Goal: Task Accomplishment & Management: Use online tool/utility

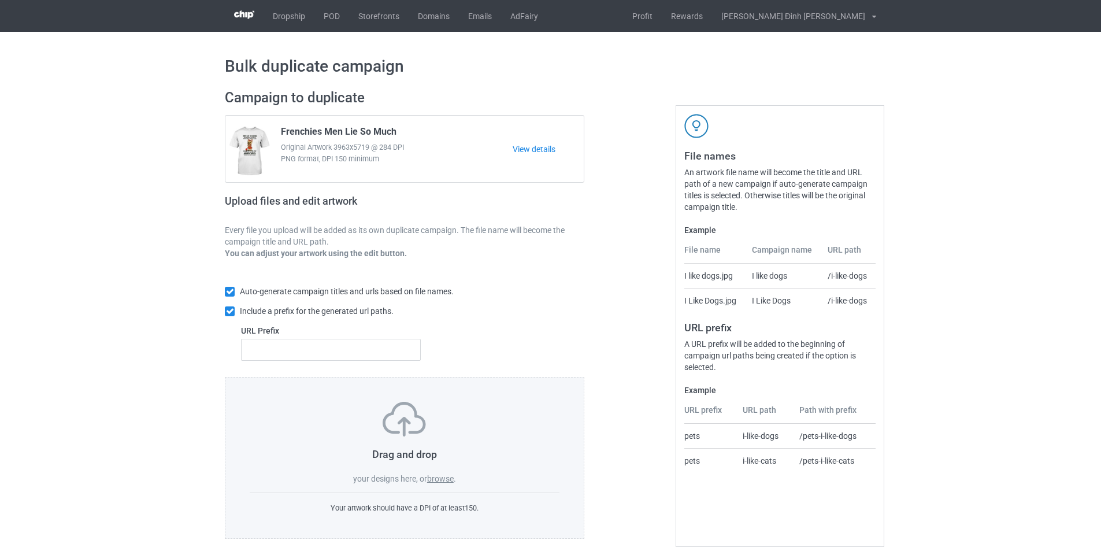
click at [429, 480] on label "browse" at bounding box center [440, 478] width 27 height 9
click at [0, 0] on input "browse" at bounding box center [0, 0] width 0 height 0
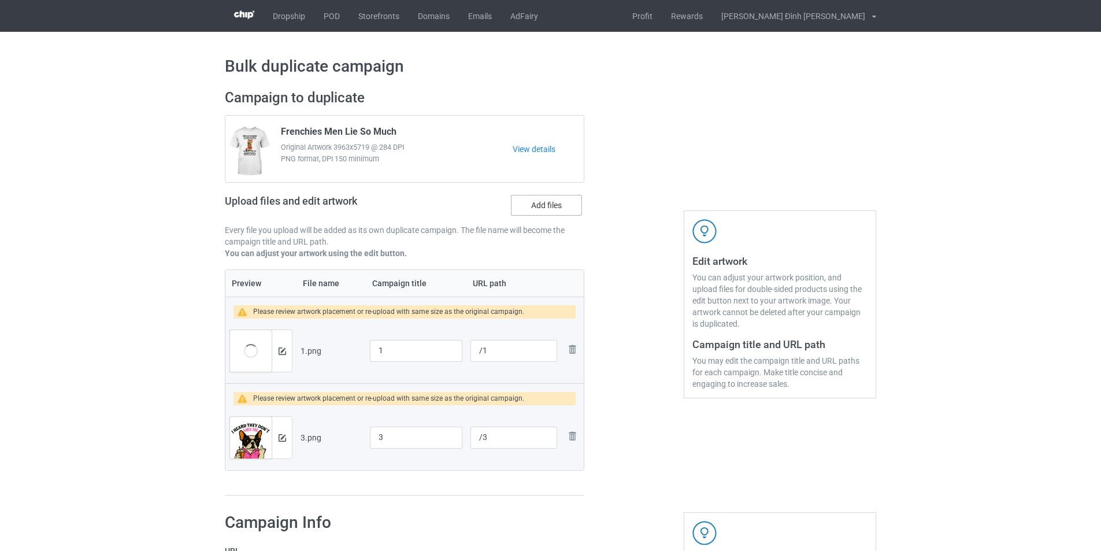
click at [531, 202] on label "Add files" at bounding box center [546, 205] width 71 height 21
click at [0, 0] on input "Add files" at bounding box center [0, 0] width 0 height 0
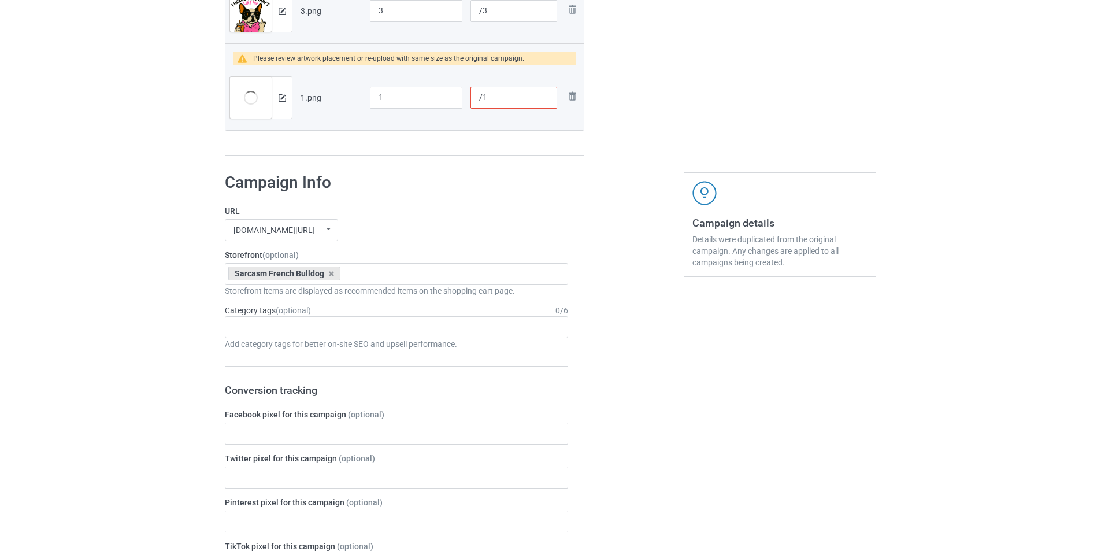
scroll to position [253, 0]
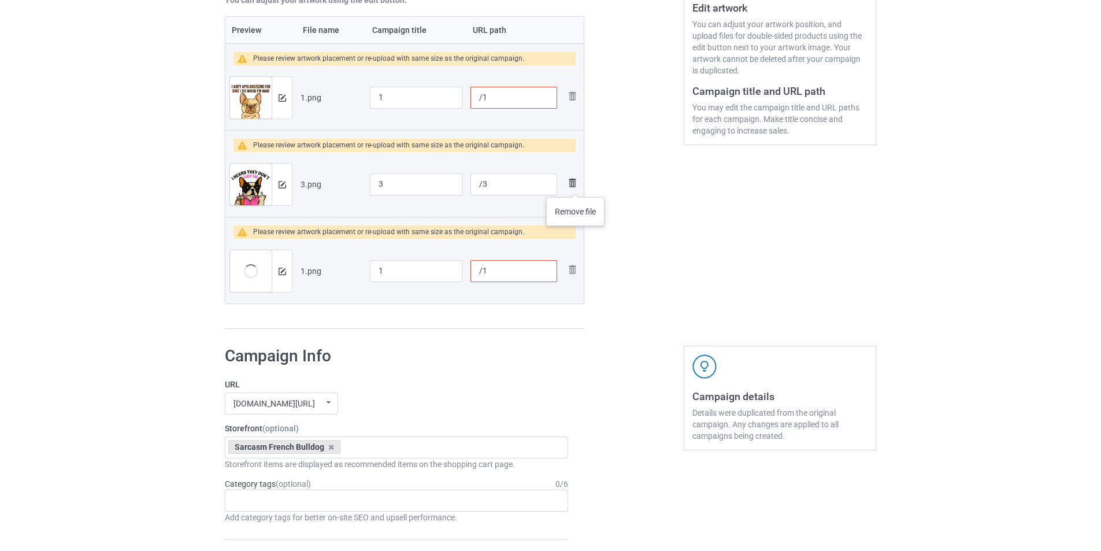
click at [575, 185] on img at bounding box center [572, 183] width 14 height 14
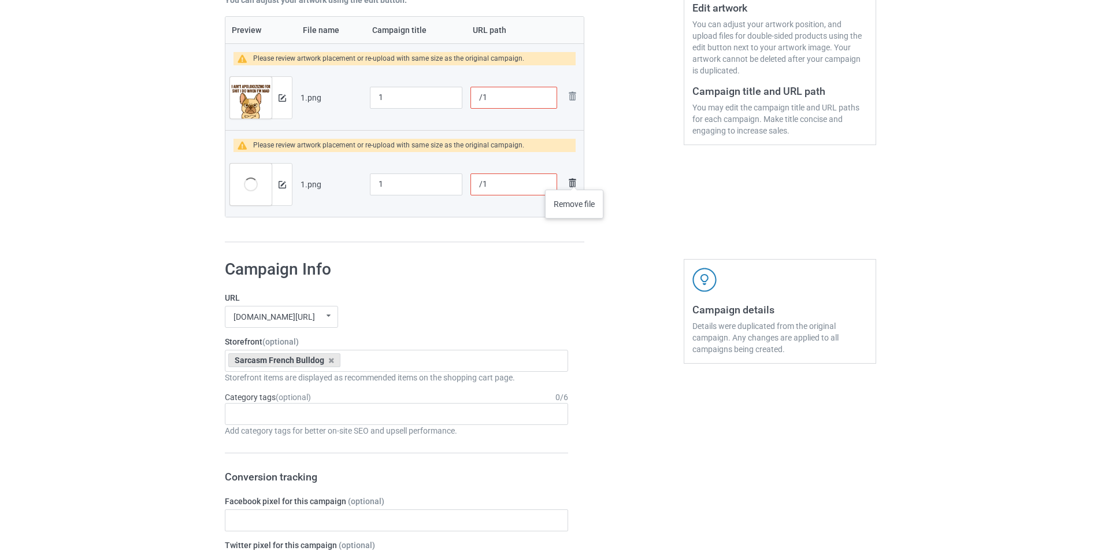
click at [574, 178] on img at bounding box center [572, 183] width 14 height 14
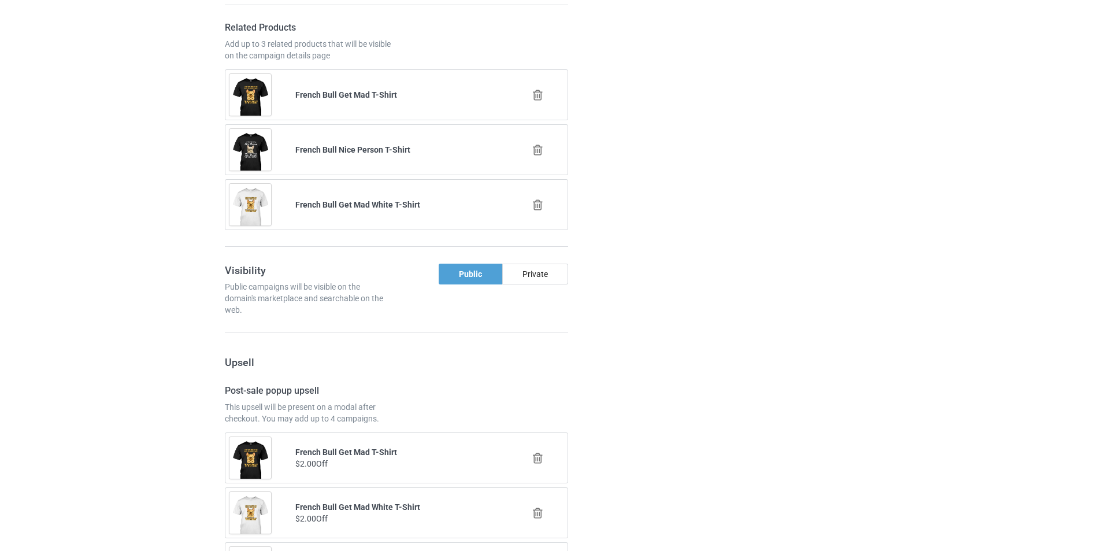
scroll to position [809, 0]
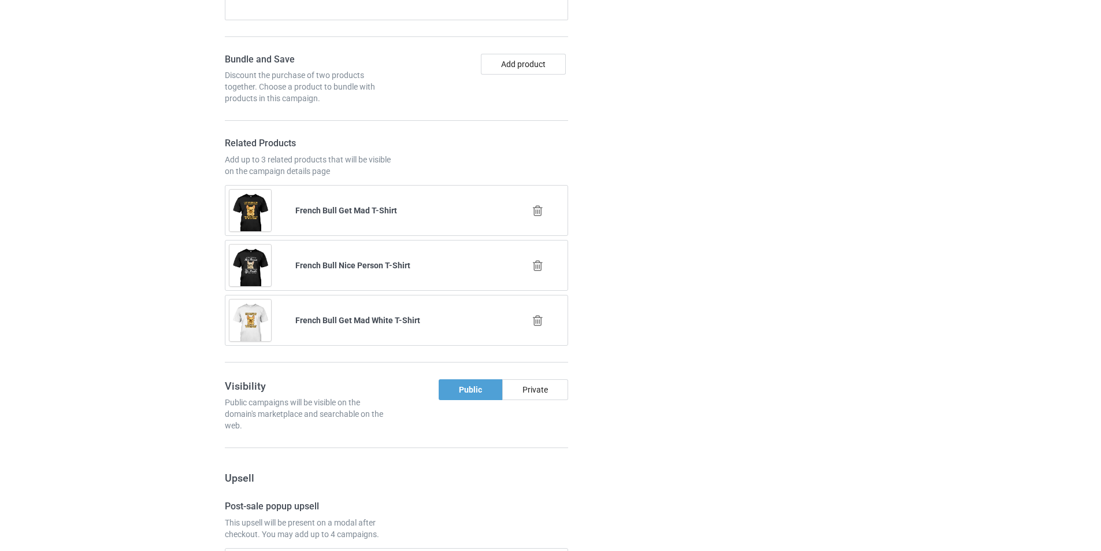
click at [541, 210] on icon at bounding box center [537, 211] width 14 height 12
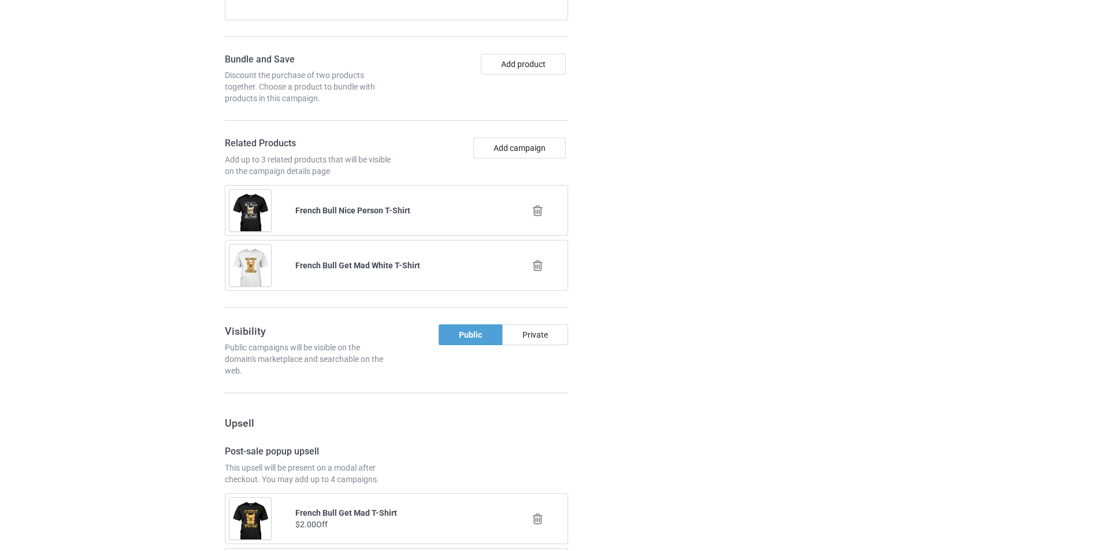
click at [536, 207] on icon at bounding box center [537, 211] width 14 height 12
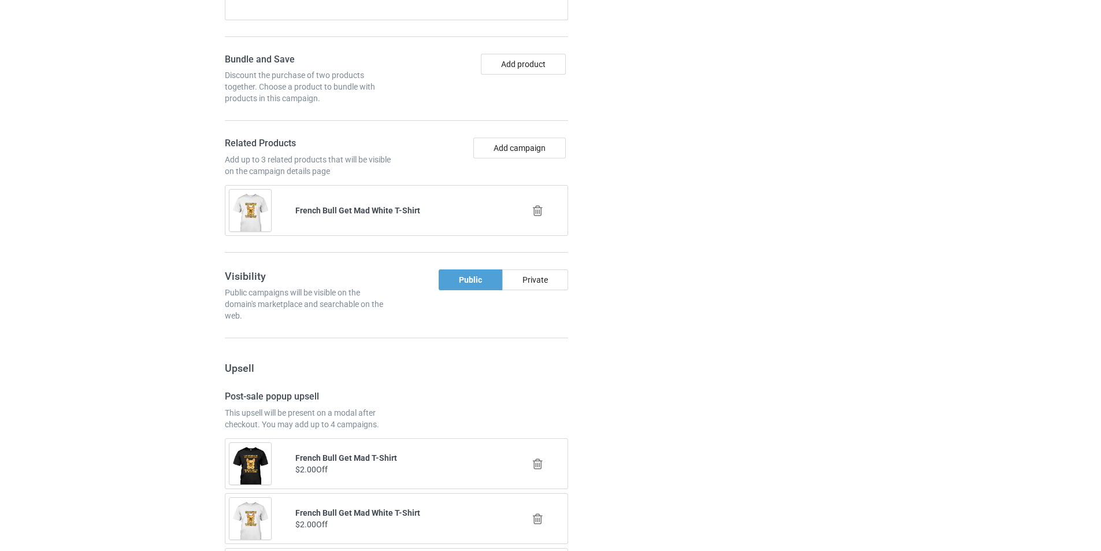
click at [537, 210] on icon at bounding box center [537, 211] width 14 height 12
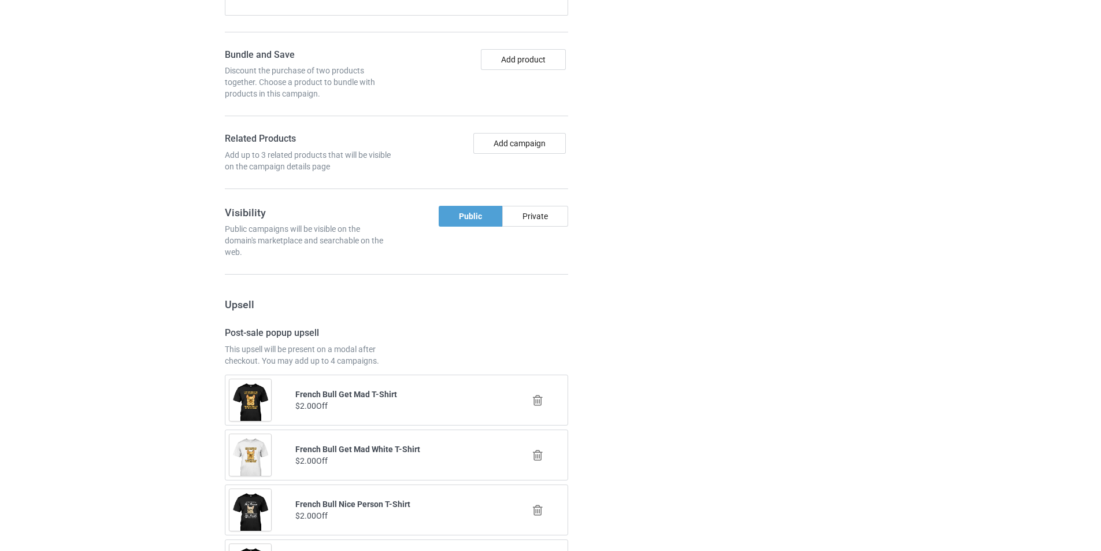
scroll to position [929, 0]
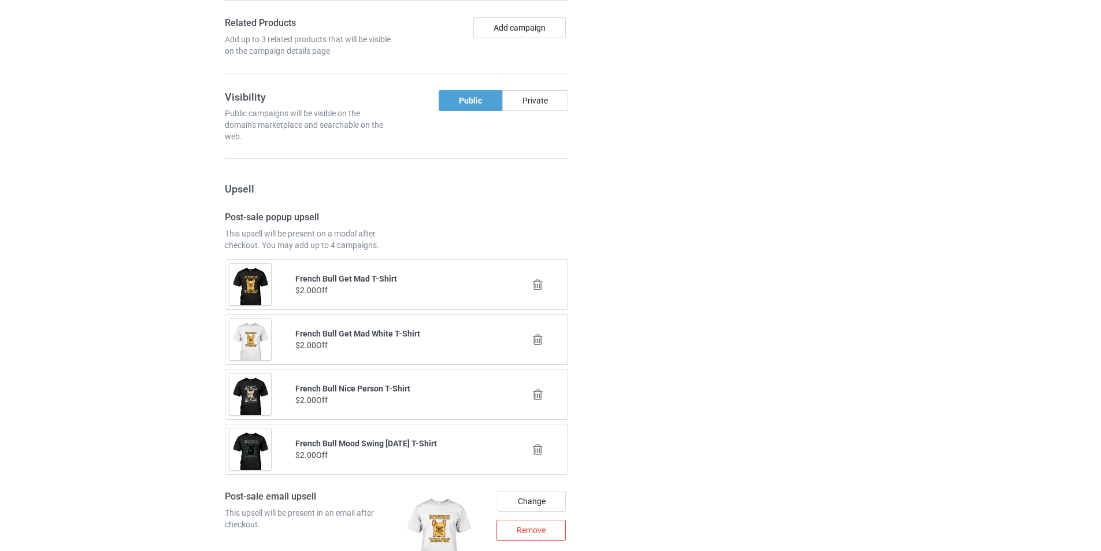
click at [528, 284] on div at bounding box center [539, 284] width 66 height 29
click at [541, 283] on icon at bounding box center [537, 284] width 14 height 12
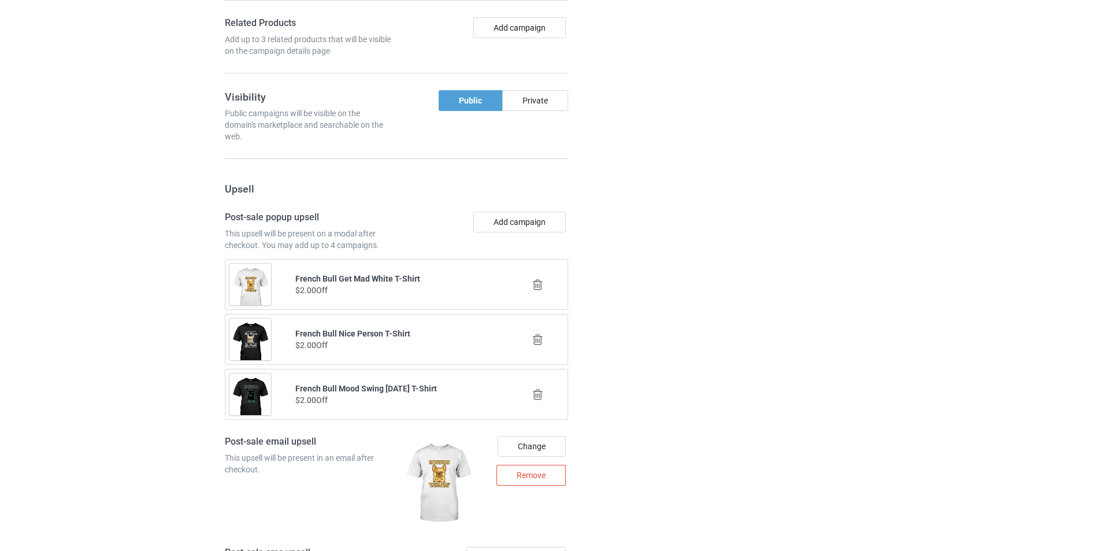
click at [537, 281] on icon at bounding box center [537, 284] width 14 height 12
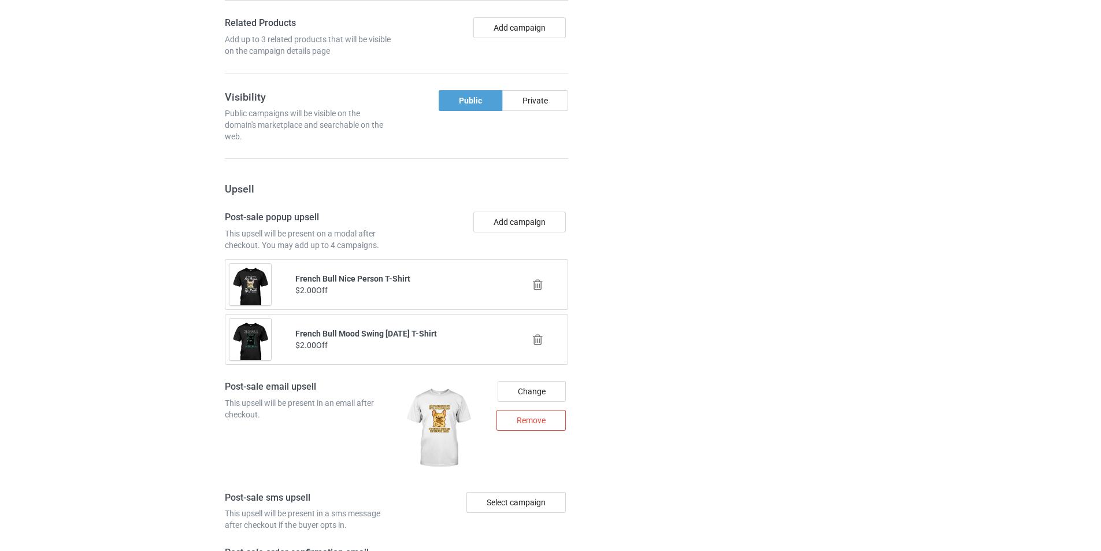
click at [536, 284] on icon at bounding box center [537, 284] width 14 height 12
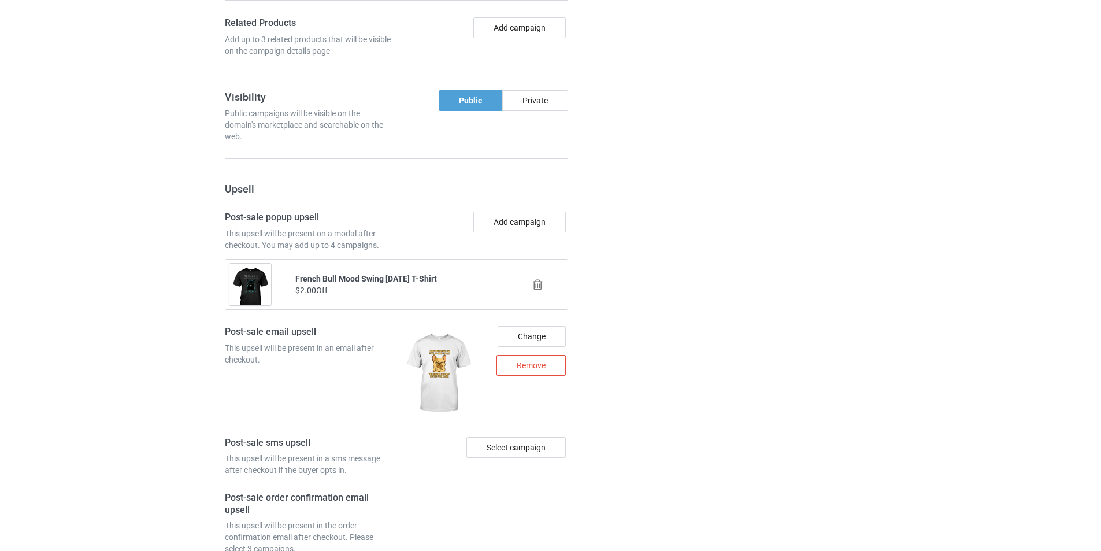
click at [540, 285] on icon at bounding box center [537, 284] width 14 height 12
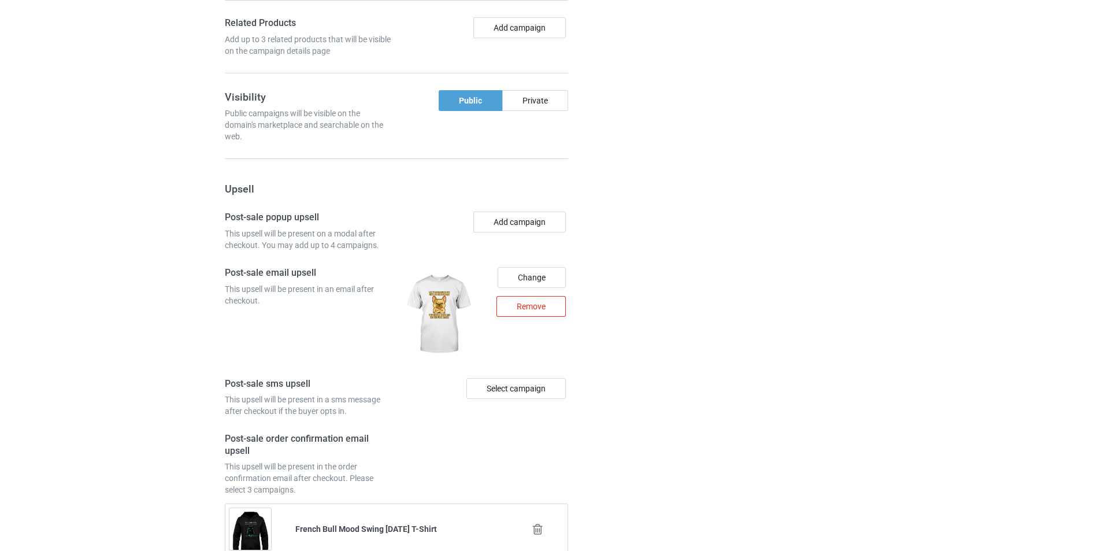
click at [554, 309] on div "Remove" at bounding box center [530, 306] width 69 height 21
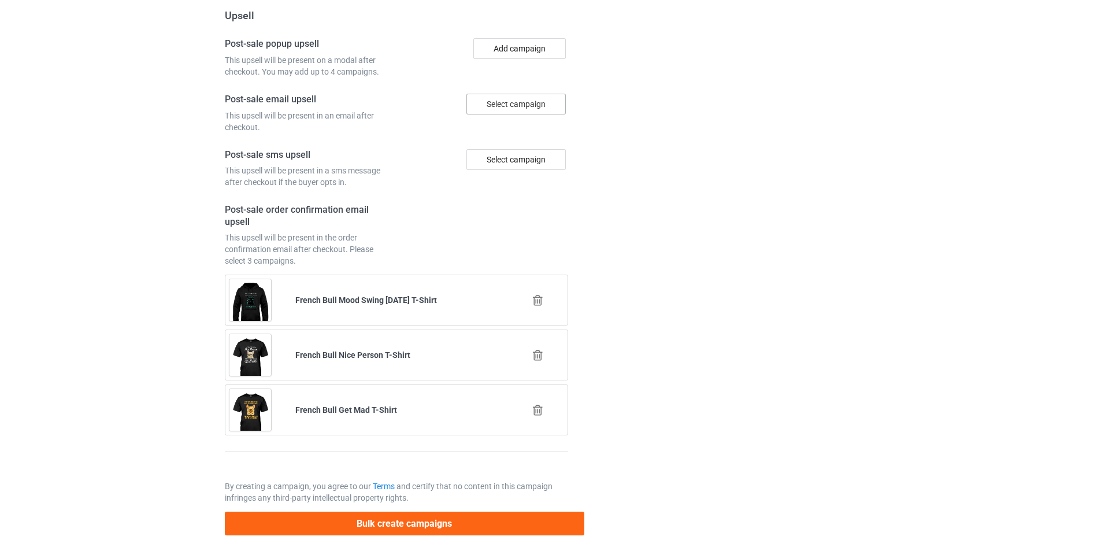
click at [536, 304] on icon at bounding box center [537, 300] width 14 height 12
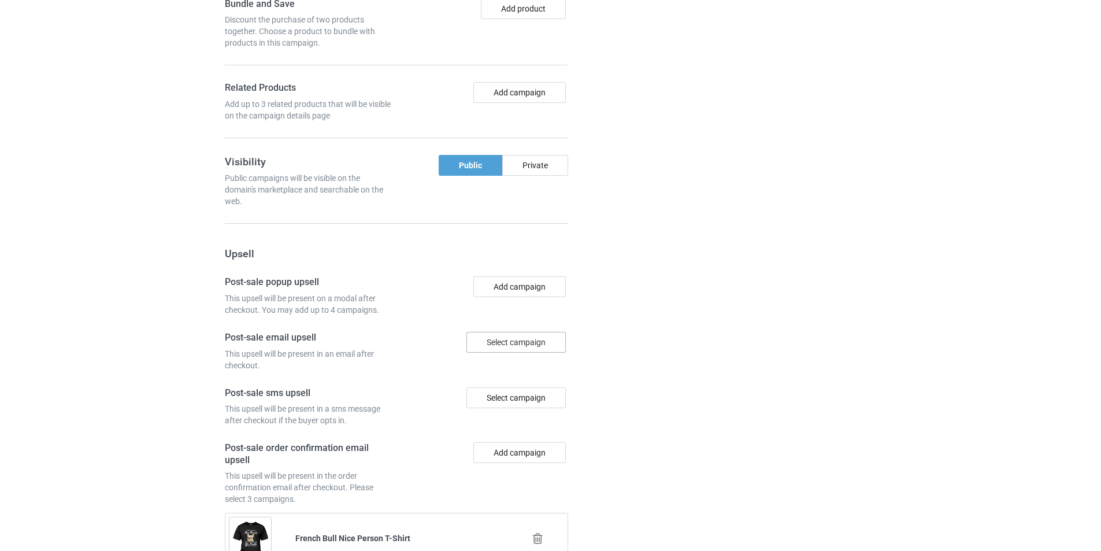
scroll to position [1057, 0]
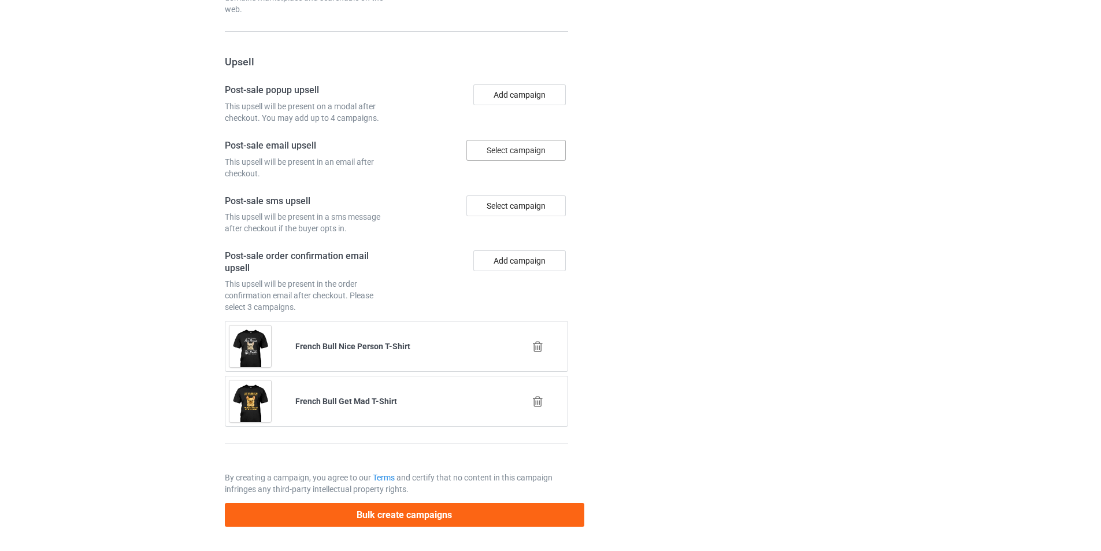
click at [536, 342] on icon at bounding box center [537, 346] width 14 height 12
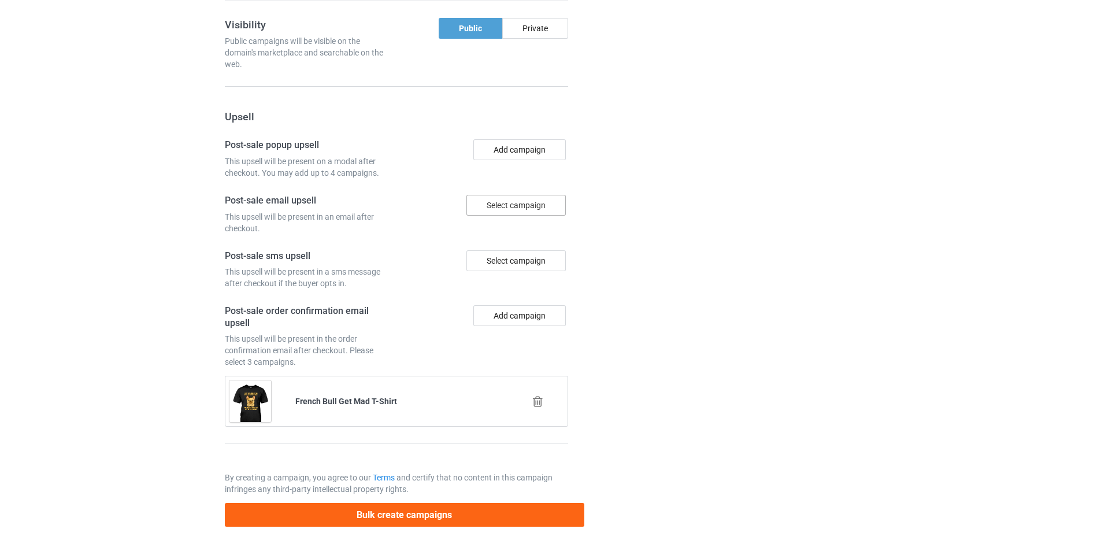
click at [542, 403] on icon at bounding box center [537, 401] width 14 height 12
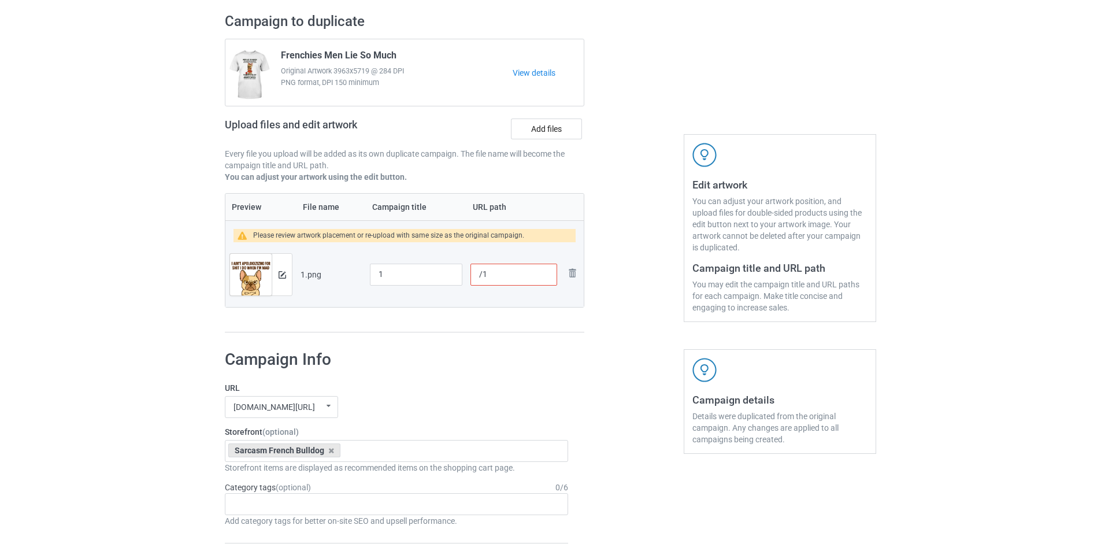
scroll to position [134, 0]
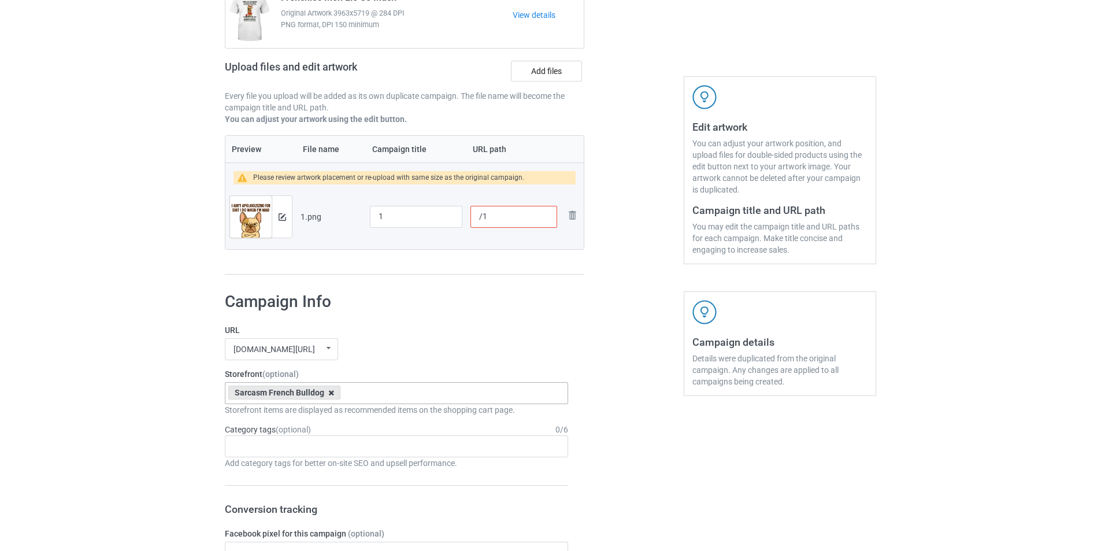
click at [333, 393] on icon at bounding box center [331, 393] width 6 height 8
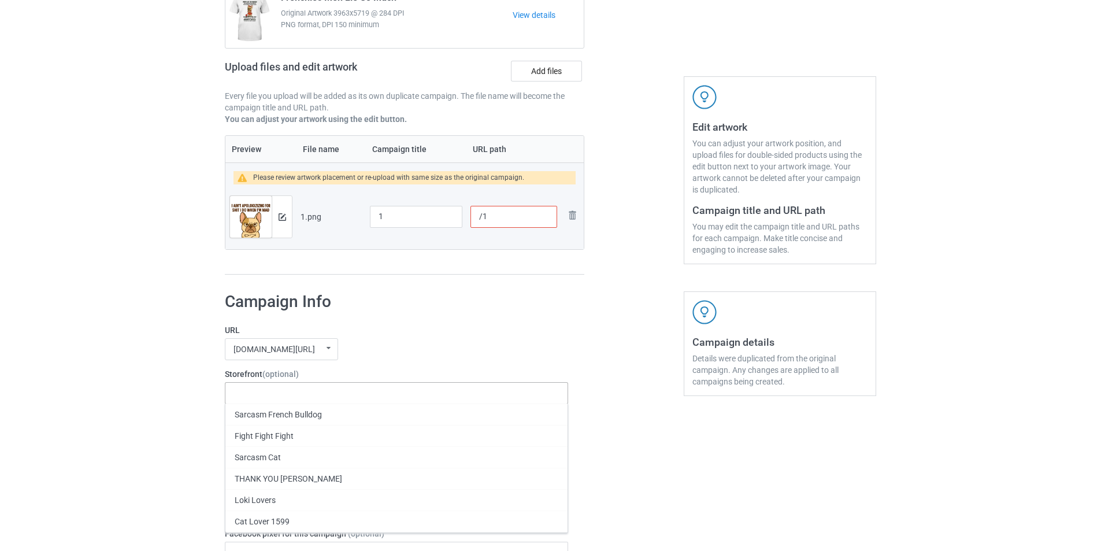
click at [321, 396] on div "Sarcasm French Bulldog Fight Fight Fight Sarcasm Cat THANK YOU SIR GAMBON Loki …" at bounding box center [396, 393] width 343 height 22
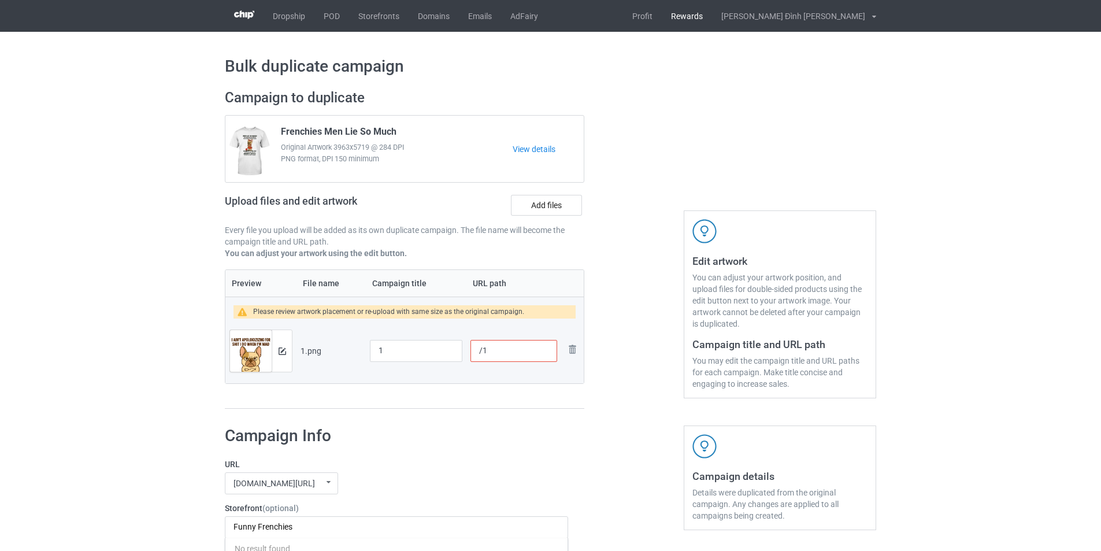
type input "Funny Frenchies"
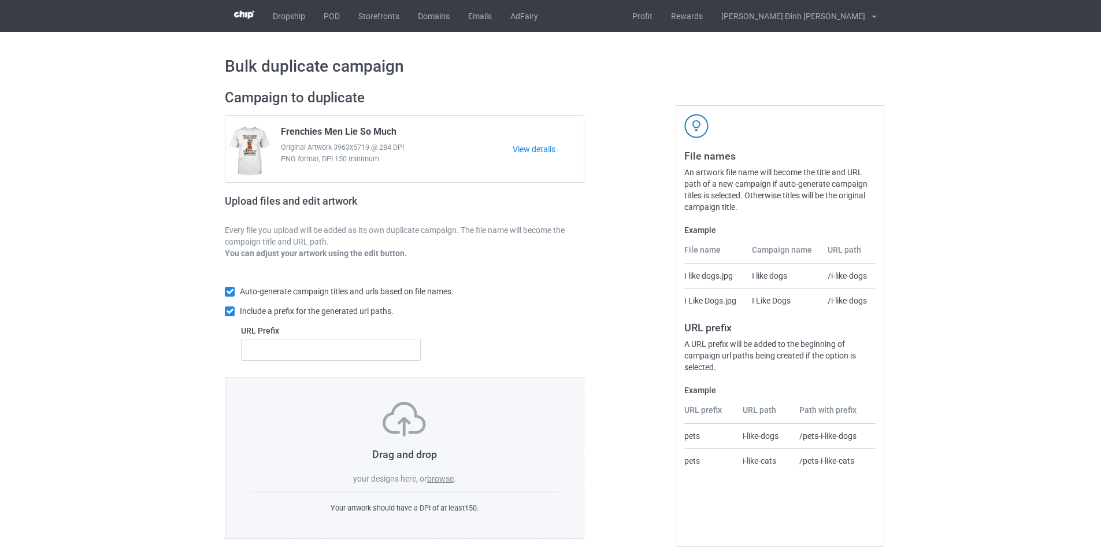
scroll to position [13, 0]
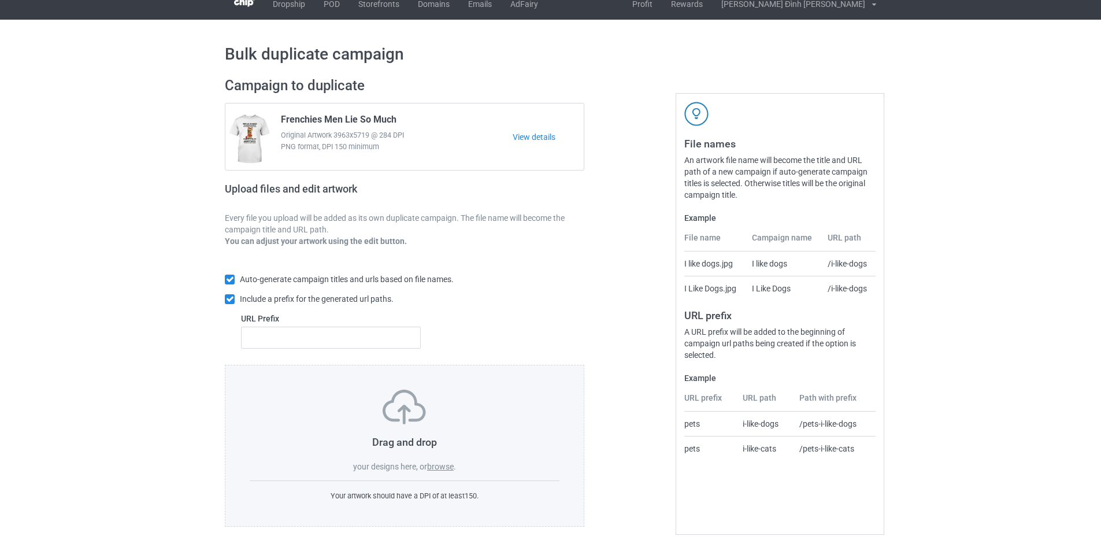
click at [444, 467] on label "browse" at bounding box center [440, 466] width 27 height 9
click at [0, 0] on input "browse" at bounding box center [0, 0] width 0 height 0
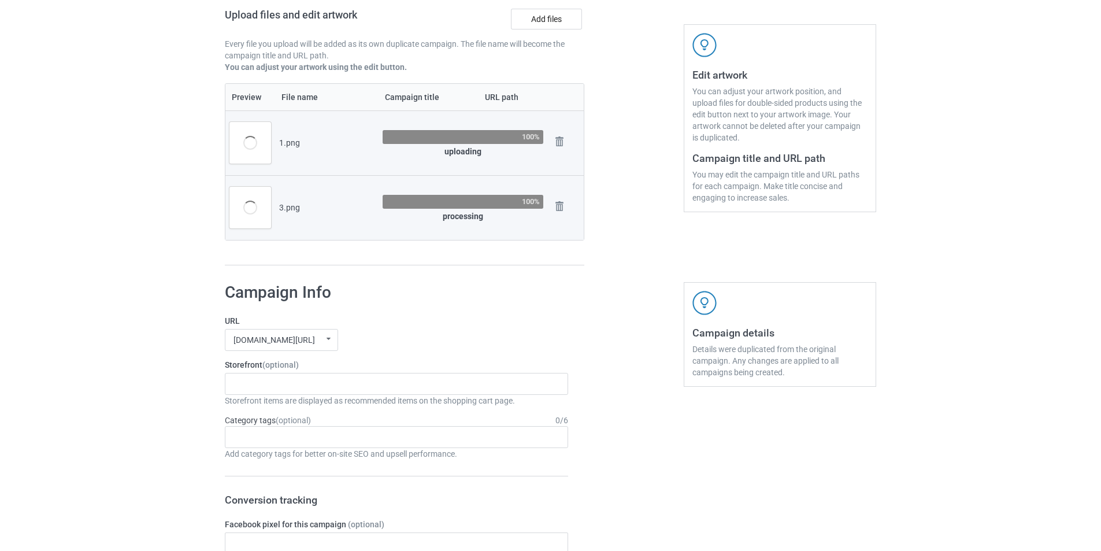
scroll to position [128, 0]
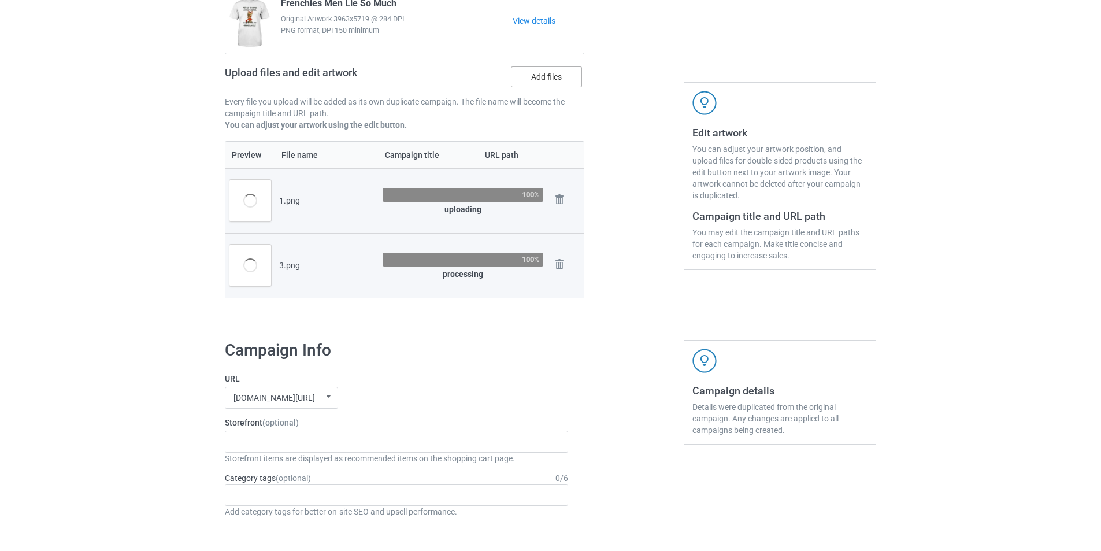
click at [566, 75] on label "Add files" at bounding box center [546, 76] width 71 height 21
click at [0, 0] on input "Add files" at bounding box center [0, 0] width 0 height 0
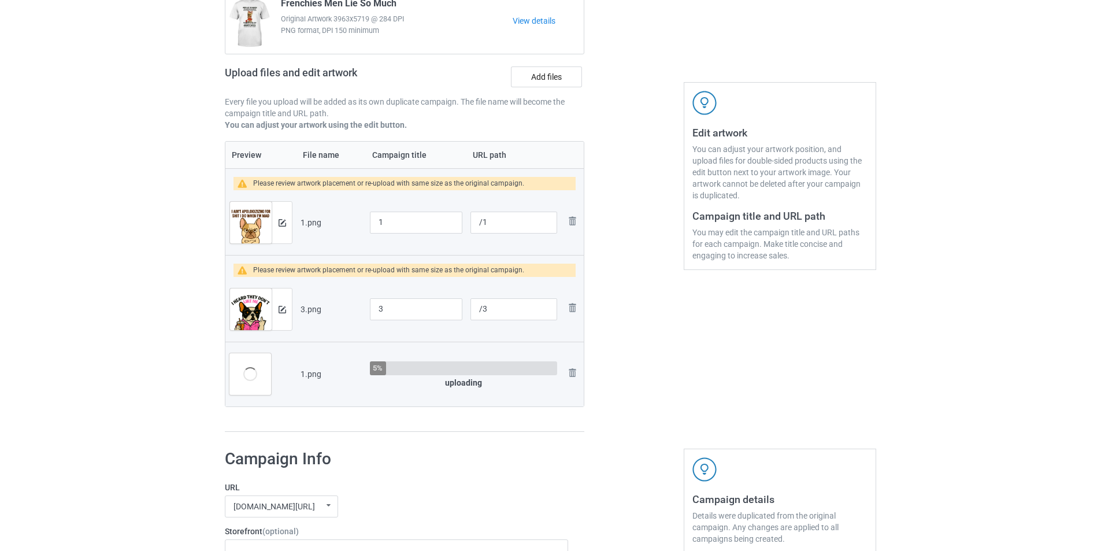
scroll to position [417, 0]
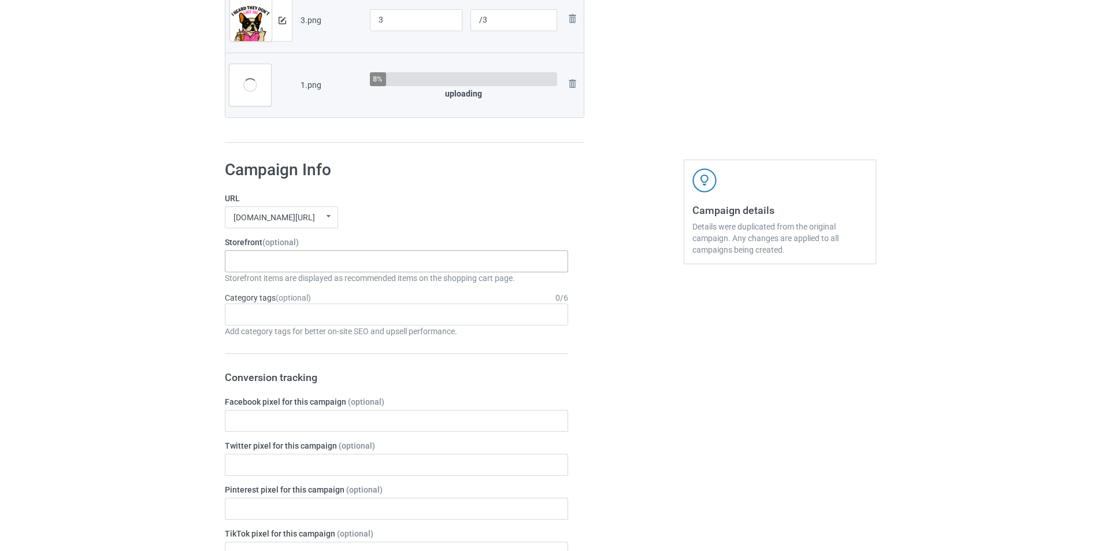
click at [326, 265] on div "No result found" at bounding box center [396, 261] width 343 height 22
type input "F"
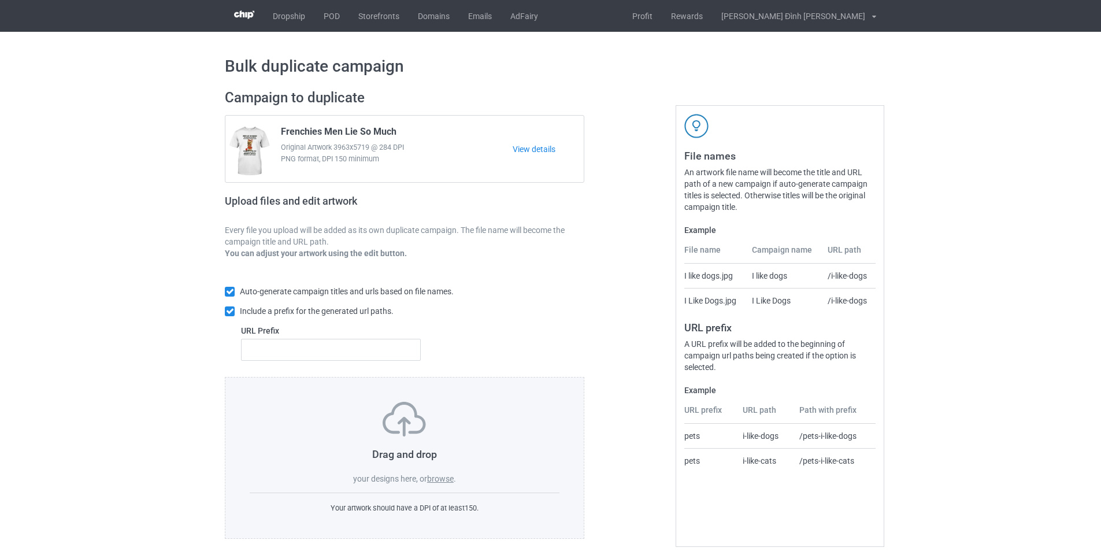
scroll to position [13, 0]
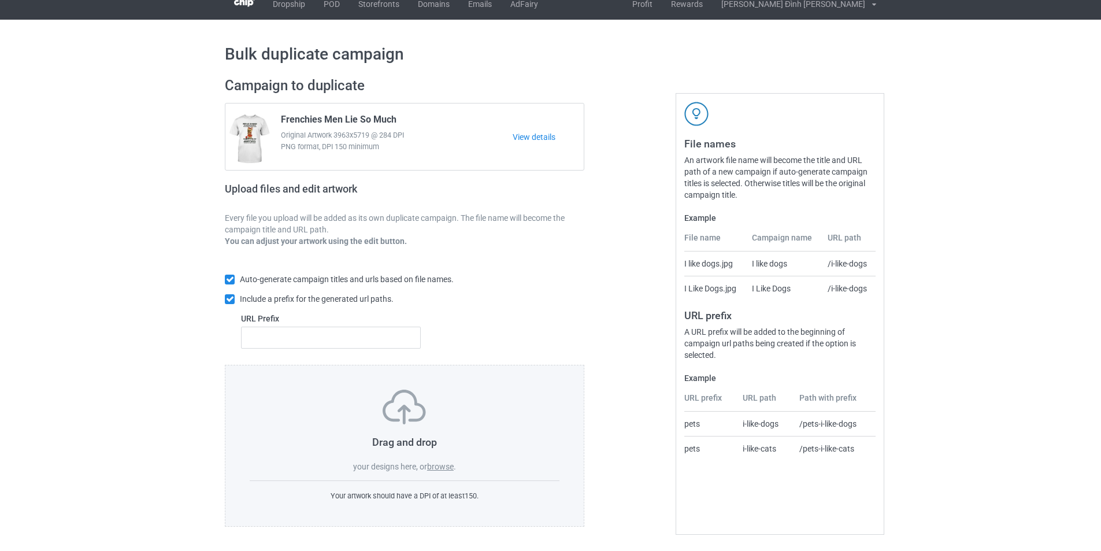
click at [440, 466] on label "browse" at bounding box center [440, 466] width 27 height 9
click at [0, 0] on input "browse" at bounding box center [0, 0] width 0 height 0
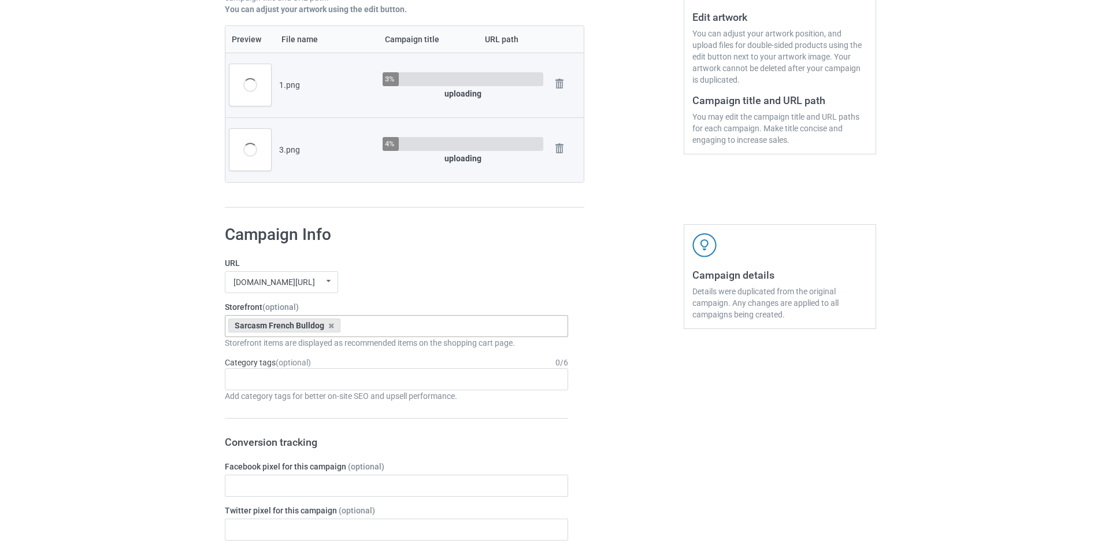
scroll to position [302, 0]
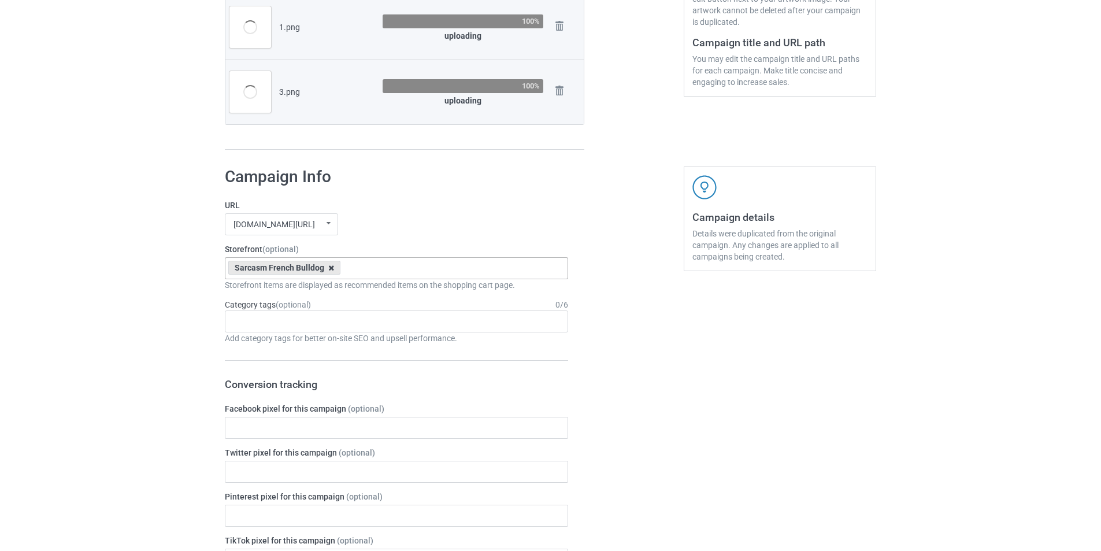
click at [332, 268] on icon at bounding box center [331, 268] width 6 height 8
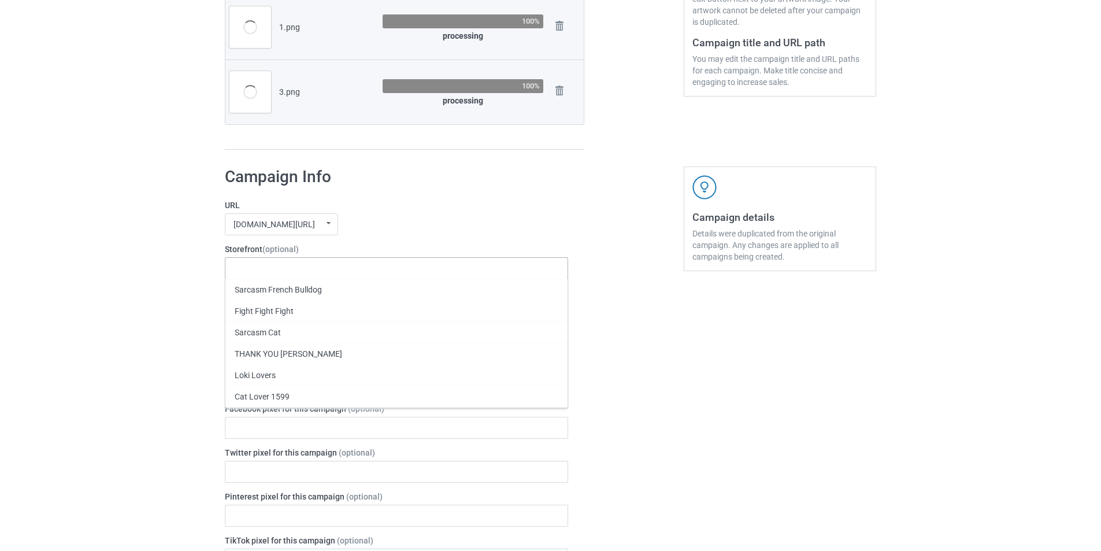
click at [326, 270] on div "Sarcasm French Bulldog Fight Fight Fight Sarcasm Cat THANK YOU SIR GAMBON Loki …" at bounding box center [396, 268] width 343 height 22
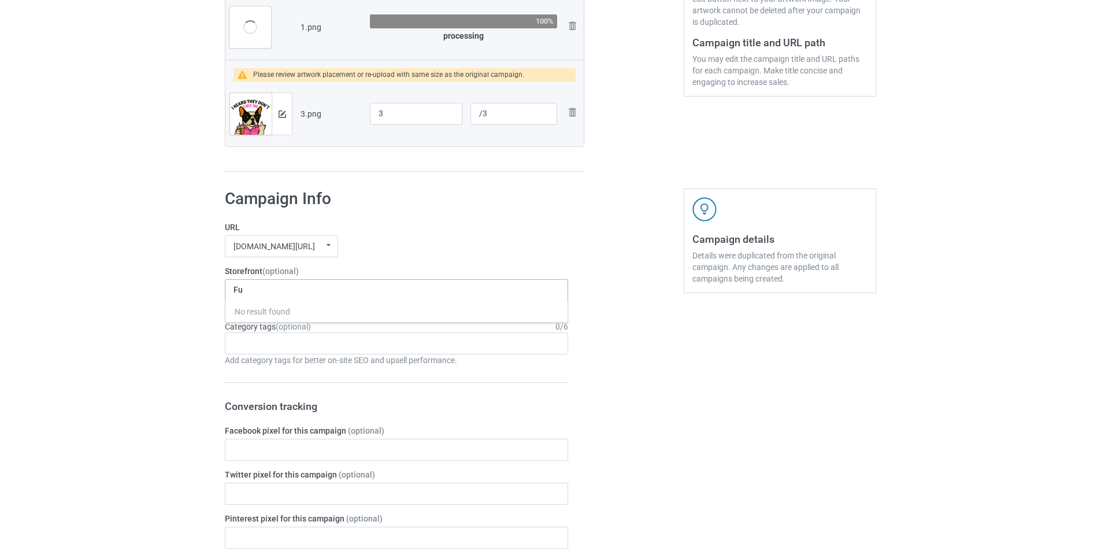
type input "F"
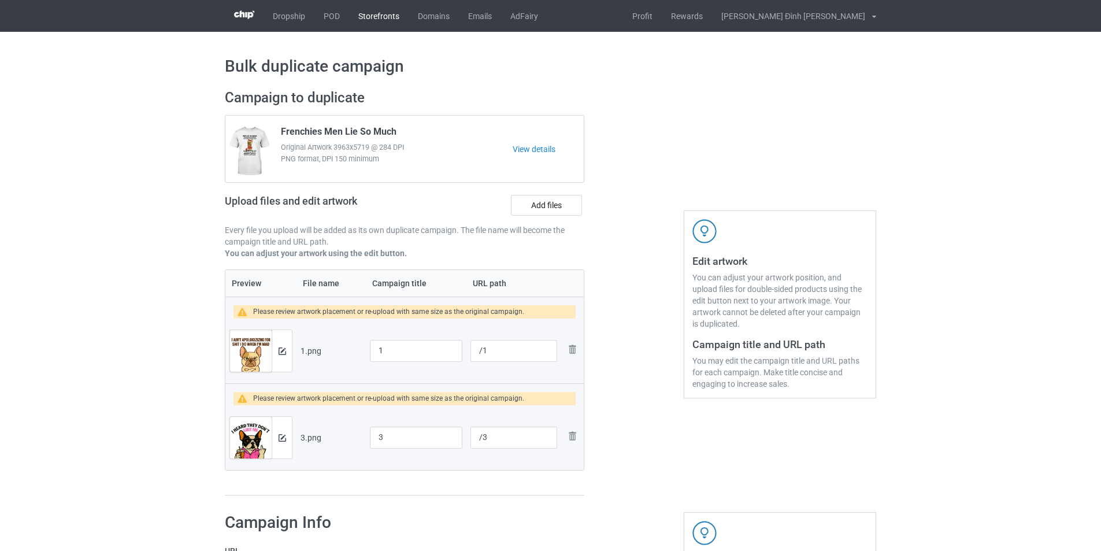
click at [380, 20] on link "Storefronts" at bounding box center [379, 16] width 60 height 32
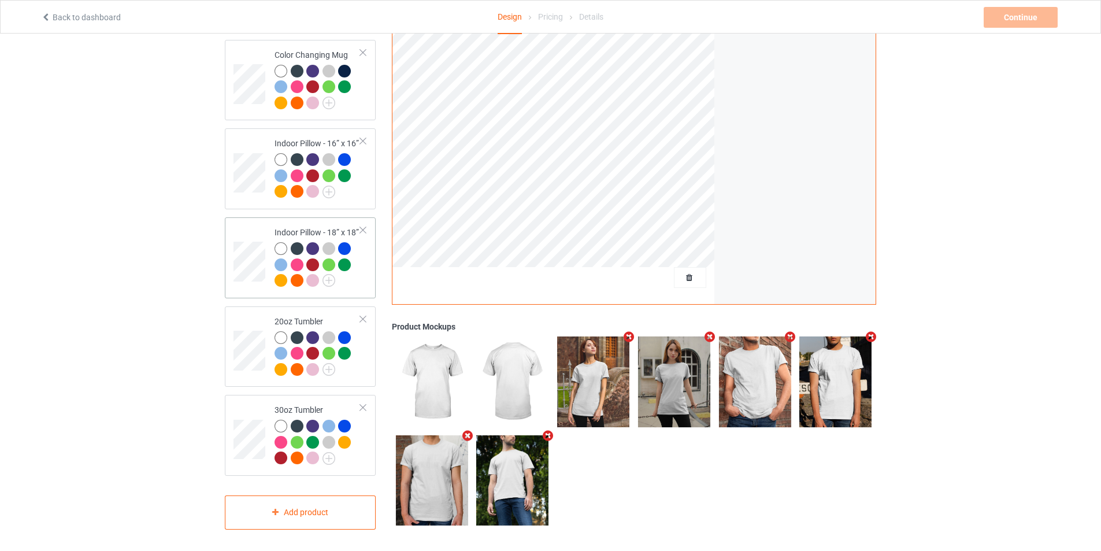
scroll to position [804, 0]
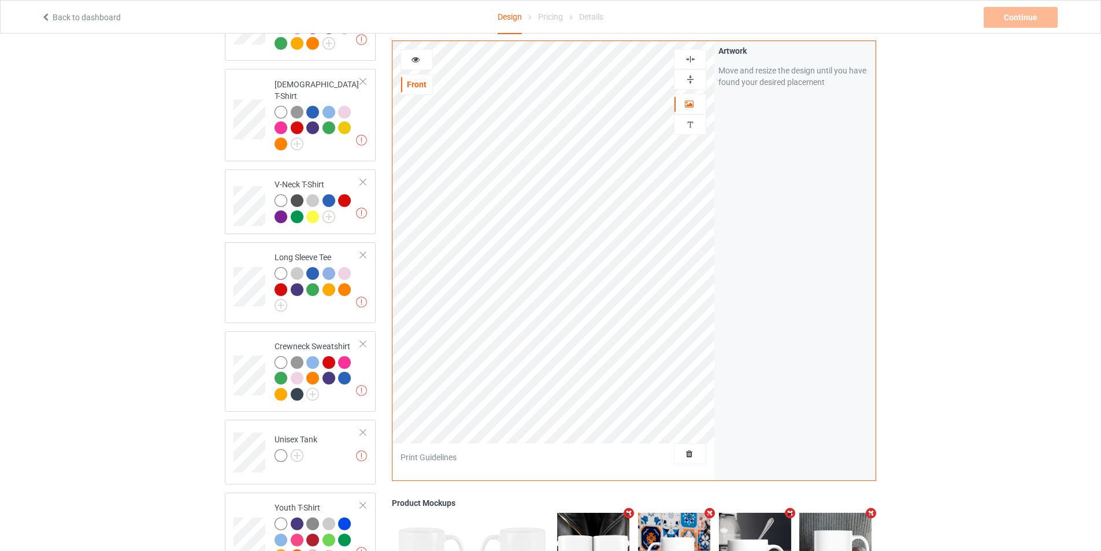
scroll to position [636, 0]
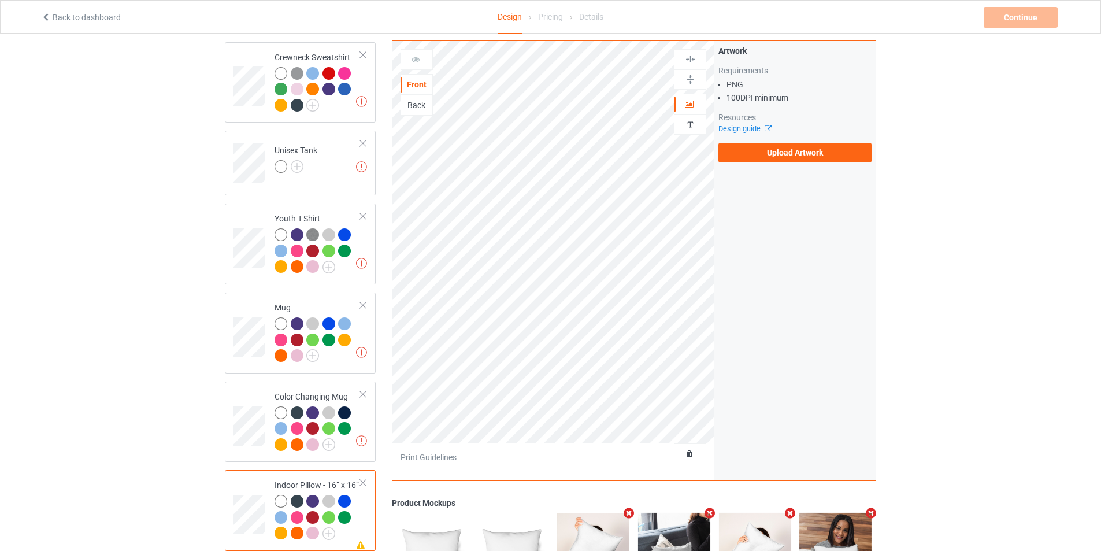
scroll to position [867, 0]
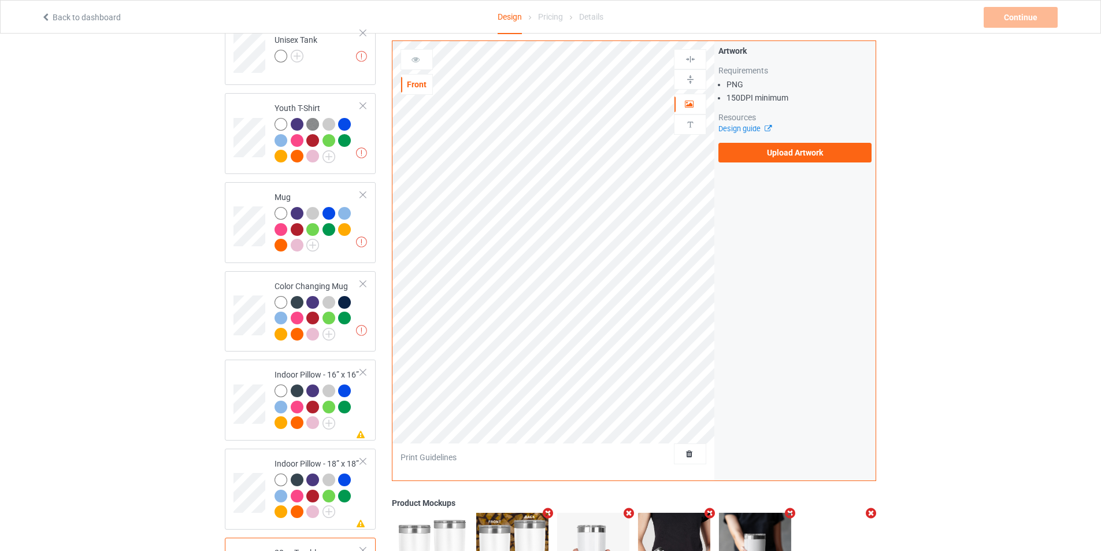
scroll to position [977, 0]
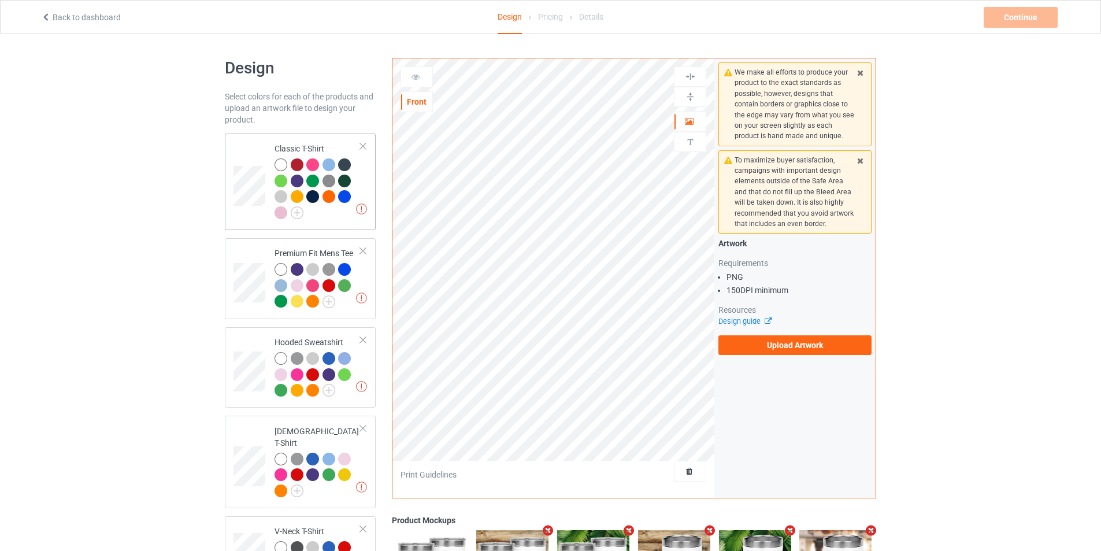
click at [260, 217] on td at bounding box center [250, 181] width 35 height 87
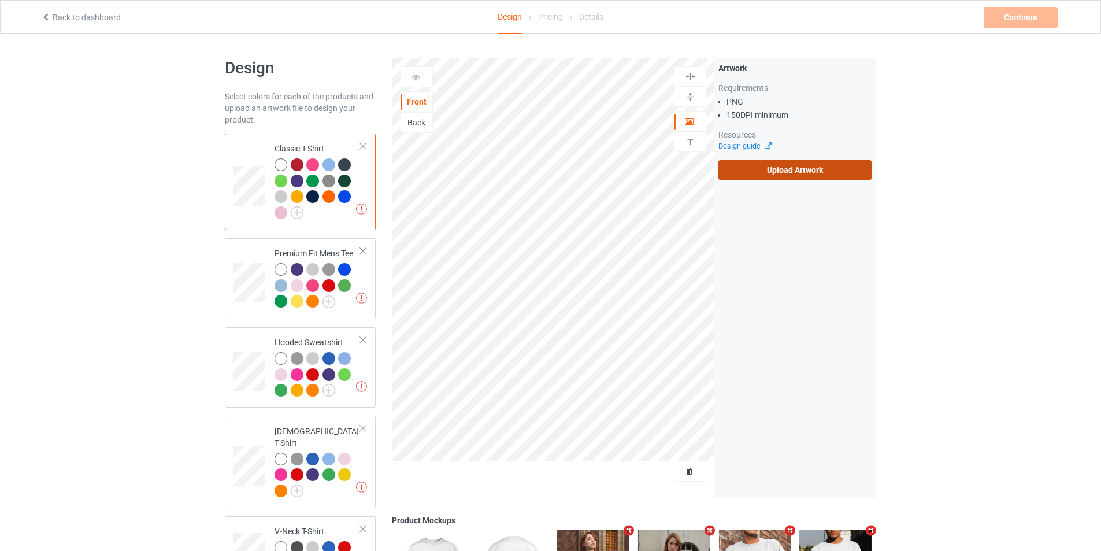
click at [786, 170] on label "Upload Artwork" at bounding box center [794, 170] width 153 height 20
click at [0, 0] on input "Upload Artwork" at bounding box center [0, 0] width 0 height 0
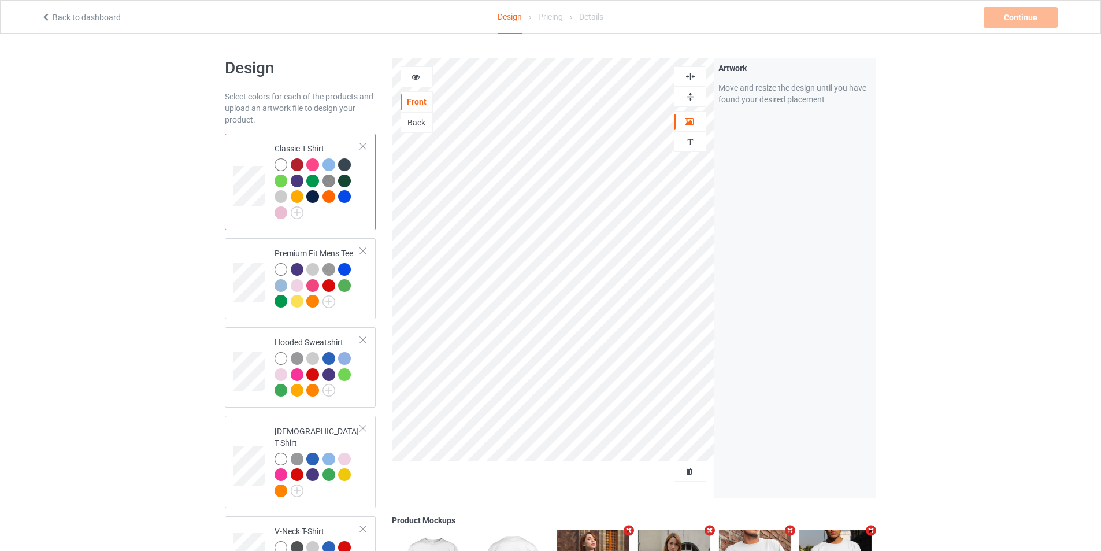
click at [699, 98] on div at bounding box center [689, 96] width 31 height 11
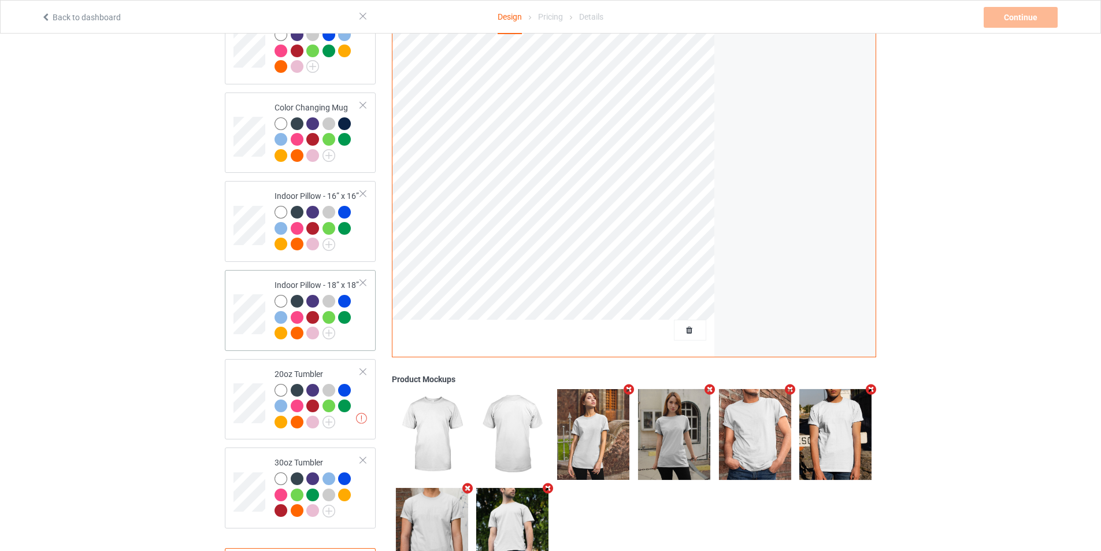
scroll to position [809, 0]
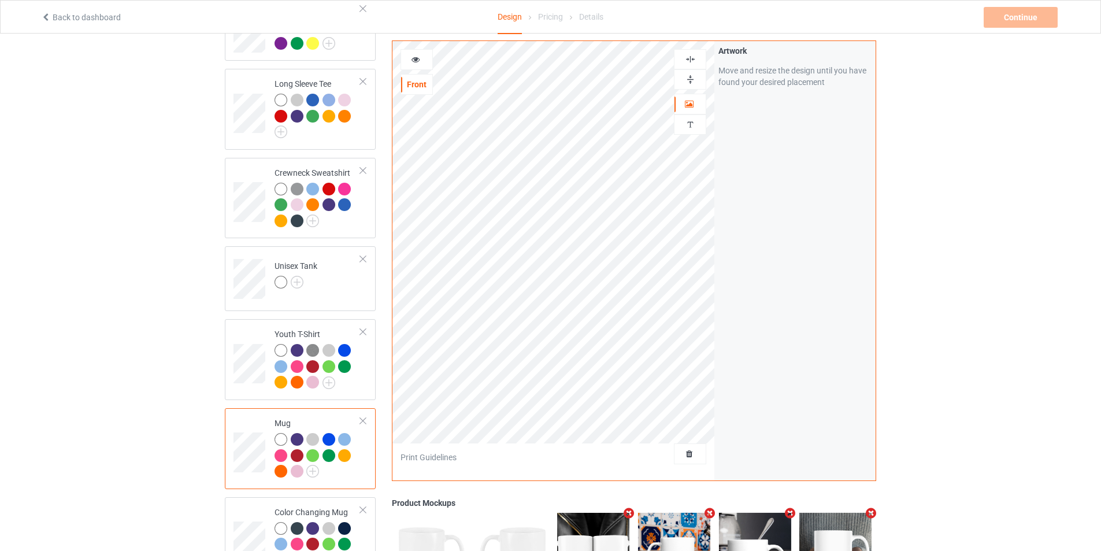
scroll to position [924, 0]
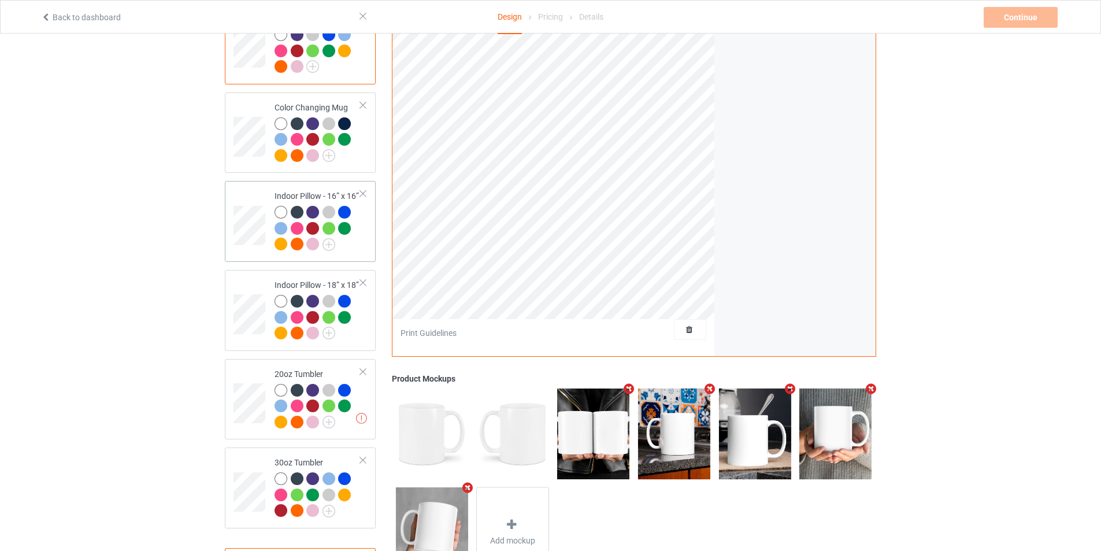
click at [256, 195] on td at bounding box center [250, 221] width 35 height 72
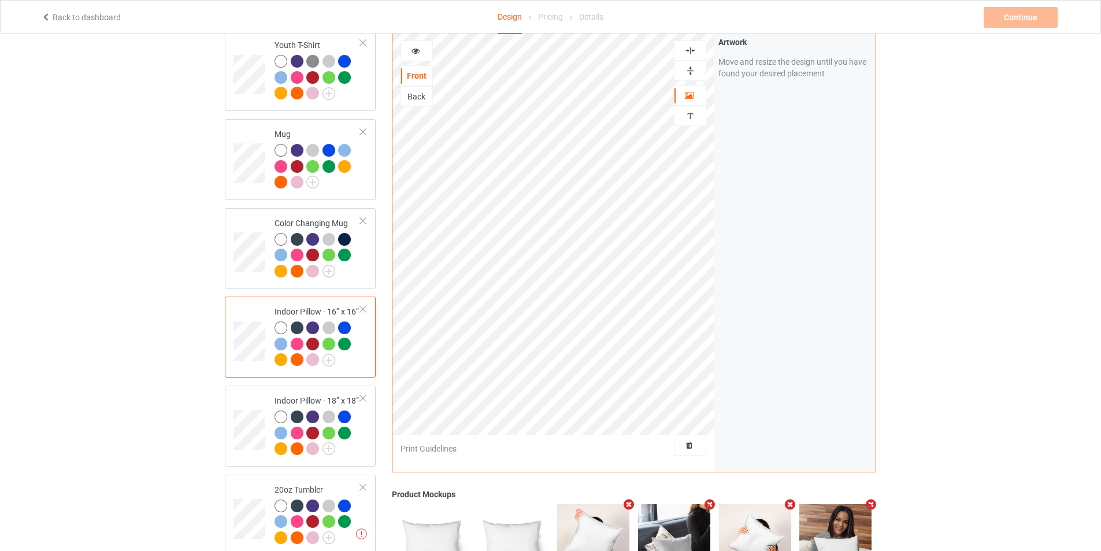
scroll to position [693, 0]
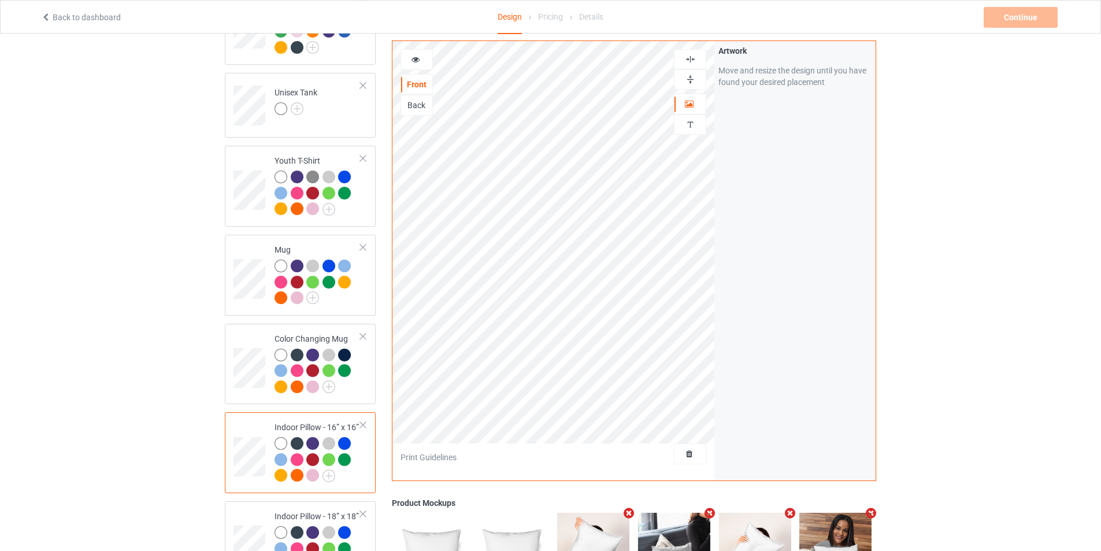
click at [691, 87] on div at bounding box center [690, 79] width 32 height 20
click at [690, 80] on img at bounding box center [690, 79] width 11 height 11
click at [415, 110] on div "Back" at bounding box center [416, 105] width 31 height 12
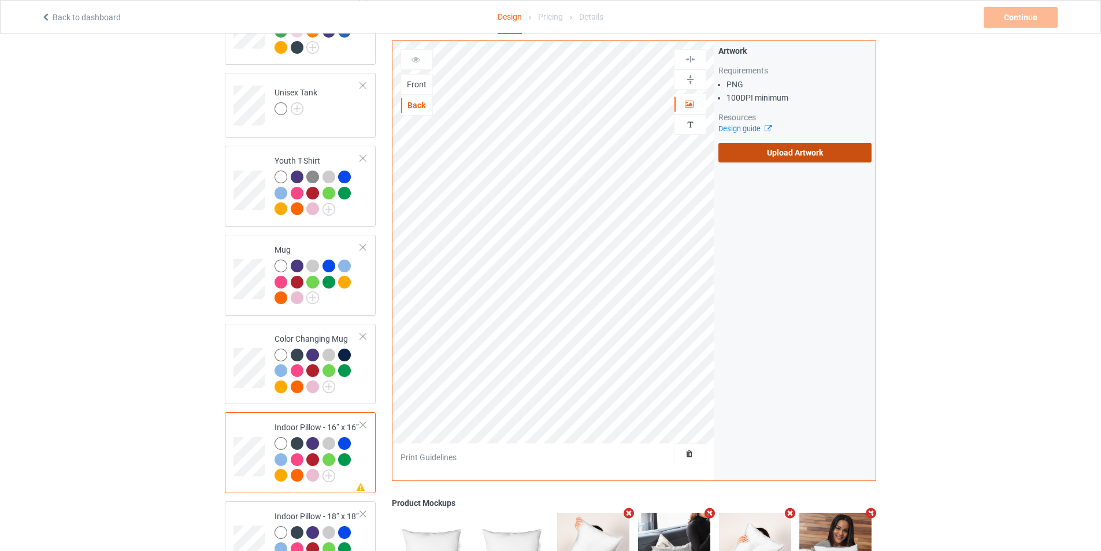
click at [785, 154] on label "Upload Artwork" at bounding box center [794, 153] width 153 height 20
click at [0, 0] on input "Upload Artwork" at bounding box center [0, 0] width 0 height 0
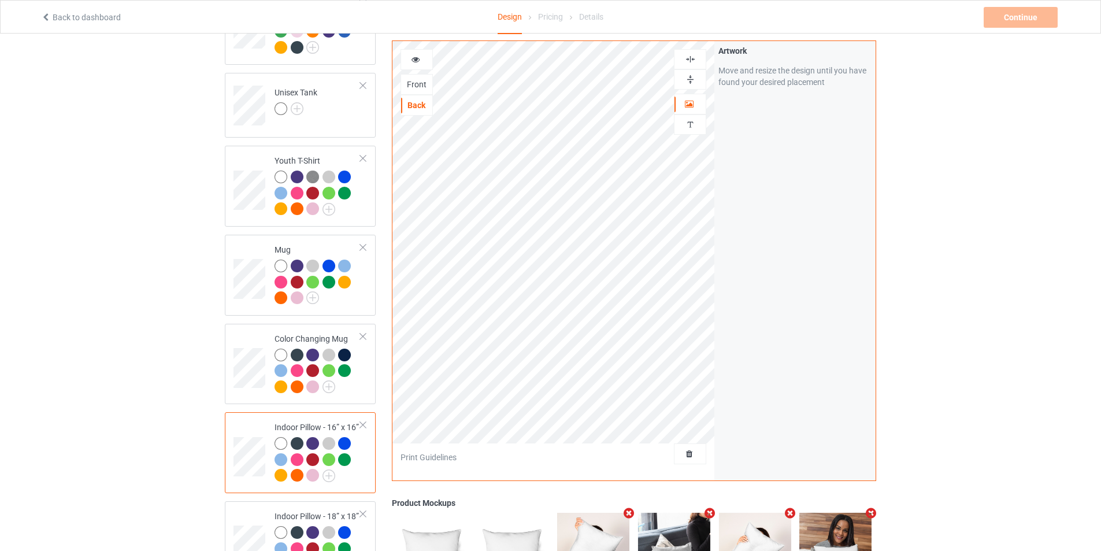
click at [693, 77] on img at bounding box center [690, 79] width 11 height 11
click at [413, 83] on div "Front" at bounding box center [416, 85] width 31 height 12
click at [414, 106] on div "Back" at bounding box center [416, 105] width 31 height 12
click at [691, 82] on img at bounding box center [690, 79] width 11 height 11
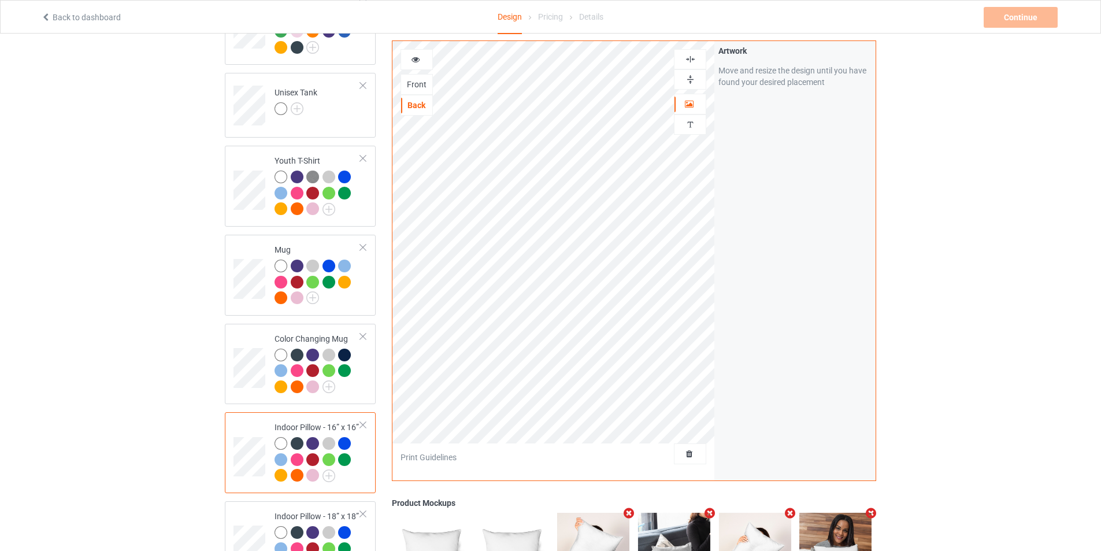
scroll to position [867, 0]
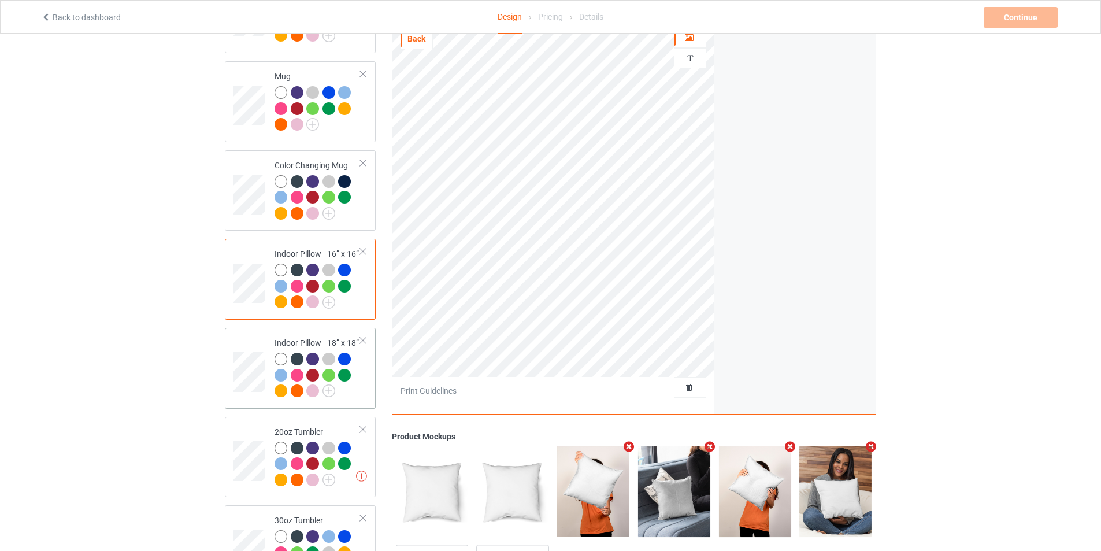
click at [247, 332] on td at bounding box center [250, 368] width 35 height 72
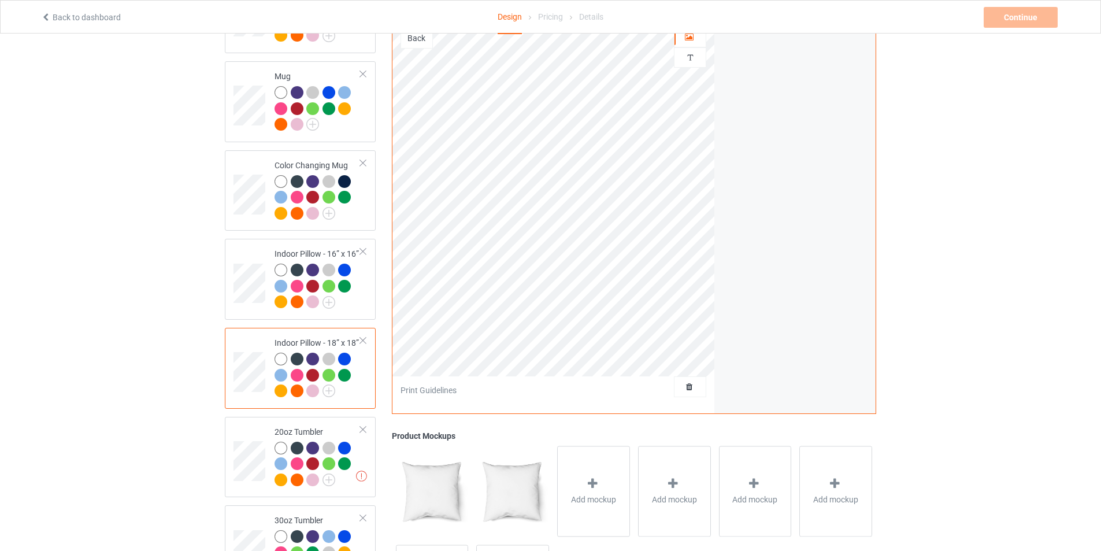
scroll to position [809, 0]
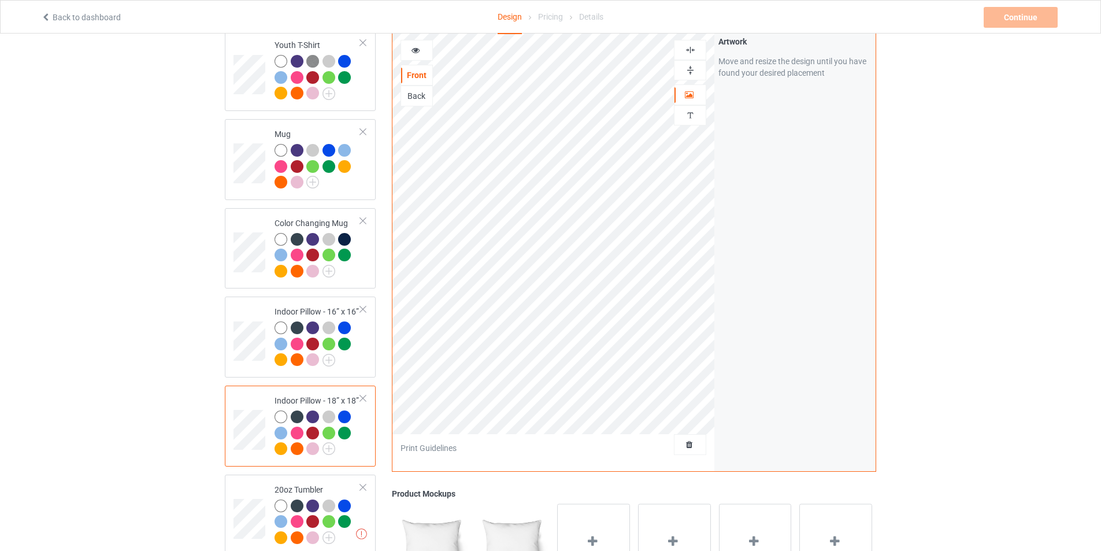
click at [689, 69] on img at bounding box center [690, 70] width 11 height 11
click at [418, 92] on div "Back" at bounding box center [416, 96] width 31 height 12
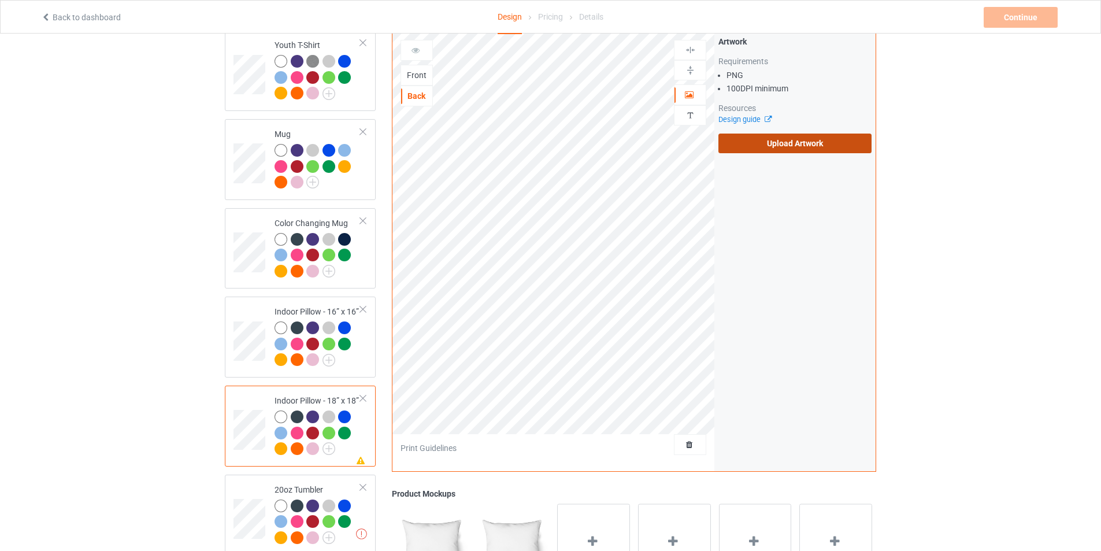
click at [801, 142] on label "Upload Artwork" at bounding box center [794, 143] width 153 height 20
click at [0, 0] on input "Upload Artwork" at bounding box center [0, 0] width 0 height 0
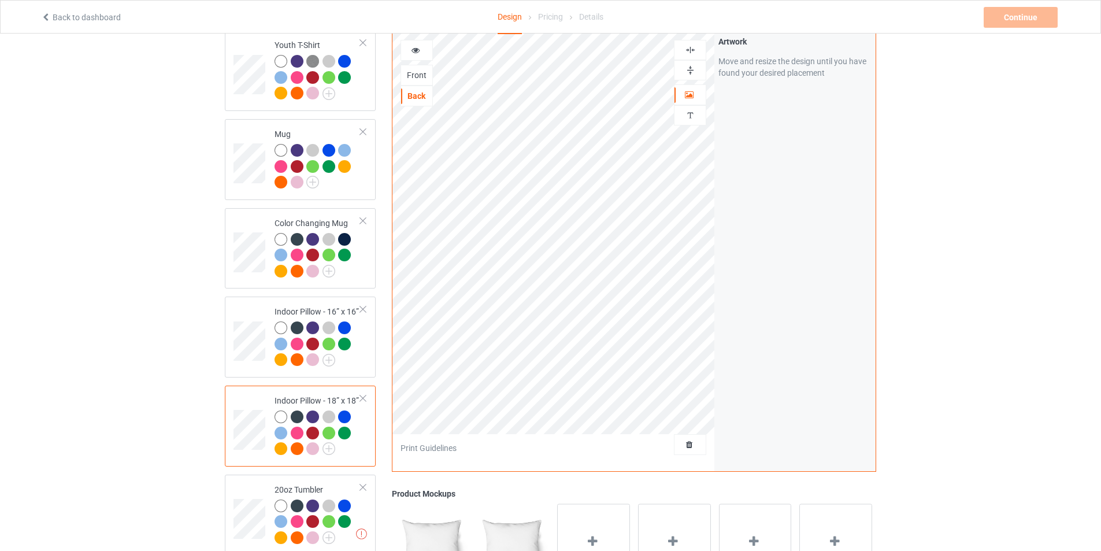
click at [693, 69] on img at bounding box center [690, 70] width 11 height 11
click at [424, 69] on div "Front" at bounding box center [416, 75] width 31 height 12
click at [417, 92] on div "Back" at bounding box center [416, 96] width 31 height 12
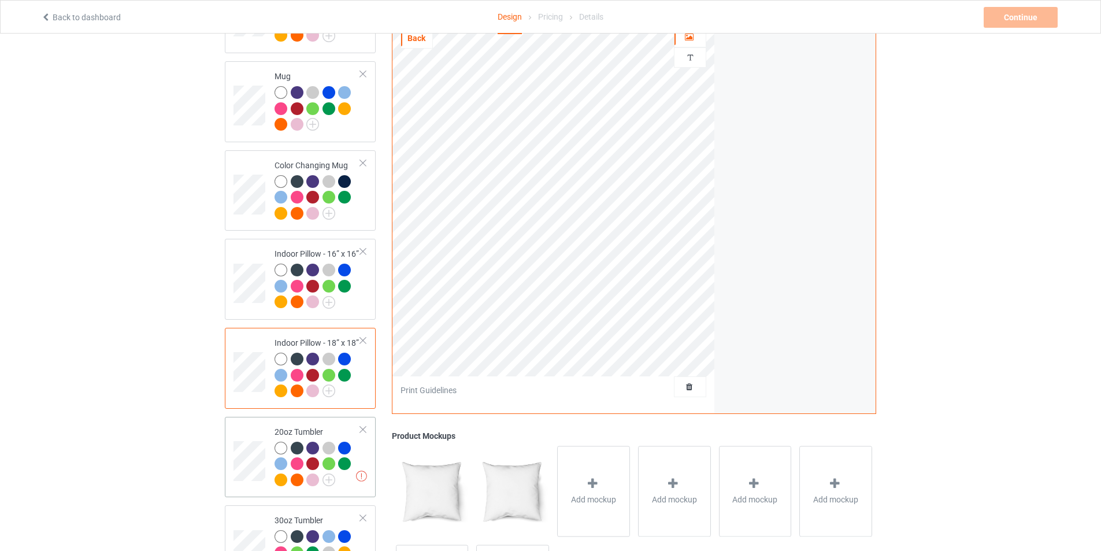
scroll to position [924, 0]
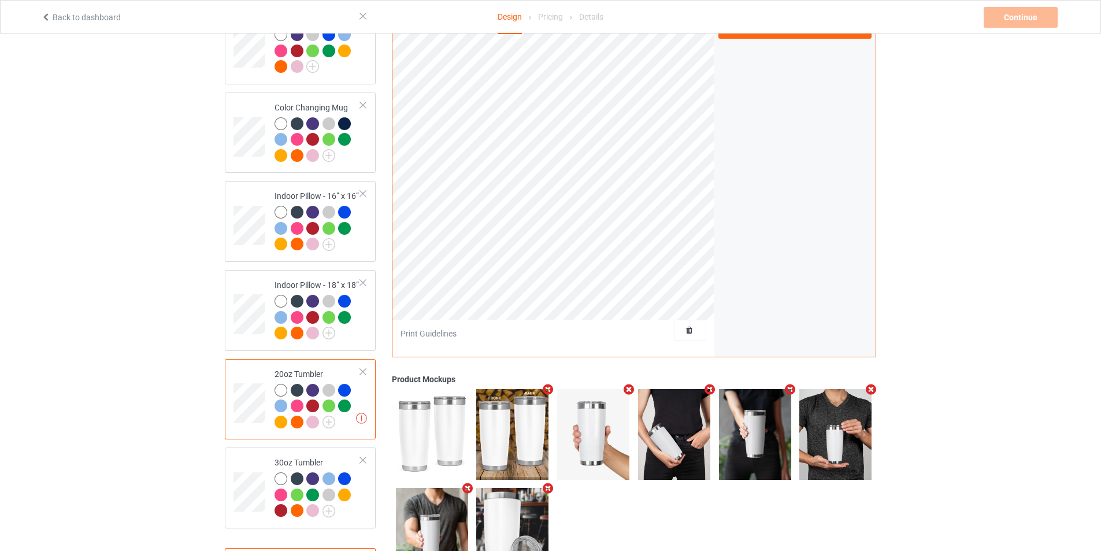
scroll to position [809, 0]
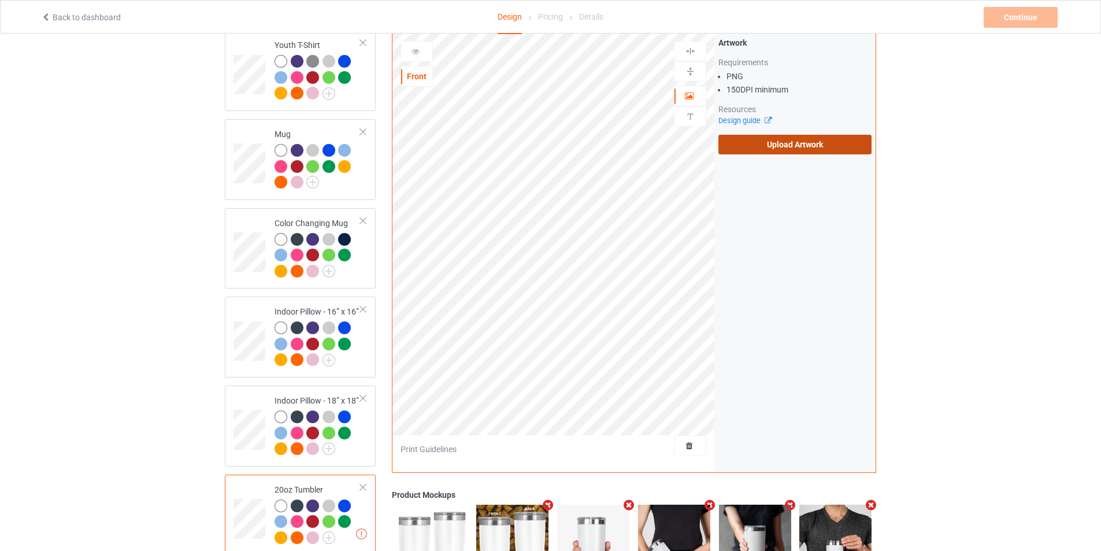
click at [780, 139] on label "Upload Artwork" at bounding box center [794, 145] width 153 height 20
click at [0, 0] on input "Upload Artwork" at bounding box center [0, 0] width 0 height 0
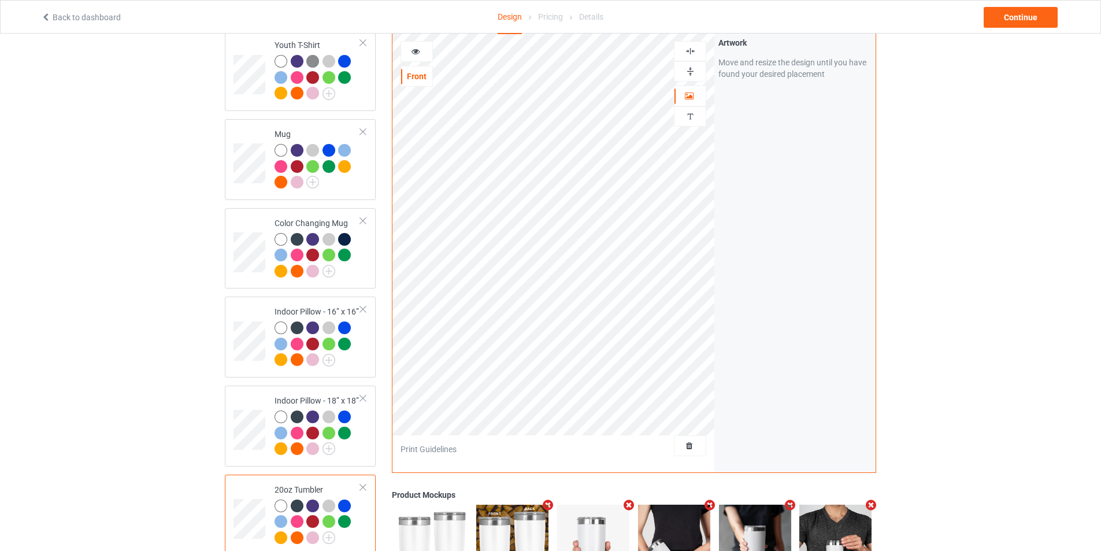
scroll to position [977, 0]
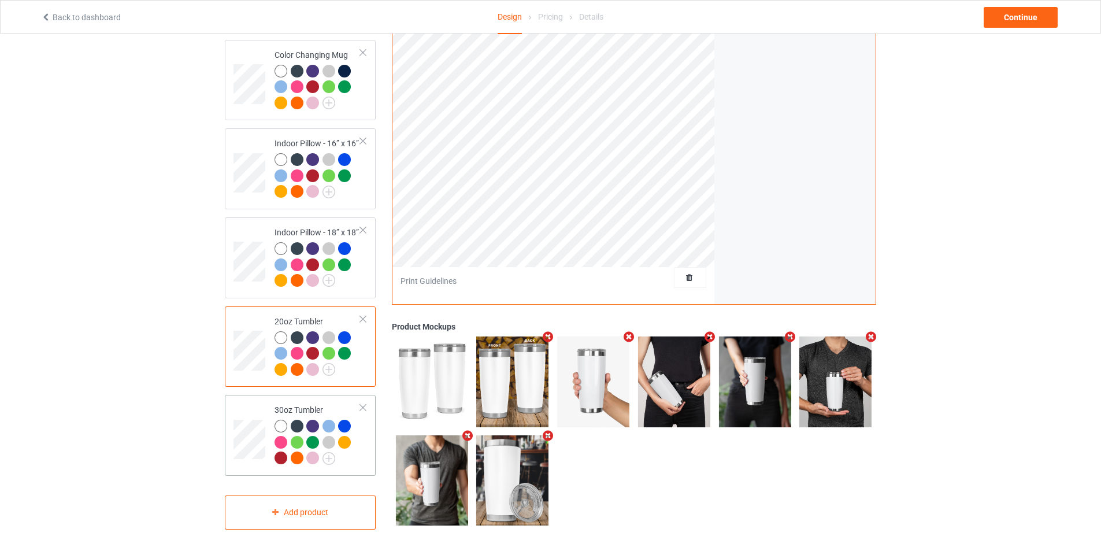
click at [234, 399] on td at bounding box center [250, 435] width 35 height 72
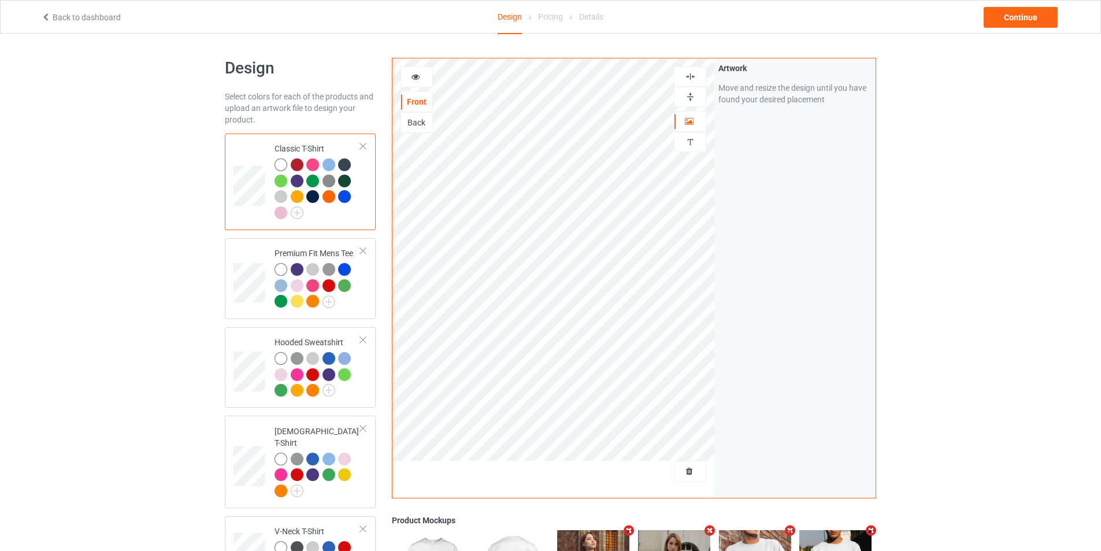
click at [682, 99] on div at bounding box center [689, 96] width 31 height 11
click at [255, 256] on td at bounding box center [250, 279] width 35 height 72
click at [254, 144] on td at bounding box center [250, 181] width 35 height 87
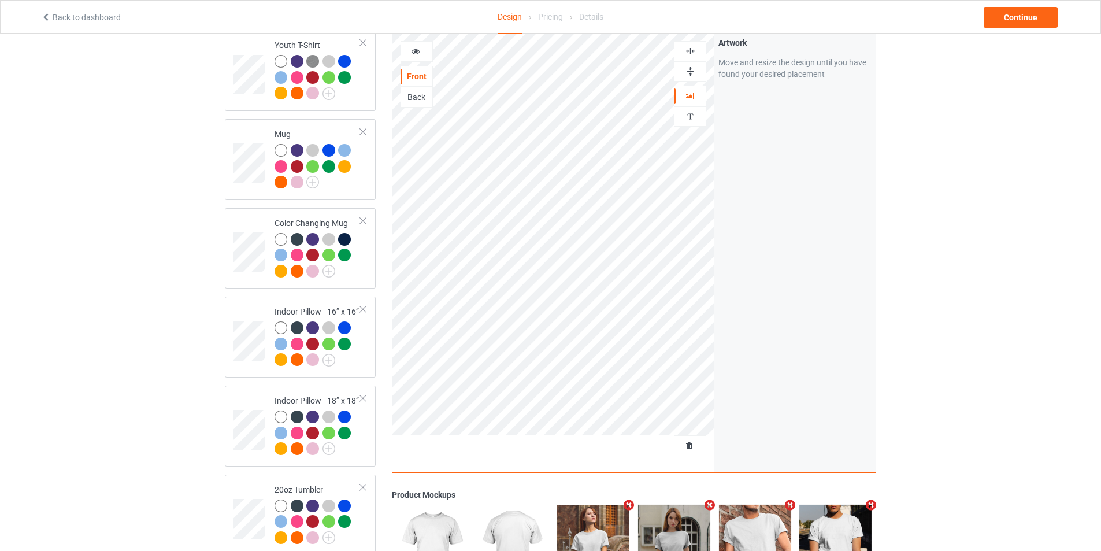
scroll to position [977, 0]
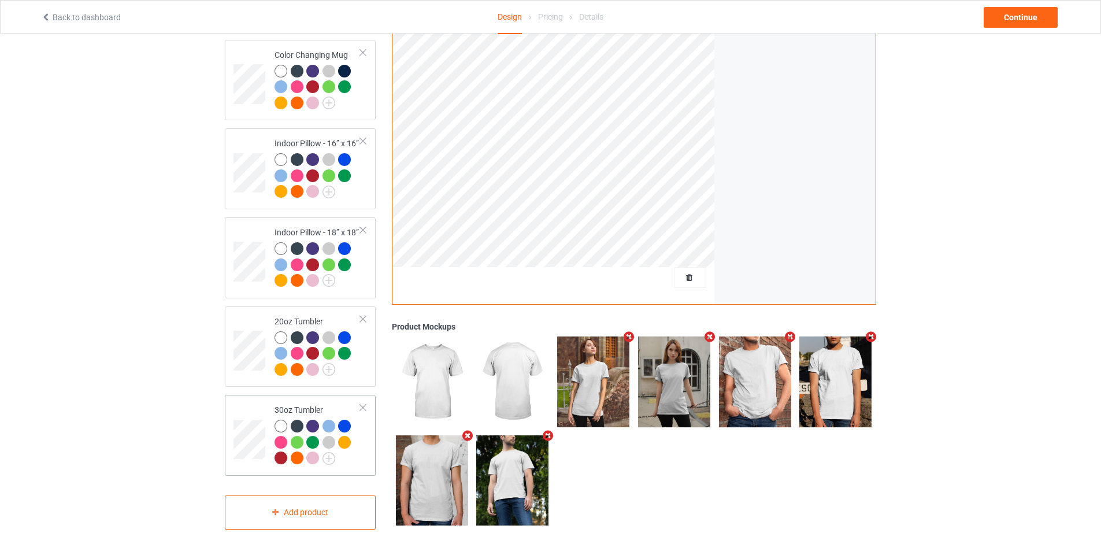
click at [250, 406] on td at bounding box center [250, 435] width 35 height 72
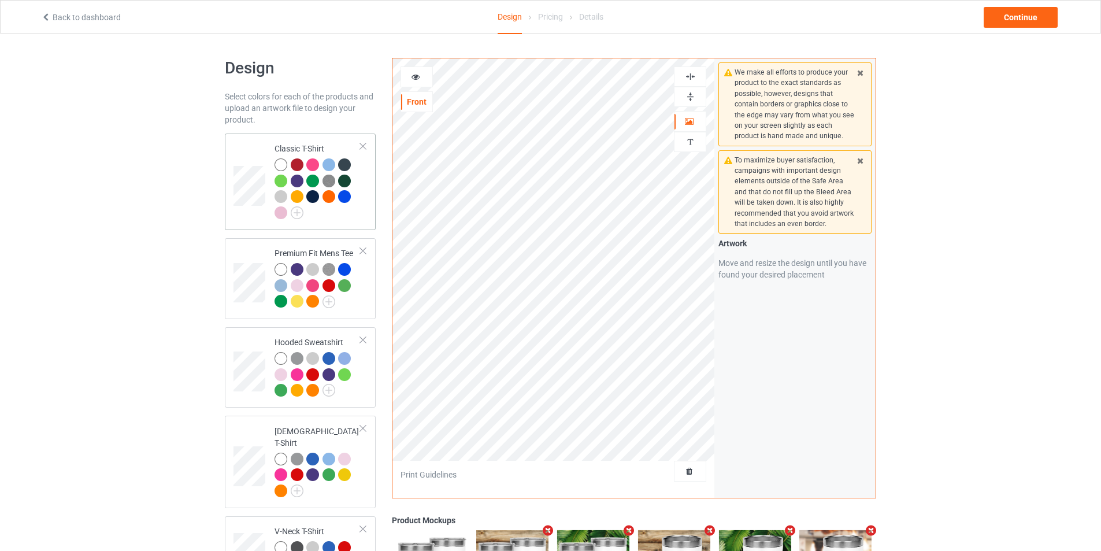
click at [256, 136] on div "Classic T-Shirt" at bounding box center [300, 181] width 151 height 96
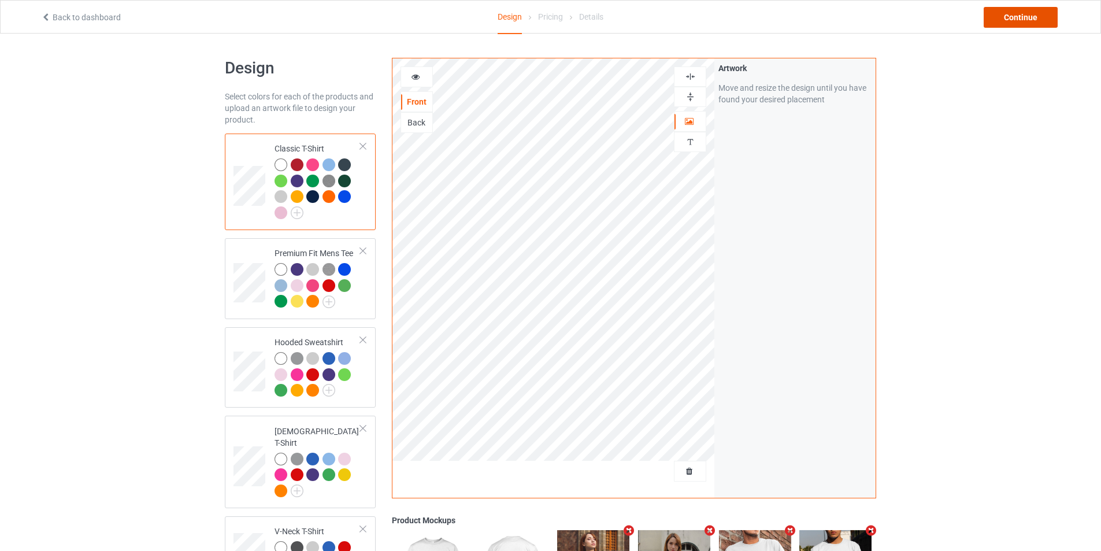
click at [1038, 20] on div "Continue" at bounding box center [1020, 17] width 74 height 21
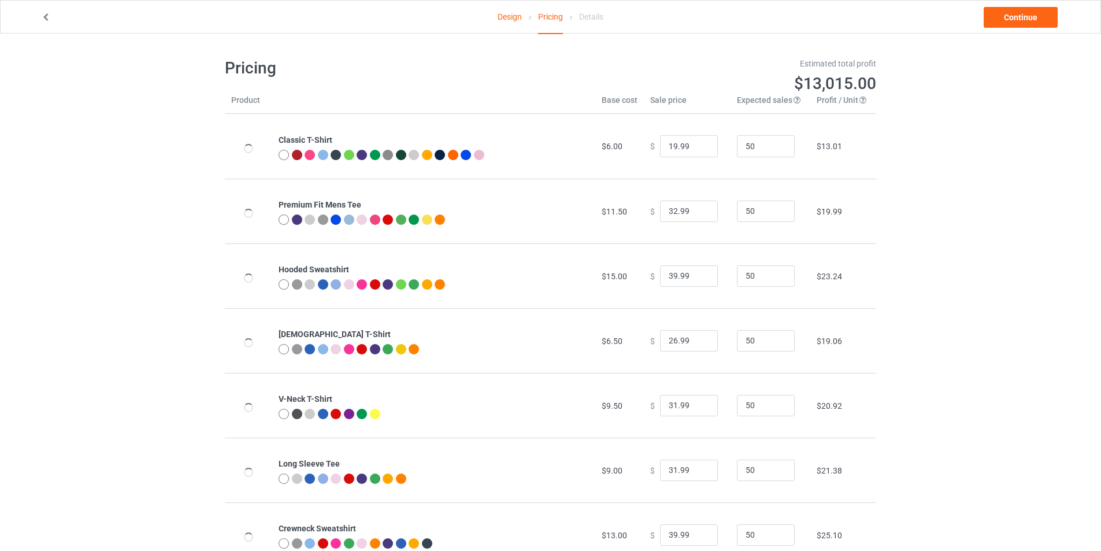
type input "26.95"
type input "32.95"
type input "46.95"
type input "26.95"
type input "30.95"
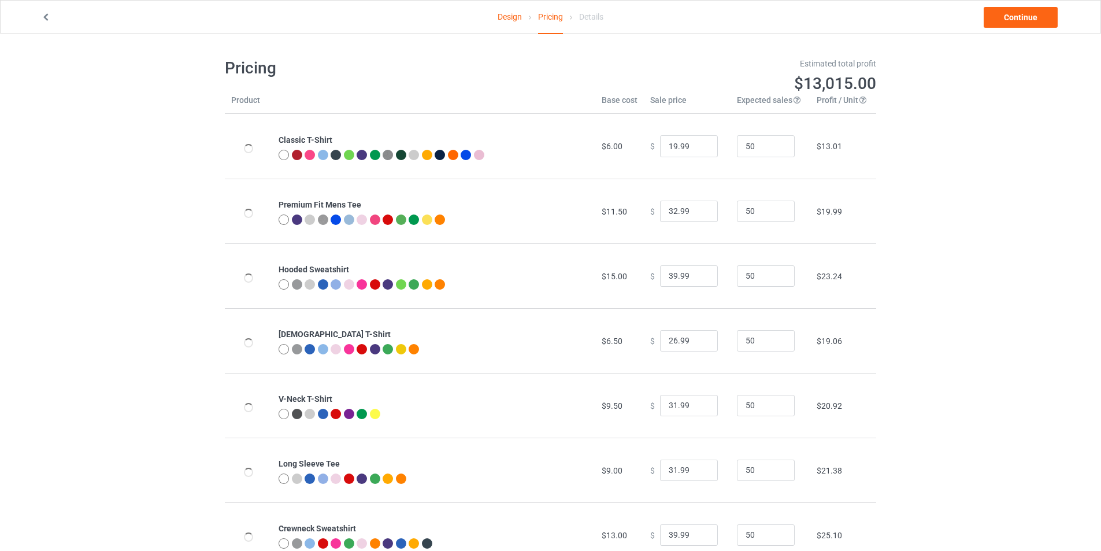
type input "31.95"
type input "39.95"
type input "28.95"
type input "26.95"
click at [699, 150] on input "25.95" at bounding box center [689, 146] width 58 height 22
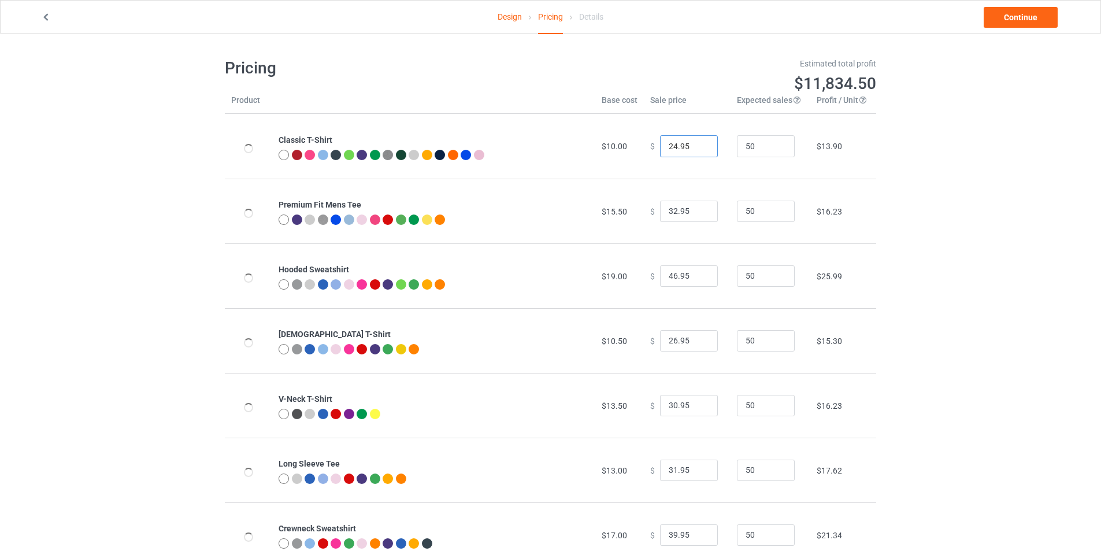
click at [699, 150] on input "24.95" at bounding box center [689, 146] width 58 height 22
click at [699, 150] on input "23.95" at bounding box center [689, 146] width 58 height 22
click at [699, 150] on input "22.95" at bounding box center [689, 146] width 58 height 22
click at [699, 150] on input "21.95" at bounding box center [689, 146] width 58 height 22
click at [699, 150] on input "20.95" at bounding box center [689, 146] width 58 height 22
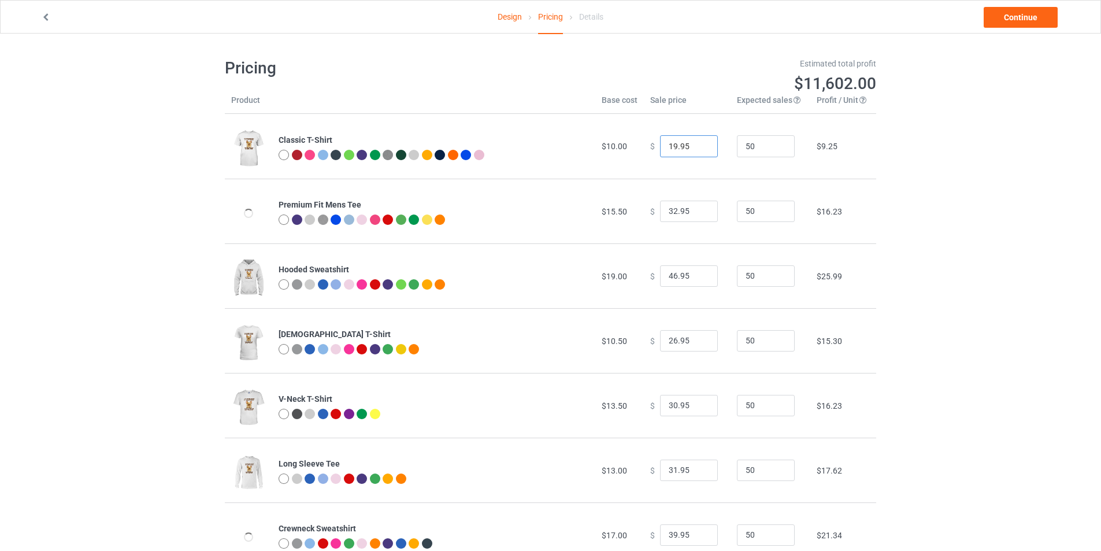
click at [699, 150] on input "19.95" at bounding box center [689, 146] width 58 height 22
click at [699, 150] on input "18.95" at bounding box center [689, 146] width 58 height 22
click at [699, 150] on input "17.95" at bounding box center [689, 146] width 58 height 22
click at [699, 150] on input "16.95" at bounding box center [689, 146] width 58 height 22
click at [699, 150] on input "15.95" at bounding box center [689, 146] width 58 height 22
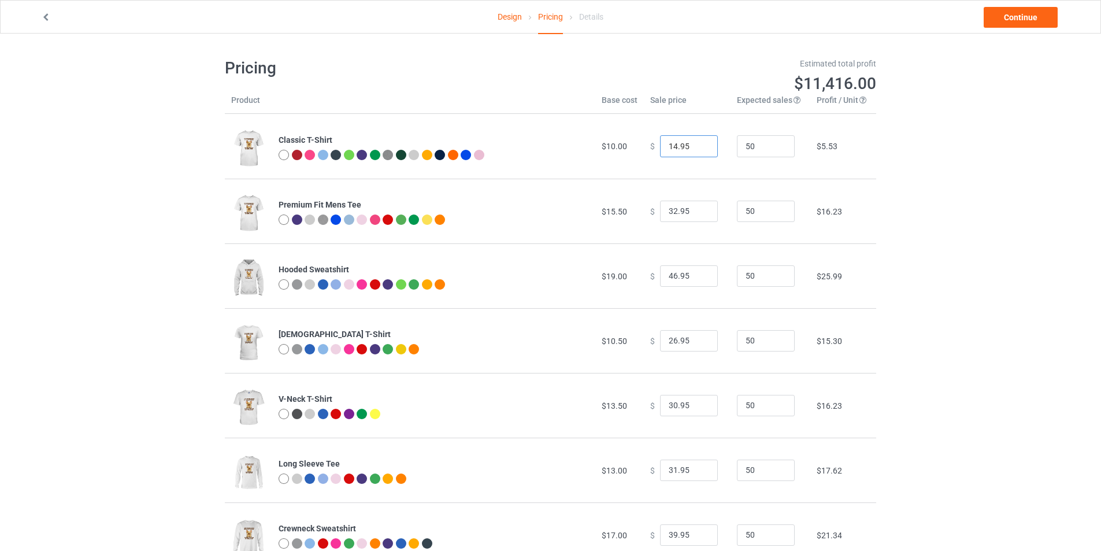
click at [699, 150] on input "14.95" at bounding box center [689, 146] width 58 height 22
click at [699, 150] on input "13.95" at bounding box center [689, 146] width 58 height 22
type input "13.99"
click at [686, 208] on input "32.95" at bounding box center [689, 211] width 58 height 22
type input "32.99"
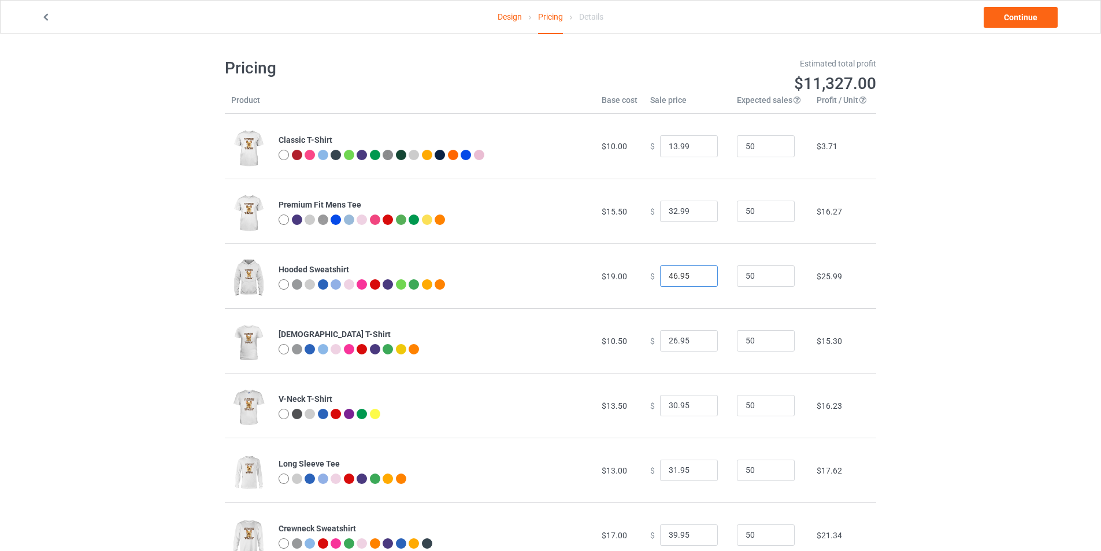
click at [689, 270] on input "46.95" at bounding box center [689, 276] width 58 height 22
type input "46.99"
click at [688, 339] on input "26.95" at bounding box center [689, 341] width 58 height 22
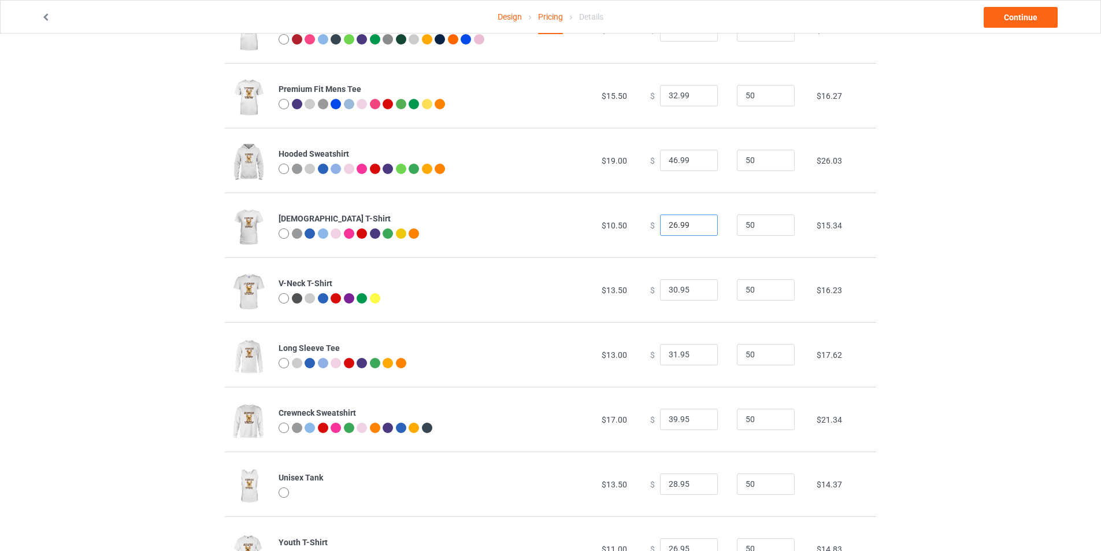
type input "26.99"
click at [685, 290] on input "30.95" at bounding box center [689, 290] width 58 height 22
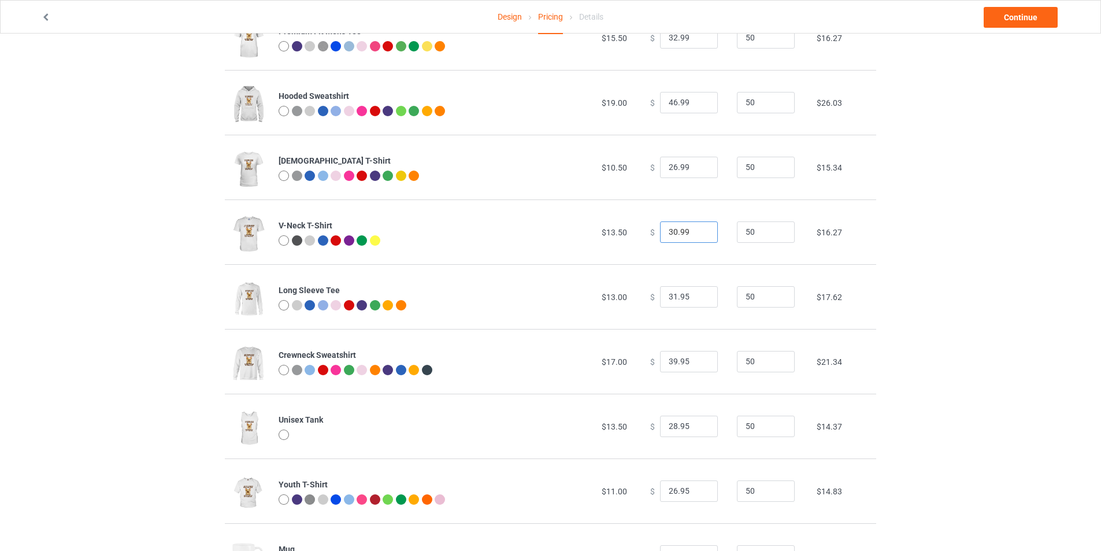
type input "30.99"
click at [686, 292] on input "31.95" at bounding box center [689, 297] width 58 height 22
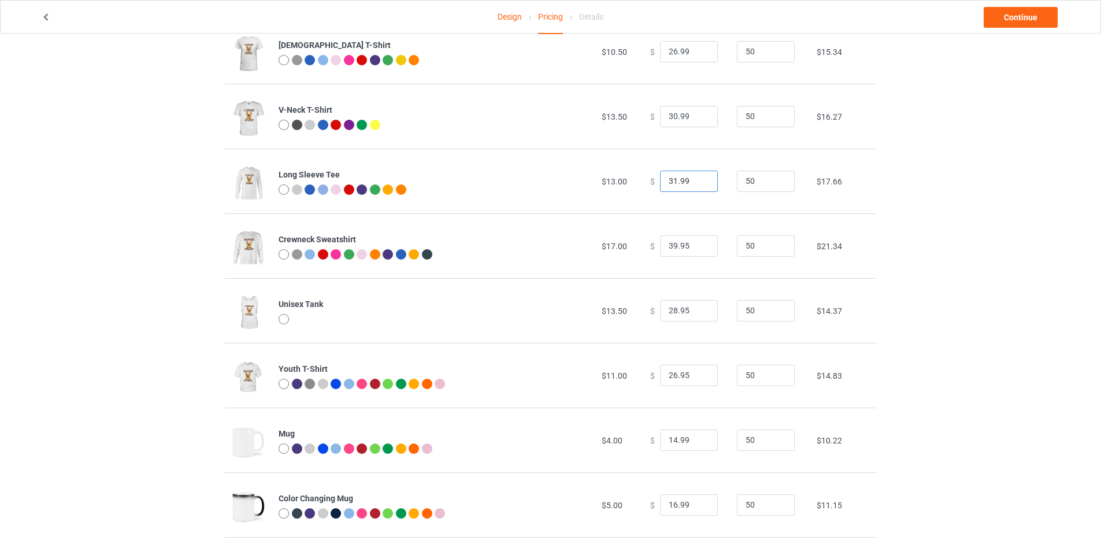
type input "31.99"
click at [686, 243] on input "39.95" at bounding box center [689, 246] width 58 height 22
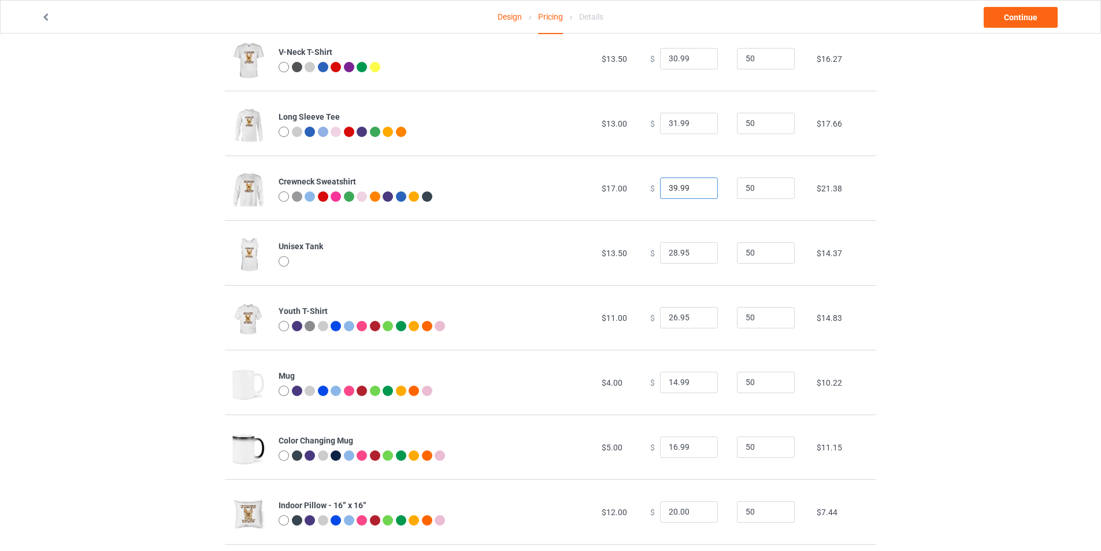
type input "39.99"
click at [685, 251] on input "28.95" at bounding box center [689, 253] width 58 height 22
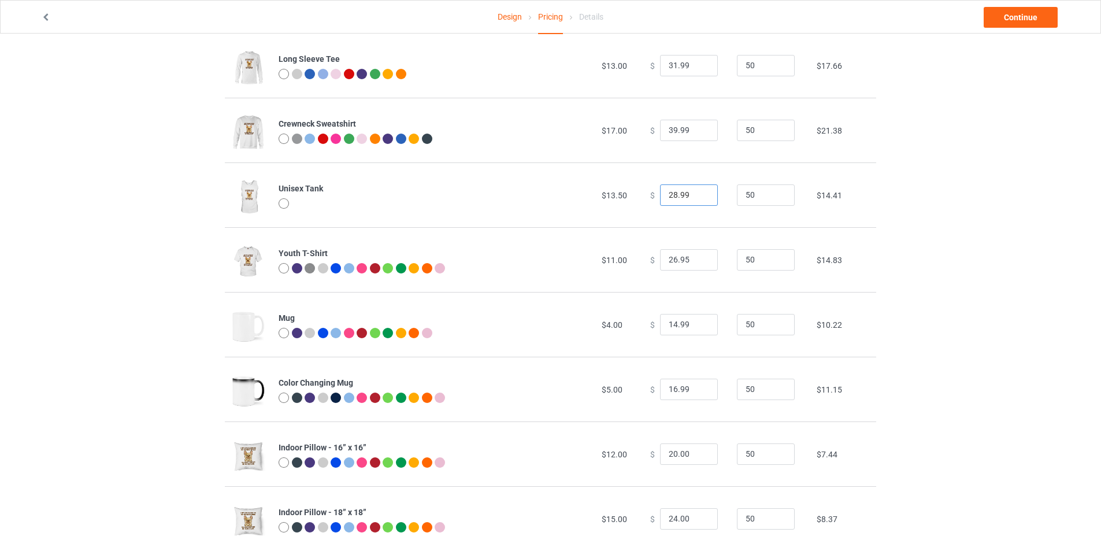
type input "28.99"
click at [682, 255] on input "26.95" at bounding box center [689, 260] width 58 height 22
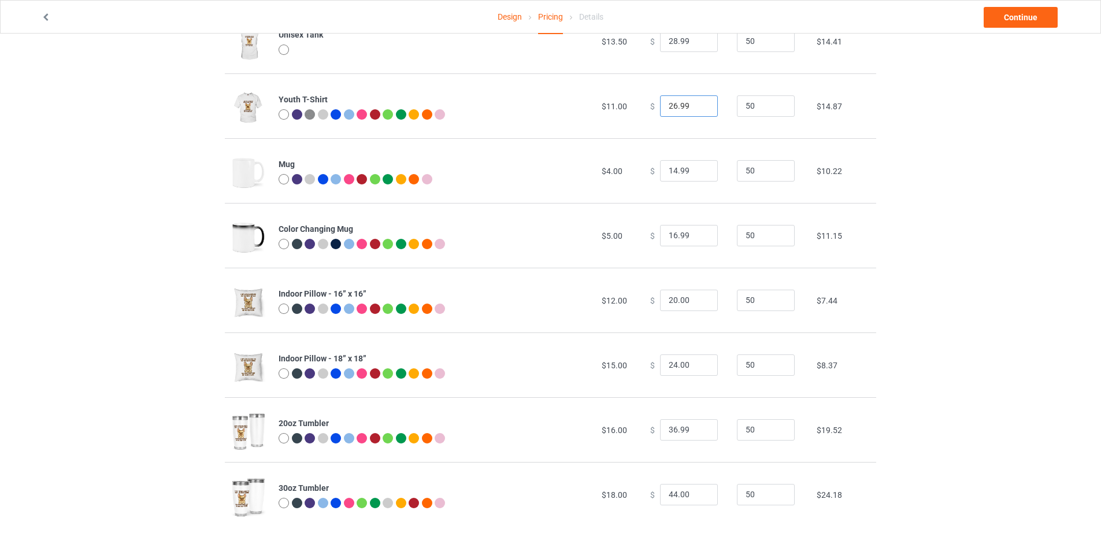
scroll to position [0, 0]
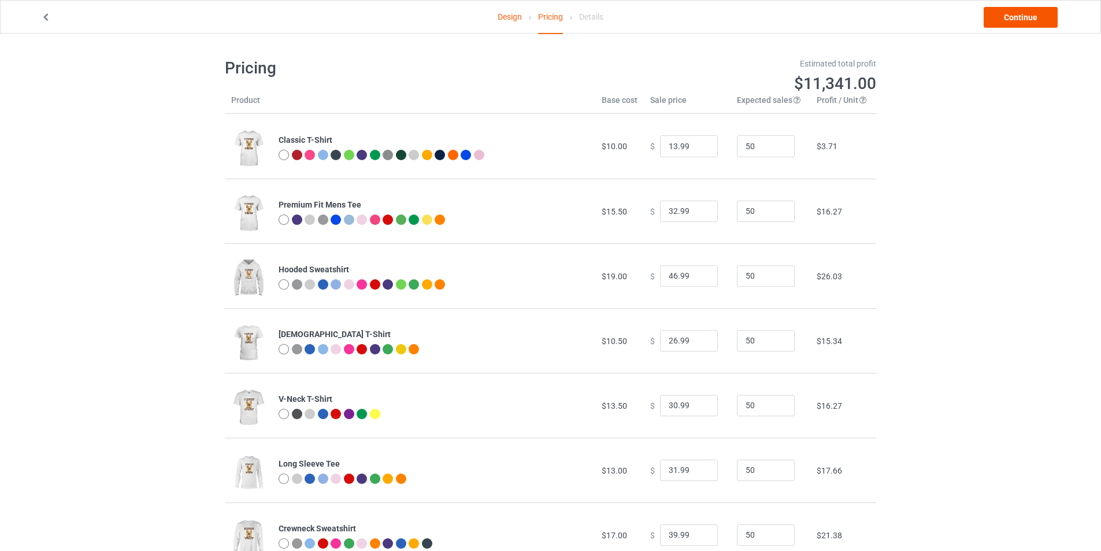
type input "26.99"
click at [997, 16] on link "Continue" at bounding box center [1020, 17] width 74 height 21
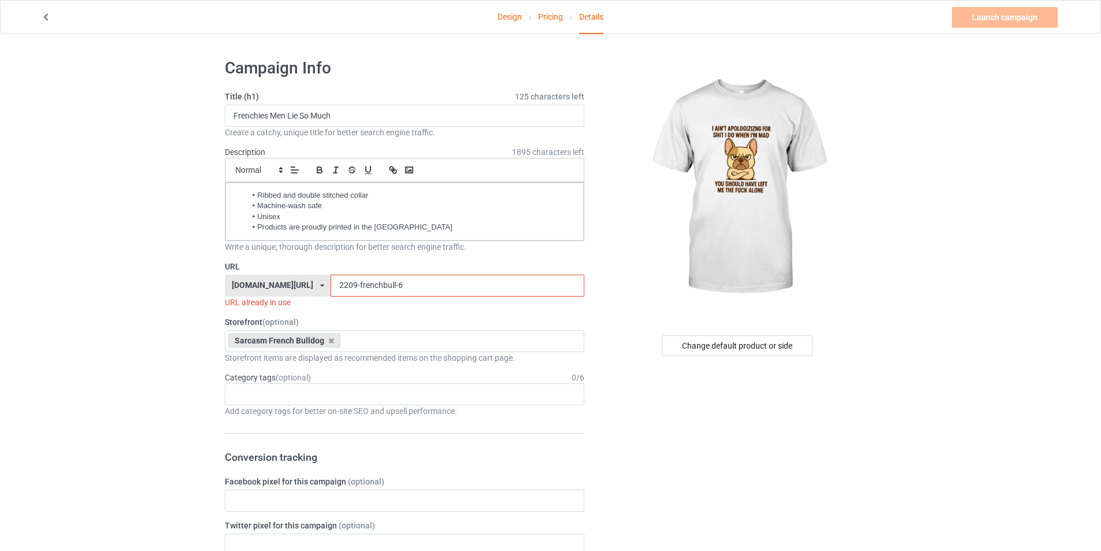
click at [411, 284] on input "2209-frenchbull-6" at bounding box center [456, 285] width 253 height 22
click at [335, 340] on div "Sarcasm French Bulldog" at bounding box center [284, 340] width 112 height 14
click at [332, 343] on icon at bounding box center [331, 341] width 6 height 8
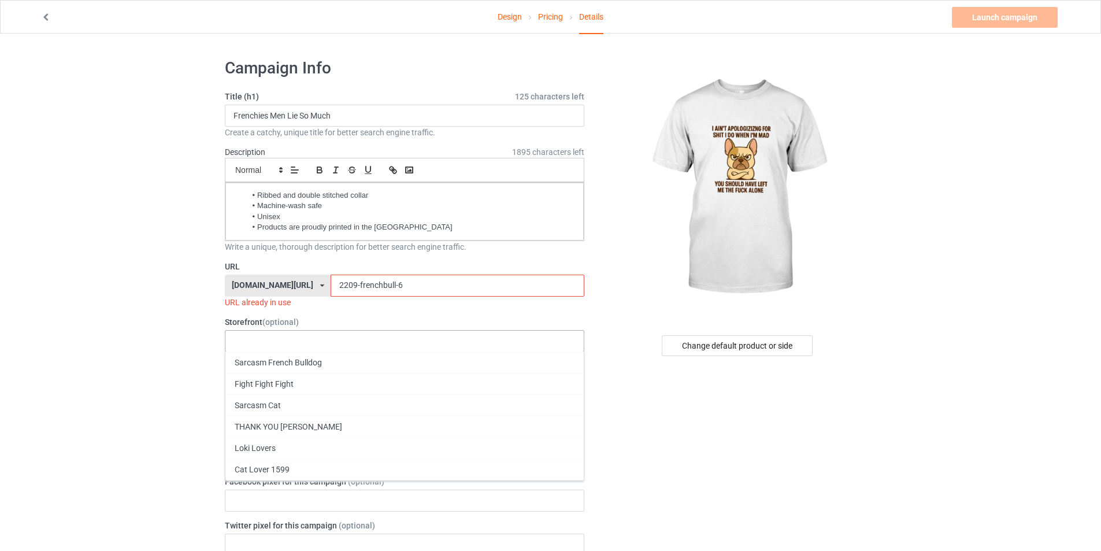
click at [307, 339] on div "Sarcasm French Bulldog Fight Fight Fight Sarcasm Cat THANK YOU SIR GAMBON Loki …" at bounding box center [404, 341] width 359 height 22
type input "Funny Frenchies"
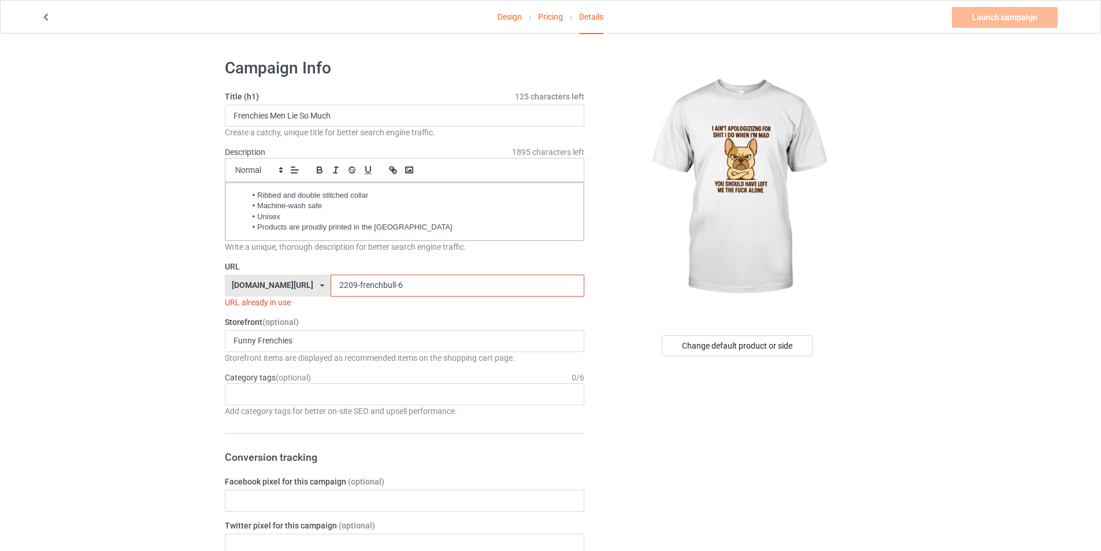
click at [328, 342] on div "Funny Frenchies No result found" at bounding box center [404, 341] width 359 height 22
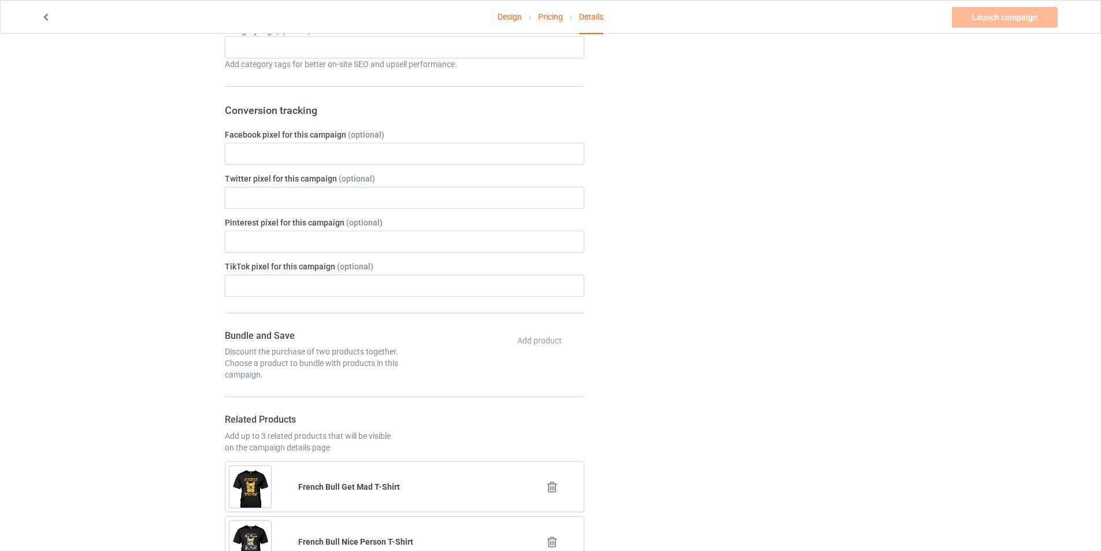
scroll to position [58, 0]
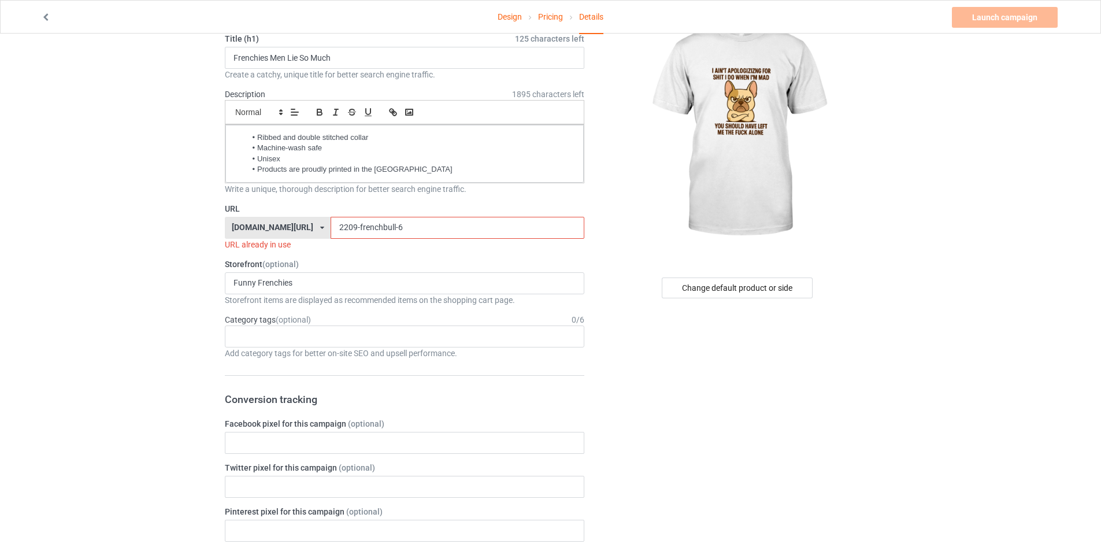
click at [415, 226] on input "2209-frenchbull-6" at bounding box center [456, 228] width 253 height 22
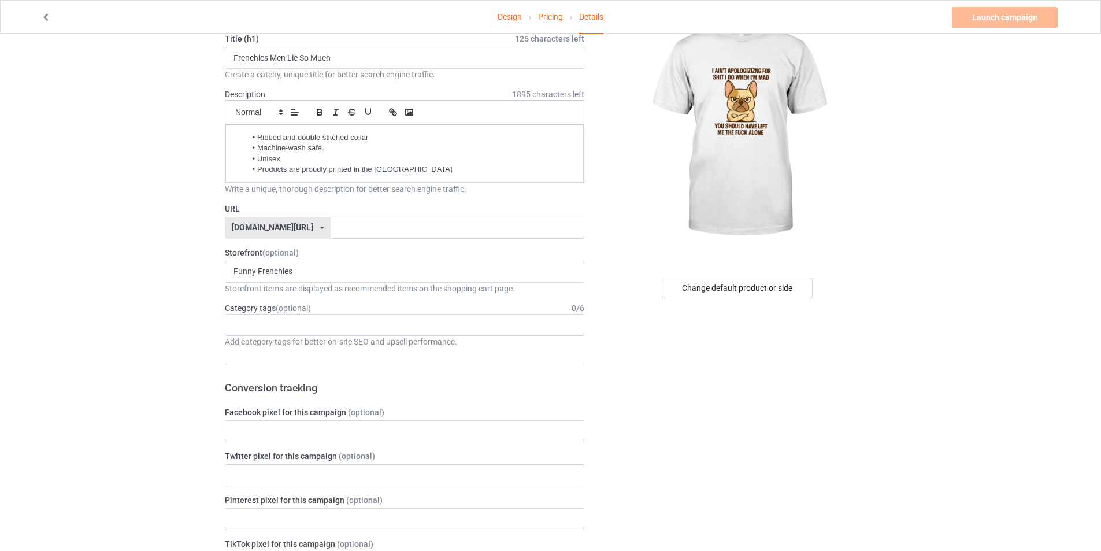
click at [294, 229] on div "gifts-shirt.com/ awesome-teee.com/ cutelittlethings.co/ fishing-lovers-tee.com/…" at bounding box center [278, 228] width 106 height 22
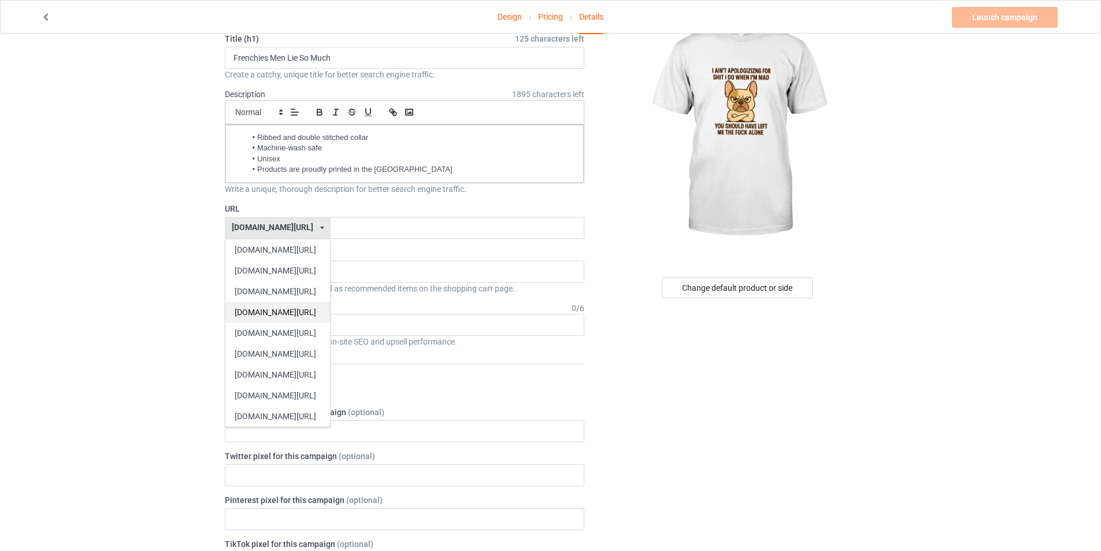
click at [281, 309] on div "[DOMAIN_NAME][URL]" at bounding box center [277, 312] width 105 height 21
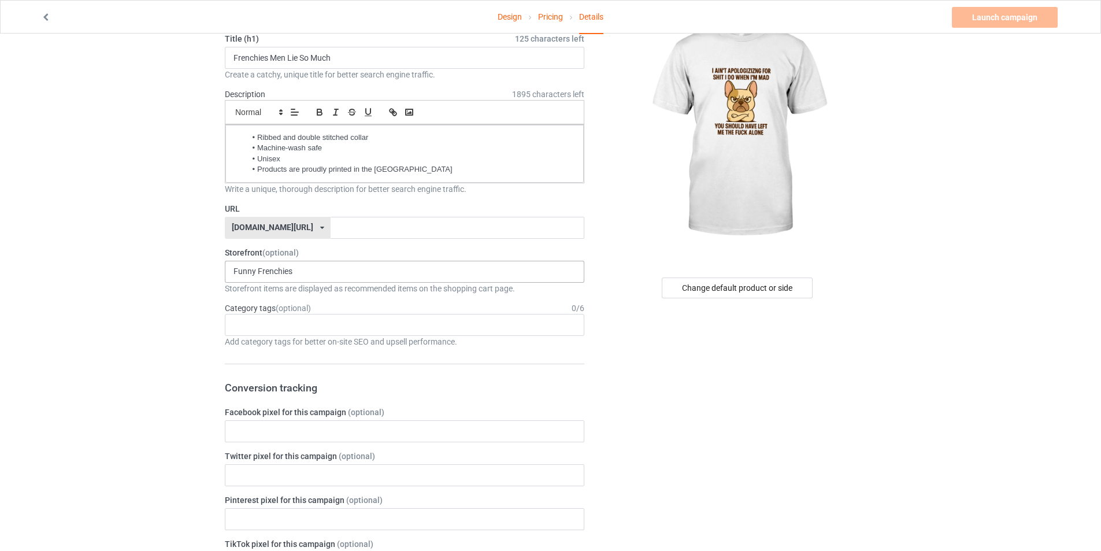
click at [314, 269] on div "Funny Frenchies No result found" at bounding box center [404, 272] width 359 height 22
type input "F"
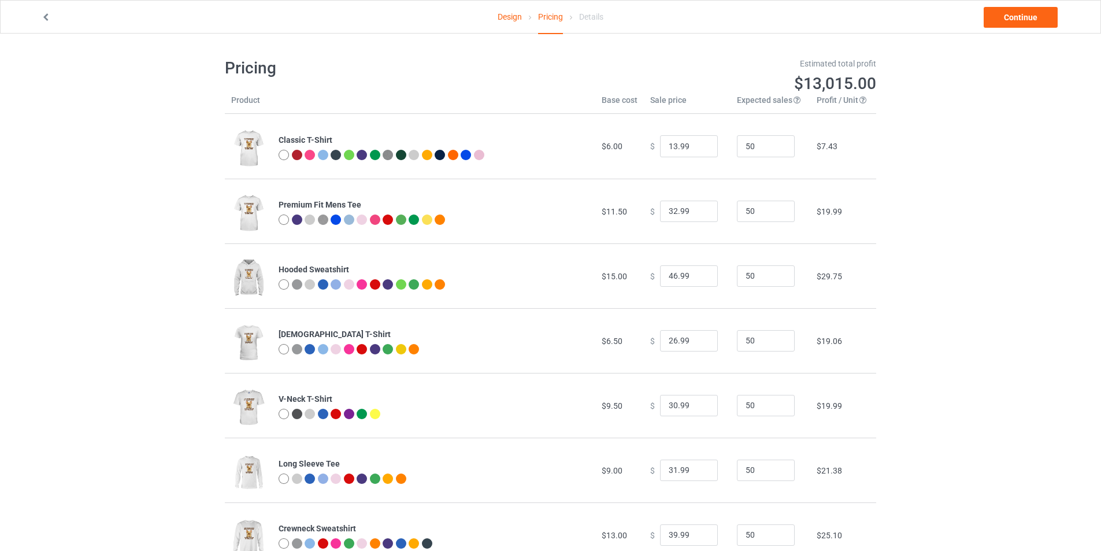
type input "26.95"
type input "32.95"
type input "46.95"
type input "26.95"
type input "30.95"
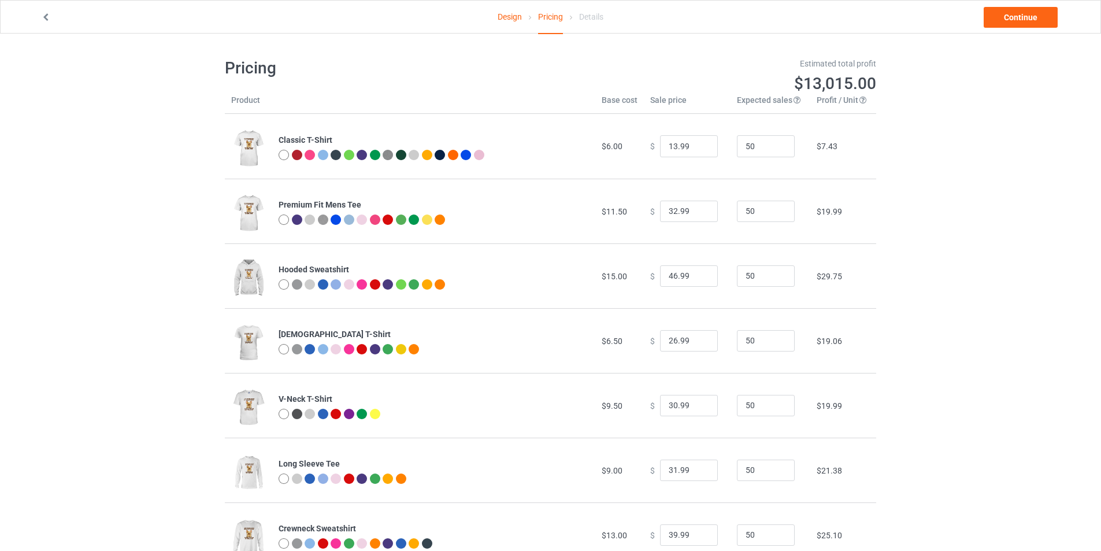
type input "31.95"
type input "39.95"
type input "28.95"
type input "26.95"
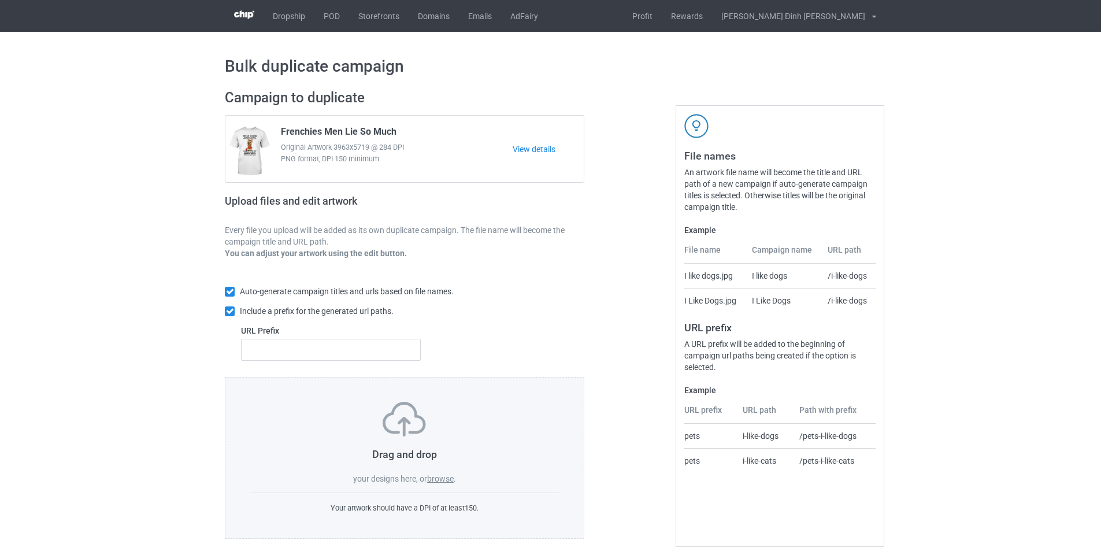
scroll to position [13, 0]
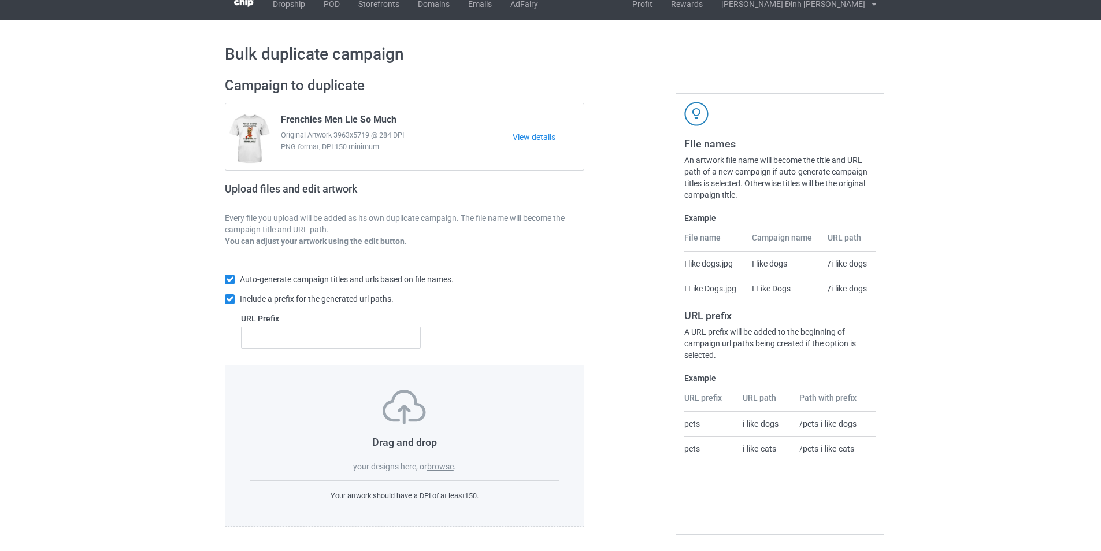
click at [437, 466] on label "browse" at bounding box center [440, 466] width 27 height 9
click at [0, 0] on input "browse" at bounding box center [0, 0] width 0 height 0
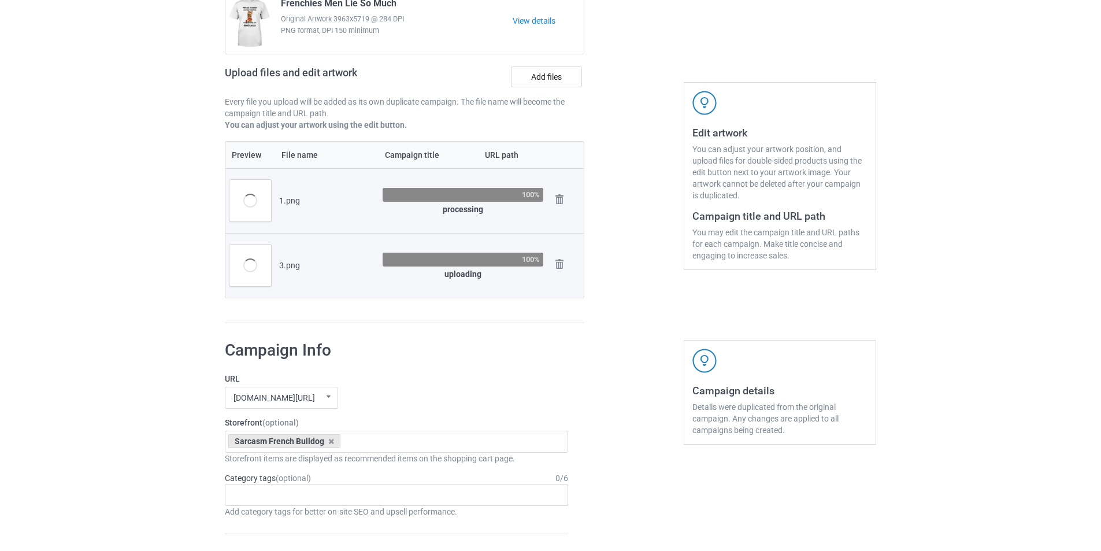
scroll to position [70, 0]
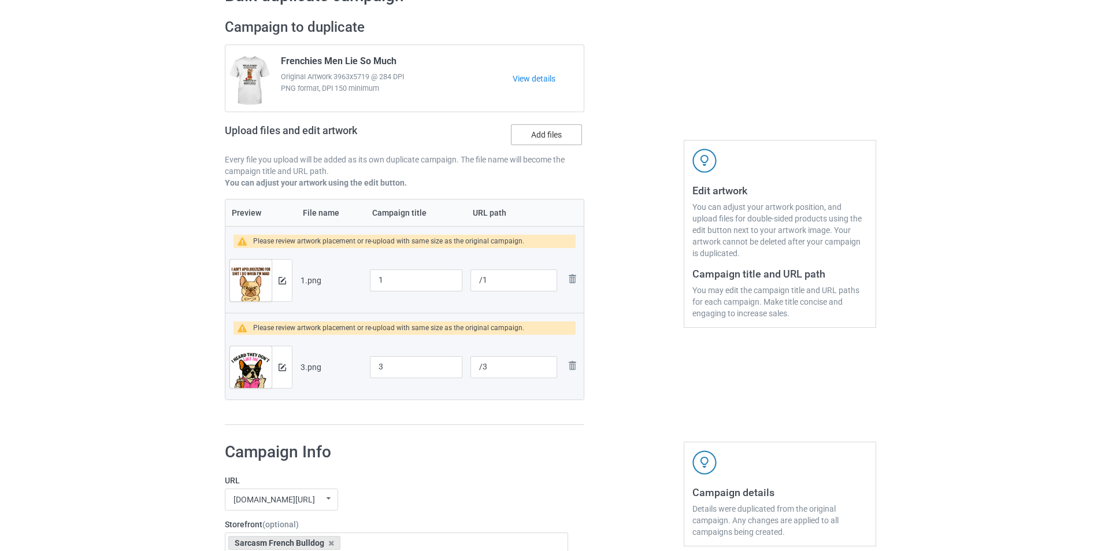
click at [541, 134] on label "Add files" at bounding box center [546, 134] width 71 height 21
click at [0, 0] on input "Add files" at bounding box center [0, 0] width 0 height 0
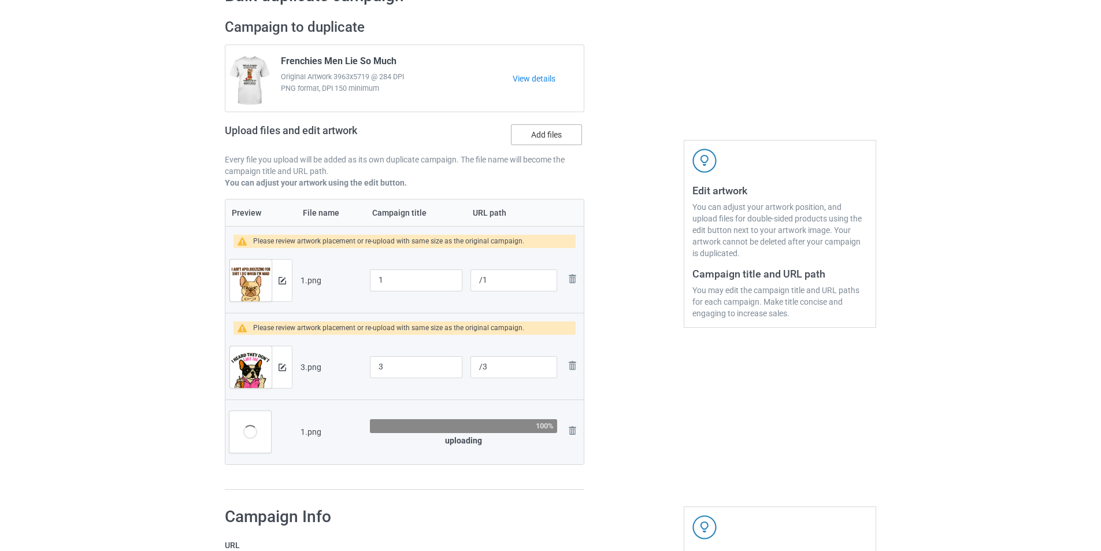
click at [562, 132] on label "Add files" at bounding box center [546, 134] width 71 height 21
click at [0, 0] on input "Add files" at bounding box center [0, 0] width 0 height 0
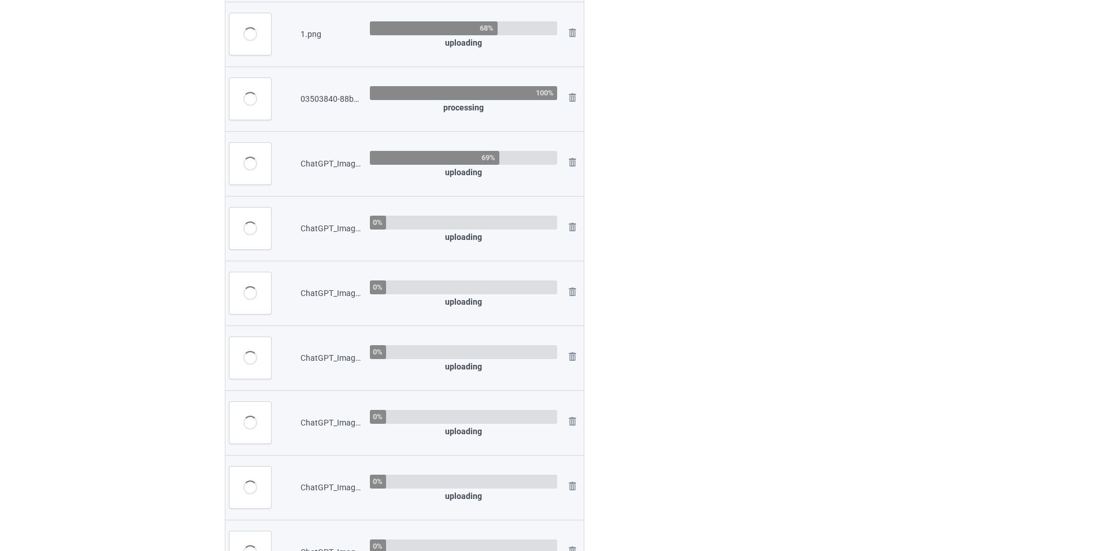
scroll to position [879, 0]
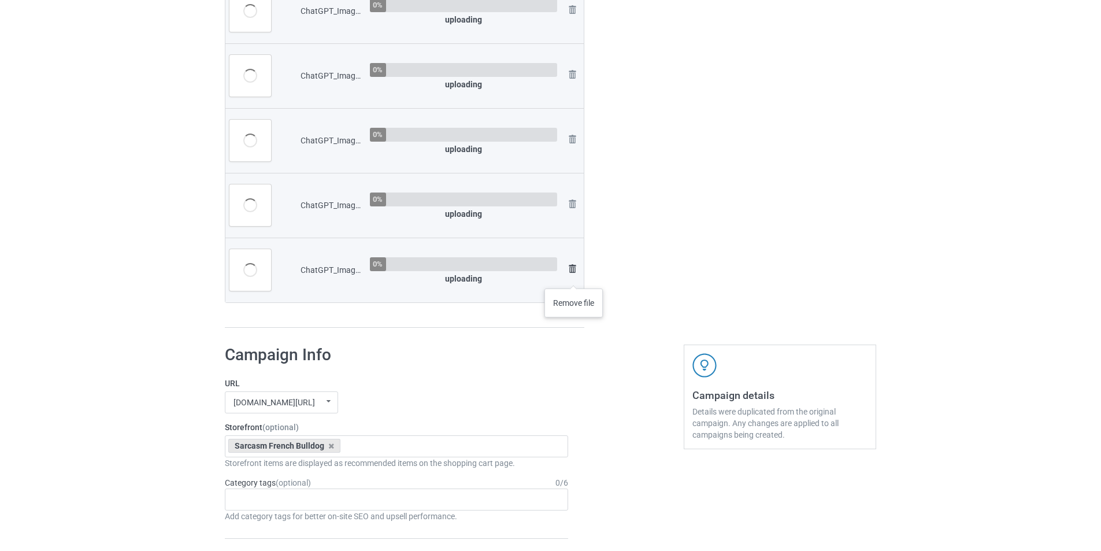
click at [574, 277] on link at bounding box center [572, 270] width 14 height 17
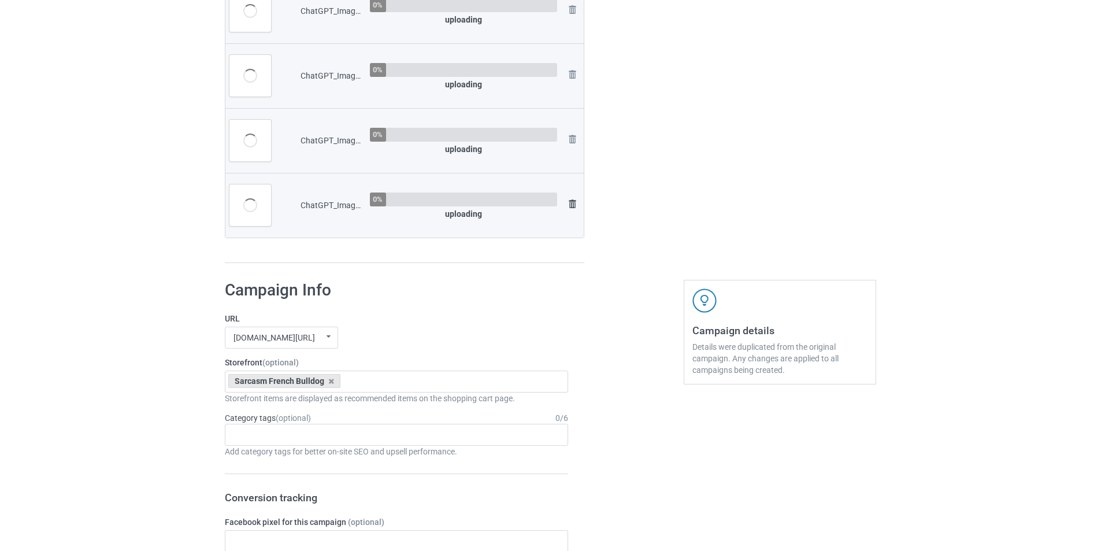
click at [575, 213] on link at bounding box center [572, 205] width 14 height 17
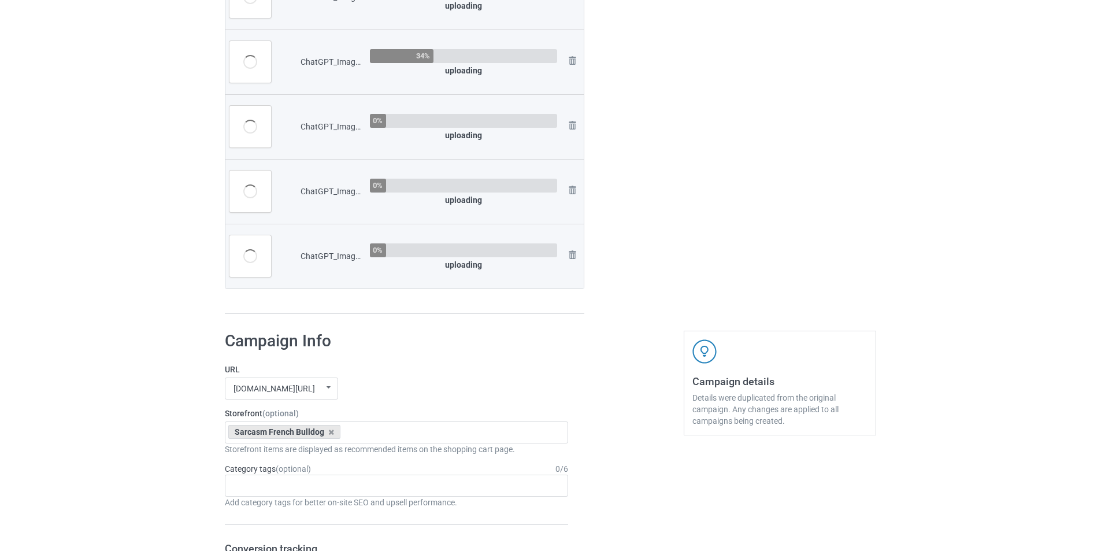
scroll to position [706, 0]
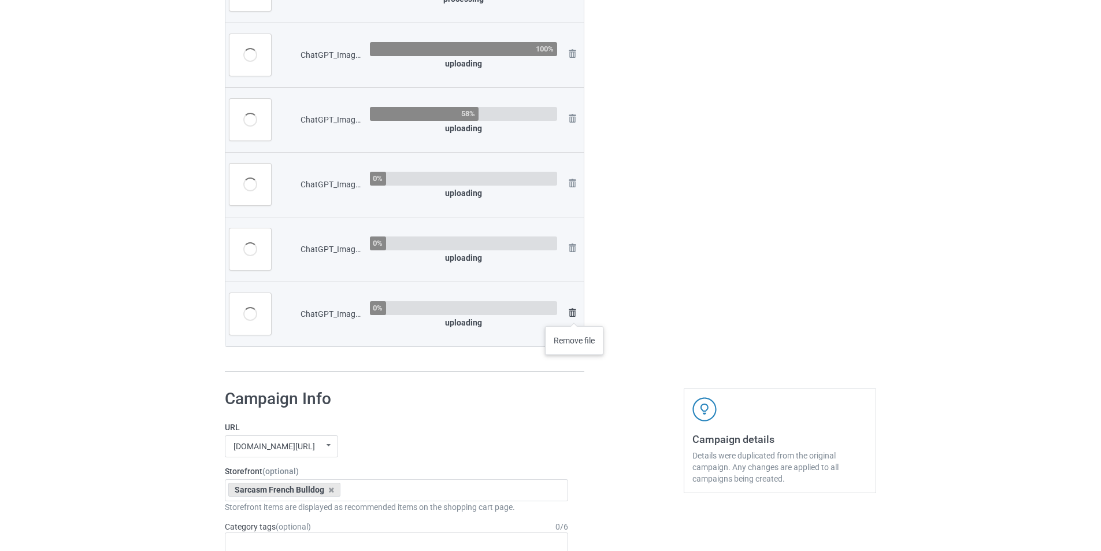
click at [574, 314] on img at bounding box center [572, 313] width 14 height 14
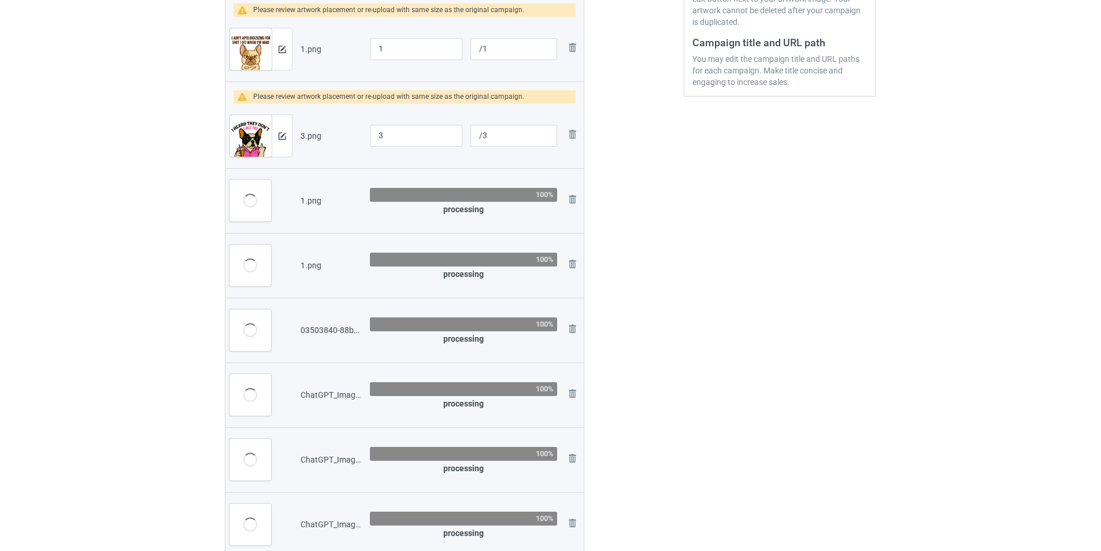
scroll to position [533, 0]
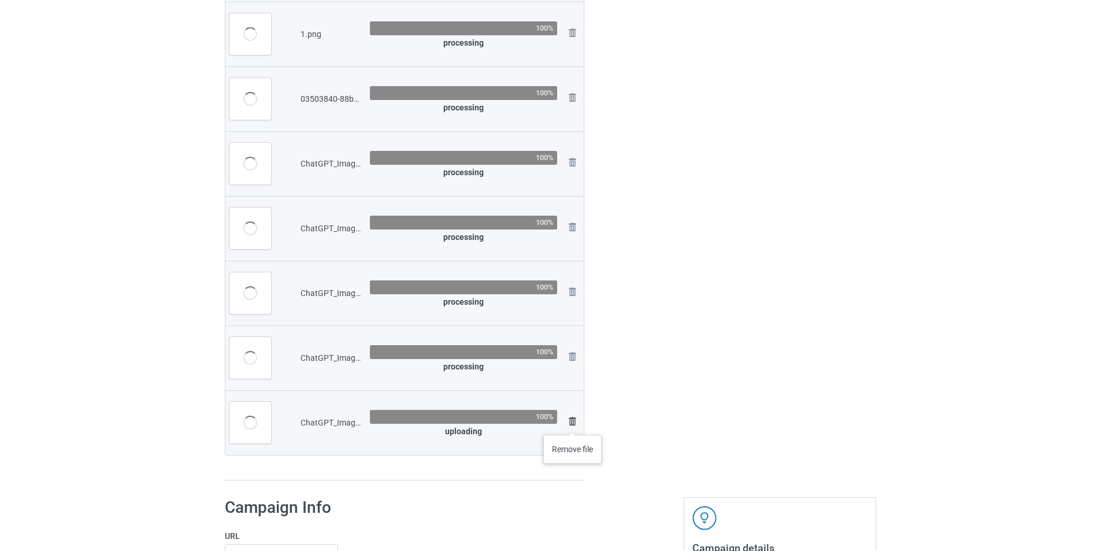
click at [573, 423] on img at bounding box center [572, 421] width 14 height 14
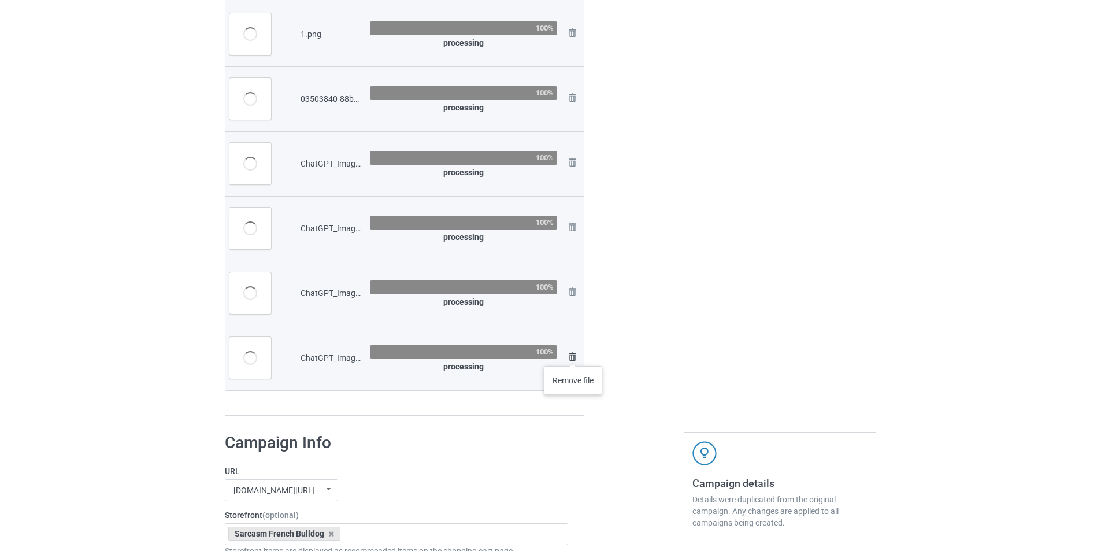
click at [573, 354] on img at bounding box center [572, 357] width 14 height 14
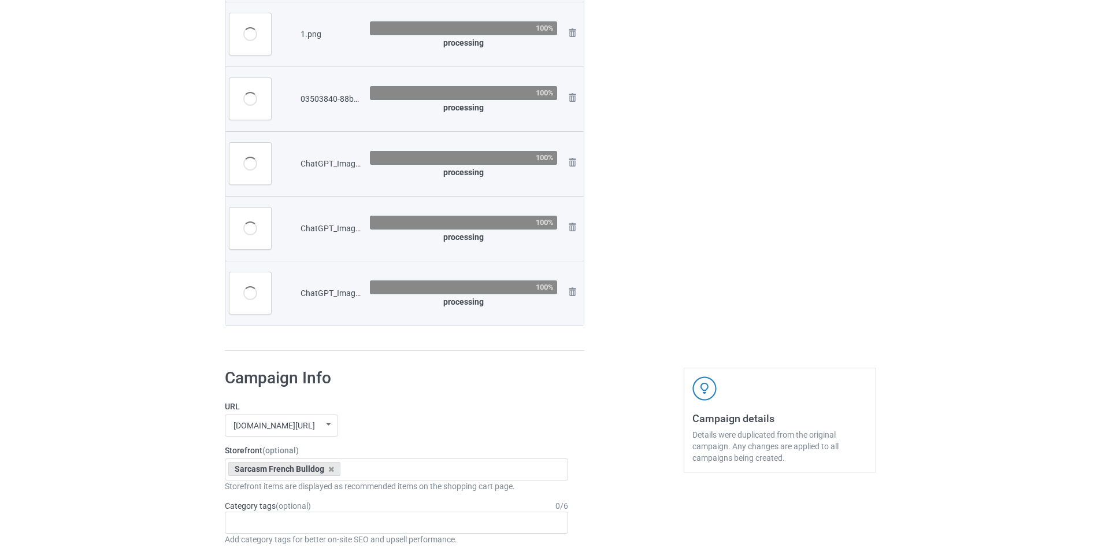
scroll to position [417, 0]
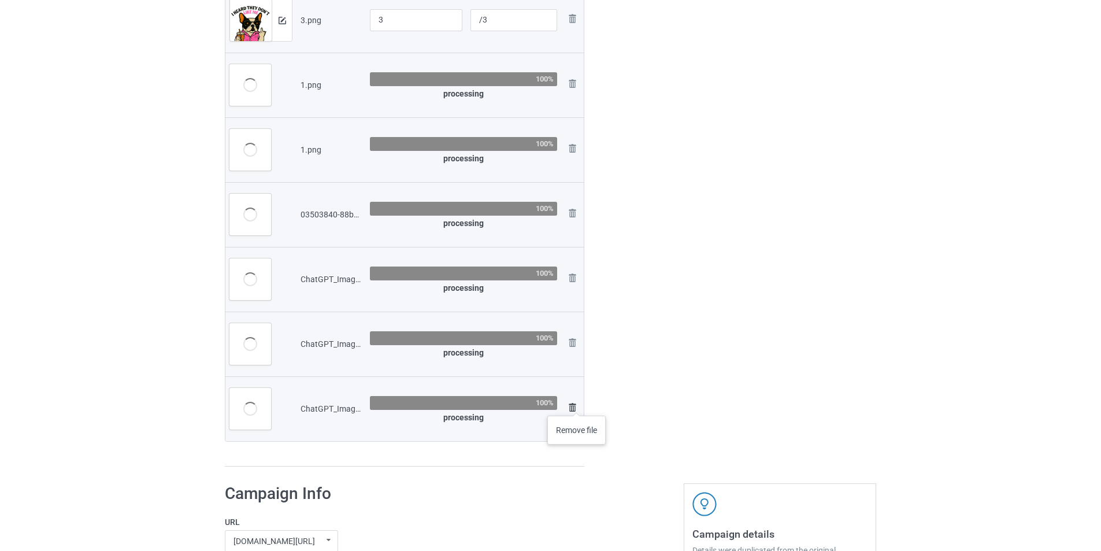
click at [577, 404] on img at bounding box center [572, 407] width 14 height 14
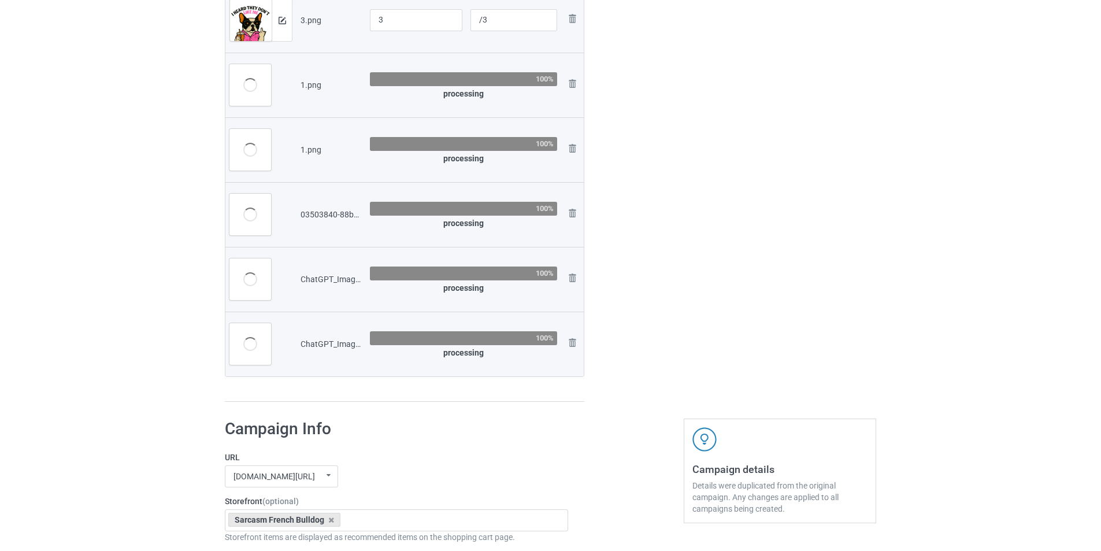
scroll to position [302, 0]
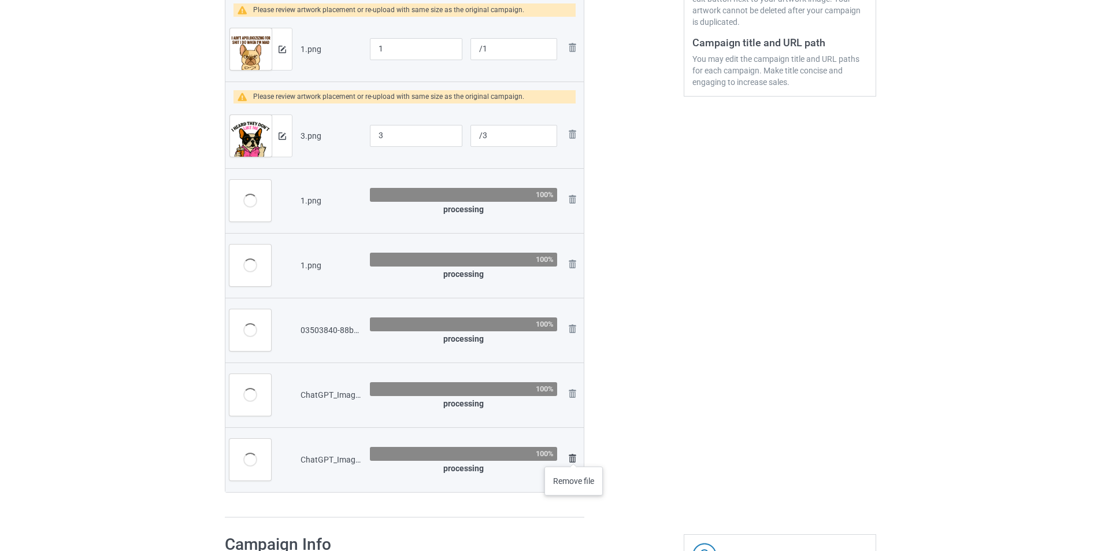
click at [574, 455] on img at bounding box center [572, 458] width 14 height 14
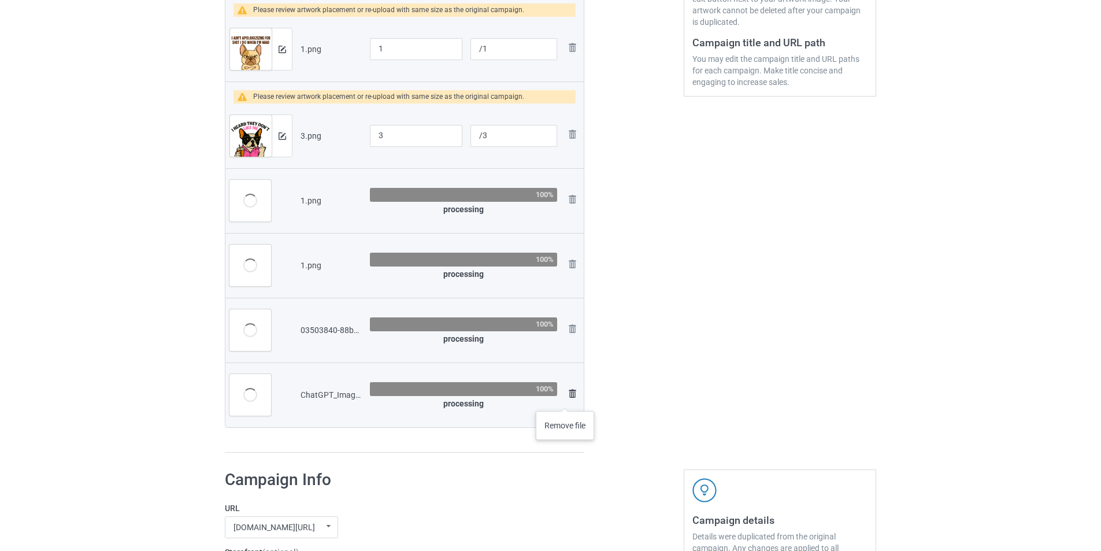
click at [567, 395] on img at bounding box center [572, 394] width 14 height 14
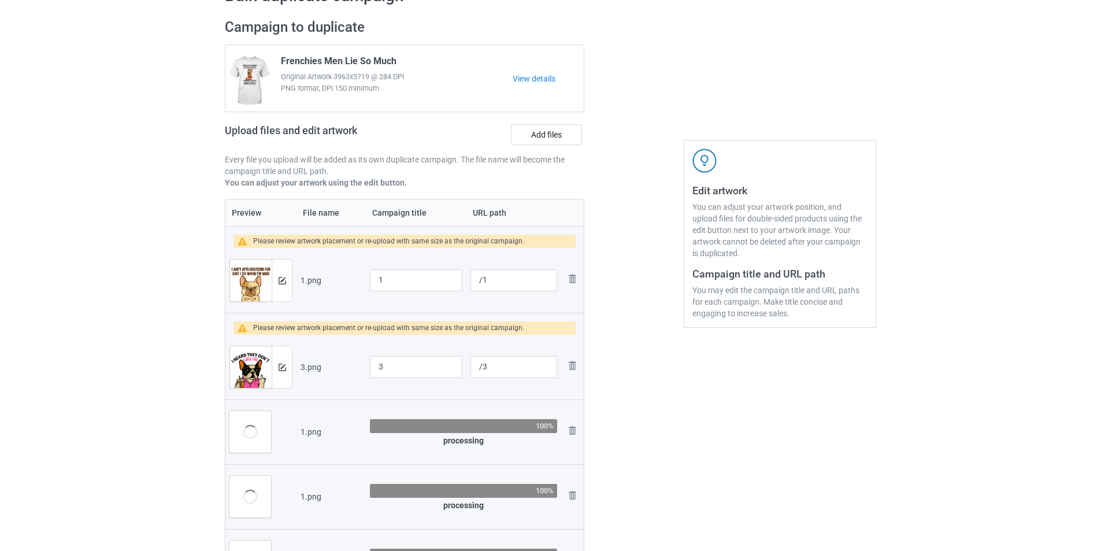
scroll to position [475, 0]
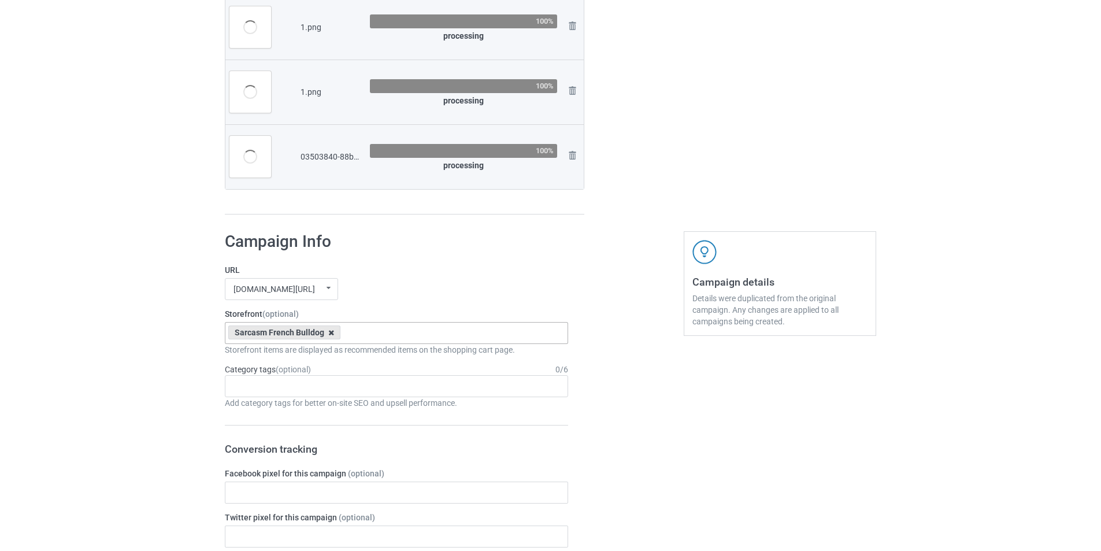
click at [332, 334] on icon at bounding box center [331, 333] width 6 height 8
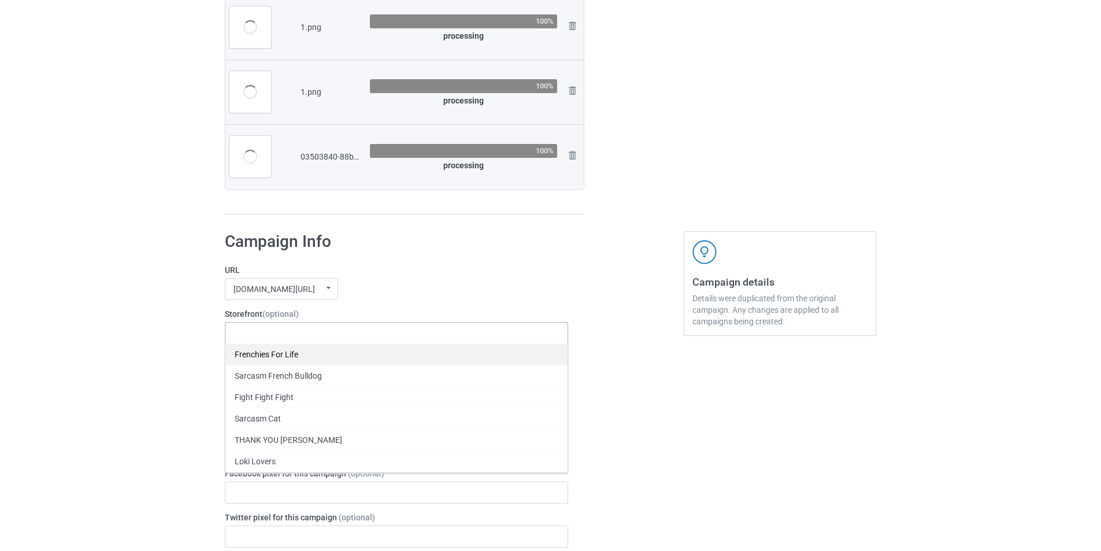
click at [292, 353] on div "Frenchies For Life" at bounding box center [396, 353] width 342 height 21
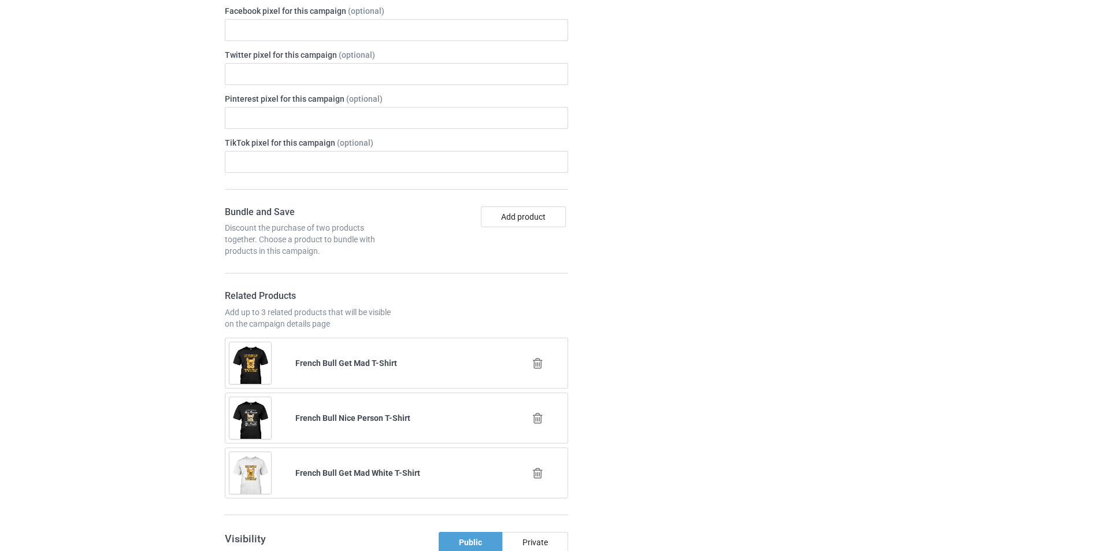
scroll to position [1111, 0]
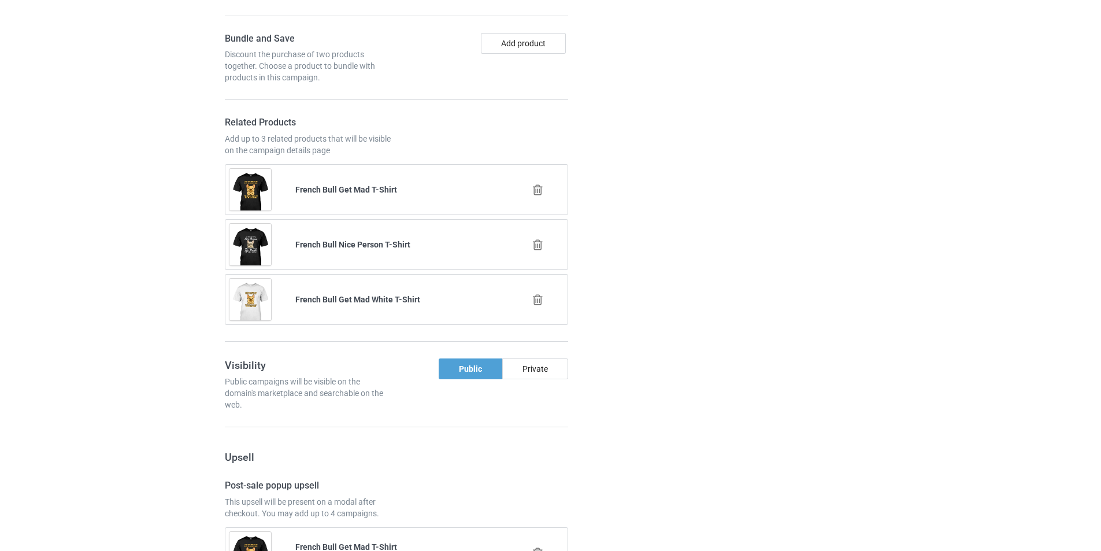
click at [534, 190] on icon at bounding box center [537, 190] width 14 height 12
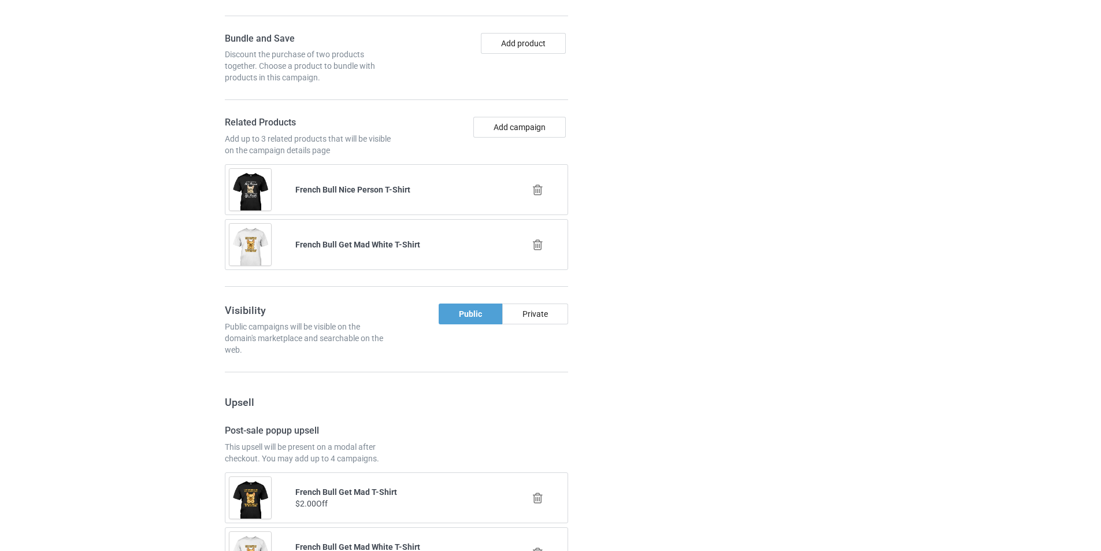
click at [533, 187] on icon at bounding box center [537, 190] width 14 height 12
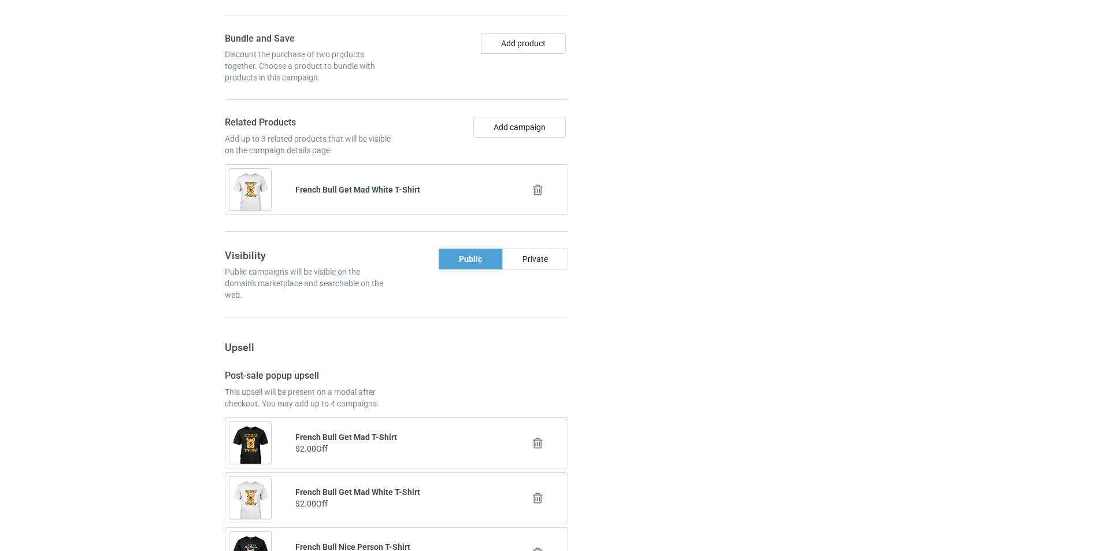
click at [536, 191] on icon at bounding box center [537, 190] width 14 height 12
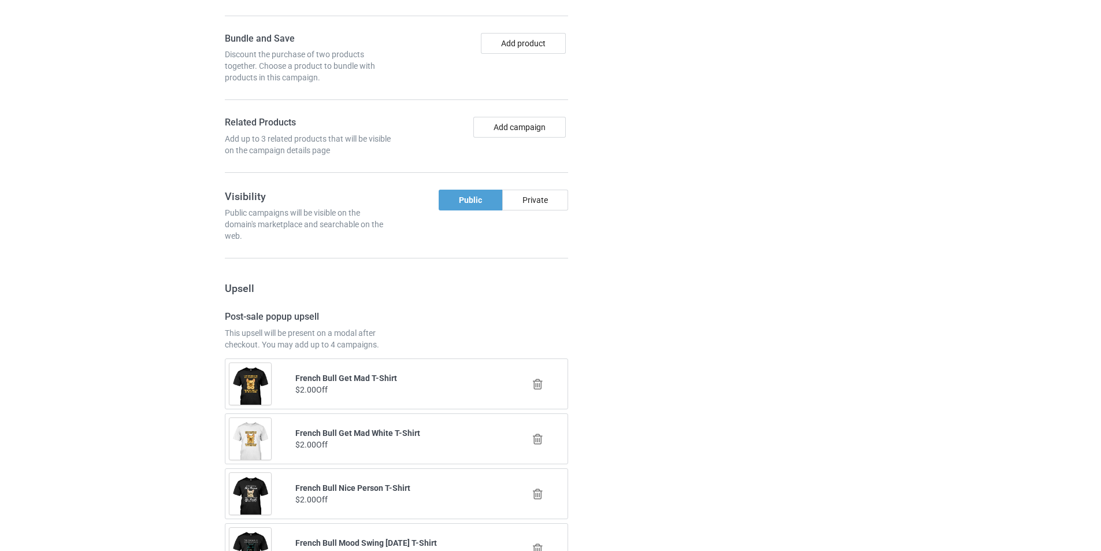
scroll to position [1248, 0]
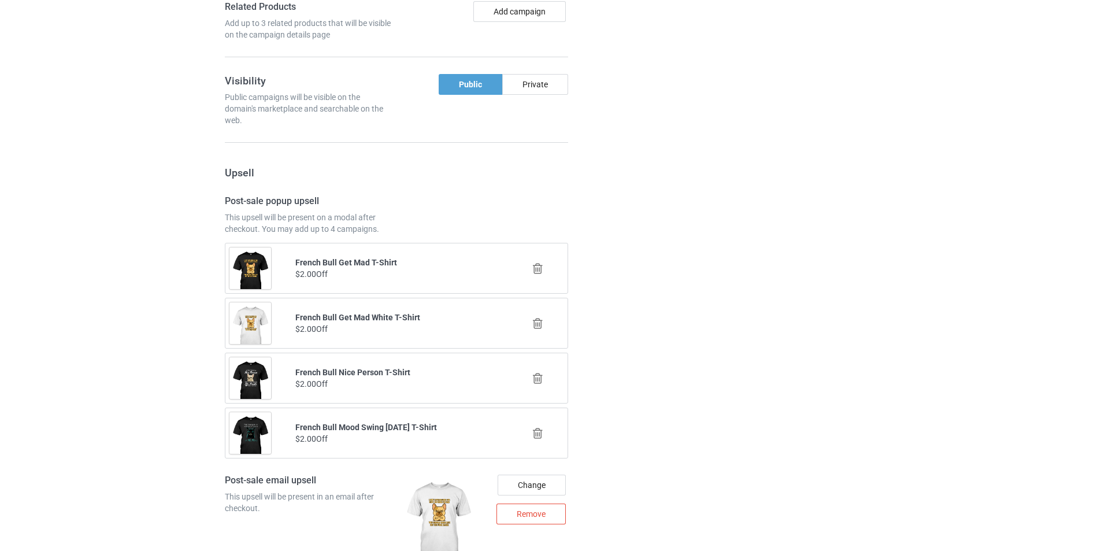
click at [545, 266] on div at bounding box center [539, 268] width 66 height 29
click at [541, 269] on icon at bounding box center [537, 268] width 14 height 12
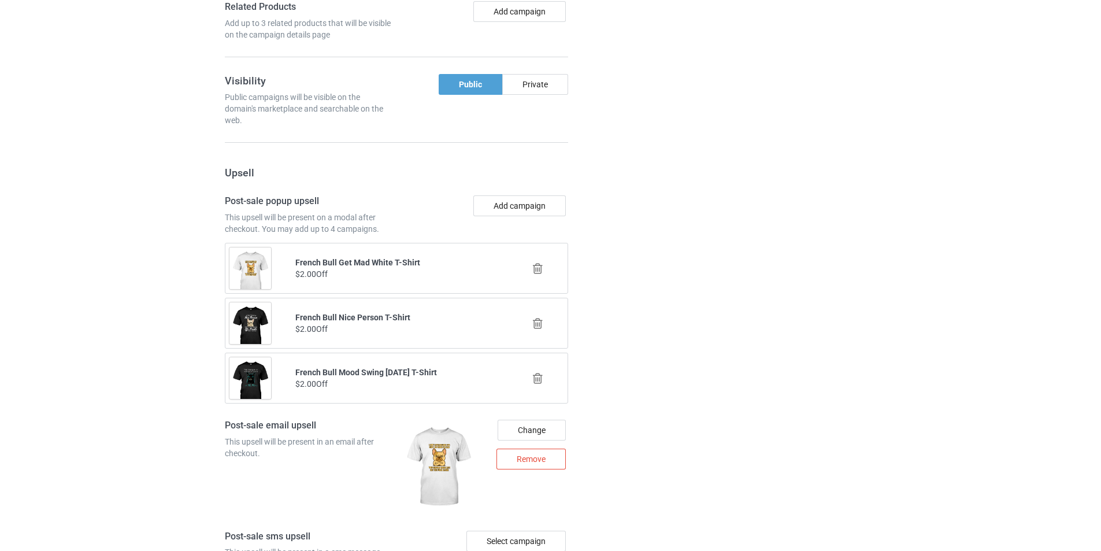
click at [537, 267] on icon at bounding box center [537, 268] width 14 height 12
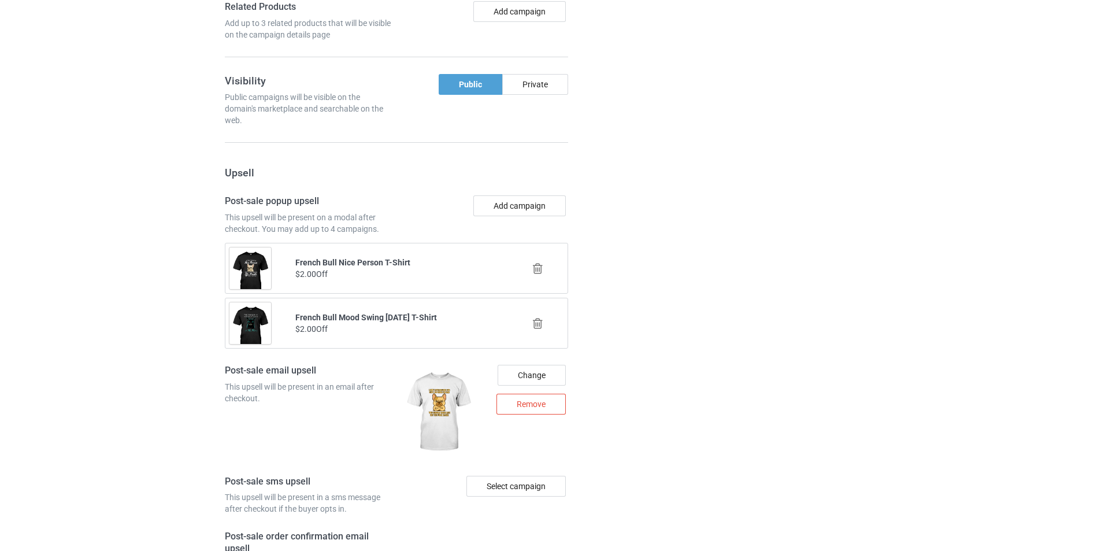
click at [539, 274] on icon at bounding box center [537, 268] width 14 height 12
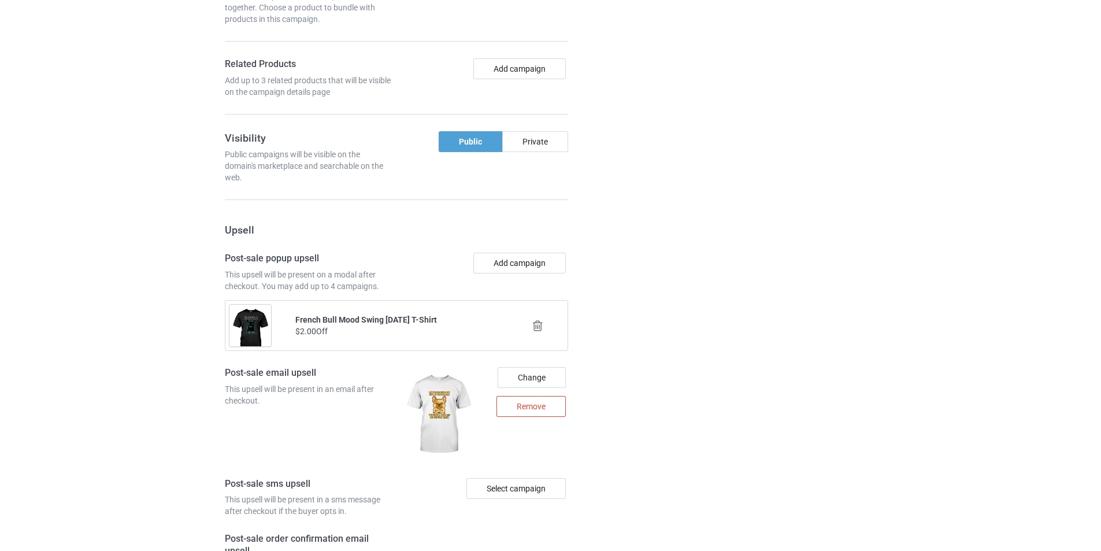
scroll to position [1270, 0]
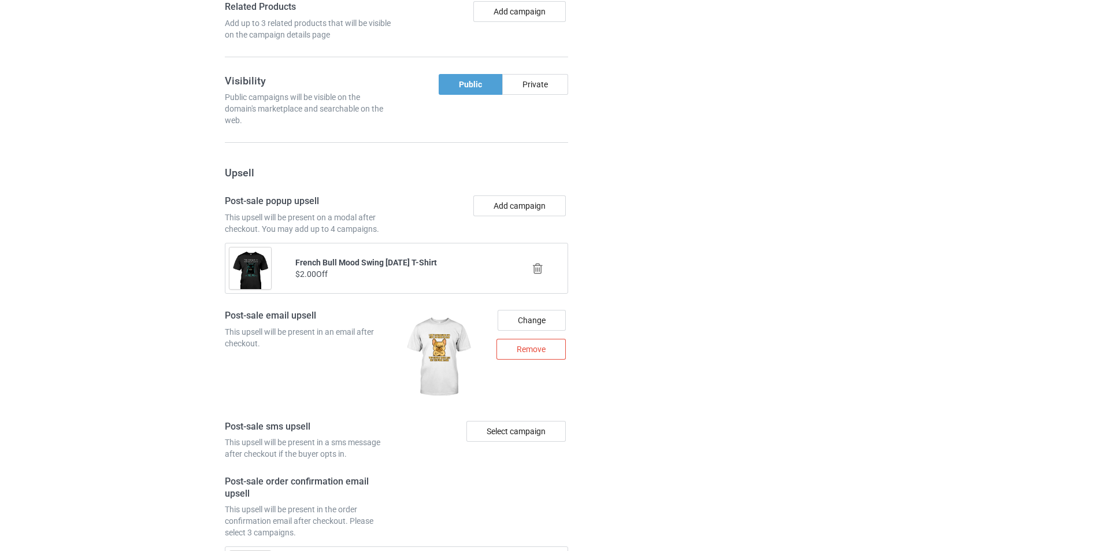
click at [535, 263] on icon at bounding box center [537, 268] width 14 height 12
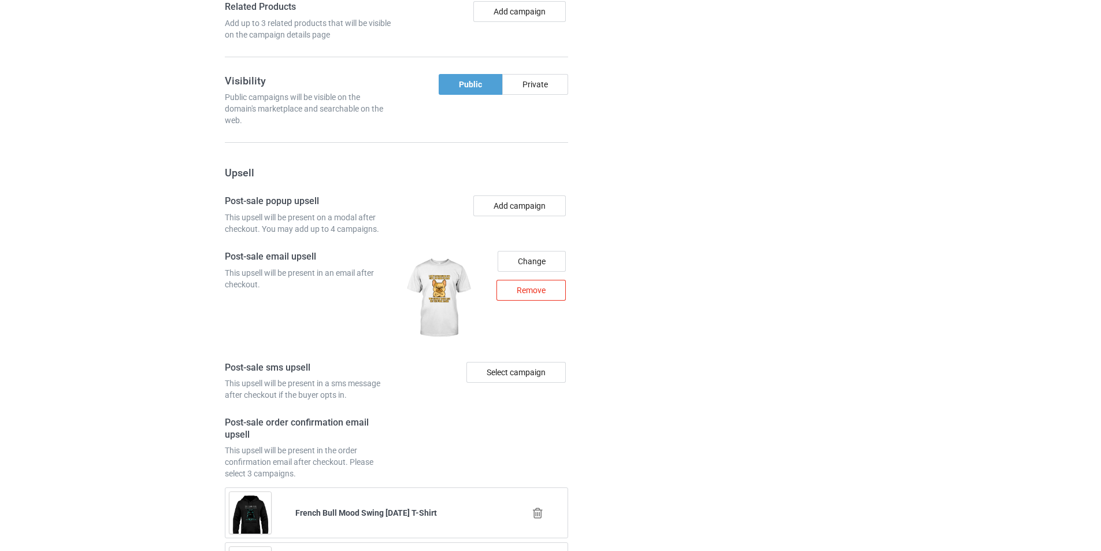
click at [545, 285] on div "Remove" at bounding box center [530, 290] width 69 height 21
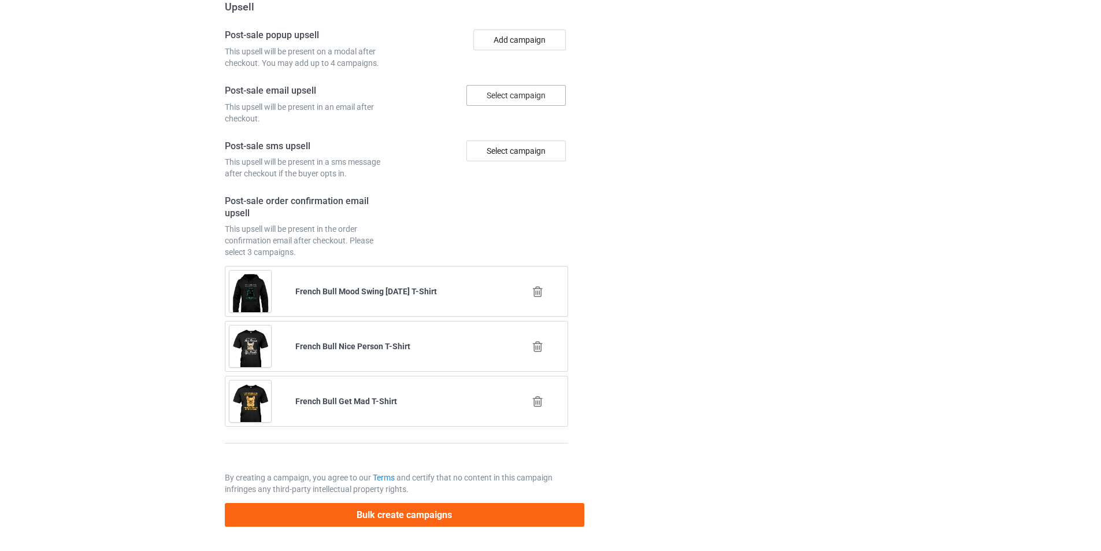
click at [541, 291] on icon at bounding box center [537, 291] width 14 height 12
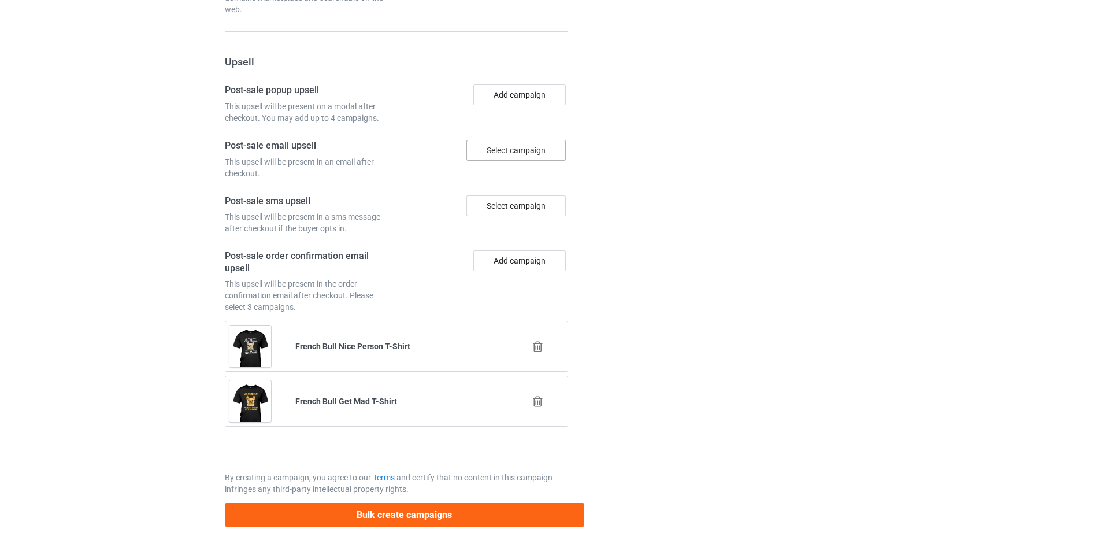
click at [543, 340] on icon at bounding box center [537, 346] width 14 height 12
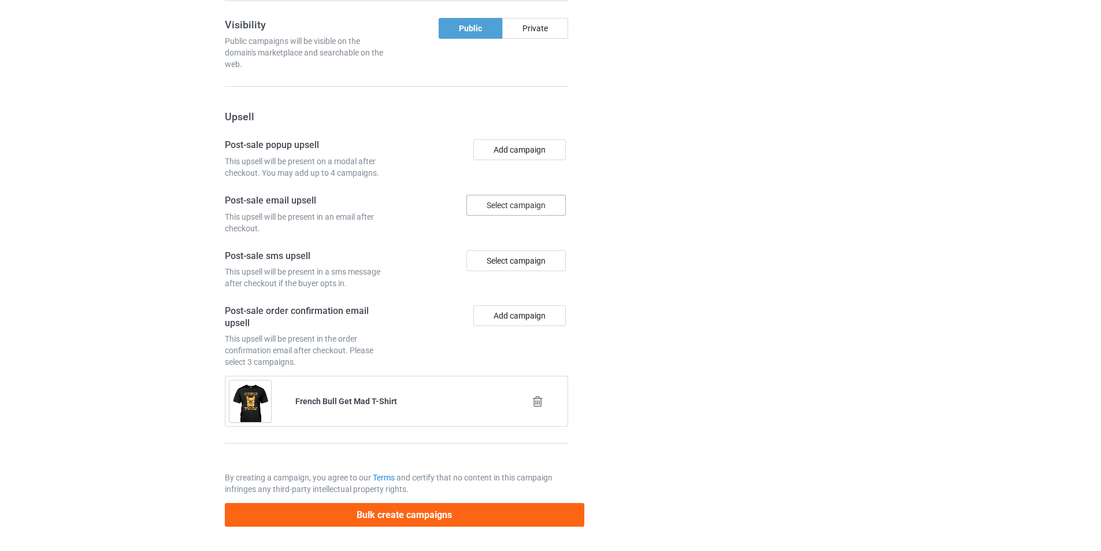
click at [537, 396] on icon at bounding box center [537, 401] width 14 height 12
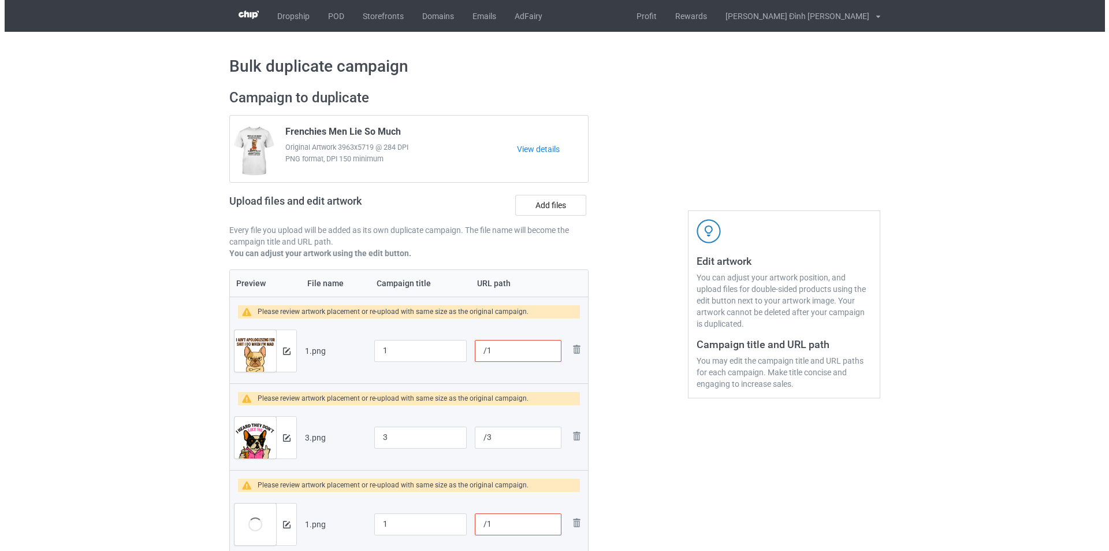
scroll to position [116, 0]
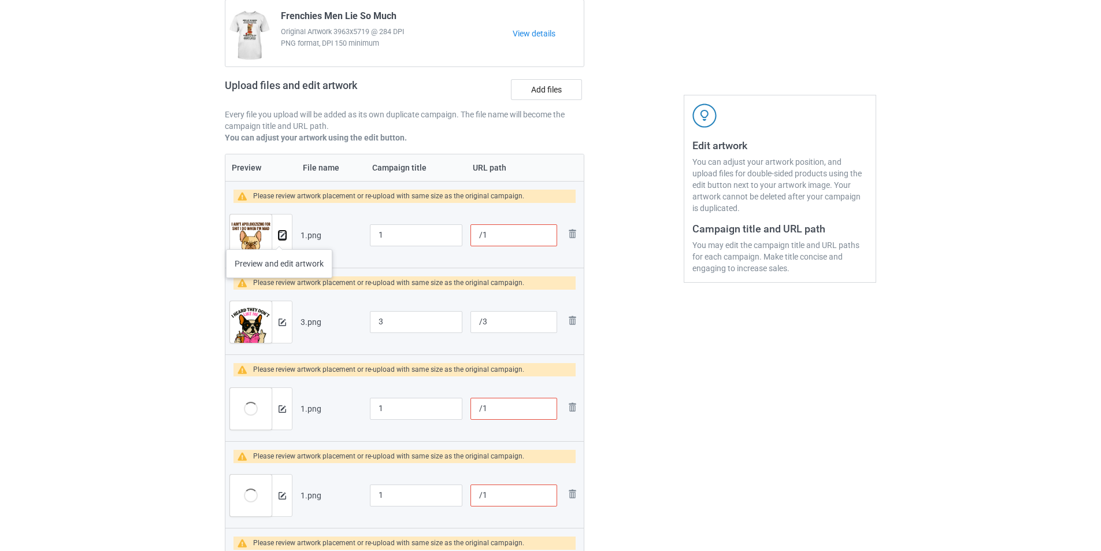
click at [279, 237] on img at bounding box center [282, 236] width 8 height 8
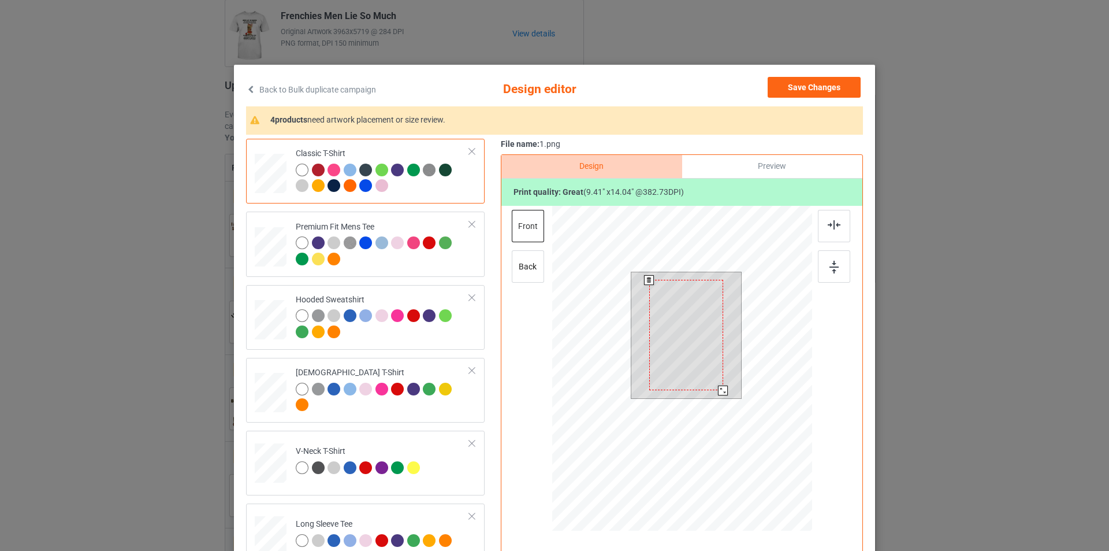
click at [705, 362] on div at bounding box center [686, 335] width 74 height 110
click at [721, 392] on div at bounding box center [726, 393] width 10 height 10
click at [827, 277] on div at bounding box center [834, 266] width 32 height 32
click at [515, 269] on div "back" at bounding box center [528, 266] width 32 height 32
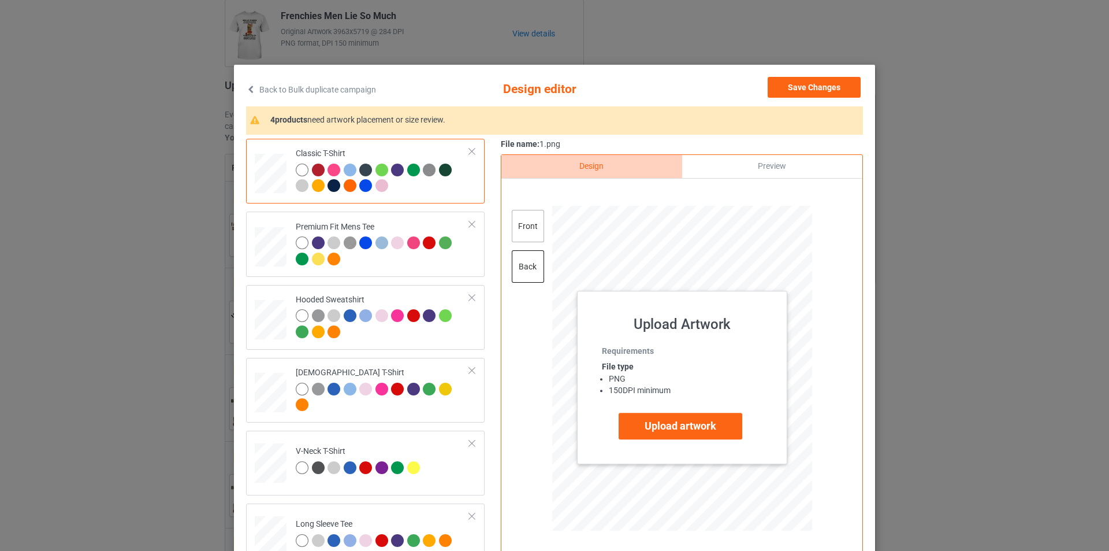
click at [528, 220] on div "front" at bounding box center [528, 226] width 32 height 32
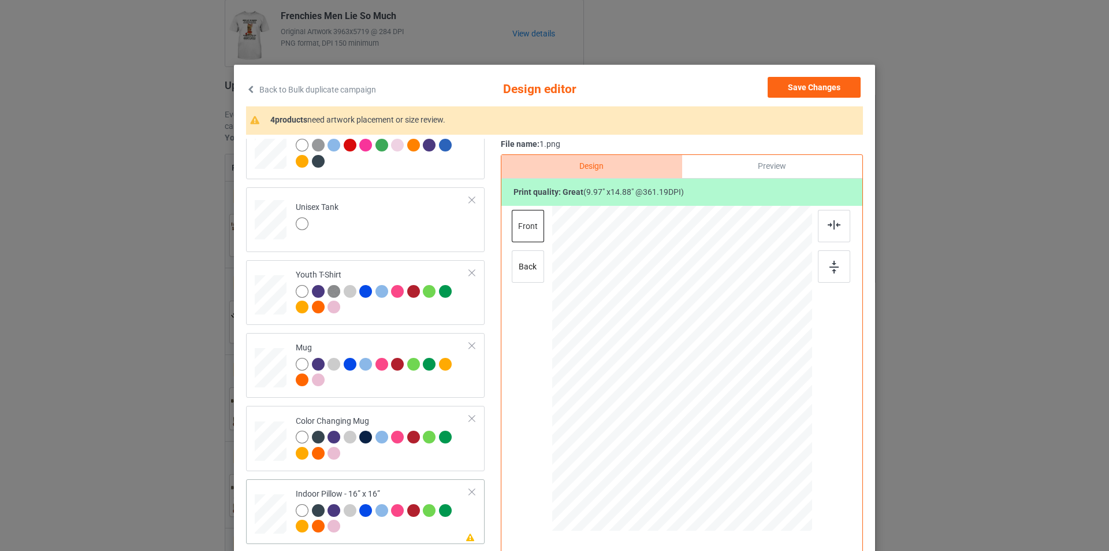
scroll to position [636, 0]
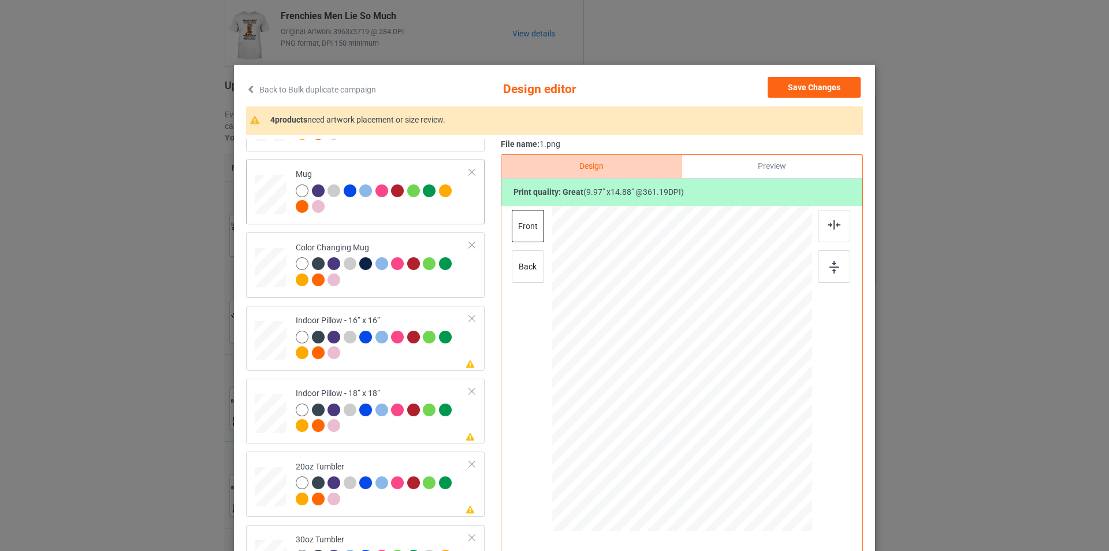
click at [372, 165] on td "Mug" at bounding box center [382, 191] width 187 height 55
click at [637, 410] on div at bounding box center [641, 412] width 10 height 10
click at [830, 261] on img at bounding box center [834, 267] width 9 height 13
click at [372, 291] on td "Color Changing Mug" at bounding box center [382, 264] width 187 height 55
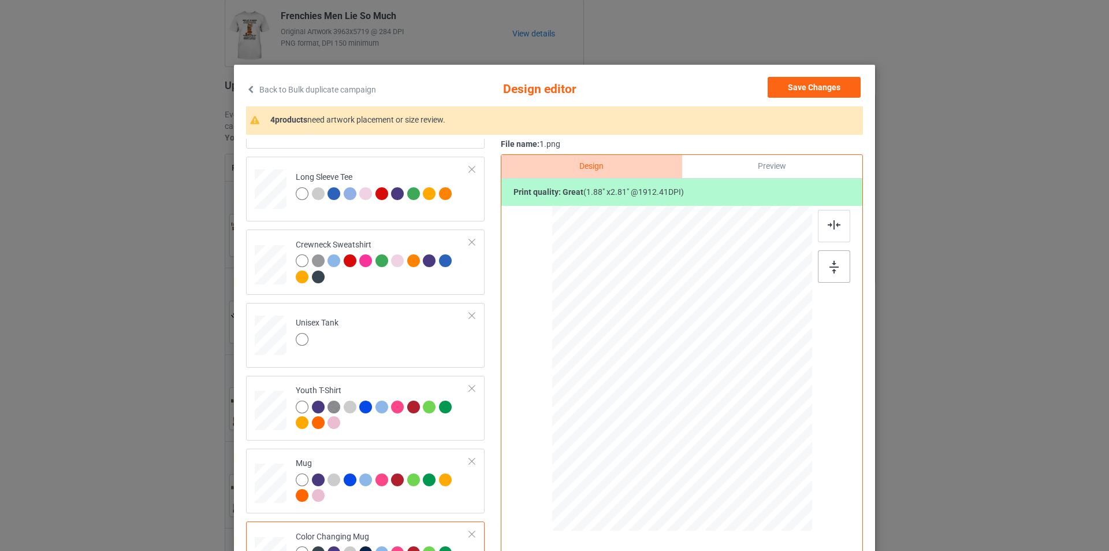
click at [844, 268] on div at bounding box center [834, 266] width 32 height 32
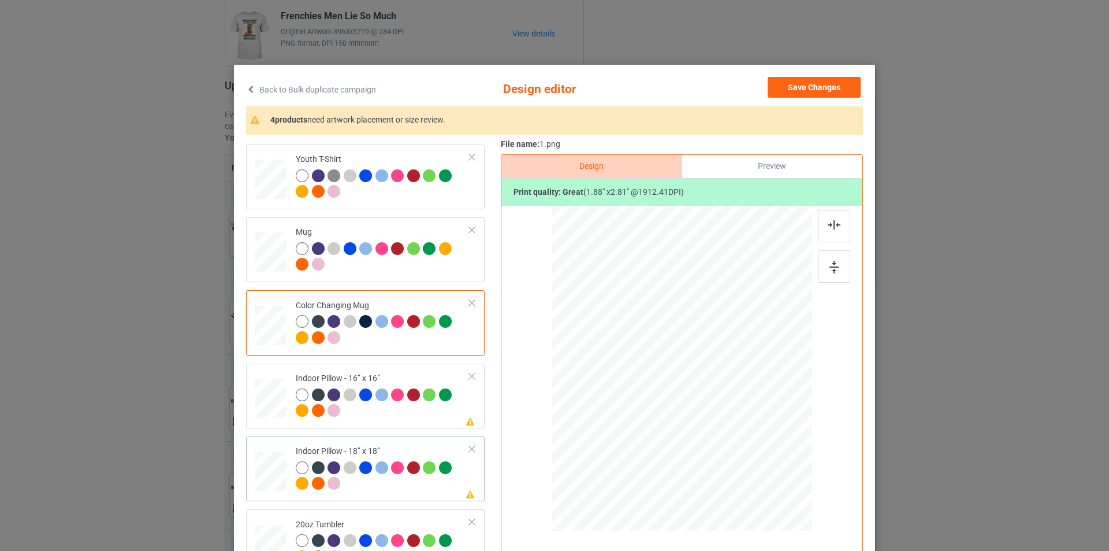
scroll to position [636, 0]
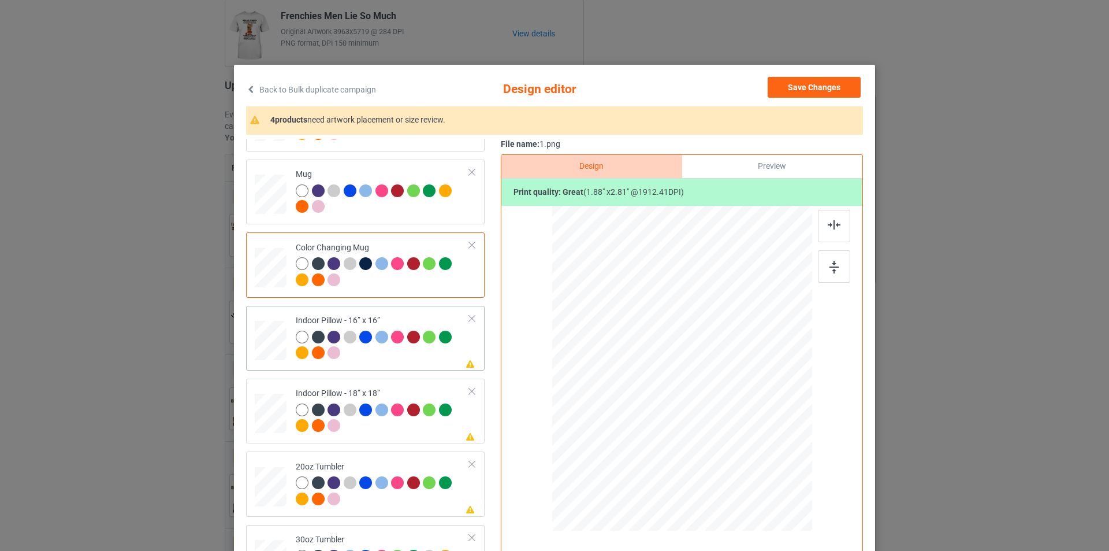
click at [403, 313] on td "Please review artwork placement Indoor Pillow - 16” x 16”" at bounding box center [382, 337] width 187 height 55
drag, startPoint x: 753, startPoint y: 485, endPoint x: 754, endPoint y: 462, distance: 22.5
click at [754, 462] on div at bounding box center [682, 368] width 260 height 259
click at [837, 268] on div at bounding box center [834, 266] width 32 height 32
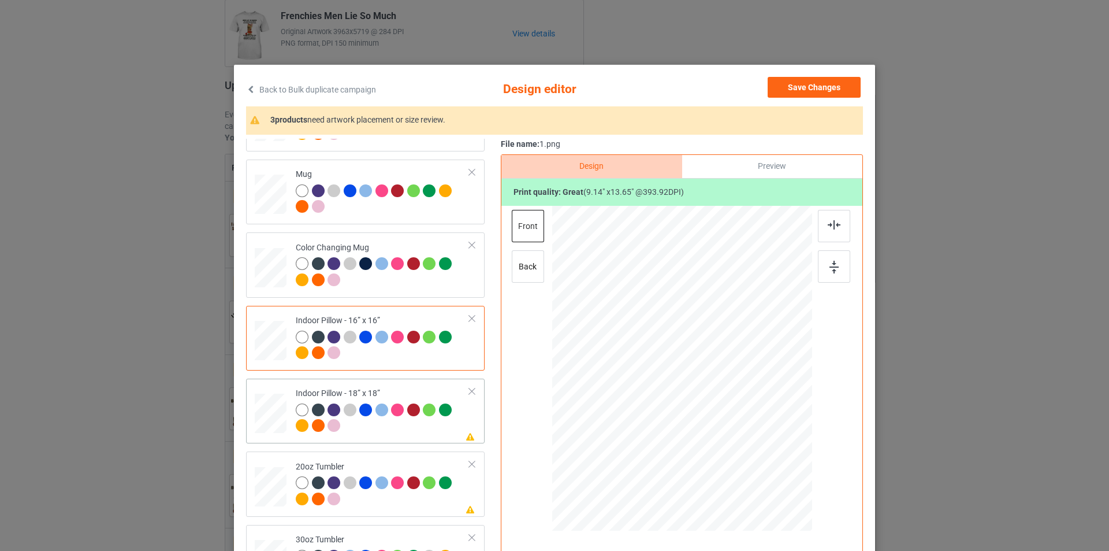
scroll to position [58, 0]
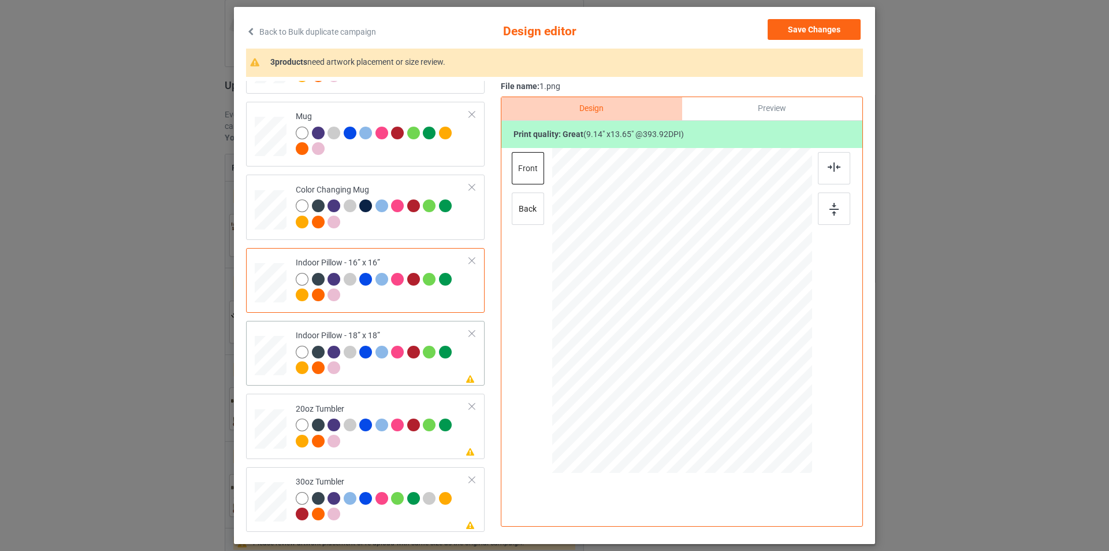
click at [428, 332] on div "Indoor Pillow - 18” x 18”" at bounding box center [383, 351] width 174 height 43
drag, startPoint x: 756, startPoint y: 425, endPoint x: 750, endPoint y: 408, distance: 17.9
click at [750, 408] on div at bounding box center [750, 412] width 10 height 10
click at [836, 206] on div at bounding box center [834, 208] width 32 height 32
click at [525, 211] on div "back" at bounding box center [528, 208] width 32 height 32
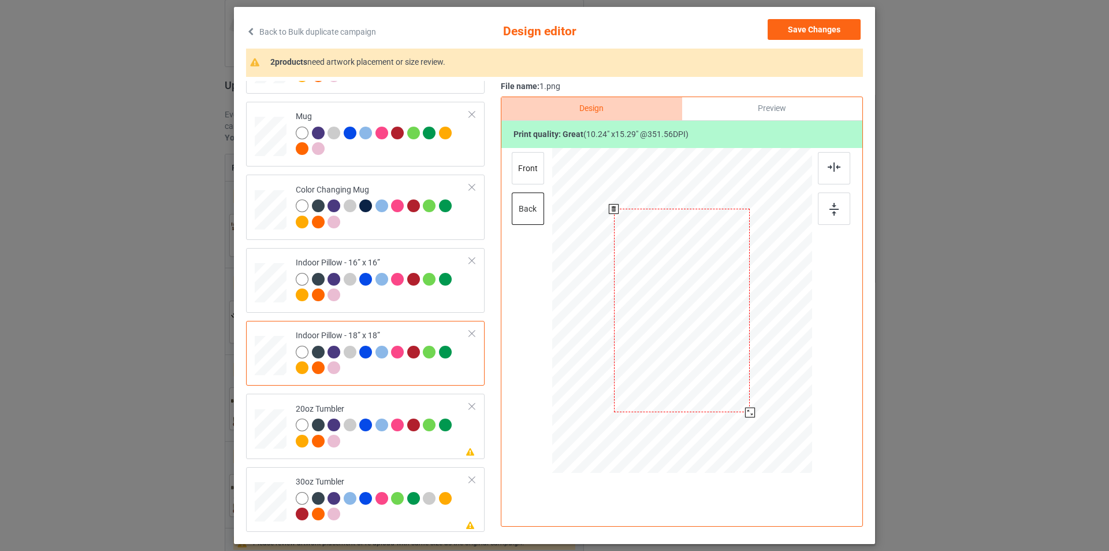
drag, startPoint x: 755, startPoint y: 425, endPoint x: 744, endPoint y: 411, distance: 17.2
click at [745, 411] on div at bounding box center [750, 412] width 10 height 10
click at [836, 212] on div at bounding box center [834, 208] width 32 height 32
click at [402, 402] on td "Please review artwork placement 20oz Tumbler" at bounding box center [382, 425] width 187 height 55
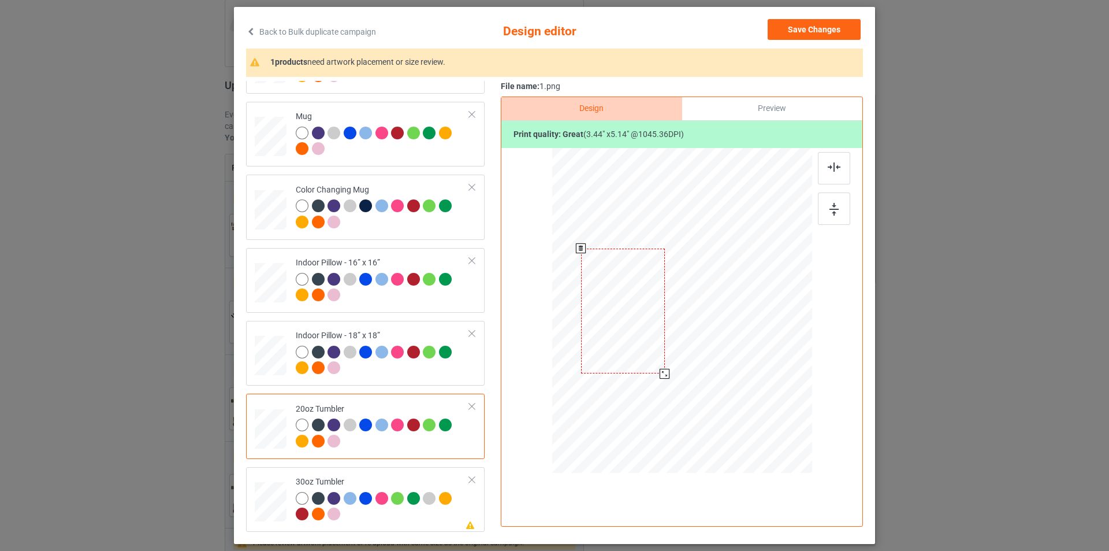
click at [662, 374] on div at bounding box center [665, 374] width 10 height 10
click at [837, 204] on div at bounding box center [834, 208] width 32 height 32
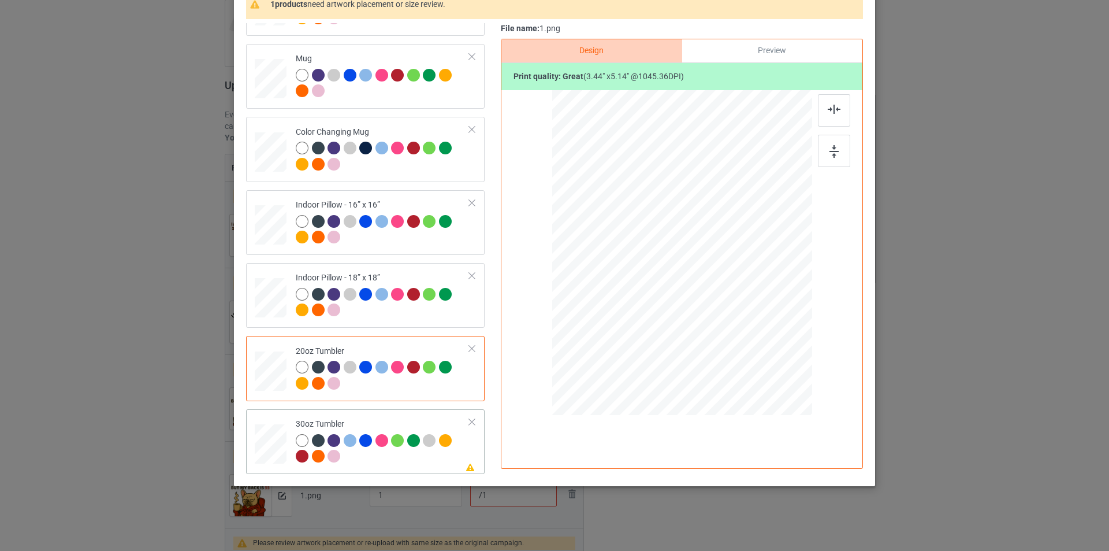
click at [377, 421] on div "30oz Tumbler" at bounding box center [383, 439] width 174 height 43
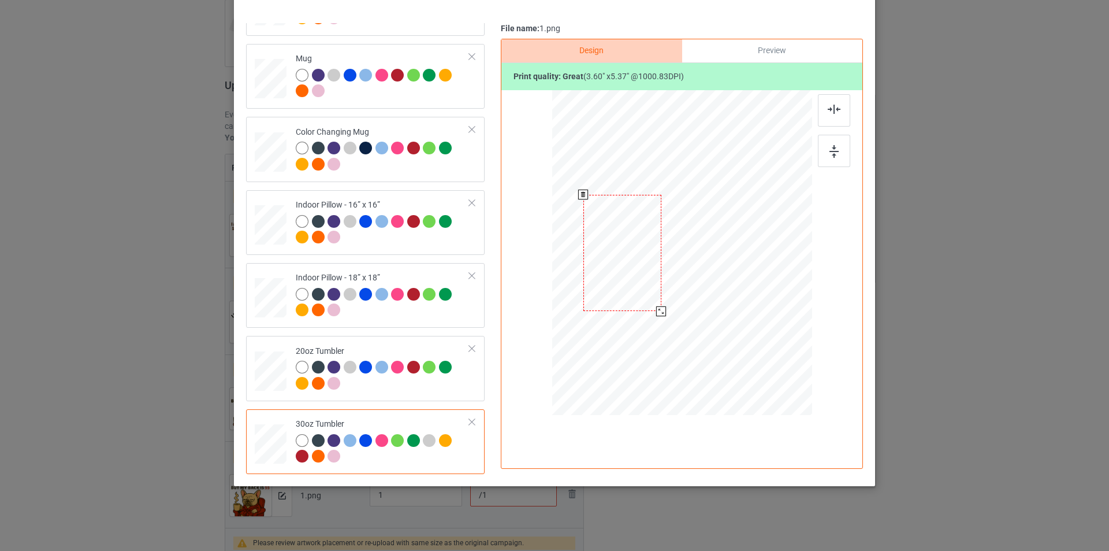
click at [656, 309] on div at bounding box center [661, 311] width 10 height 10
click at [841, 155] on div at bounding box center [834, 151] width 32 height 32
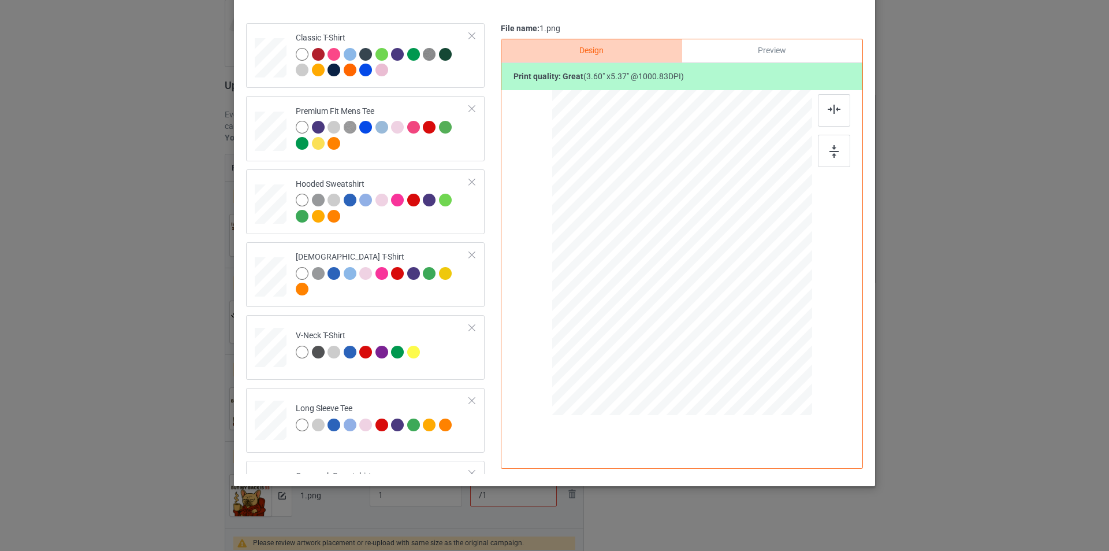
scroll to position [0, 0]
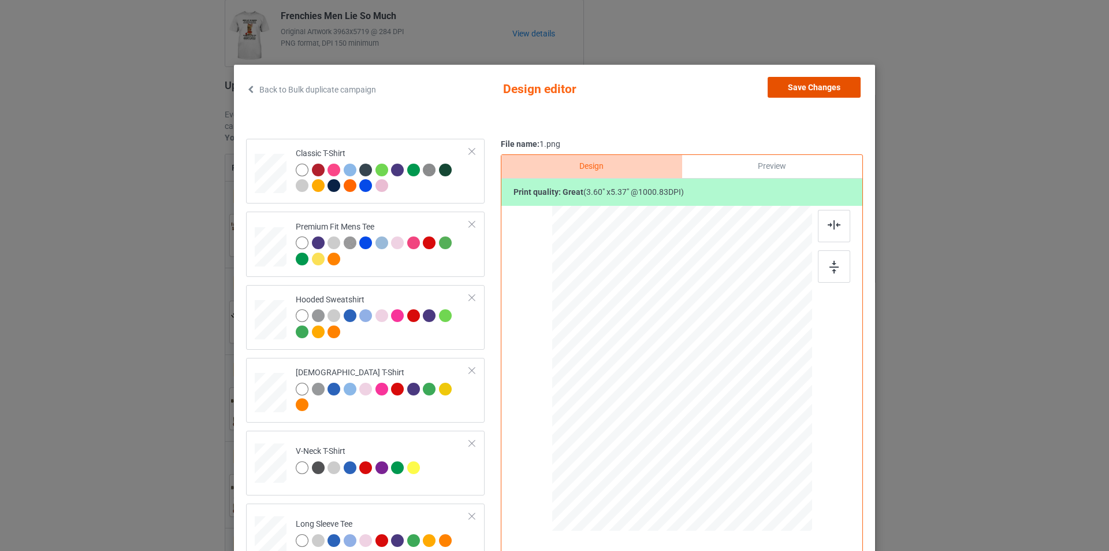
click at [817, 94] on button "Save Changes" at bounding box center [814, 87] width 93 height 21
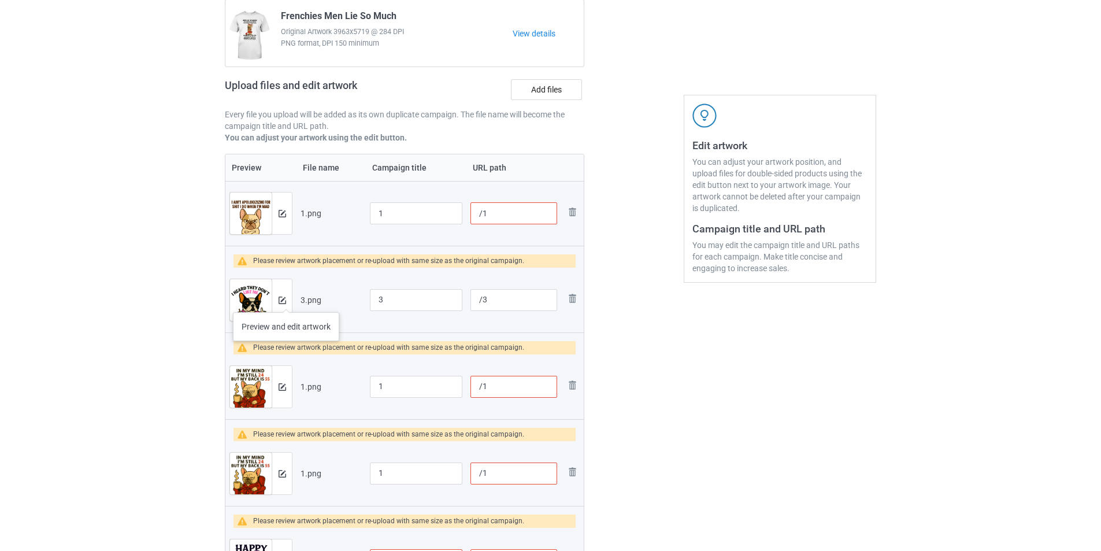
click at [286, 301] on div at bounding box center [282, 300] width 20 height 42
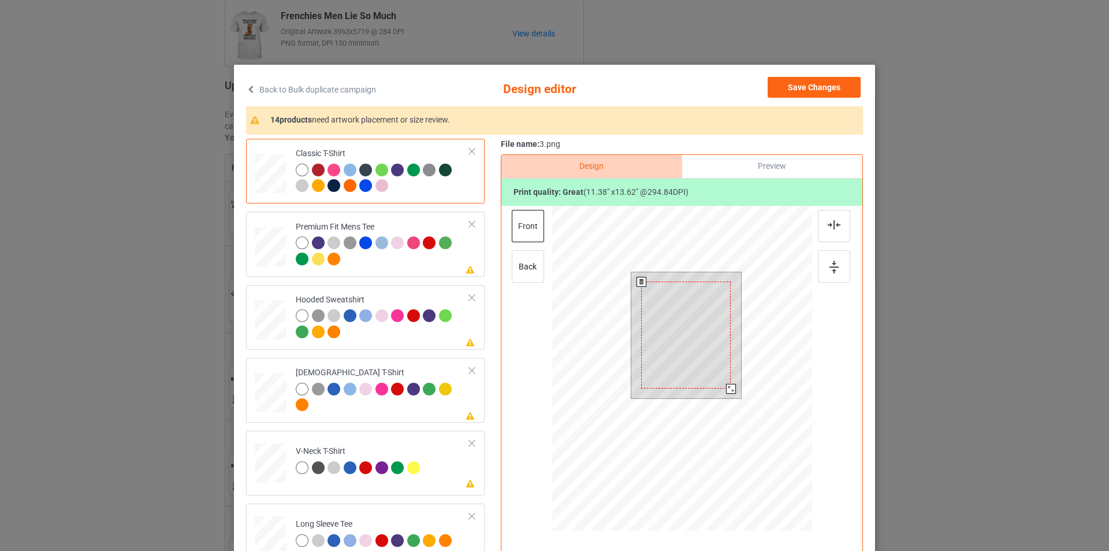
drag, startPoint x: 733, startPoint y: 398, endPoint x: 729, endPoint y: 385, distance: 12.8
click at [729, 385] on div at bounding box center [731, 389] width 10 height 10
click at [839, 275] on div at bounding box center [834, 266] width 32 height 32
click at [831, 274] on div at bounding box center [834, 266] width 32 height 32
click at [830, 273] on img at bounding box center [834, 267] width 9 height 13
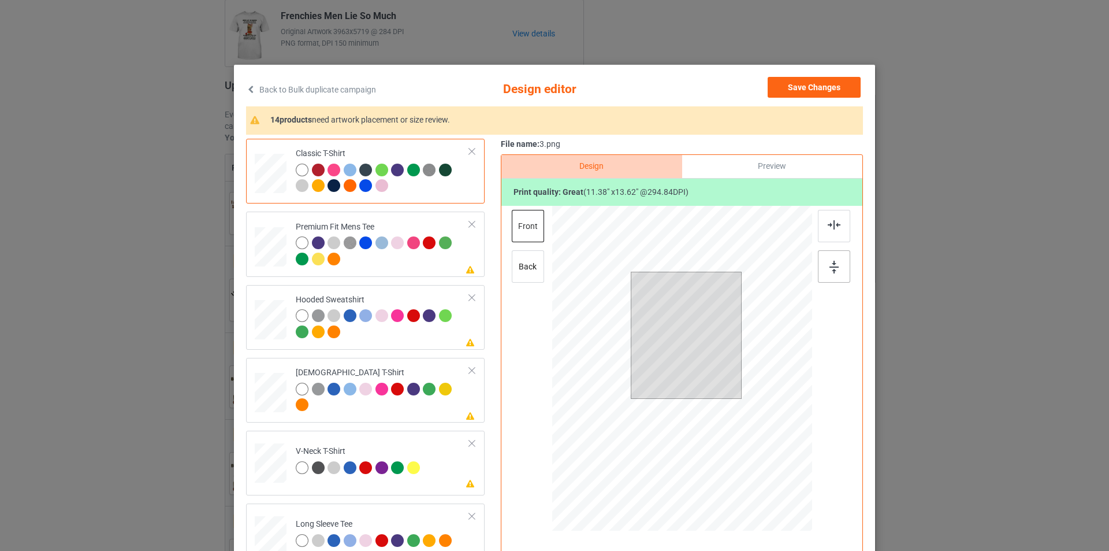
click at [830, 273] on img at bounding box center [834, 267] width 9 height 13
click at [730, 391] on div at bounding box center [731, 388] width 10 height 10
click at [835, 268] on div at bounding box center [834, 266] width 32 height 32
click at [407, 270] on td "Please review artwork placement Premium Fit Mens Tee" at bounding box center [382, 243] width 187 height 55
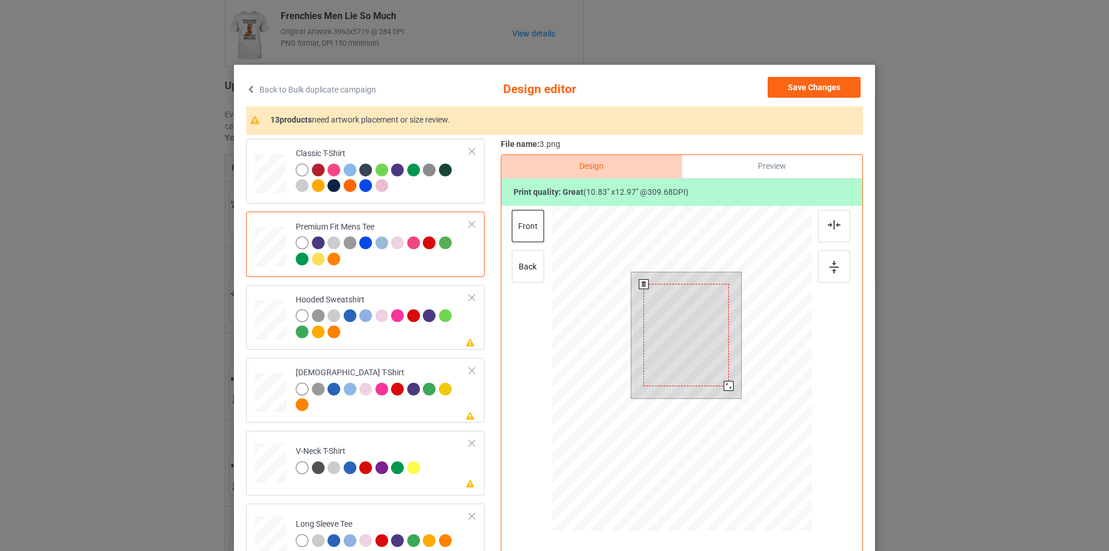
click at [725, 385] on div at bounding box center [729, 386] width 10 height 10
click at [830, 268] on img at bounding box center [834, 267] width 9 height 13
click at [377, 324] on div at bounding box center [384, 317] width 16 height 16
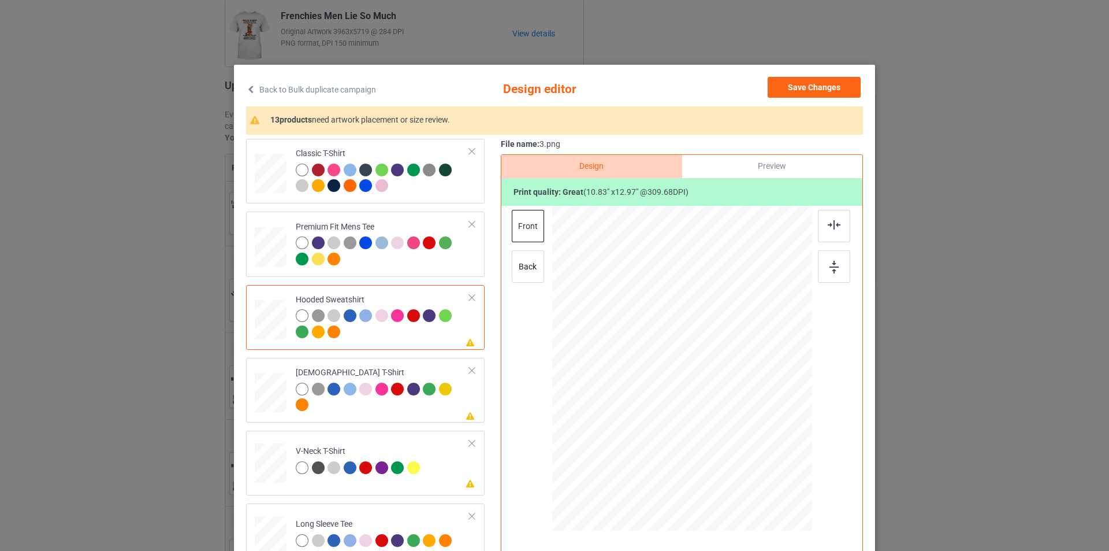
click at [298, 315] on div at bounding box center [302, 315] width 13 height 13
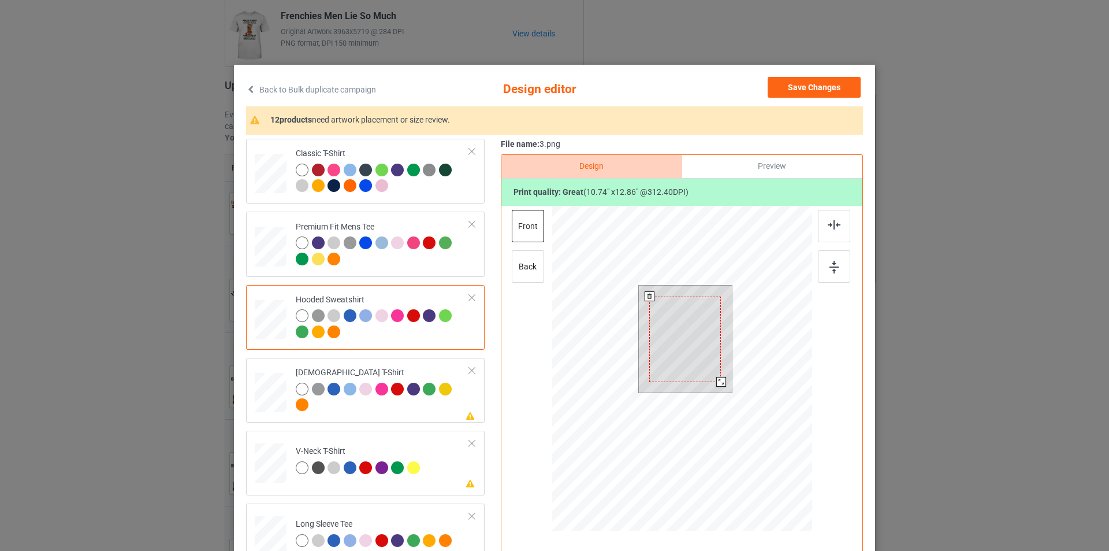
click at [719, 381] on div at bounding box center [721, 382] width 10 height 10
click at [830, 266] on img at bounding box center [834, 267] width 9 height 13
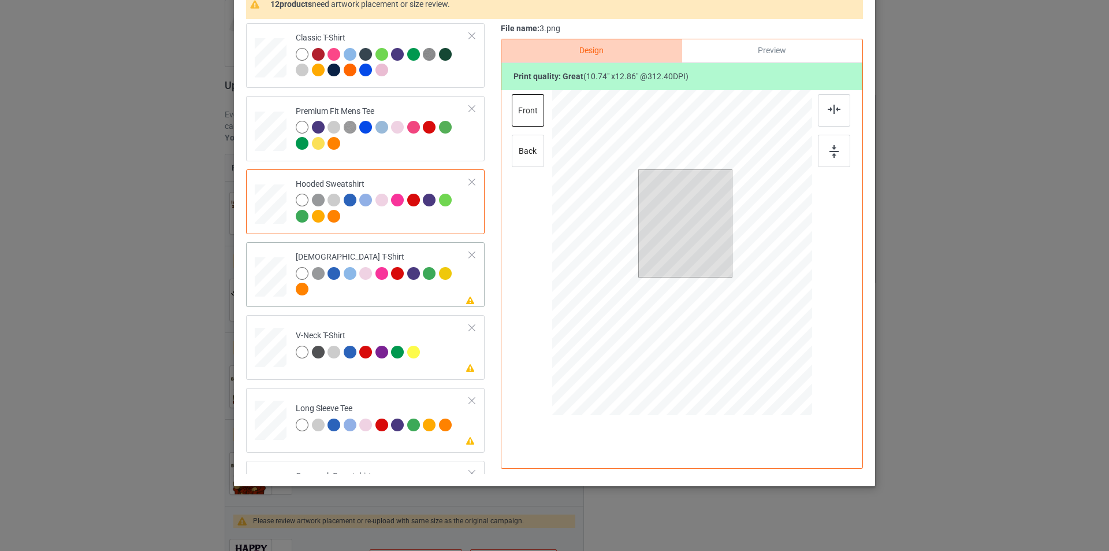
click at [352, 294] on div at bounding box center [383, 283] width 174 height 32
click at [717, 265] on div at bounding box center [722, 266] width 10 height 10
click at [830, 155] on img at bounding box center [834, 151] width 9 height 13
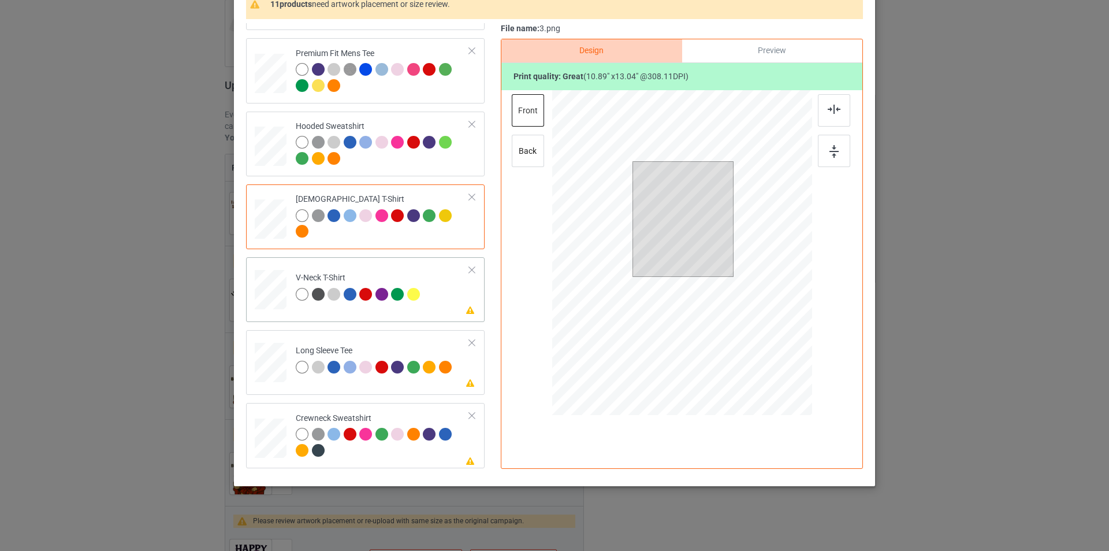
click at [432, 297] on td "Please review artwork placement V-Neck T-Shirt" at bounding box center [382, 287] width 187 height 51
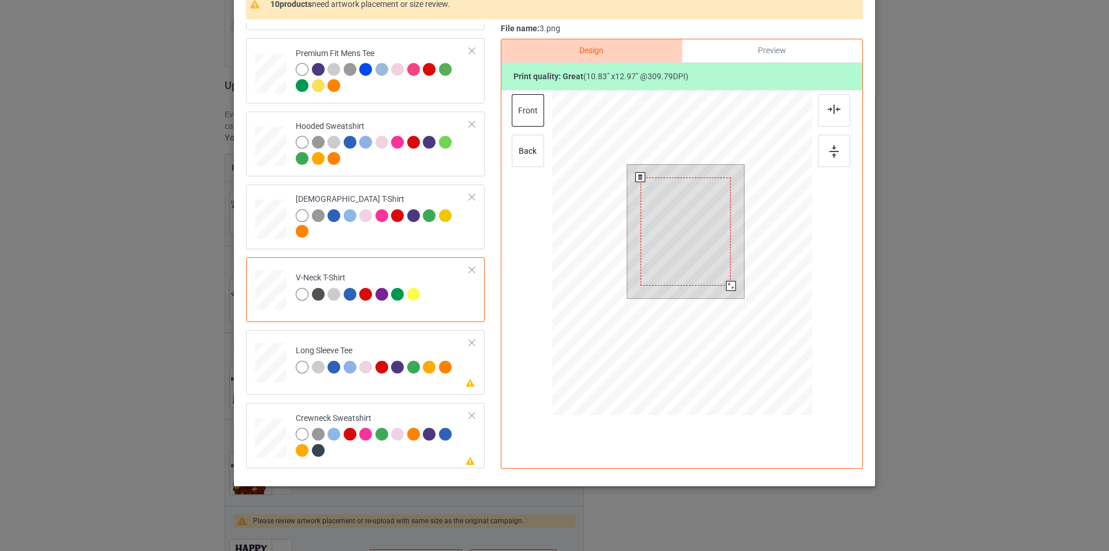
click at [728, 284] on div at bounding box center [731, 286] width 10 height 10
click at [729, 286] on div at bounding box center [731, 285] width 10 height 10
click at [822, 153] on div at bounding box center [834, 151] width 32 height 32
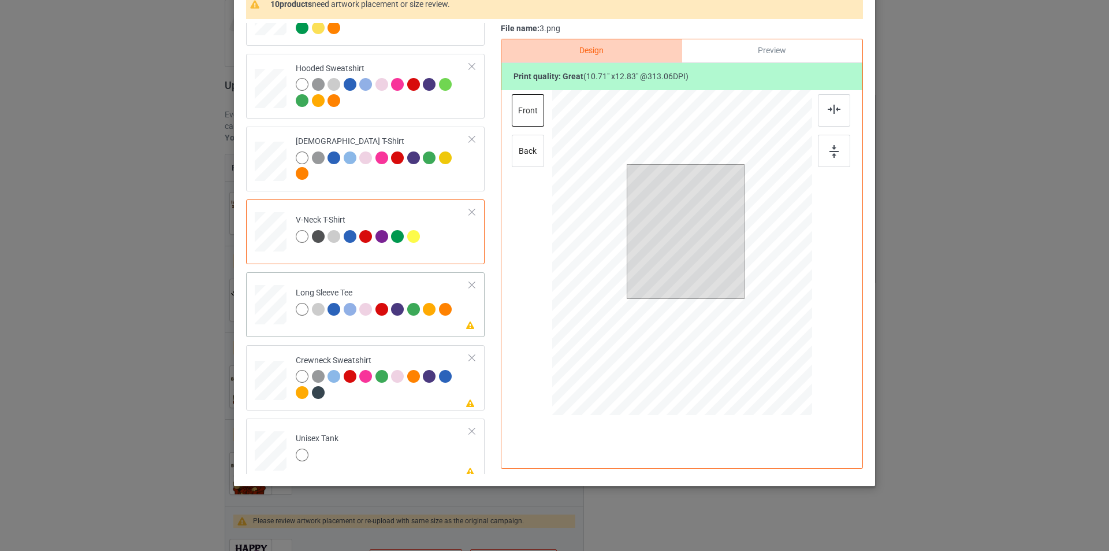
click at [398, 339] on div "Classic T-Shirt Premium Fit Mens Tee Hooded Sweatshirt [DEMOGRAPHIC_DATA] T-Shi…" at bounding box center [369, 451] width 247 height 1086
click at [402, 335] on div "Please review artwork placement Long Sleeve Tee" at bounding box center [365, 304] width 239 height 65
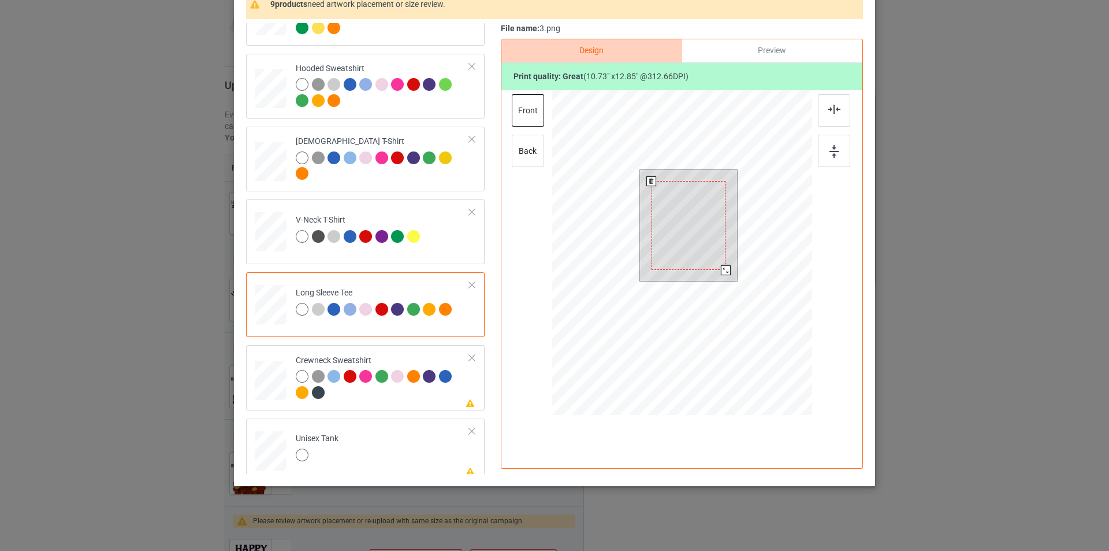
click at [723, 273] on div at bounding box center [726, 270] width 10 height 10
click at [827, 159] on div at bounding box center [834, 151] width 32 height 32
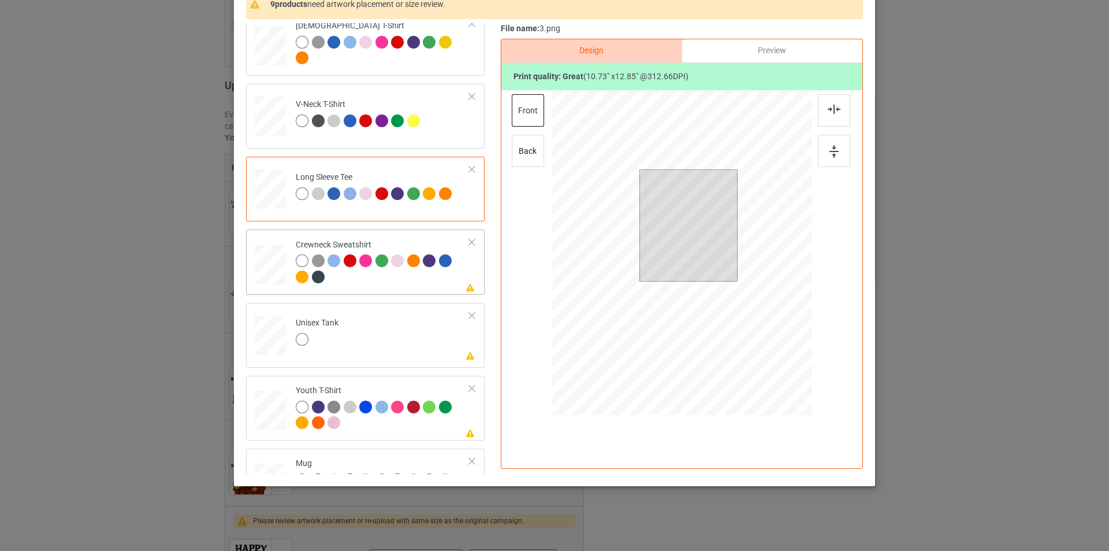
click at [406, 278] on div at bounding box center [383, 270] width 174 height 32
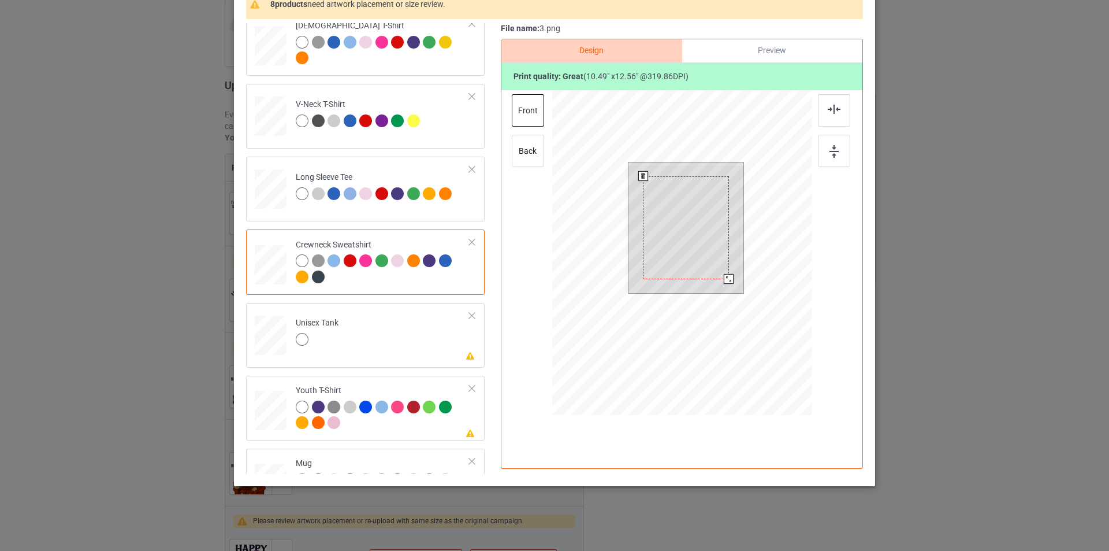
click at [727, 280] on div at bounding box center [729, 279] width 10 height 10
click at [830, 158] on img at bounding box center [834, 151] width 9 height 13
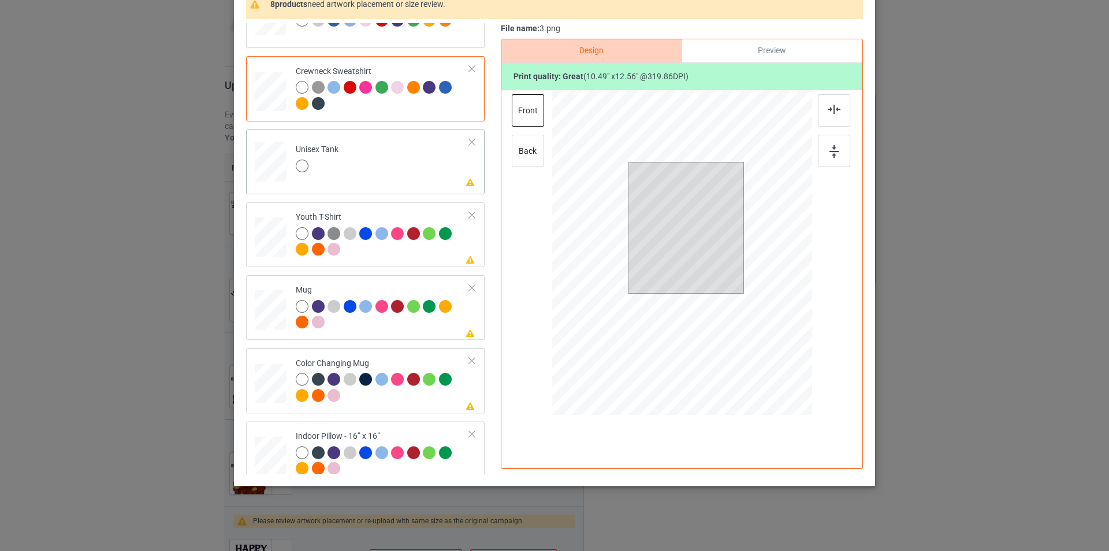
click at [413, 174] on td "Please review artwork placement Unisex Tank" at bounding box center [382, 159] width 187 height 51
click at [721, 281] on div at bounding box center [726, 281] width 10 height 10
click at [841, 157] on div at bounding box center [834, 151] width 32 height 32
click at [430, 255] on div at bounding box center [383, 243] width 174 height 32
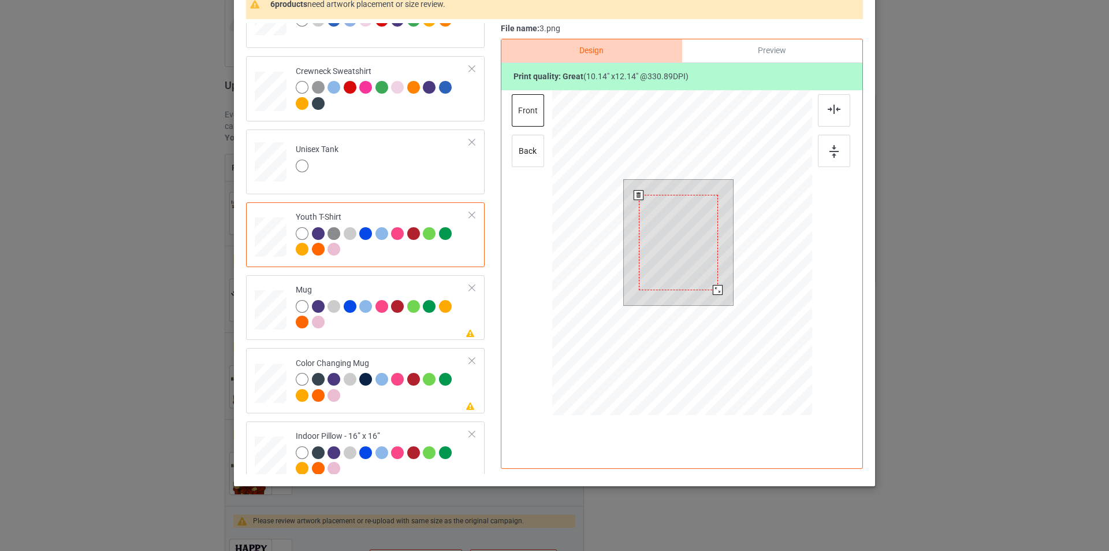
click at [714, 291] on div at bounding box center [718, 290] width 10 height 10
click at [818, 159] on div at bounding box center [834, 151] width 32 height 32
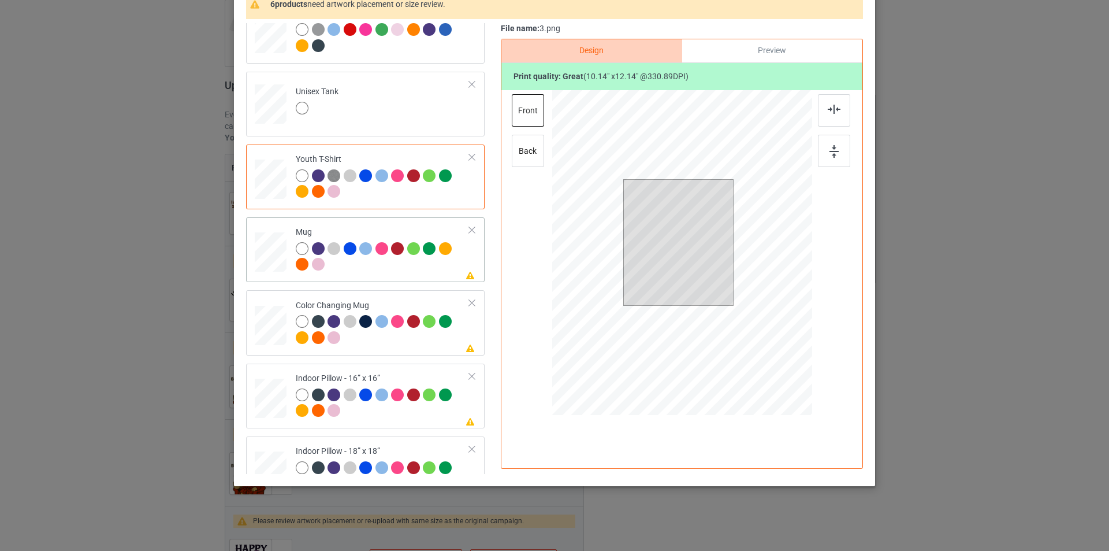
click at [393, 224] on td "Please review artwork placement Mug" at bounding box center [382, 249] width 187 height 55
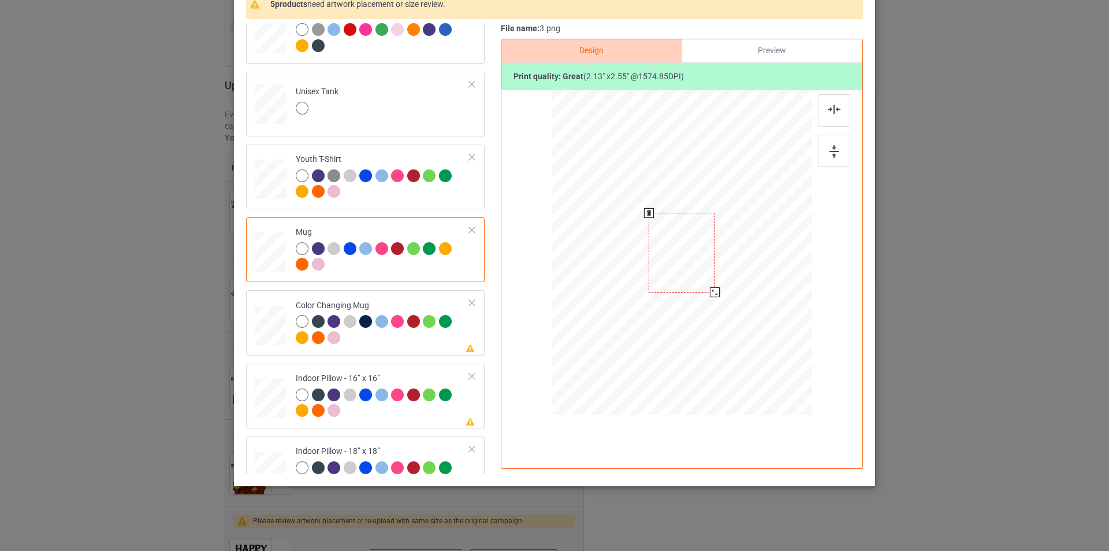
drag, startPoint x: 753, startPoint y: 347, endPoint x: 705, endPoint y: 296, distance: 69.9
click at [705, 296] on div at bounding box center [682, 252] width 260 height 108
drag, startPoint x: 645, startPoint y: 278, endPoint x: 625, endPoint y: 278, distance: 20.2
click at [625, 278] on div at bounding box center [611, 250] width 66 height 79
click at [832, 151] on img at bounding box center [834, 151] width 9 height 13
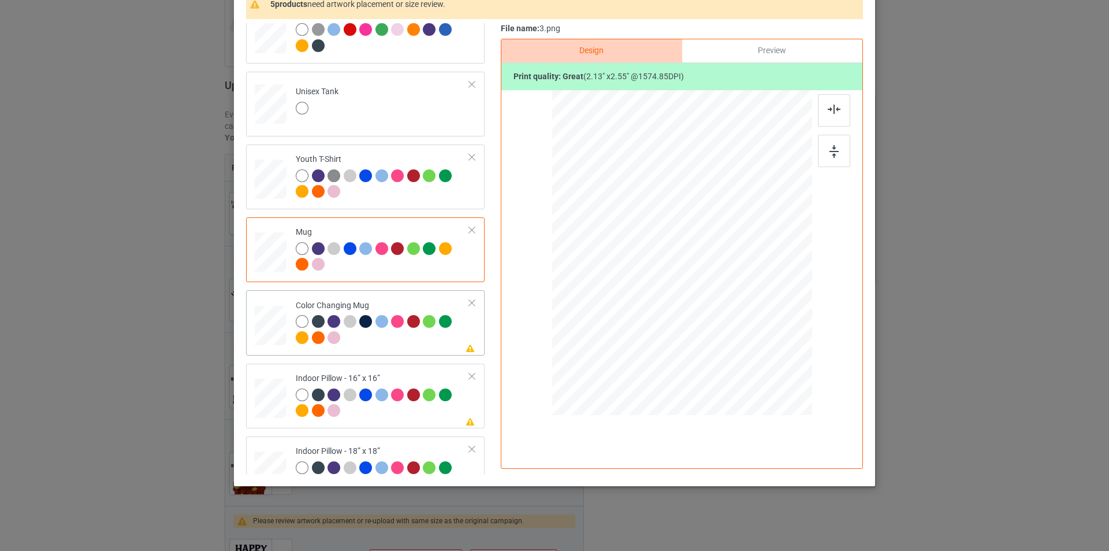
click at [418, 332] on div at bounding box center [383, 331] width 174 height 32
click at [840, 154] on div at bounding box center [834, 151] width 32 height 32
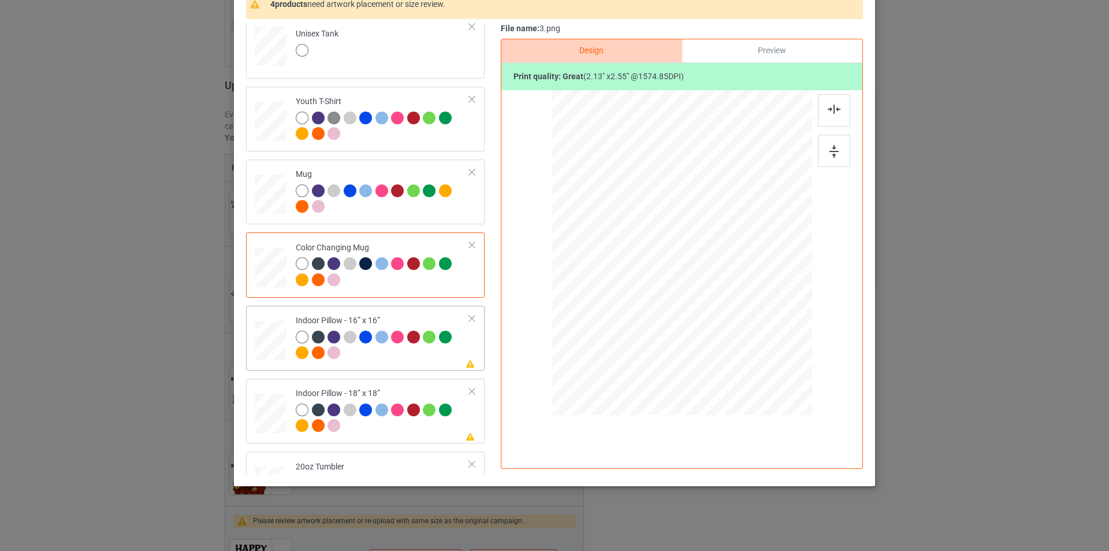
click at [410, 359] on div at bounding box center [383, 346] width 174 height 32
click at [755, 347] on div at bounding box center [758, 344] width 10 height 10
click at [753, 344] on div at bounding box center [757, 342] width 10 height 10
click at [844, 153] on div at bounding box center [834, 151] width 32 height 32
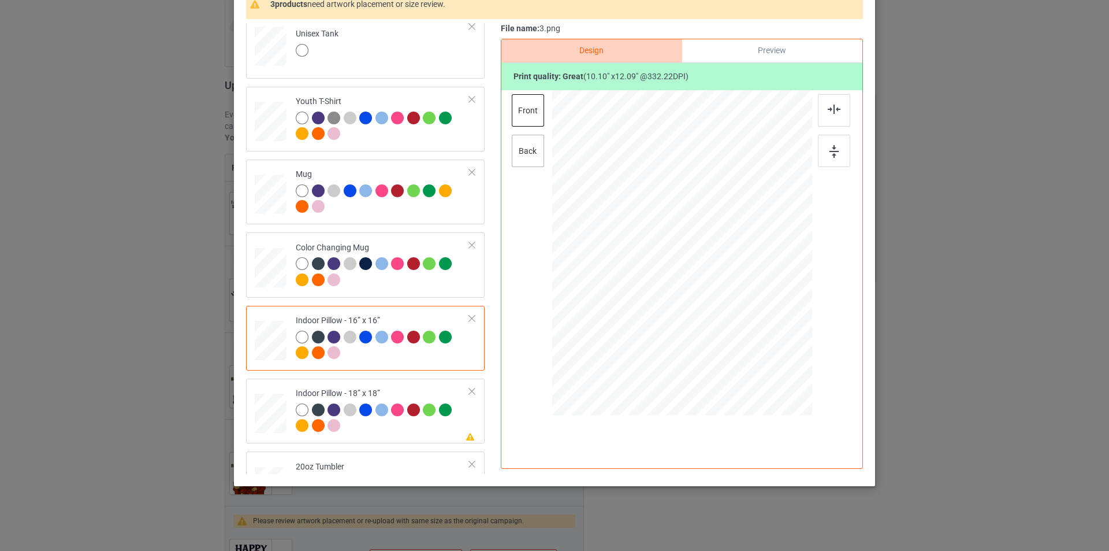
click at [525, 145] on div "back" at bounding box center [528, 151] width 32 height 32
click at [752, 347] on div at bounding box center [757, 343] width 10 height 10
click at [836, 155] on div at bounding box center [834, 151] width 32 height 32
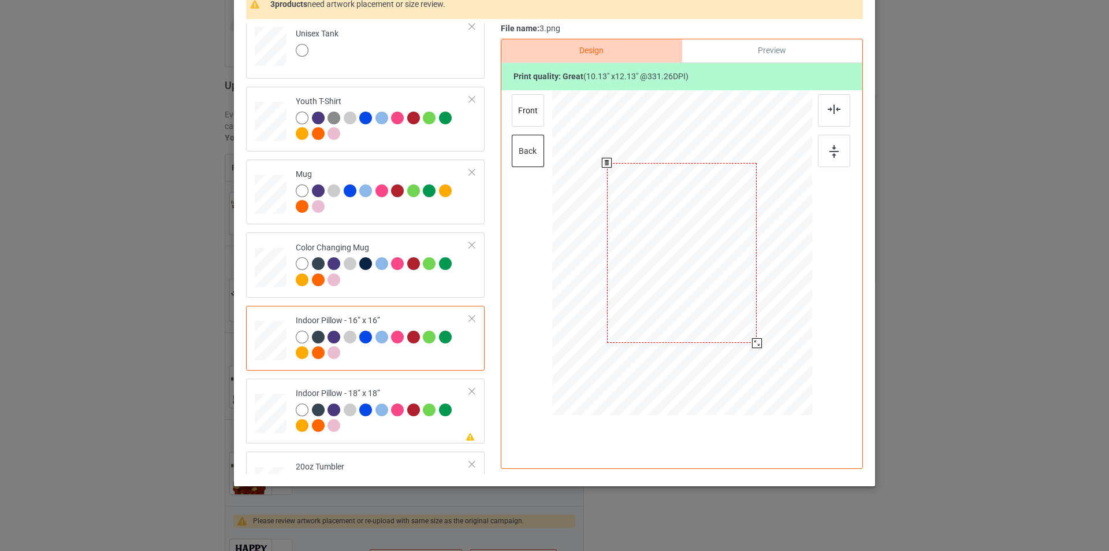
click at [754, 344] on div at bounding box center [757, 343] width 10 height 10
click at [518, 114] on div "front" at bounding box center [528, 110] width 32 height 32
click at [752, 344] on div at bounding box center [757, 343] width 10 height 10
click at [836, 147] on div at bounding box center [834, 151] width 32 height 32
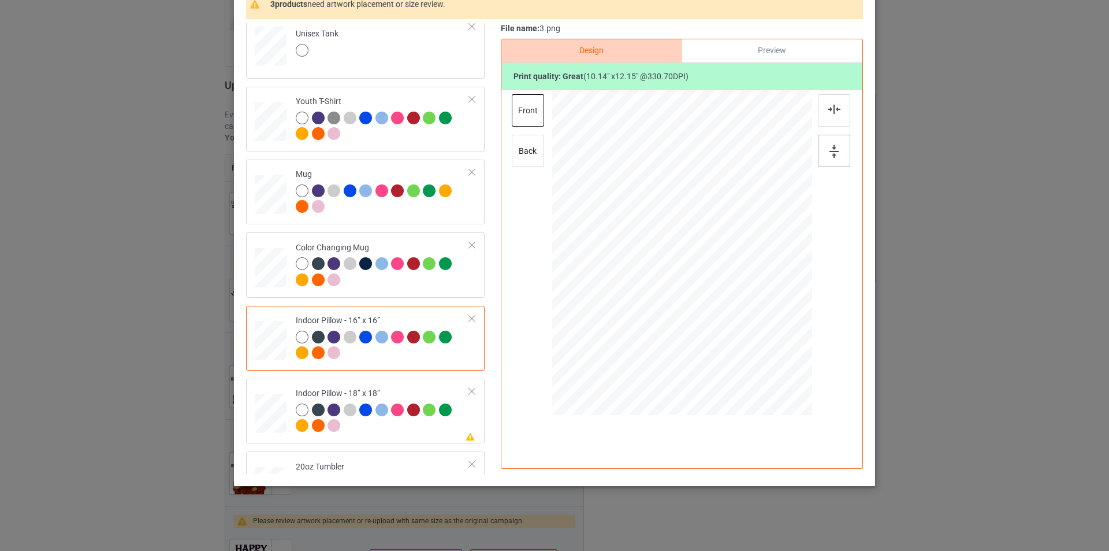
click at [836, 147] on div at bounding box center [834, 151] width 32 height 32
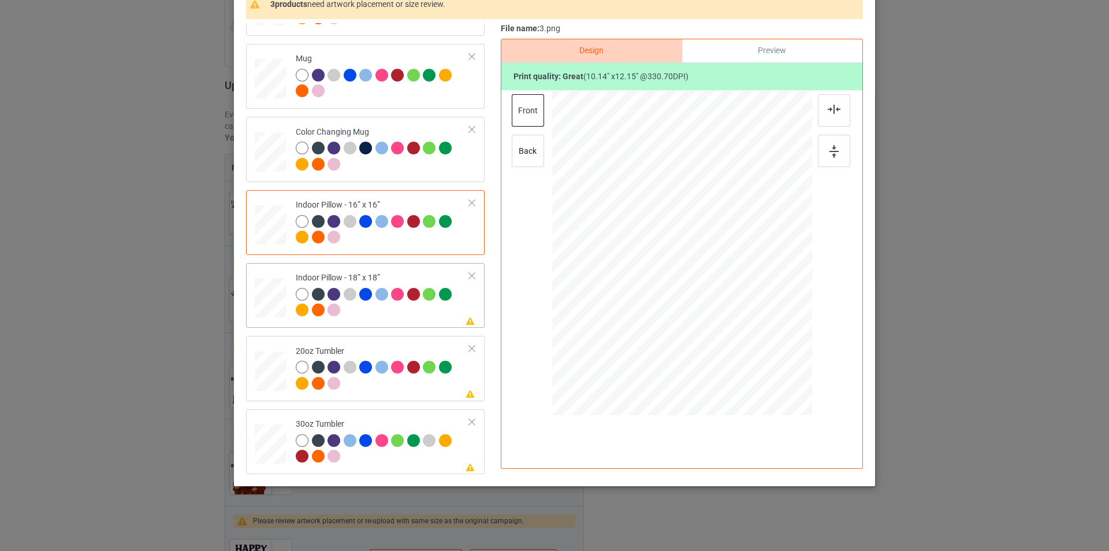
scroll to position [116, 0]
click at [403, 270] on td "Please review artwork placement Indoor Pillow - 18” x 18”" at bounding box center [382, 295] width 187 height 55
drag, startPoint x: 756, startPoint y: 346, endPoint x: 749, endPoint y: 342, distance: 8.0
click at [750, 342] on div at bounding box center [755, 340] width 10 height 10
click at [830, 145] on img at bounding box center [834, 151] width 9 height 13
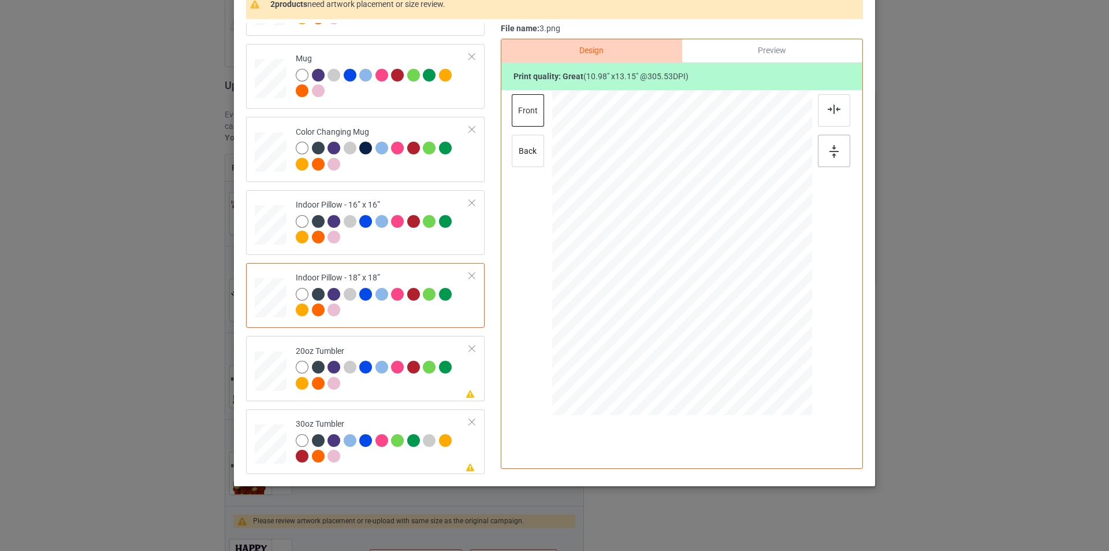
click at [830, 145] on img at bounding box center [834, 151] width 9 height 13
click at [539, 148] on div "back" at bounding box center [528, 151] width 32 height 32
drag, startPoint x: 756, startPoint y: 344, endPoint x: 749, endPoint y: 339, distance: 8.3
click at [750, 339] on div at bounding box center [755, 340] width 10 height 10
click at [835, 154] on img at bounding box center [834, 151] width 9 height 13
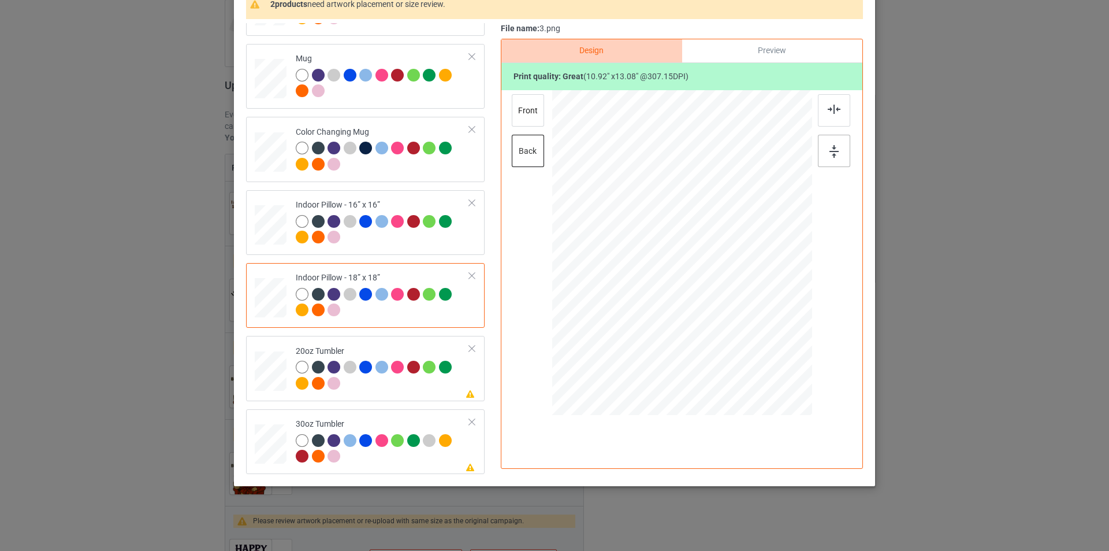
click at [835, 154] on img at bounding box center [834, 151] width 9 height 13
click at [389, 348] on div "20oz Tumbler" at bounding box center [383, 367] width 174 height 43
drag, startPoint x: 750, startPoint y: 341, endPoint x: 731, endPoint y: 306, distance: 39.8
click at [731, 306] on div at bounding box center [682, 252] width 246 height 149
drag, startPoint x: 657, startPoint y: 269, endPoint x: 636, endPoint y: 277, distance: 22.9
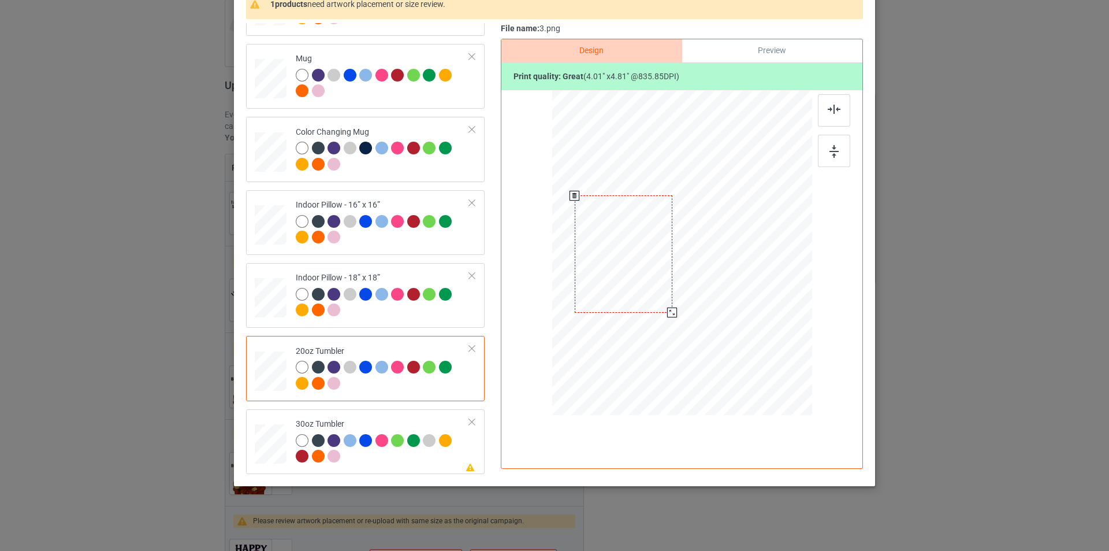
click at [636, 277] on div at bounding box center [624, 253] width 98 height 117
click at [840, 152] on div at bounding box center [834, 151] width 32 height 32
click at [393, 416] on td "Please review artwork placement 30oz Tumbler" at bounding box center [382, 441] width 187 height 55
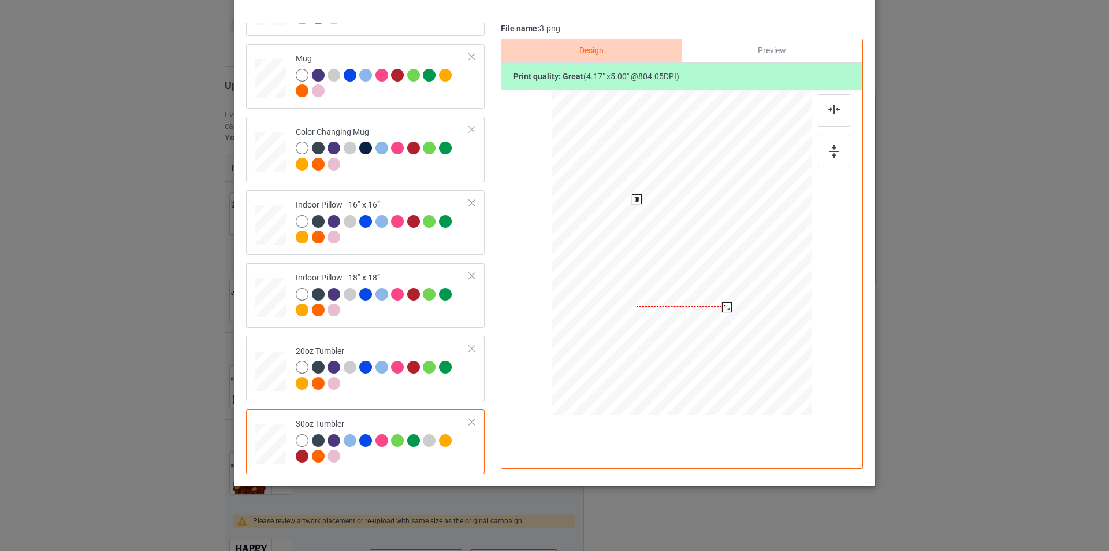
drag, startPoint x: 757, startPoint y: 343, endPoint x: 738, endPoint y: 291, distance: 55.2
click at [738, 291] on div at bounding box center [682, 253] width 252 height 140
drag, startPoint x: 643, startPoint y: 262, endPoint x: 625, endPoint y: 265, distance: 18.1
click at [625, 265] on div at bounding box center [623, 254] width 90 height 108
click at [825, 152] on div at bounding box center [834, 151] width 32 height 32
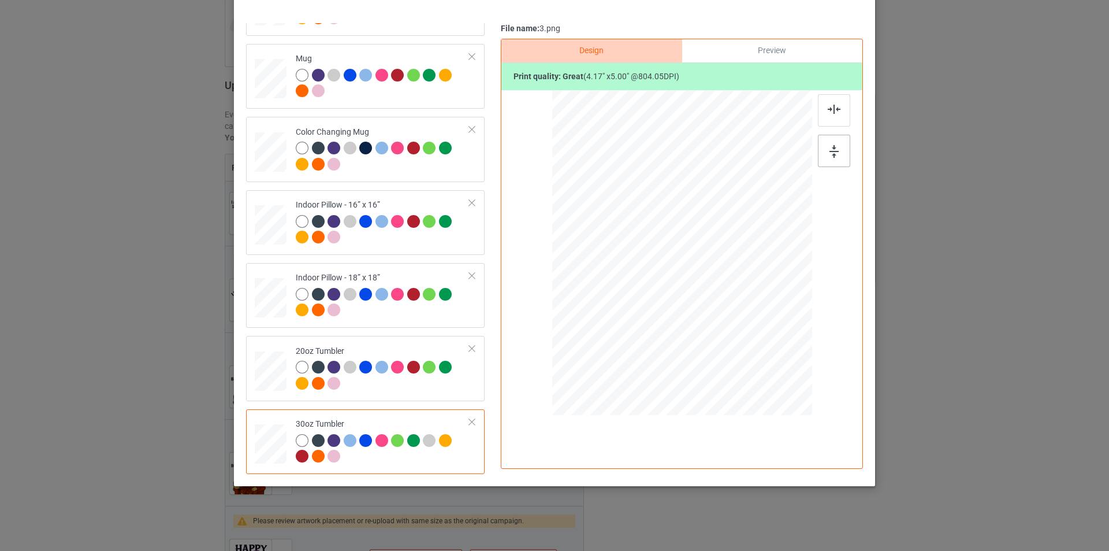
click at [825, 152] on div at bounding box center [834, 151] width 32 height 32
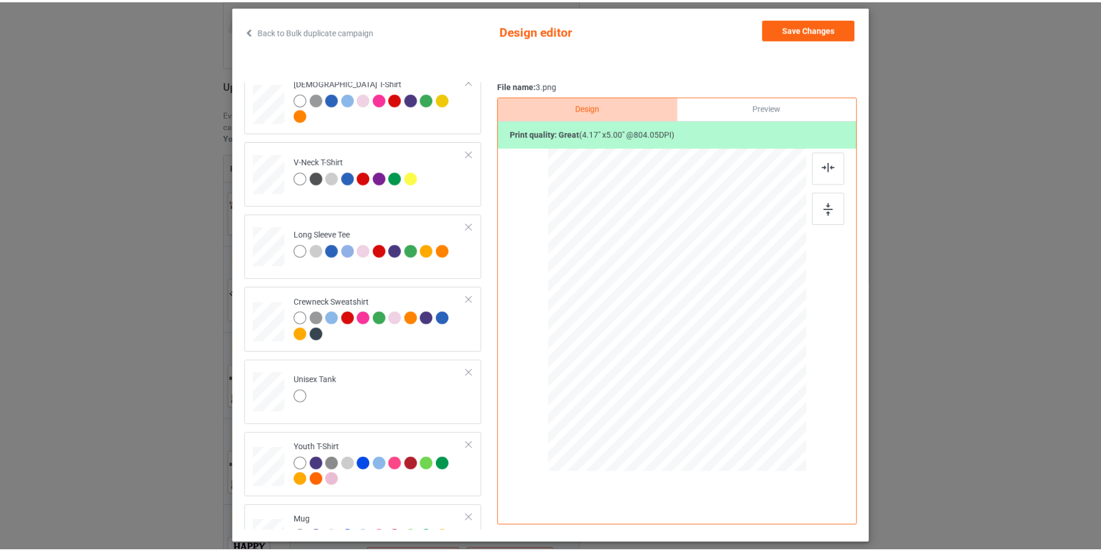
scroll to position [0, 0]
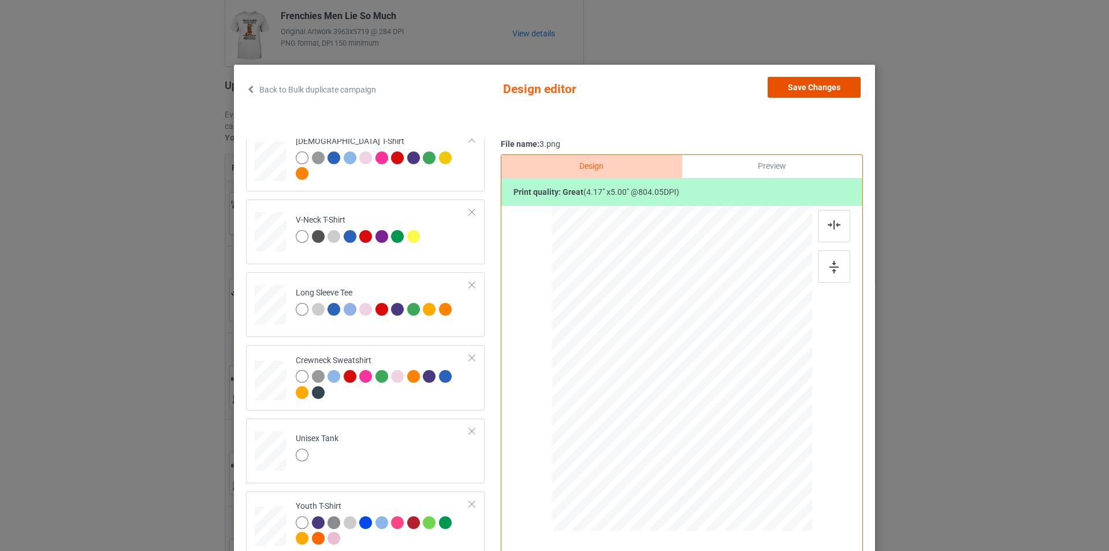
click at [809, 86] on button "Save Changes" at bounding box center [814, 87] width 93 height 21
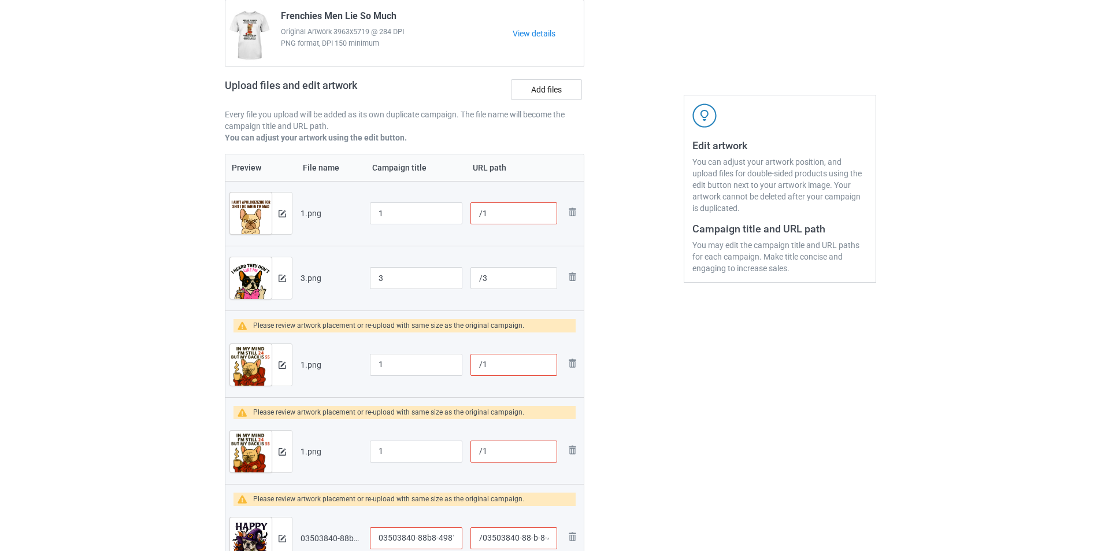
scroll to position [173, 0]
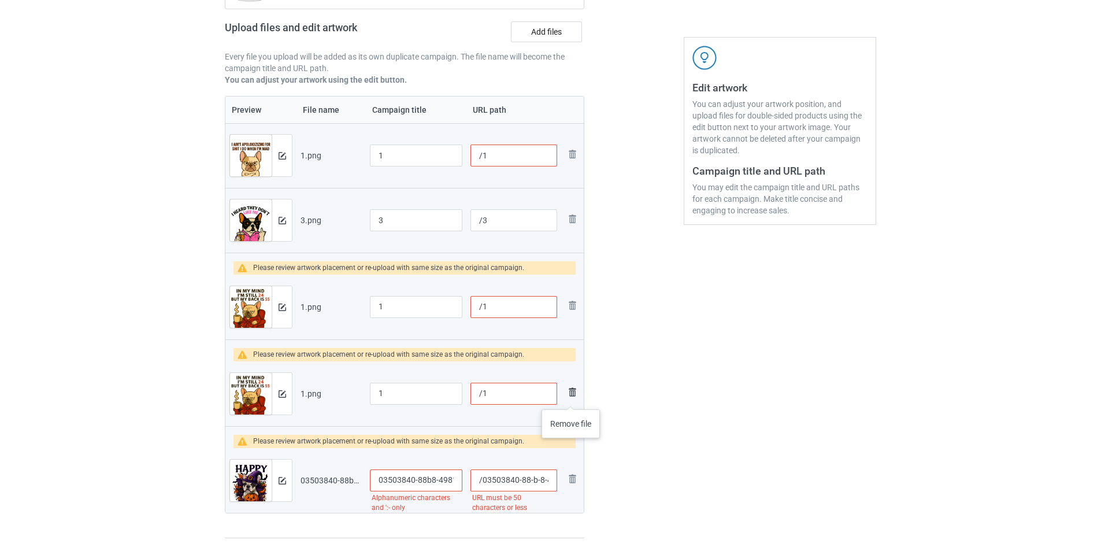
click at [571, 398] on img at bounding box center [572, 392] width 14 height 14
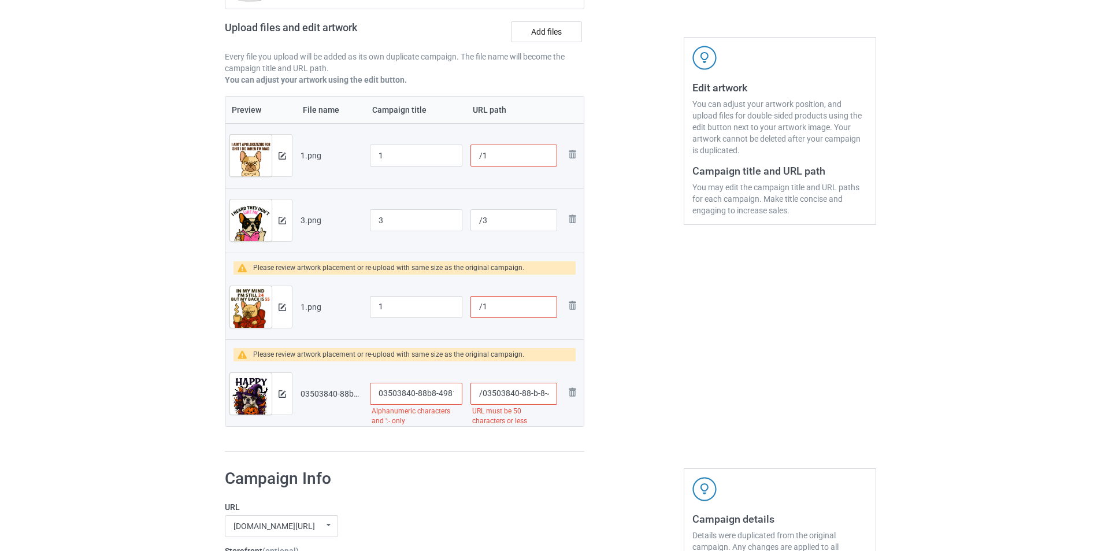
scroll to position [58, 0]
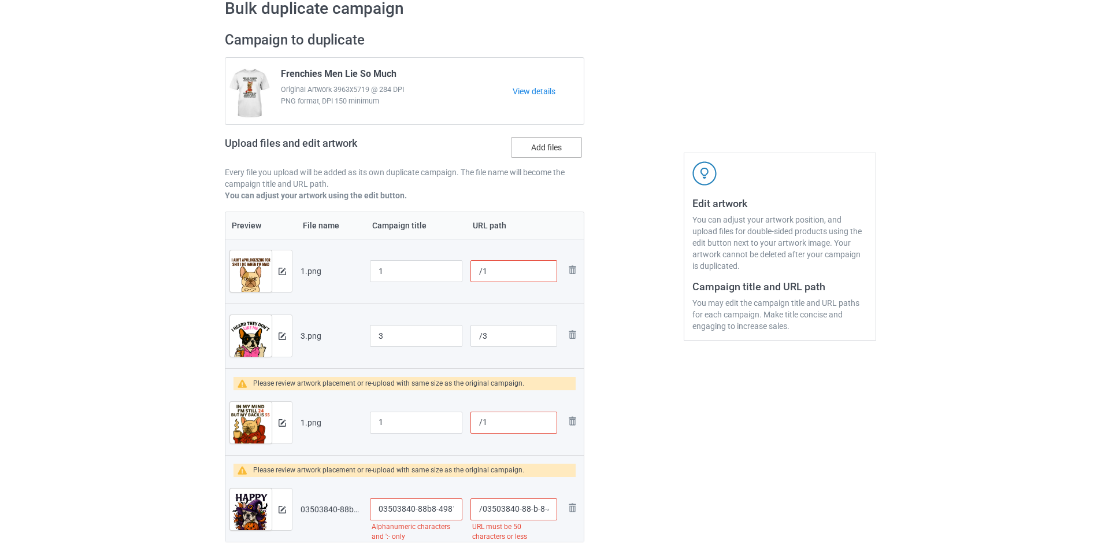
click at [526, 151] on label "Add files" at bounding box center [546, 147] width 71 height 21
click at [0, 0] on input "Add files" at bounding box center [0, 0] width 0 height 0
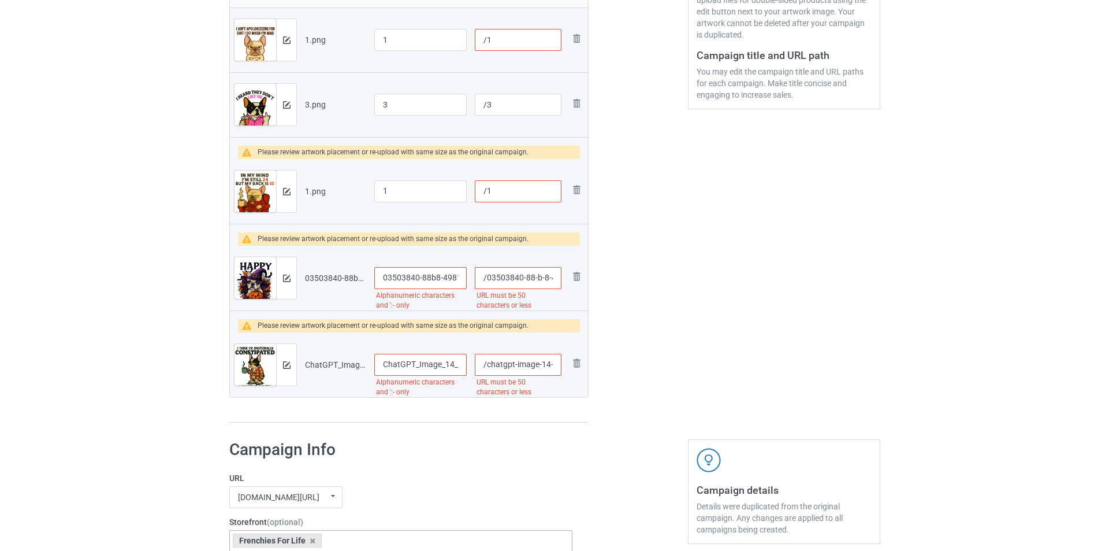
scroll to position [173, 0]
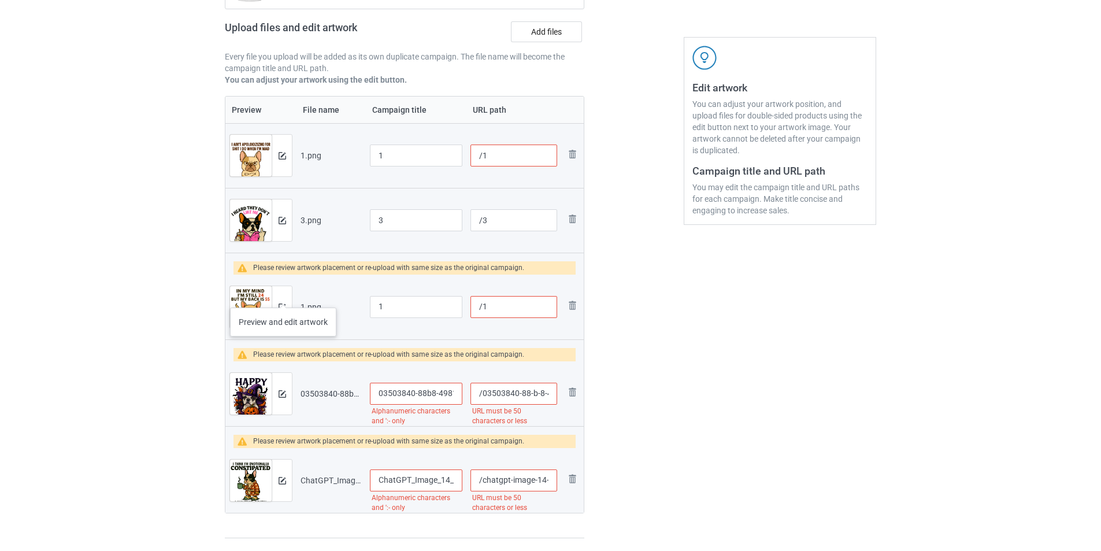
click at [283, 296] on div at bounding box center [282, 307] width 20 height 42
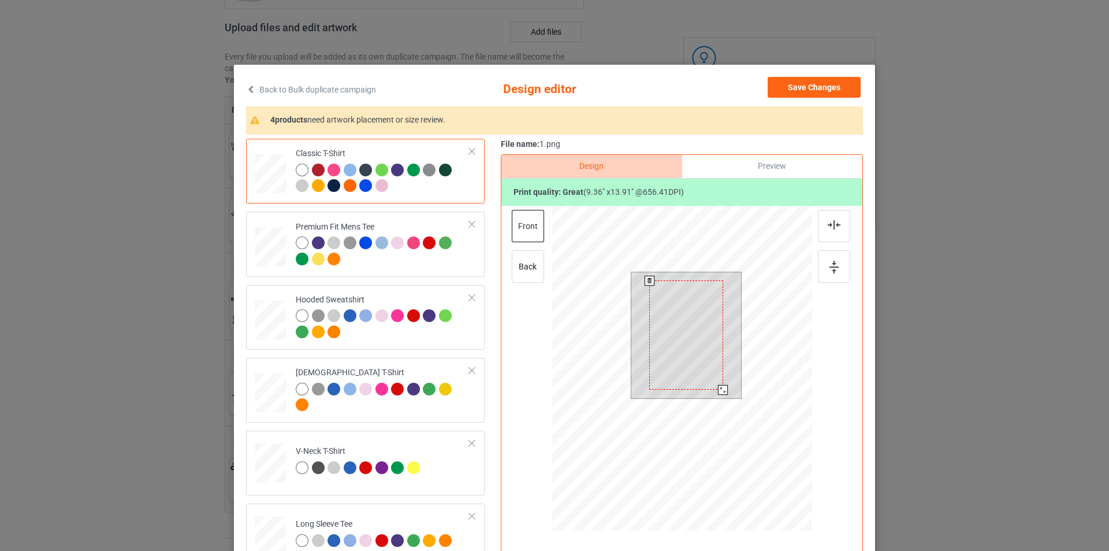
click at [719, 390] on div at bounding box center [723, 390] width 10 height 10
click at [829, 275] on div at bounding box center [834, 266] width 32 height 32
click at [828, 276] on div at bounding box center [834, 266] width 32 height 32
click at [720, 391] on div at bounding box center [724, 391] width 10 height 10
click at [827, 276] on div at bounding box center [834, 266] width 32 height 32
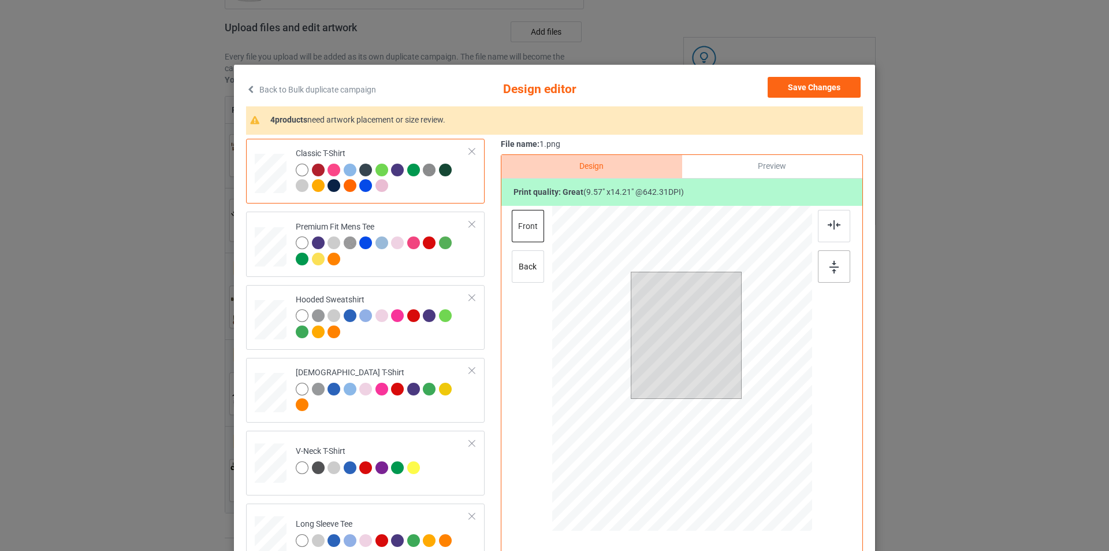
click at [827, 276] on div at bounding box center [834, 266] width 32 height 32
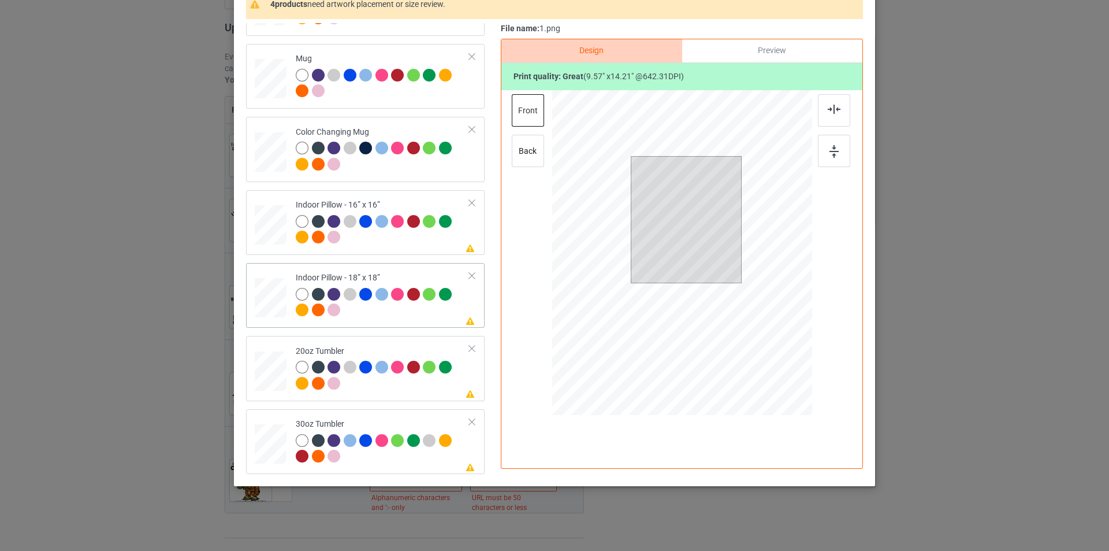
scroll to position [462, 0]
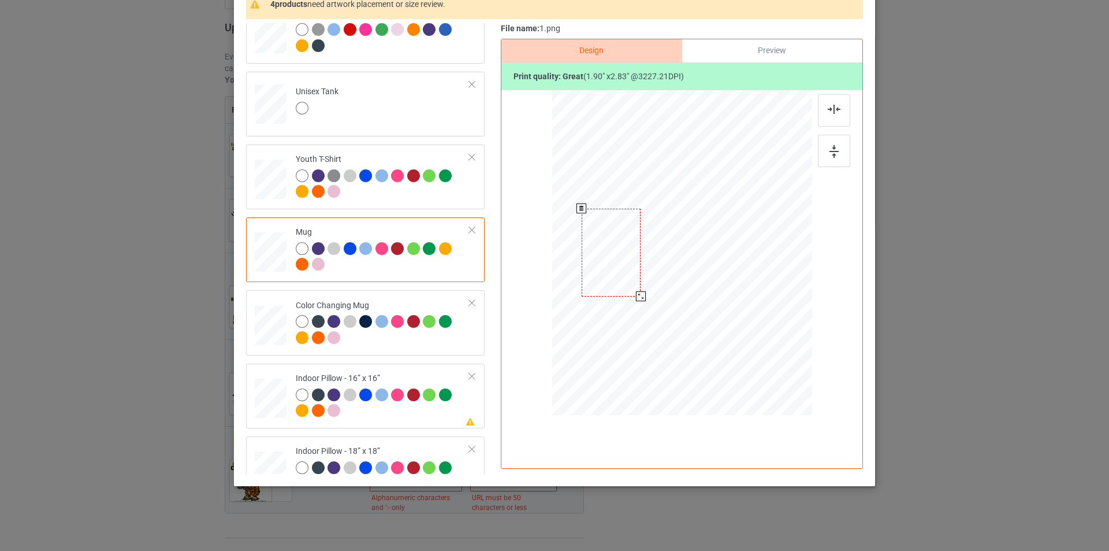
click at [637, 295] on div at bounding box center [641, 296] width 10 height 10
click at [823, 157] on div at bounding box center [834, 151] width 32 height 32
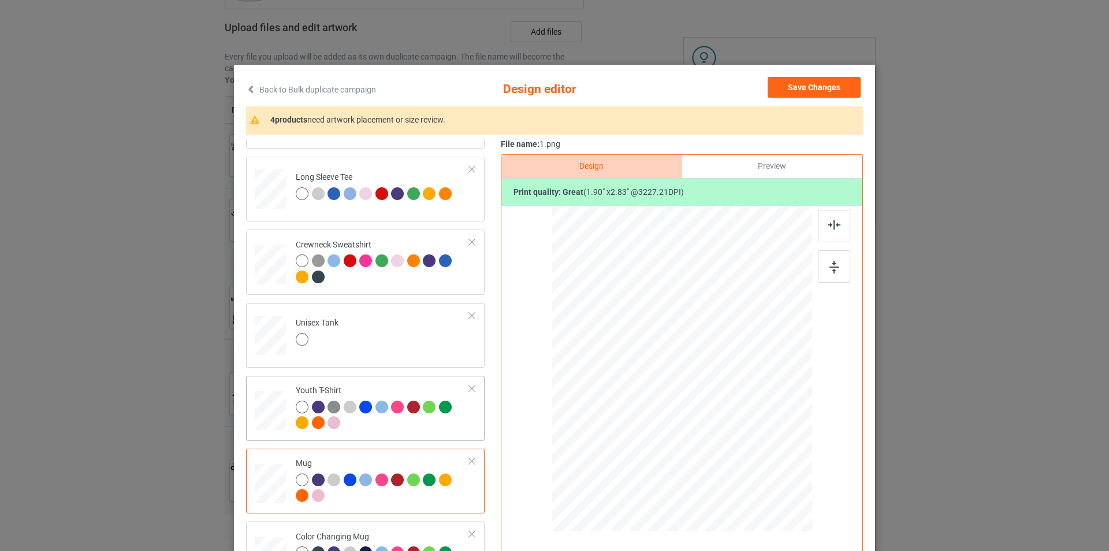
scroll to position [636, 0]
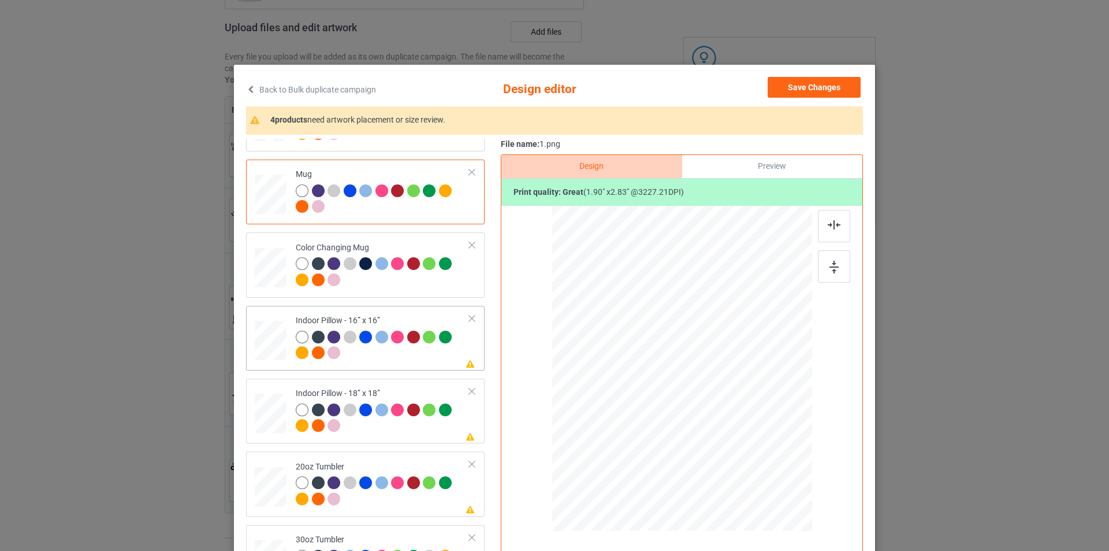
click at [280, 318] on td at bounding box center [272, 337] width 35 height 55
drag, startPoint x: 757, startPoint y: 484, endPoint x: 745, endPoint y: 465, distance: 22.4
click at [745, 465] on div at bounding box center [747, 466] width 10 height 10
click at [830, 269] on img at bounding box center [834, 267] width 9 height 13
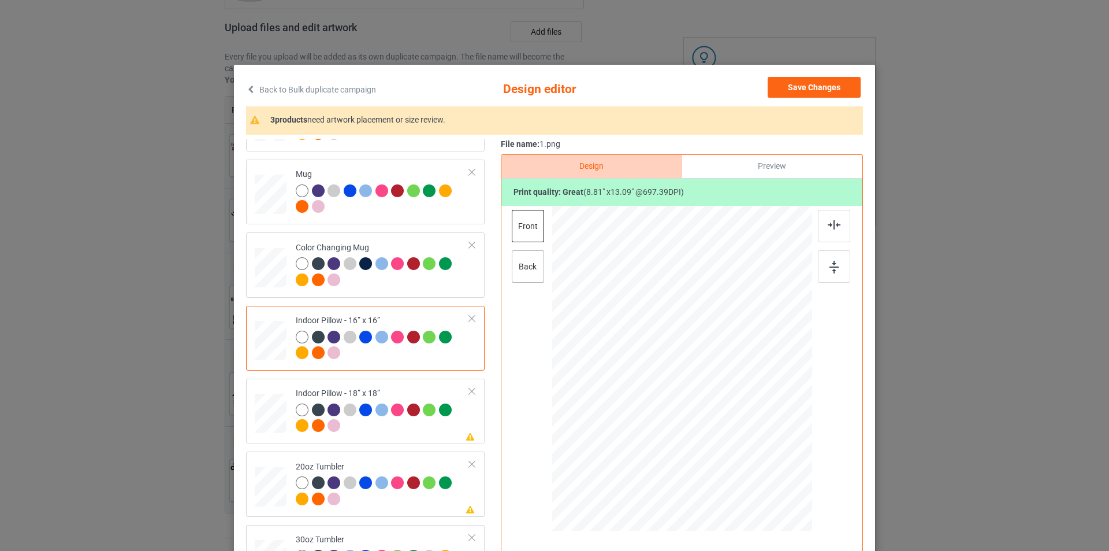
click at [517, 265] on div "back" at bounding box center [528, 266] width 32 height 32
drag, startPoint x: 759, startPoint y: 487, endPoint x: 746, endPoint y: 469, distance: 22.4
click at [746, 469] on div at bounding box center [748, 466] width 10 height 10
click at [842, 269] on div at bounding box center [834, 266] width 32 height 32
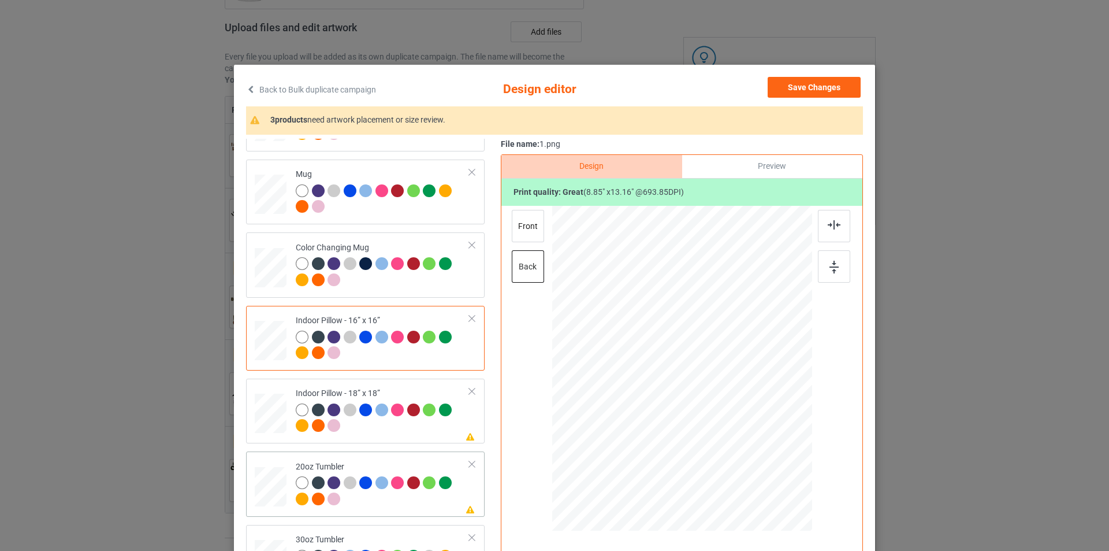
scroll to position [116, 0]
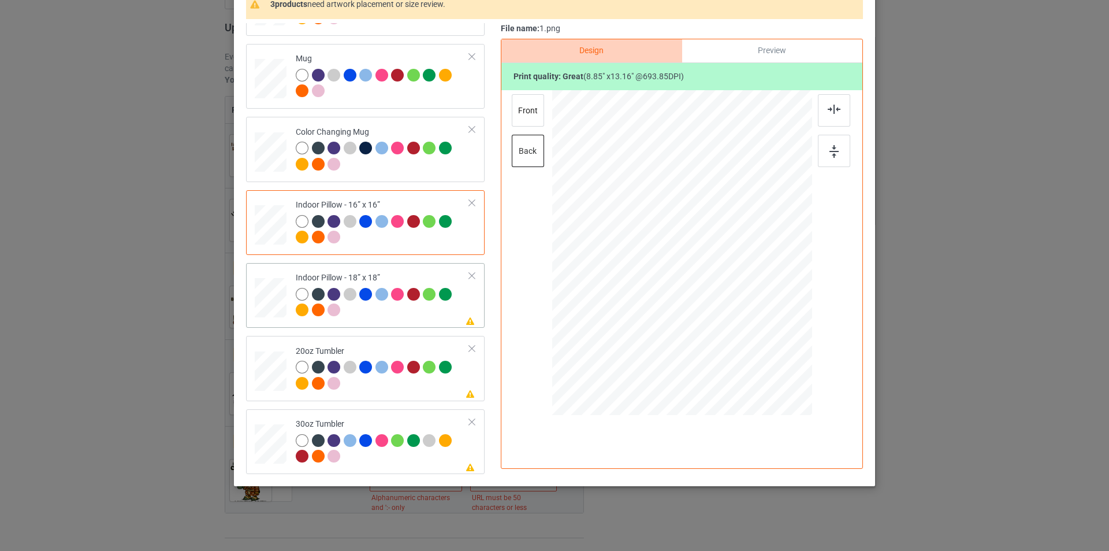
click at [387, 325] on div "Please review artwork placement Indoor Pillow - 18” x 18”" at bounding box center [365, 295] width 239 height 65
drag, startPoint x: 756, startPoint y: 368, endPoint x: 743, endPoint y: 351, distance: 21.5
click at [743, 351] on div at bounding box center [748, 351] width 10 height 10
click at [838, 148] on div at bounding box center [834, 151] width 32 height 32
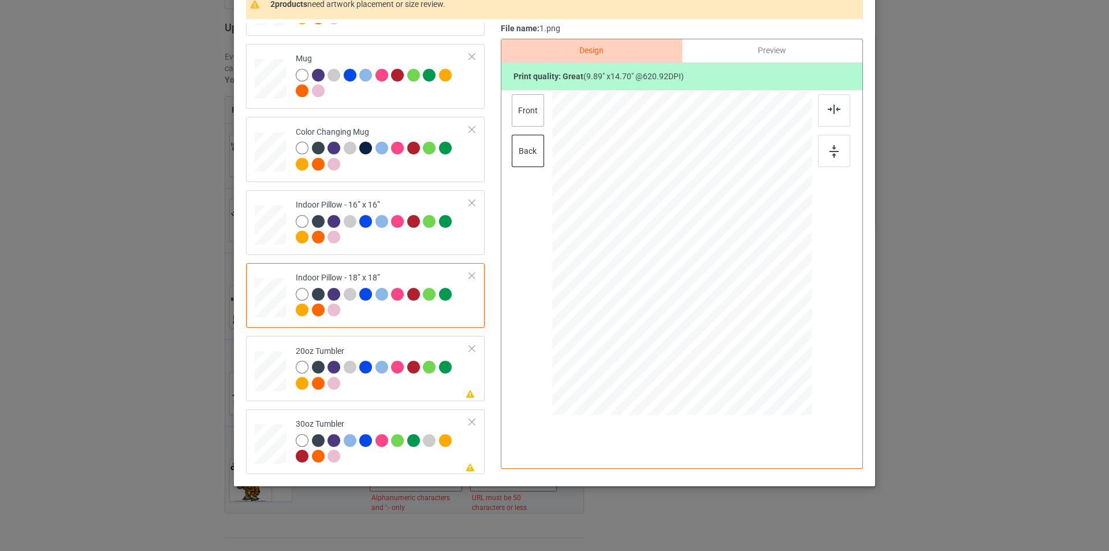
click at [526, 117] on div "front" at bounding box center [528, 110] width 32 height 32
drag, startPoint x: 756, startPoint y: 370, endPoint x: 744, endPoint y: 351, distance: 22.1
click at [744, 351] on div at bounding box center [748, 351] width 10 height 10
click at [845, 161] on div at bounding box center [834, 151] width 32 height 32
click at [844, 158] on div at bounding box center [834, 151] width 32 height 32
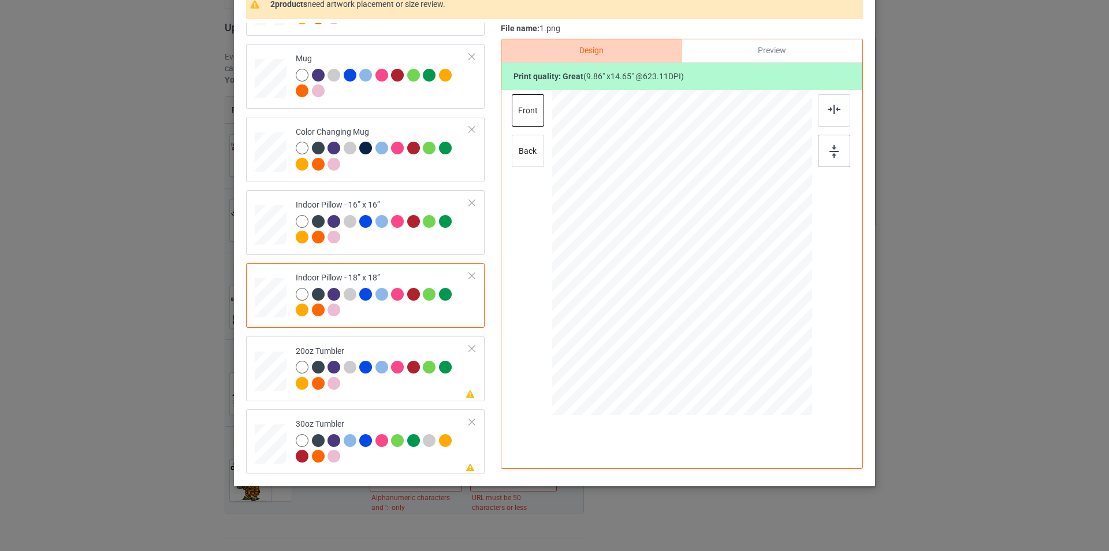
click at [844, 158] on div at bounding box center [834, 151] width 32 height 32
click at [843, 158] on div at bounding box center [834, 151] width 32 height 32
click at [273, 338] on div "Please review artwork placement 20oz Tumbler" at bounding box center [365, 368] width 239 height 65
click at [662, 314] on div at bounding box center [665, 316] width 10 height 10
click at [838, 139] on div at bounding box center [834, 151] width 32 height 32
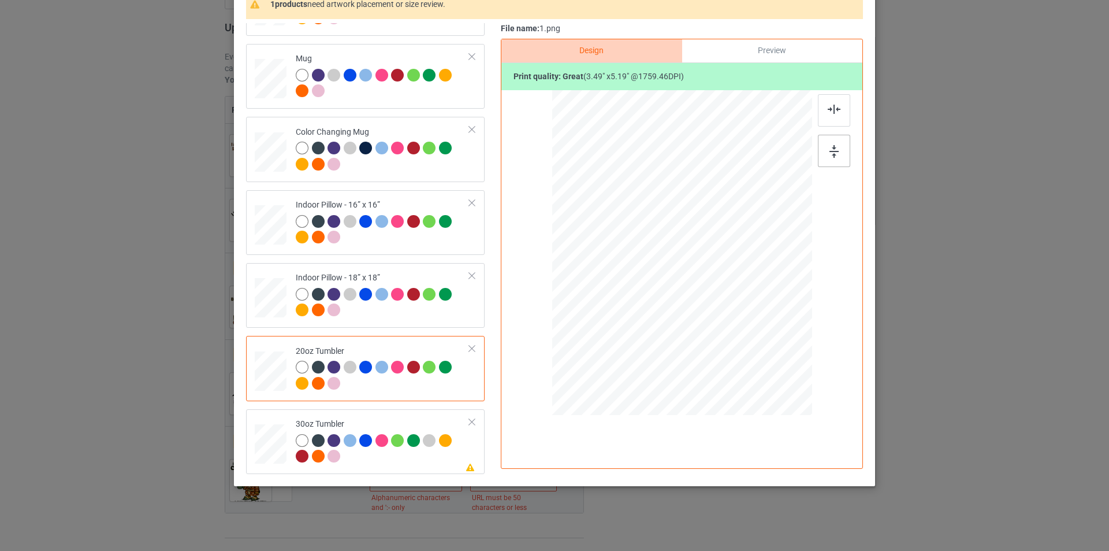
click at [838, 139] on div at bounding box center [834, 151] width 32 height 32
click at [372, 411] on div "Please review artwork placement 30oz Tumbler" at bounding box center [365, 441] width 239 height 65
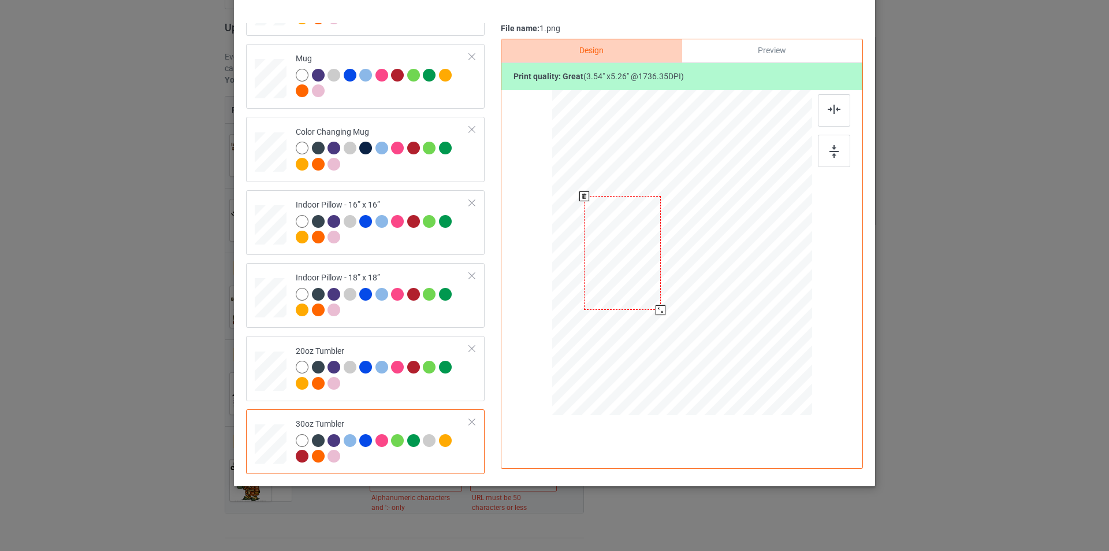
click at [658, 309] on div at bounding box center [661, 310] width 10 height 10
click at [837, 148] on div at bounding box center [834, 151] width 32 height 32
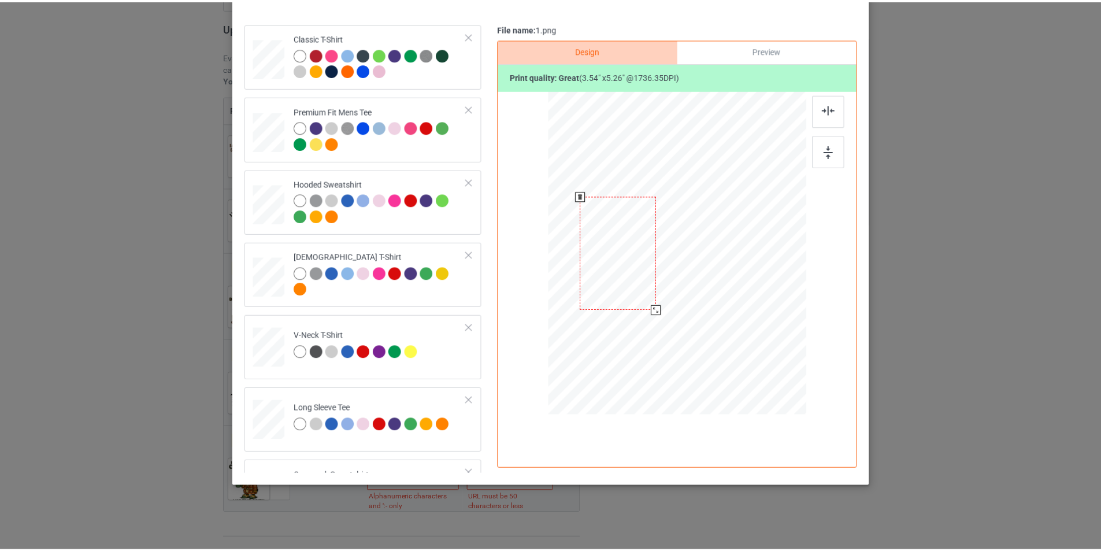
scroll to position [0, 0]
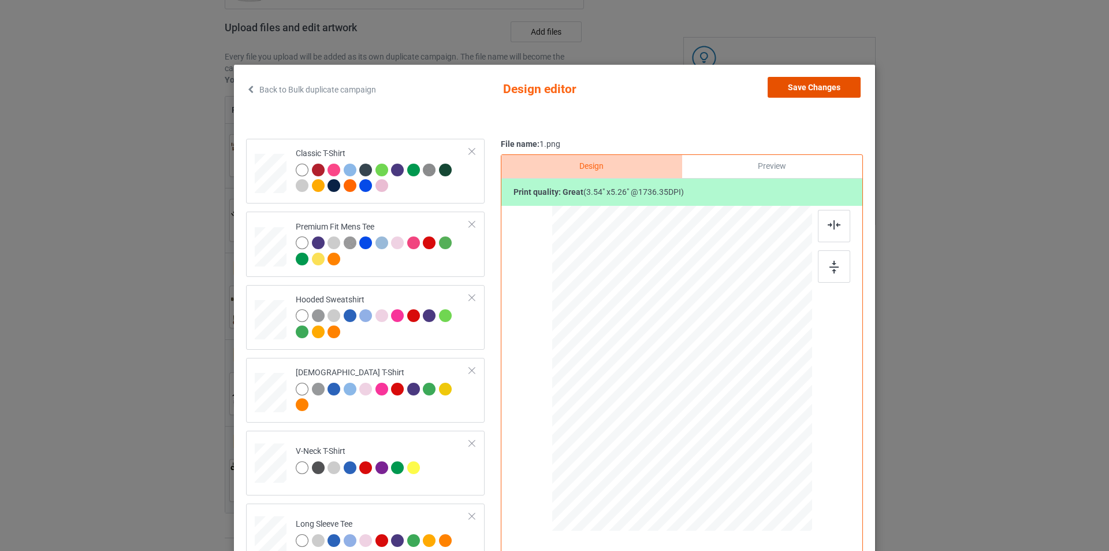
click at [834, 88] on button "Save Changes" at bounding box center [814, 87] width 93 height 21
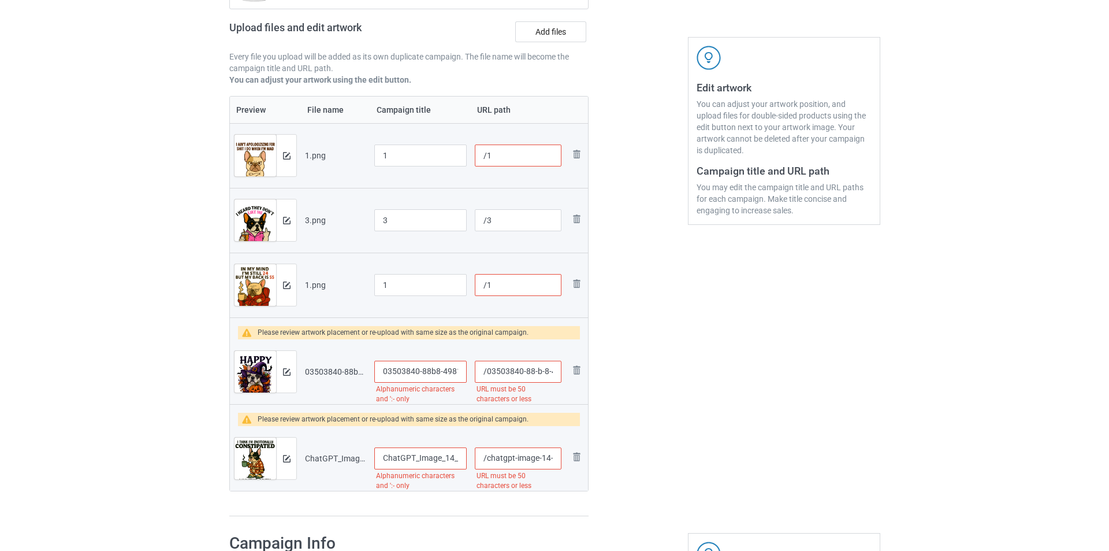
scroll to position [231, 0]
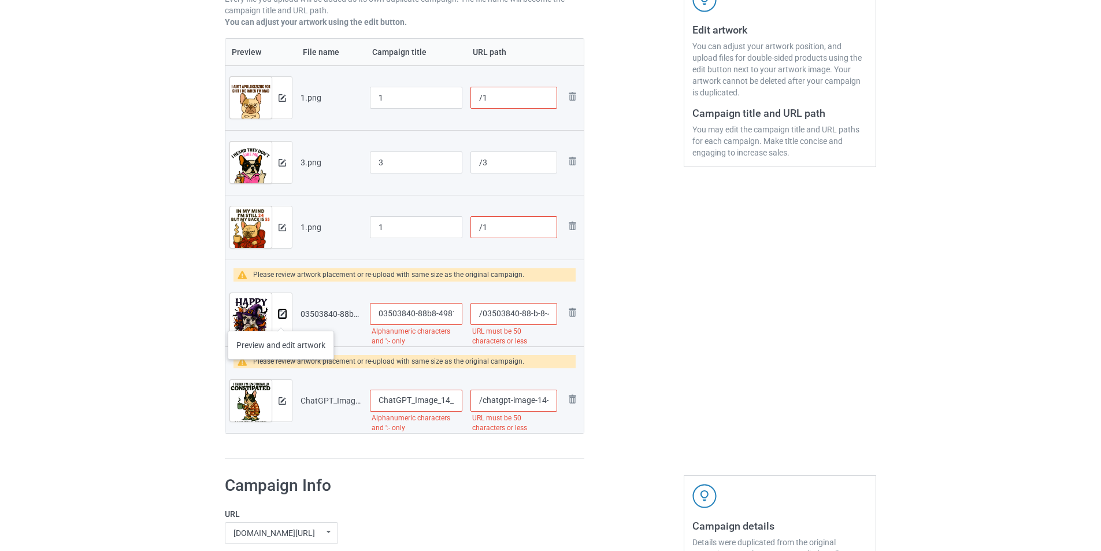
click at [281, 318] on button at bounding box center [282, 313] width 8 height 9
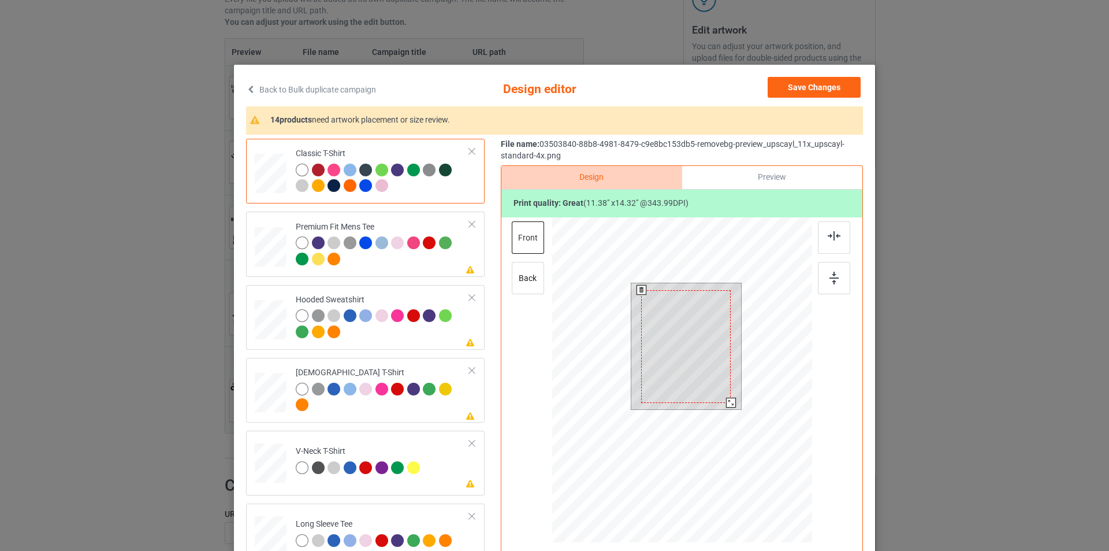
drag, startPoint x: 729, startPoint y: 407, endPoint x: 723, endPoint y: 402, distance: 8.2
click at [726, 402] on div at bounding box center [731, 403] width 10 height 10
click at [827, 287] on div at bounding box center [834, 278] width 32 height 32
click at [726, 402] on div at bounding box center [731, 402] width 10 height 10
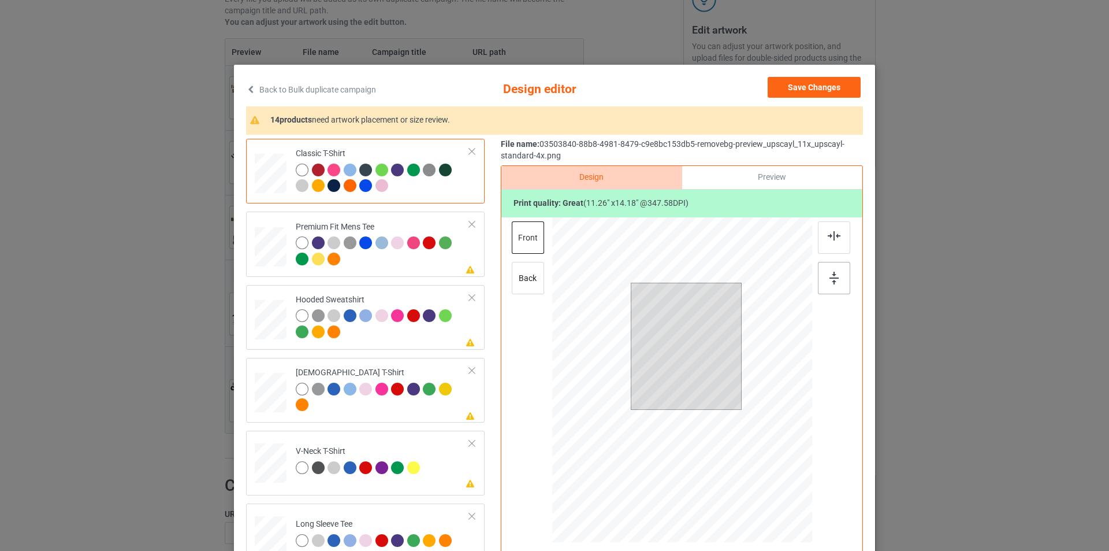
click at [842, 273] on div at bounding box center [834, 278] width 32 height 32
click at [841, 273] on div at bounding box center [834, 278] width 32 height 32
click at [391, 261] on div at bounding box center [383, 252] width 174 height 32
click at [725, 402] on div at bounding box center [730, 401] width 10 height 10
click at [835, 278] on div at bounding box center [834, 278] width 32 height 32
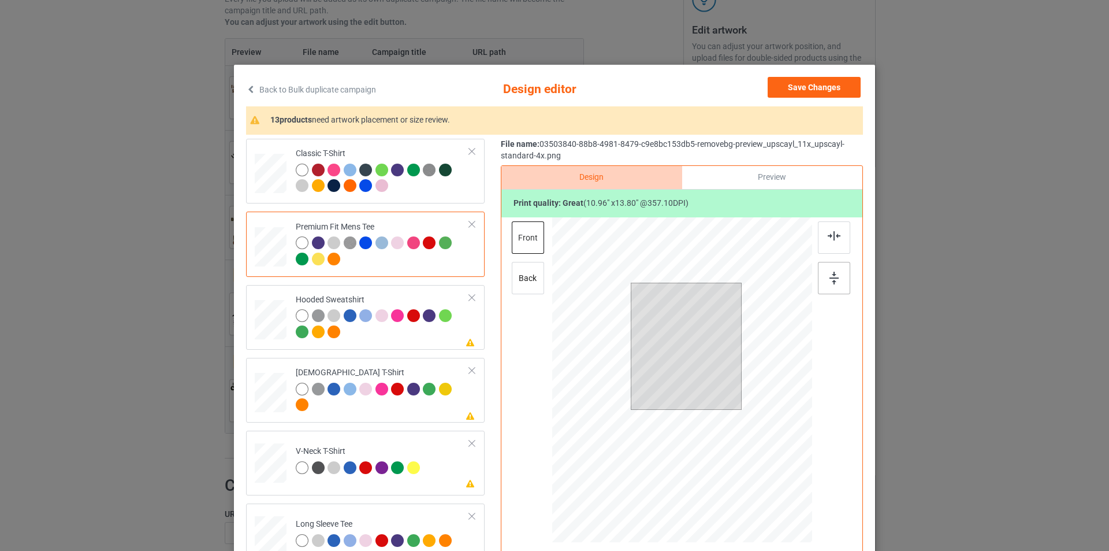
click at [835, 278] on div at bounding box center [834, 278] width 32 height 32
click at [397, 337] on div at bounding box center [383, 325] width 174 height 32
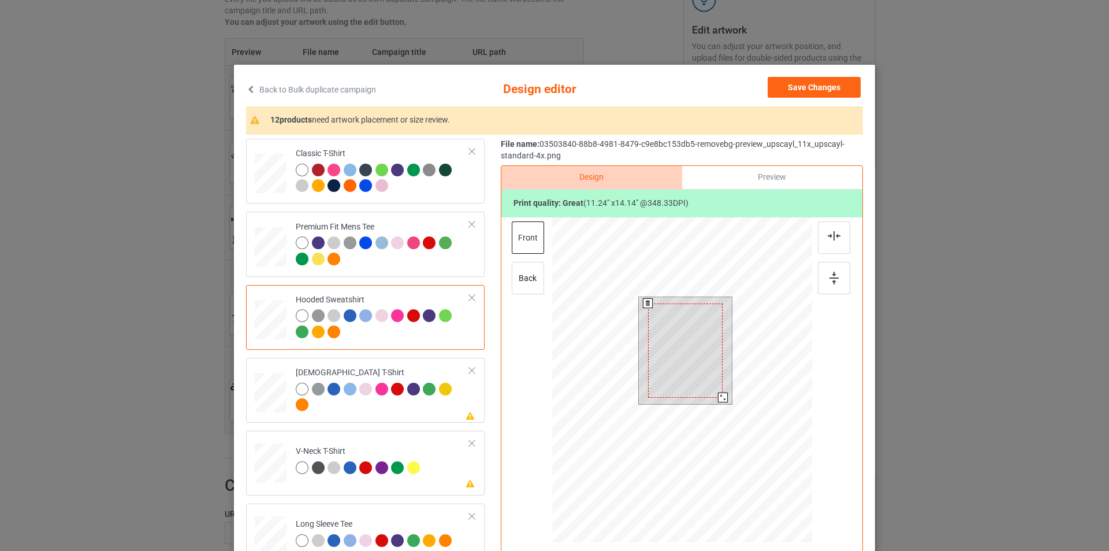
click at [722, 399] on div at bounding box center [723, 397] width 10 height 10
click at [823, 274] on div at bounding box center [834, 278] width 32 height 32
click at [421, 411] on div at bounding box center [383, 399] width 174 height 32
click at [719, 395] on div at bounding box center [723, 395] width 10 height 10
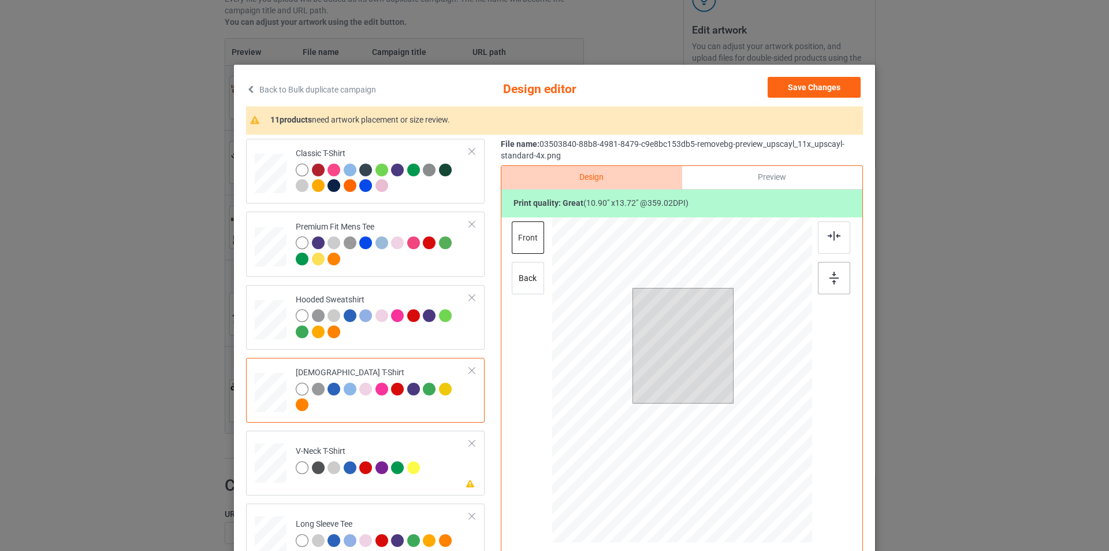
click at [834, 272] on div at bounding box center [834, 278] width 32 height 32
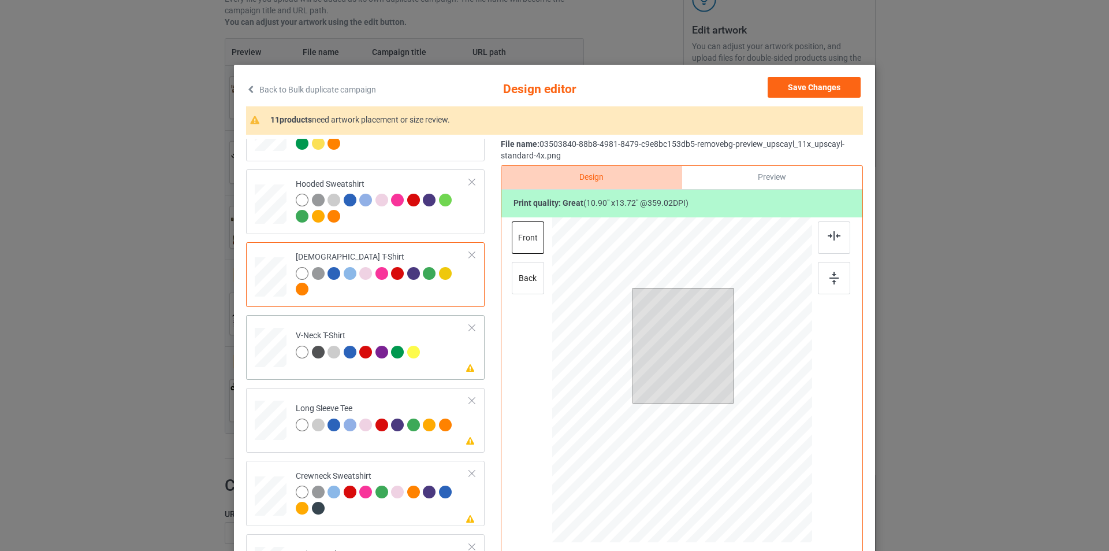
click at [429, 362] on td "Please review artwork placement V-Neck T-Shirt" at bounding box center [382, 345] width 187 height 51
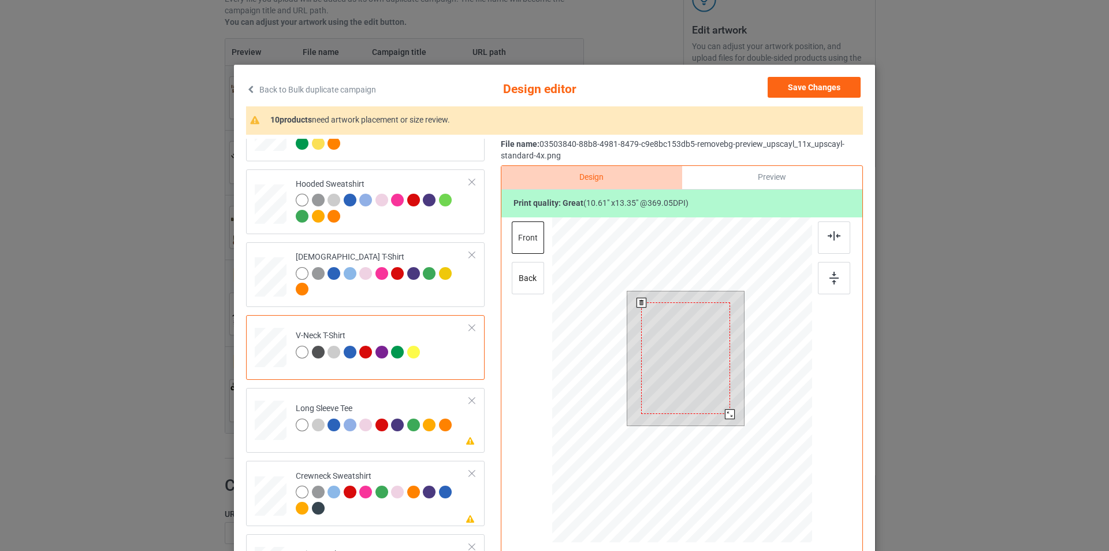
click at [725, 415] on div at bounding box center [730, 414] width 10 height 10
click at [838, 275] on div at bounding box center [834, 278] width 32 height 32
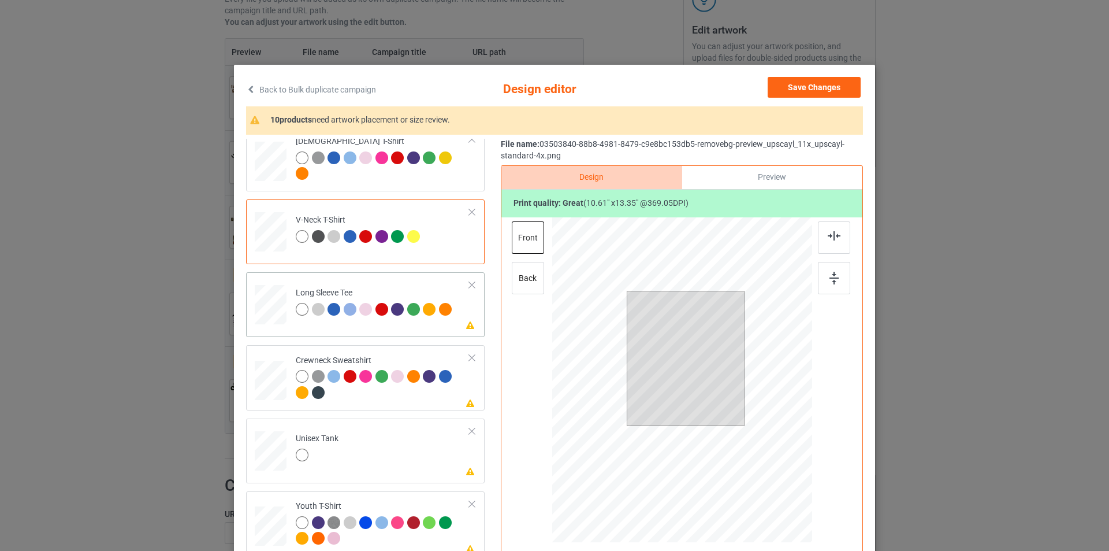
click at [425, 308] on div at bounding box center [429, 309] width 13 height 13
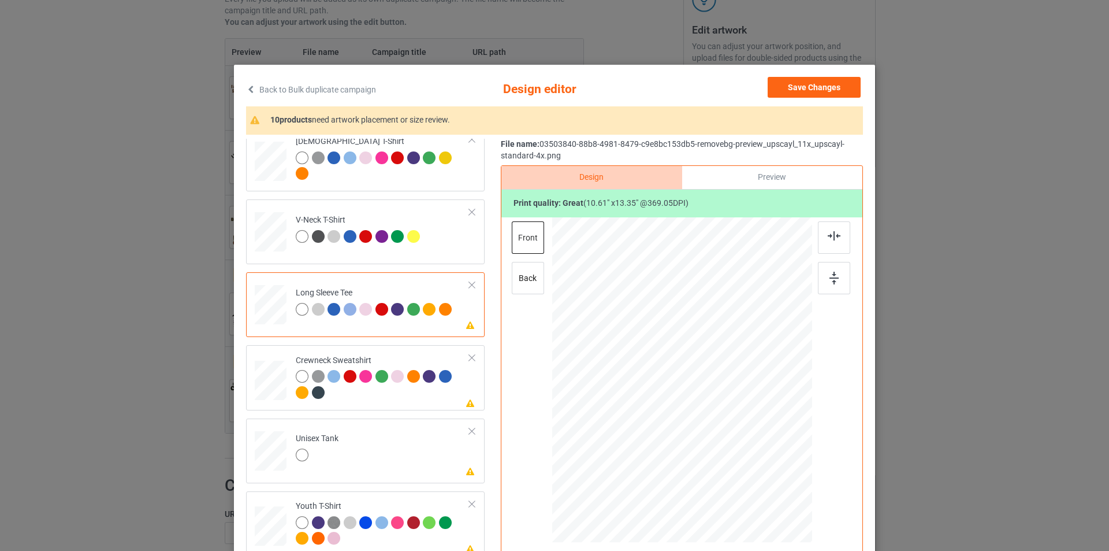
click at [296, 308] on div at bounding box center [302, 309] width 13 height 13
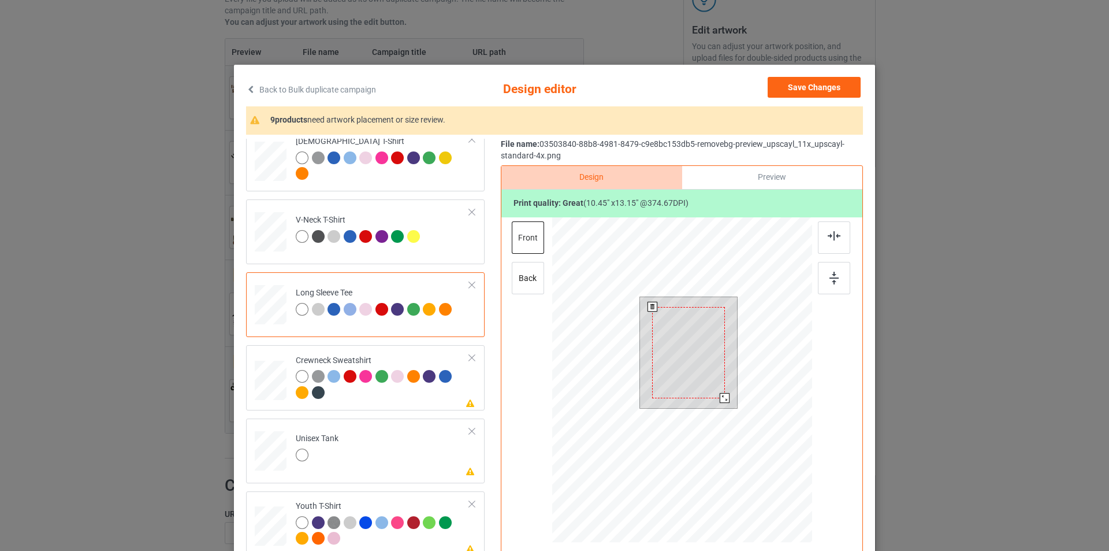
click at [722, 400] on div at bounding box center [725, 398] width 10 height 10
click at [833, 280] on img at bounding box center [834, 278] width 9 height 13
click at [381, 400] on div at bounding box center [383, 386] width 174 height 32
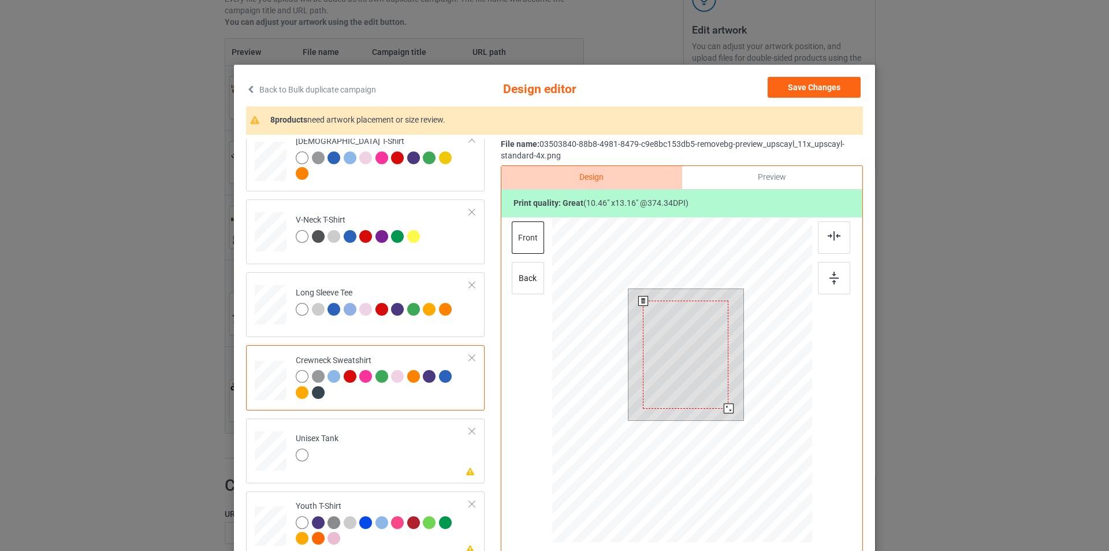
click at [727, 408] on div at bounding box center [729, 408] width 10 height 10
click at [857, 276] on div "Design Preview Print quality: great ( 10.46 " x 13.16 " @ 374.34 DPI) front back" at bounding box center [682, 380] width 362 height 430
click at [845, 278] on div at bounding box center [834, 278] width 32 height 32
click at [844, 278] on div at bounding box center [834, 278] width 32 height 32
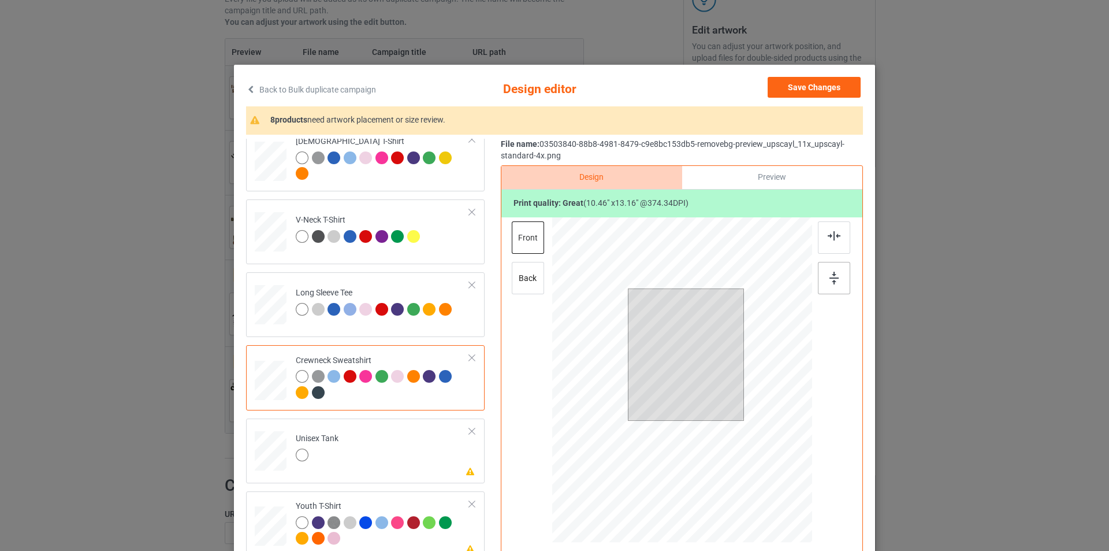
click at [844, 278] on div at bounding box center [834, 278] width 32 height 32
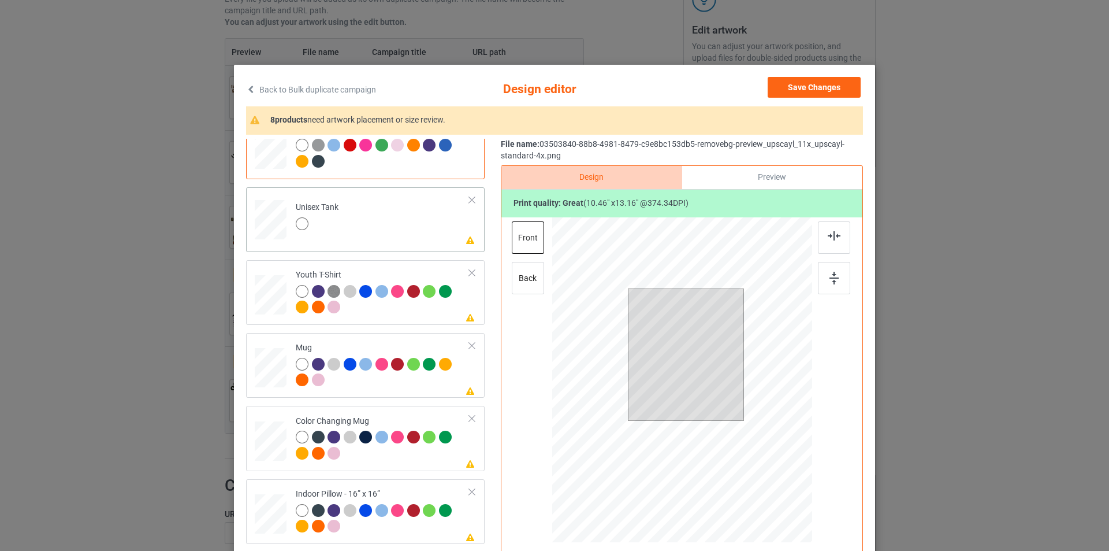
click at [388, 231] on td "Please review artwork placement Unisex Tank" at bounding box center [382, 217] width 187 height 51
click at [697, 389] on div at bounding box center [688, 364] width 74 height 94
click at [722, 408] on div at bounding box center [726, 411] width 10 height 10
click at [833, 276] on img at bounding box center [834, 278] width 9 height 13
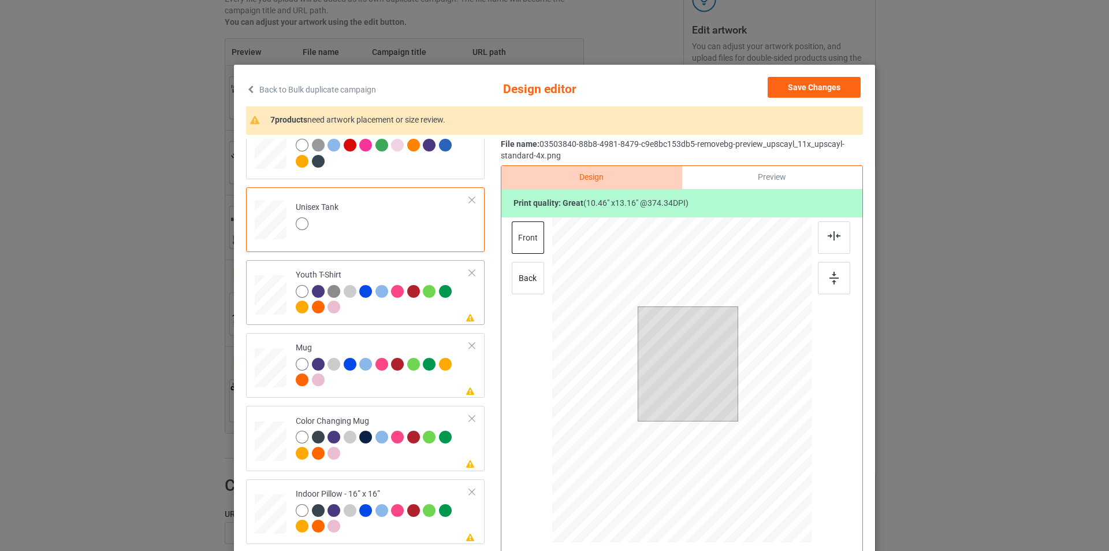
click at [415, 313] on div at bounding box center [383, 301] width 174 height 32
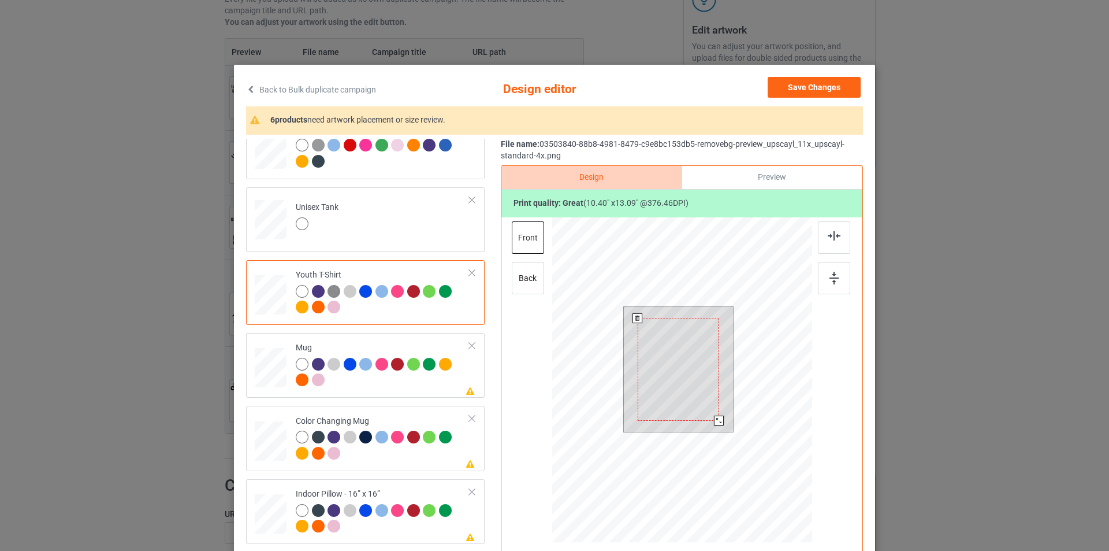
click at [714, 419] on div at bounding box center [719, 420] width 10 height 10
click at [840, 273] on div at bounding box center [834, 278] width 32 height 32
click at [395, 380] on div at bounding box center [383, 374] width 174 height 32
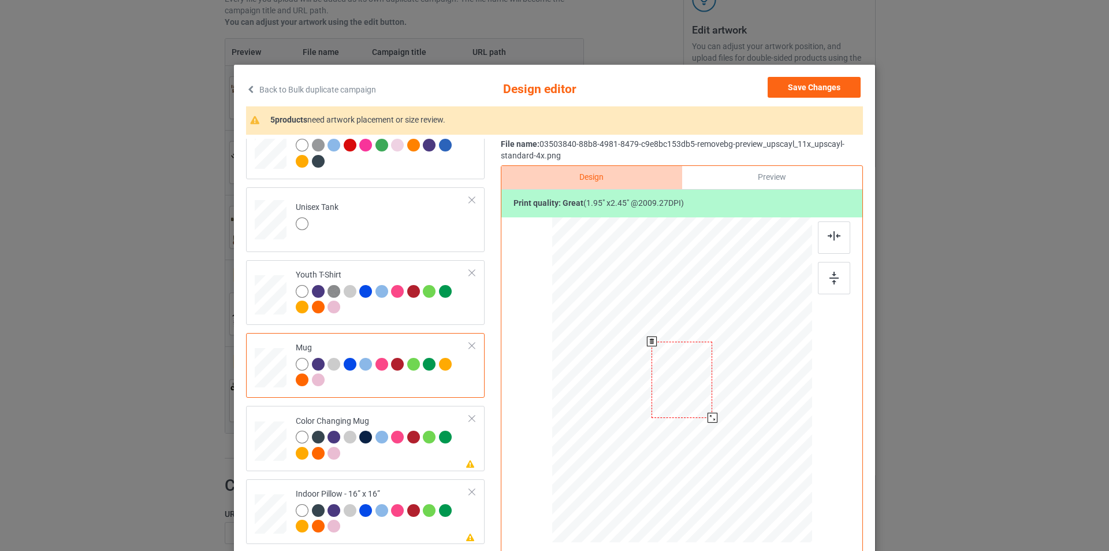
drag, startPoint x: 720, startPoint y: 433, endPoint x: 716, endPoint y: 411, distance: 22.9
click at [716, 411] on div at bounding box center [682, 379] width 260 height 108
drag, startPoint x: 635, startPoint y: 399, endPoint x: 615, endPoint y: 400, distance: 20.3
click at [615, 400] on div at bounding box center [611, 381] width 61 height 76
click at [838, 281] on div at bounding box center [834, 278] width 32 height 32
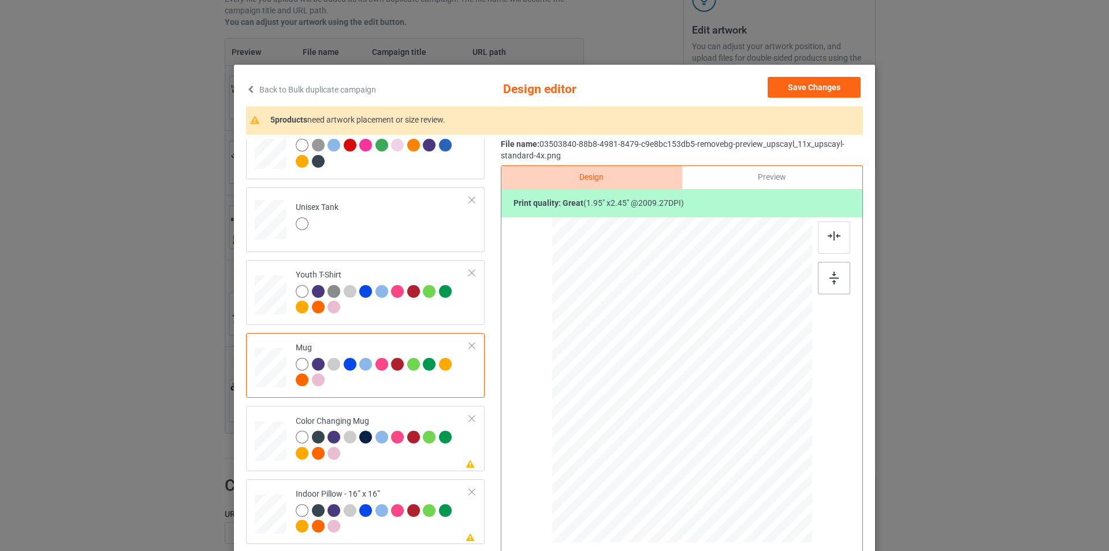
click at [838, 281] on div at bounding box center [834, 278] width 32 height 32
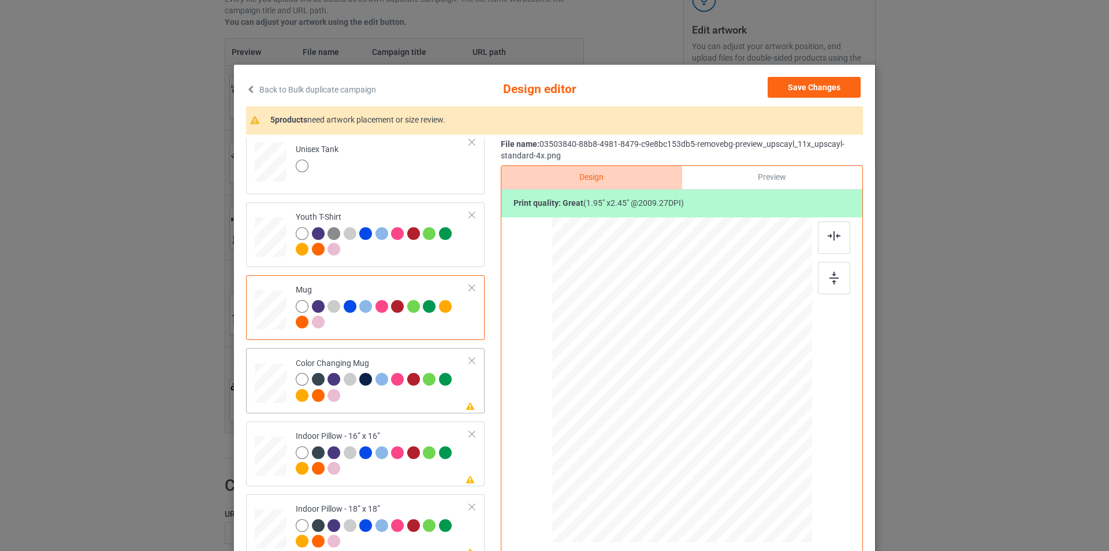
click at [385, 403] on div at bounding box center [383, 389] width 174 height 32
click at [830, 284] on img at bounding box center [834, 278] width 9 height 13
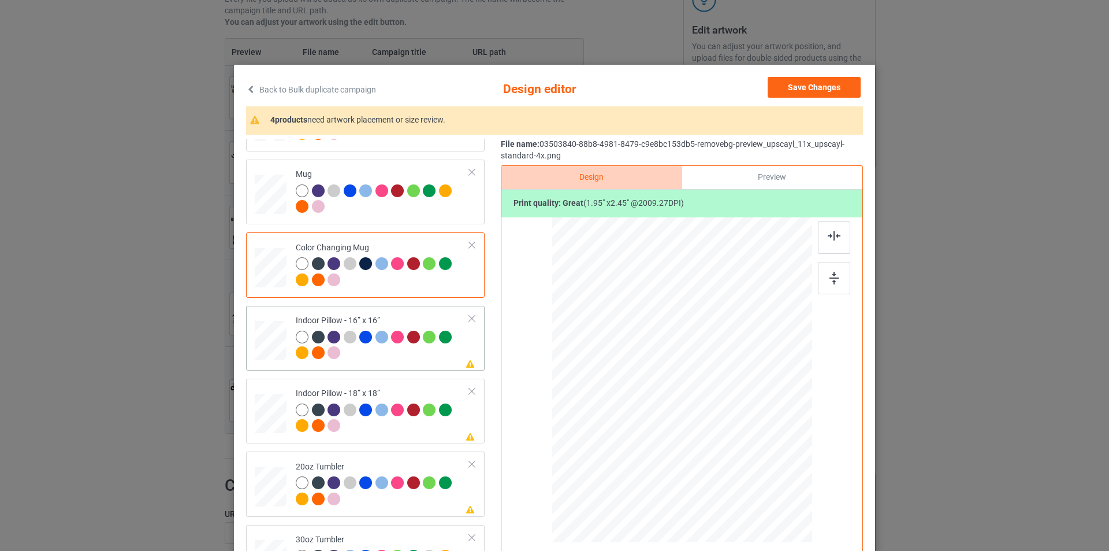
click at [393, 341] on div at bounding box center [397, 336] width 13 height 13
click at [752, 472] on div at bounding box center [757, 474] width 10 height 10
click at [831, 278] on img at bounding box center [834, 278] width 9 height 13
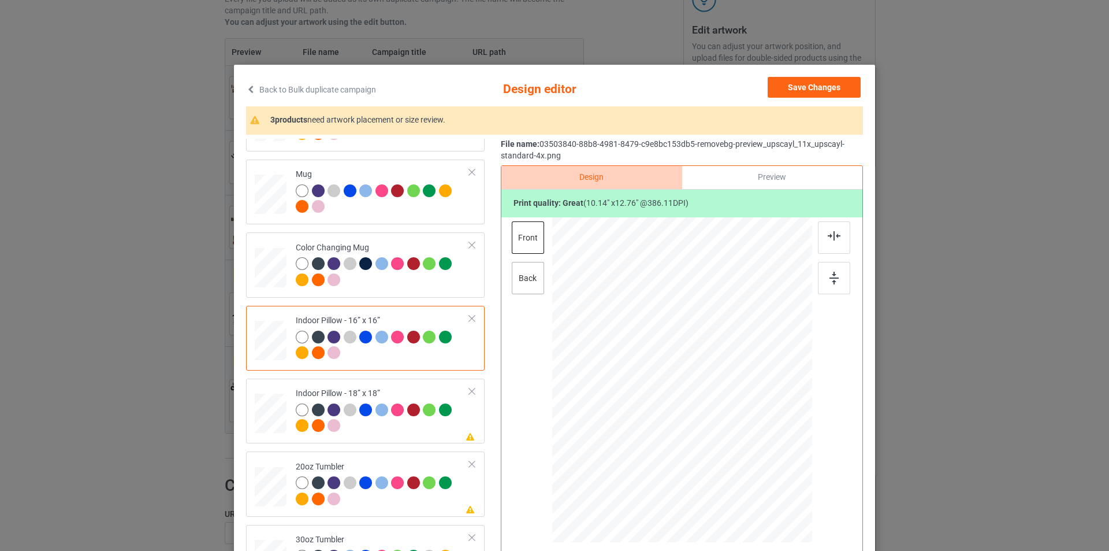
click at [515, 279] on div "back" at bounding box center [528, 278] width 32 height 32
click at [756, 476] on div at bounding box center [757, 474] width 10 height 10
click at [838, 272] on div at bounding box center [834, 278] width 32 height 32
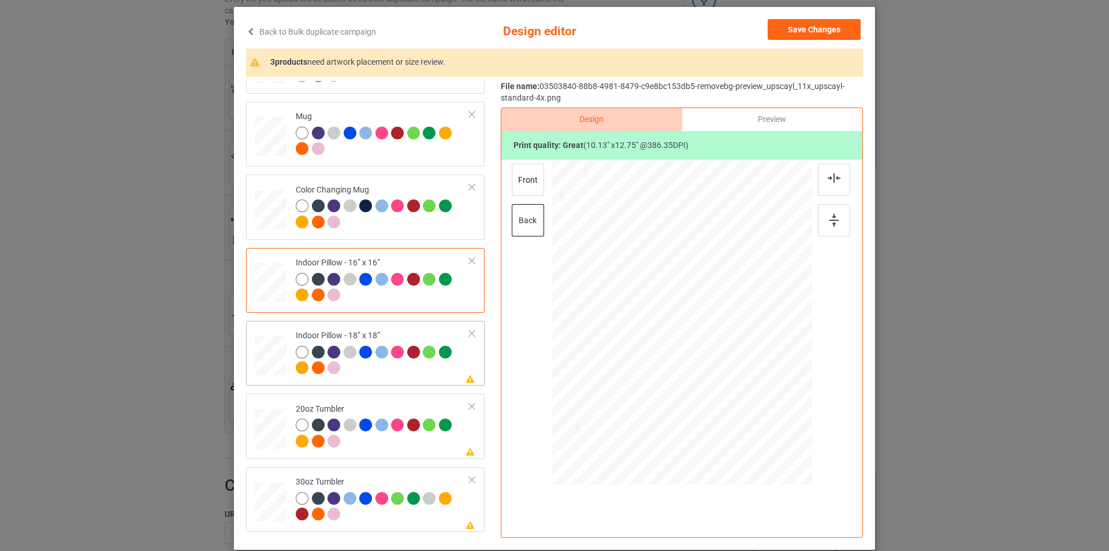
click at [388, 375] on div at bounding box center [383, 362] width 174 height 32
drag, startPoint x: 753, startPoint y: 418, endPoint x: 752, endPoint y: 413, distance: 5.8
click at [752, 413] on div at bounding box center [757, 416] width 10 height 10
click at [828, 213] on div at bounding box center [834, 220] width 32 height 32
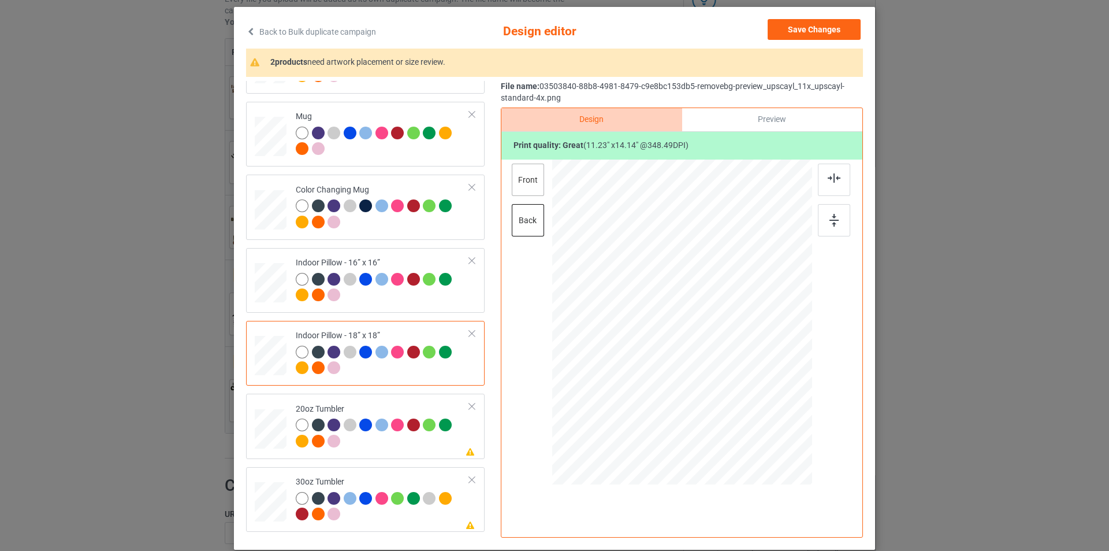
click at [529, 183] on div "front" at bounding box center [528, 180] width 32 height 32
click at [752, 415] on div at bounding box center [757, 416] width 10 height 10
click at [753, 417] on div at bounding box center [757, 416] width 10 height 10
click at [834, 223] on img at bounding box center [834, 220] width 9 height 13
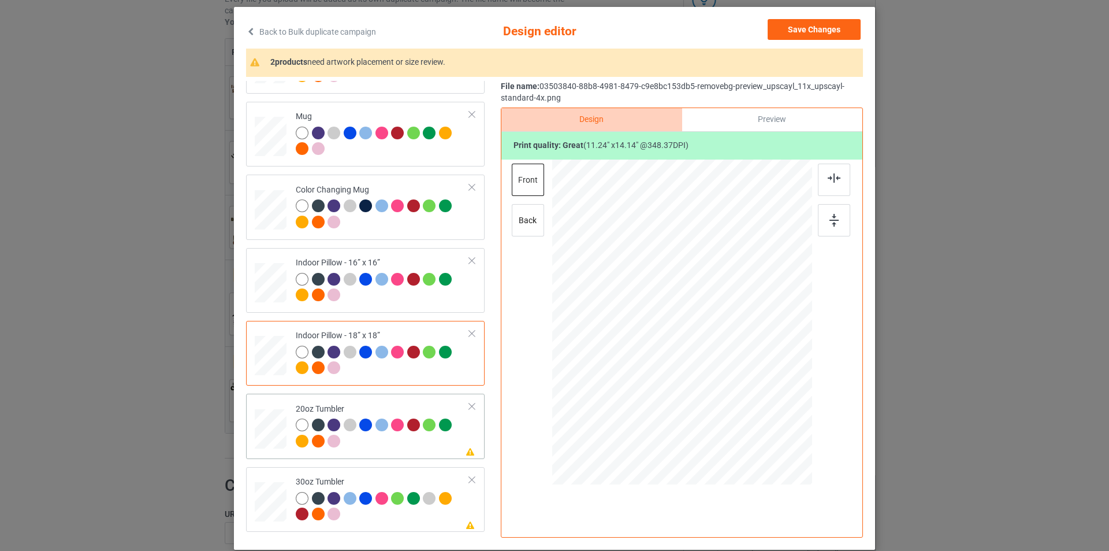
scroll to position [116, 0]
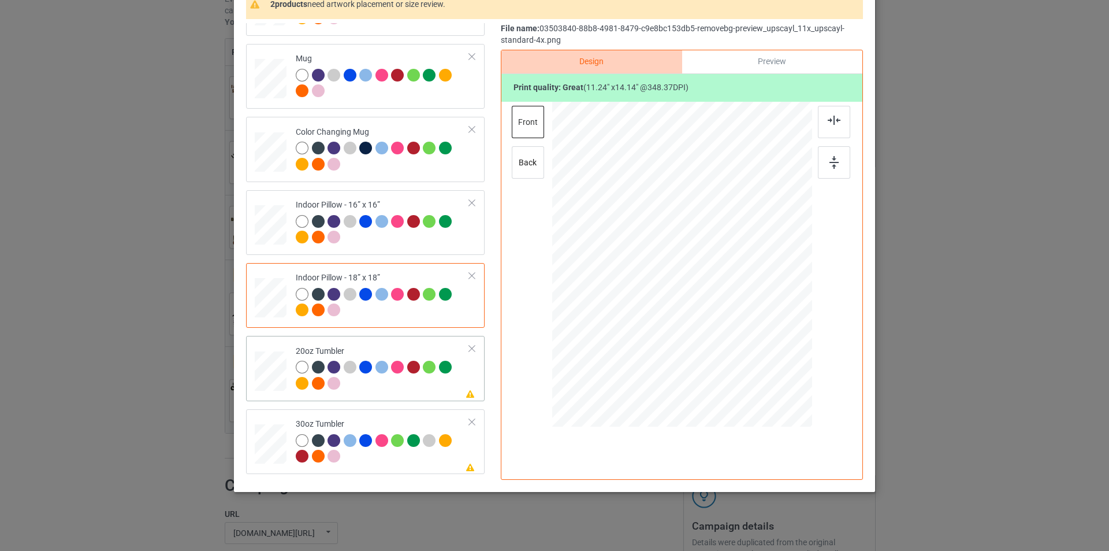
click at [373, 391] on div at bounding box center [383, 377] width 174 height 32
drag, startPoint x: 753, startPoint y: 358, endPoint x: 740, endPoint y: 317, distance: 43.1
click at [740, 317] on div at bounding box center [682, 264] width 246 height 149
drag, startPoint x: 648, startPoint y: 287, endPoint x: 644, endPoint y: 283, distance: 6.5
click at [644, 283] on div at bounding box center [624, 265] width 99 height 125
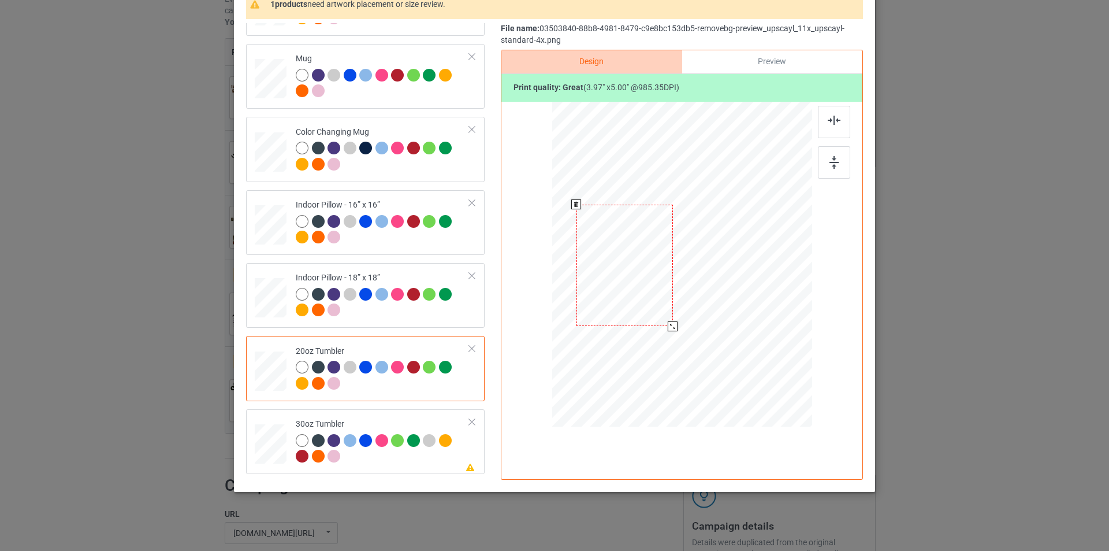
click at [668, 326] on div at bounding box center [673, 326] width 10 height 10
click at [830, 171] on div at bounding box center [834, 162] width 32 height 32
click at [633, 259] on div at bounding box center [623, 263] width 96 height 121
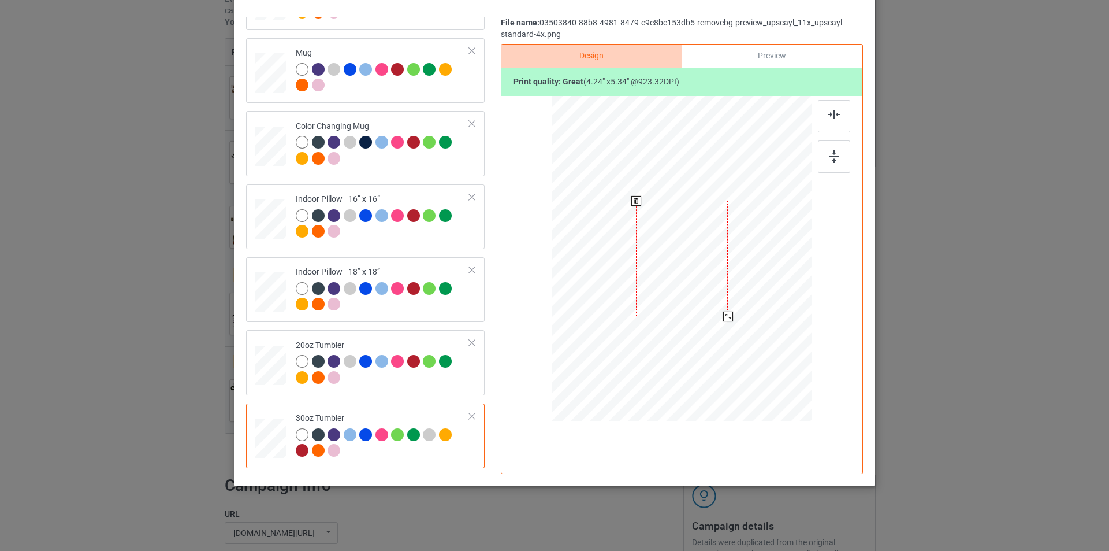
click at [729, 311] on div at bounding box center [682, 258] width 252 height 140
drag, startPoint x: 669, startPoint y: 287, endPoint x: 658, endPoint y: 282, distance: 11.9
click at [658, 282] on div at bounding box center [623, 260] width 92 height 116
click at [666, 316] on div at bounding box center [667, 316] width 10 height 10
click at [823, 162] on div at bounding box center [834, 156] width 32 height 32
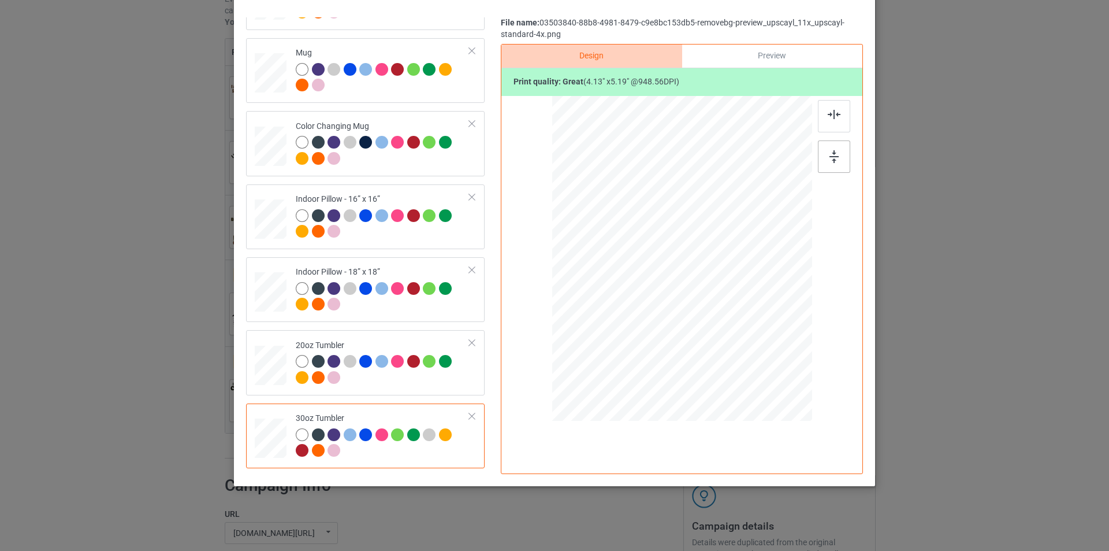
click at [823, 162] on div at bounding box center [834, 156] width 32 height 32
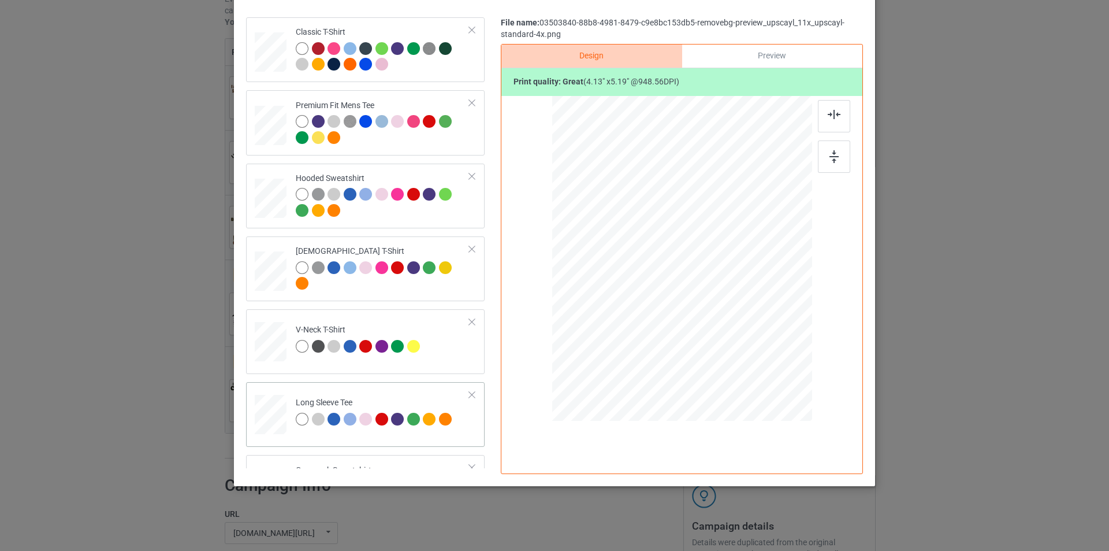
scroll to position [0, 0]
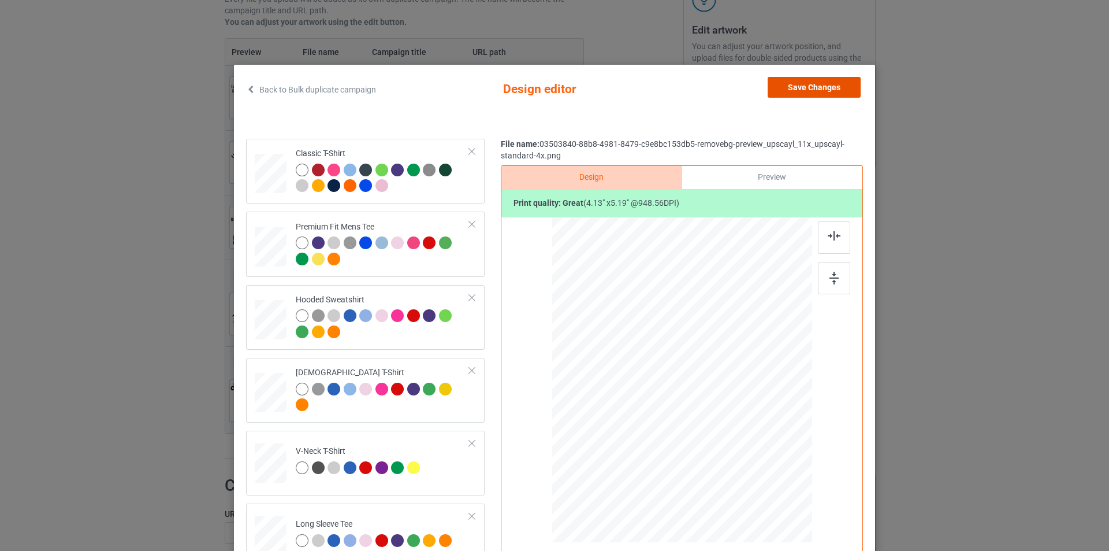
click at [819, 88] on button "Save Changes" at bounding box center [814, 87] width 93 height 21
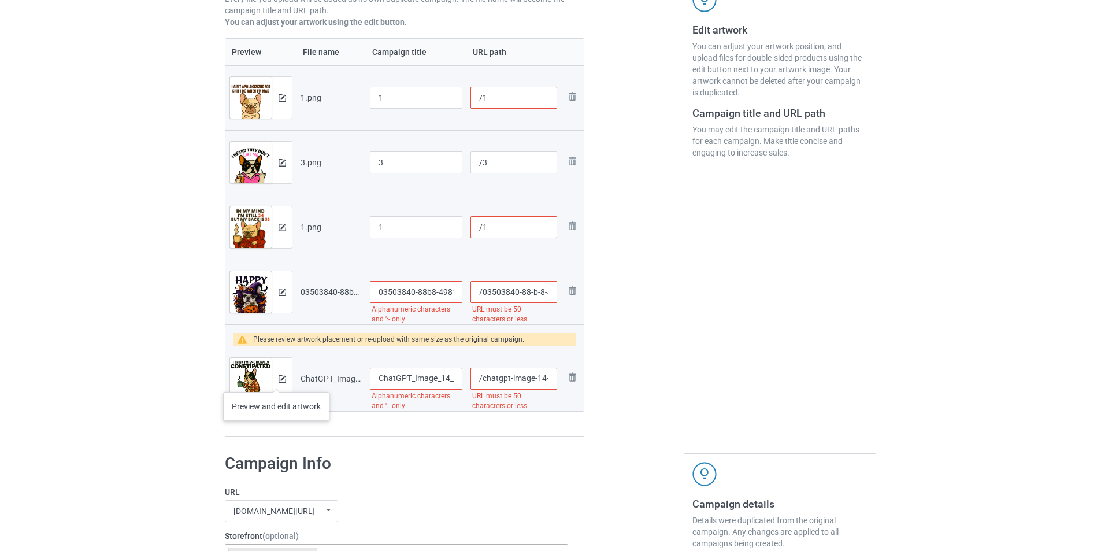
click at [276, 380] on div at bounding box center [282, 379] width 20 height 42
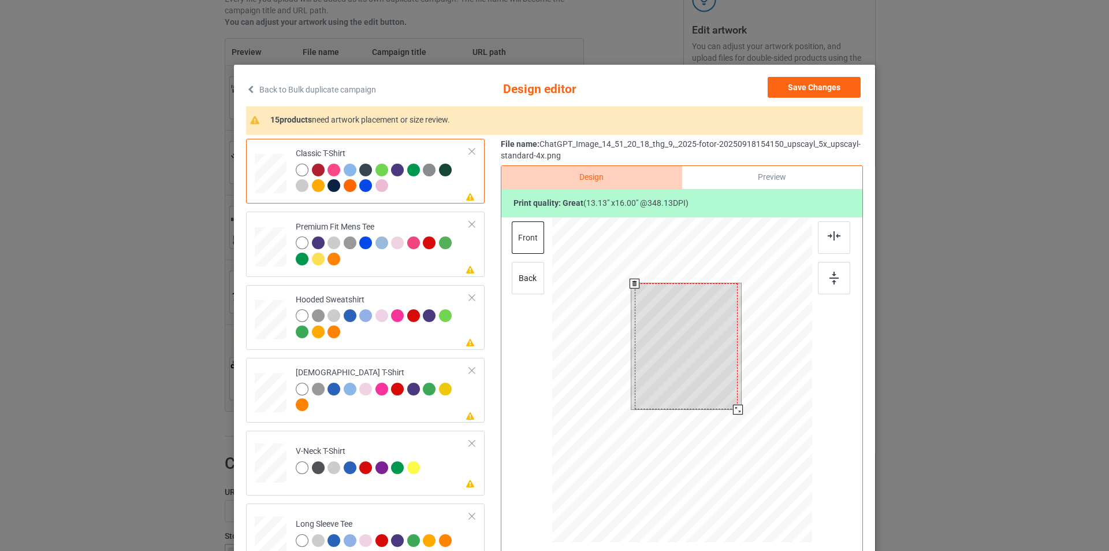
click at [718, 342] on div at bounding box center [686, 346] width 103 height 126
drag, startPoint x: 734, startPoint y: 409, endPoint x: 732, endPoint y: 403, distance: 6.0
click at [732, 403] on div at bounding box center [735, 405] width 10 height 10
click at [831, 269] on div at bounding box center [834, 278] width 32 height 32
click at [729, 401] on div at bounding box center [734, 404] width 10 height 10
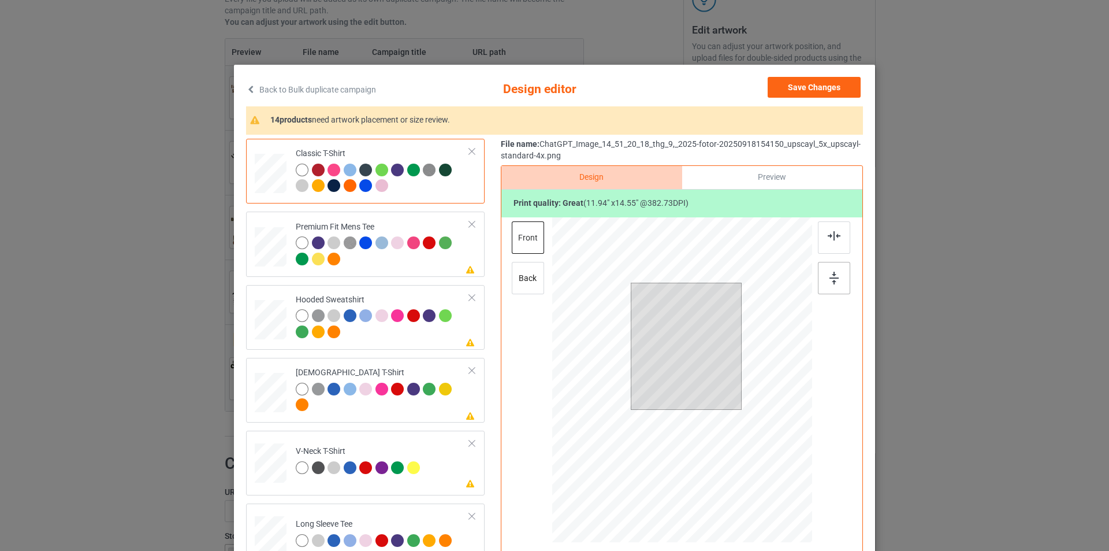
click at [835, 284] on img at bounding box center [834, 278] width 9 height 13
click at [382, 265] on div at bounding box center [383, 252] width 174 height 32
click at [726, 400] on div at bounding box center [731, 400] width 10 height 10
click at [830, 277] on img at bounding box center [834, 278] width 9 height 13
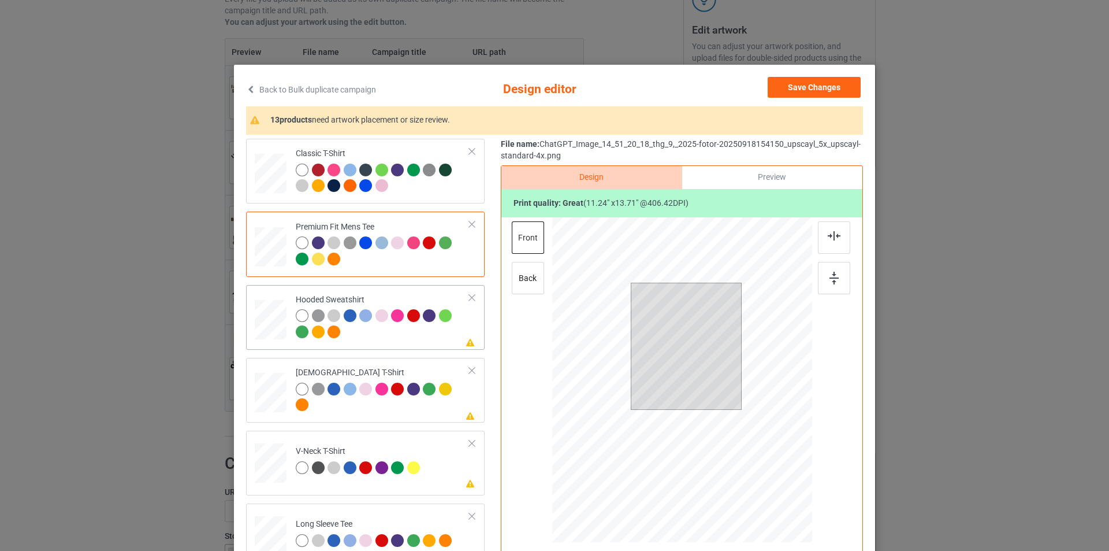
click at [415, 343] on td "Please review artwork placement Hooded Sweatshirt" at bounding box center [382, 316] width 187 height 55
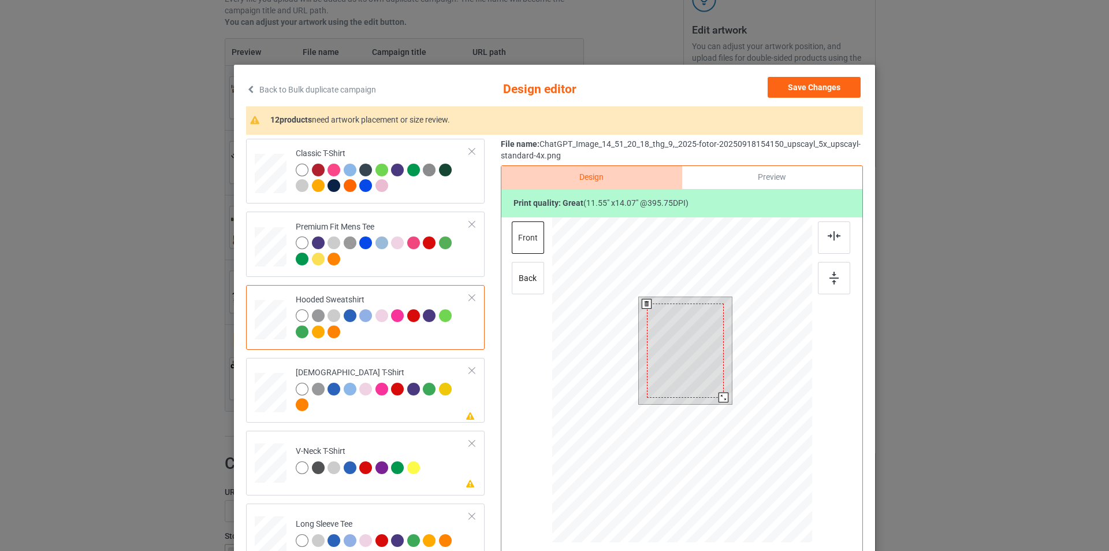
click at [721, 399] on div at bounding box center [724, 397] width 10 height 10
click at [837, 283] on div at bounding box center [834, 278] width 32 height 32
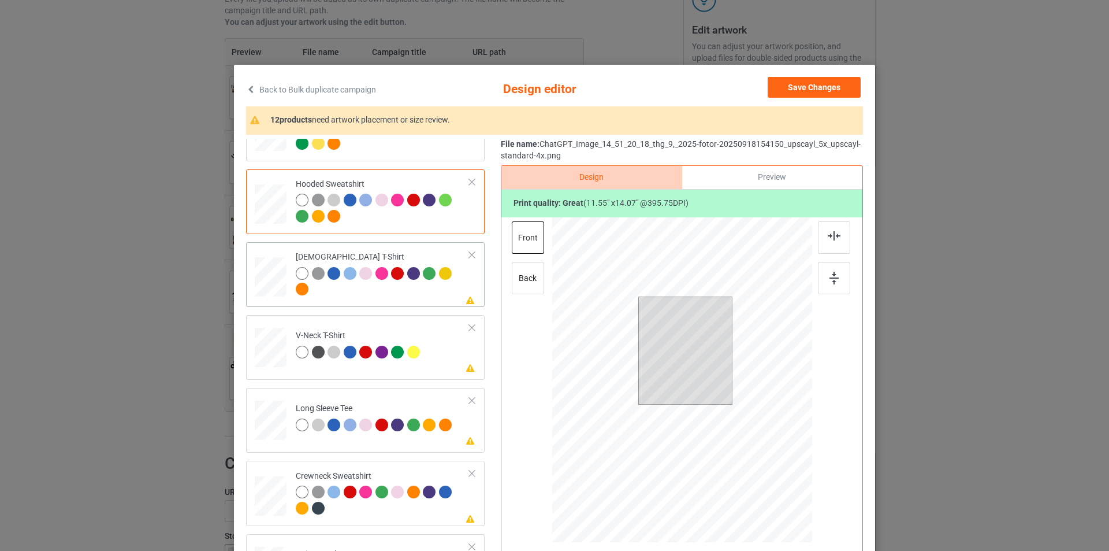
click at [421, 297] on div at bounding box center [383, 283] width 174 height 32
click at [723, 398] on div at bounding box center [724, 396] width 10 height 10
click at [830, 283] on img at bounding box center [834, 278] width 9 height 13
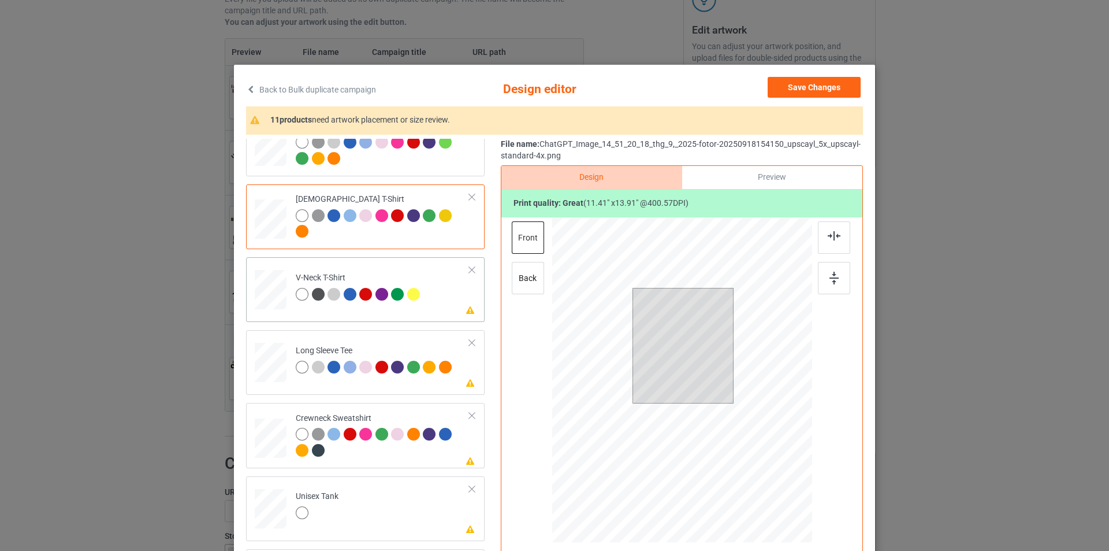
click at [430, 293] on td "Please review artwork placement V-Neck T-Shirt" at bounding box center [382, 287] width 187 height 51
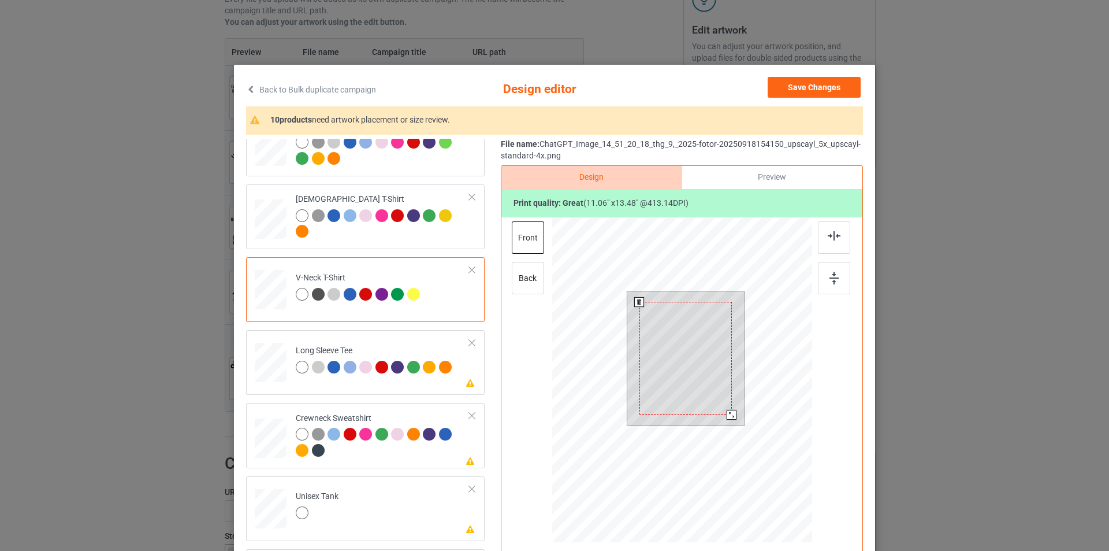
click at [731, 417] on div at bounding box center [732, 415] width 10 height 10
click at [837, 288] on div at bounding box center [834, 278] width 32 height 32
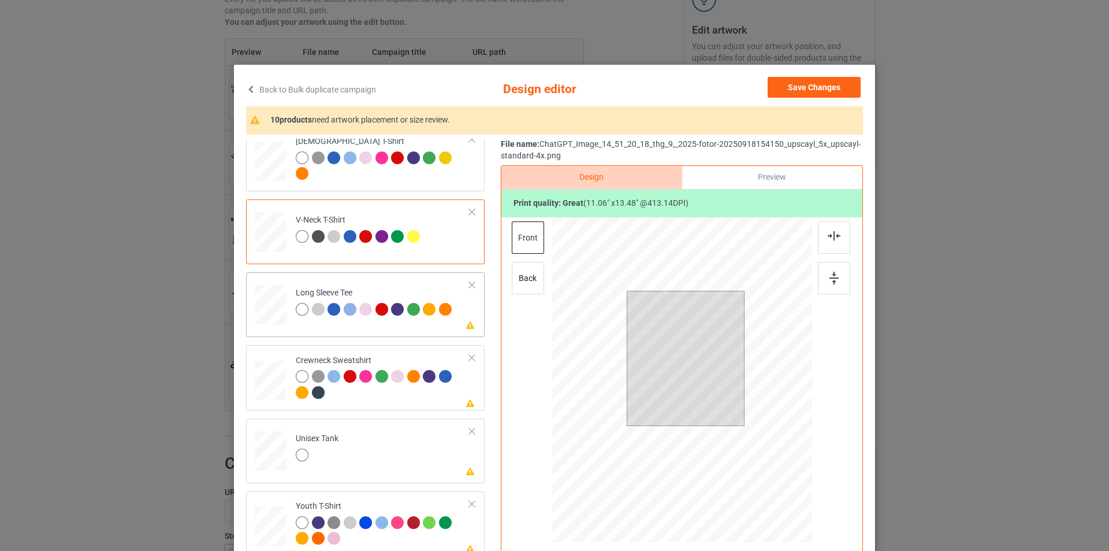
click at [415, 318] on div at bounding box center [415, 311] width 16 height 16
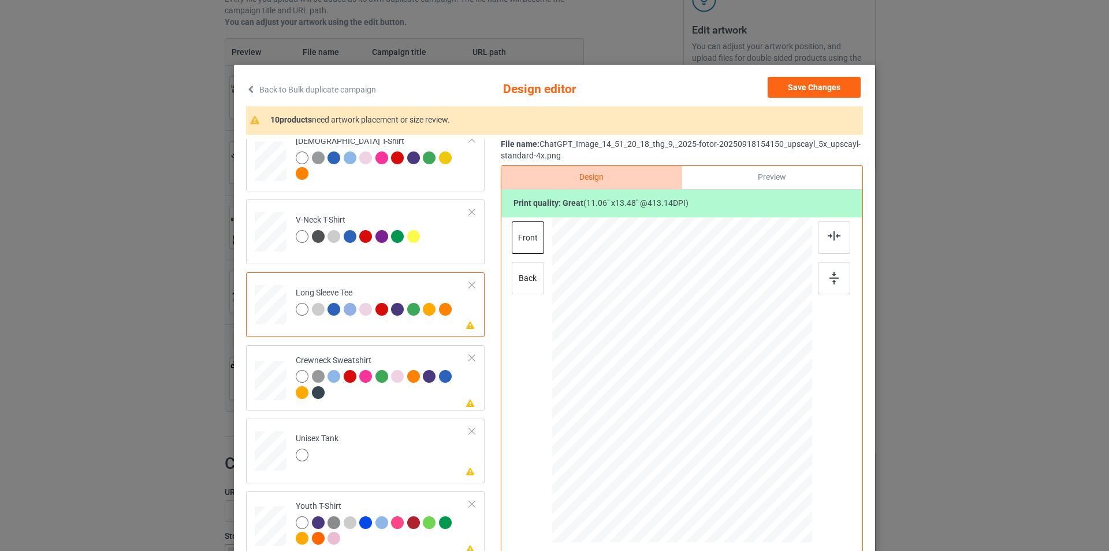
click at [296, 307] on div at bounding box center [302, 309] width 13 height 13
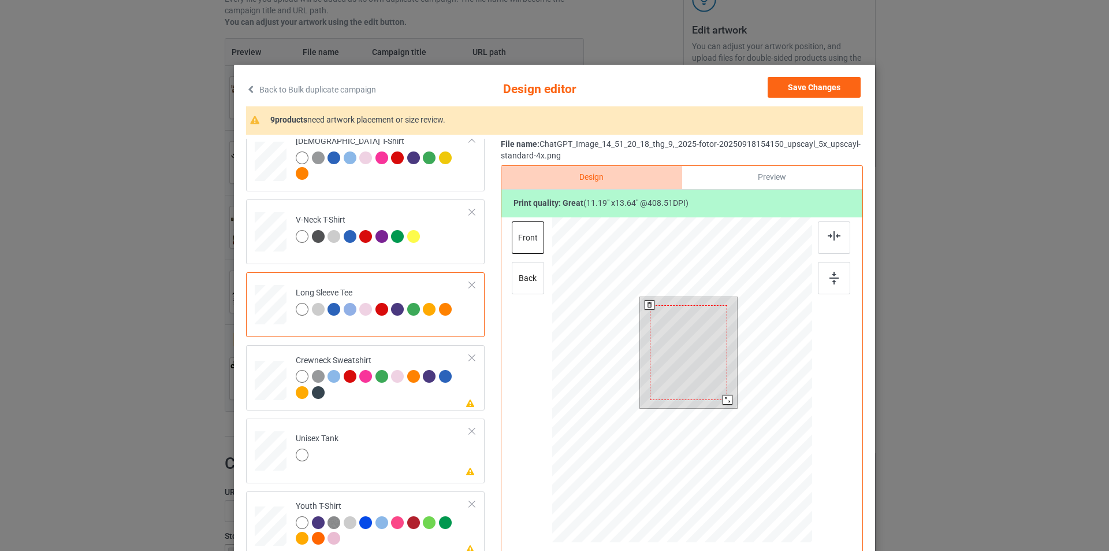
click at [723, 399] on div at bounding box center [728, 400] width 10 height 10
click at [833, 279] on img at bounding box center [834, 278] width 9 height 13
click at [723, 400] on div at bounding box center [728, 400] width 10 height 10
click at [837, 277] on div at bounding box center [834, 278] width 32 height 32
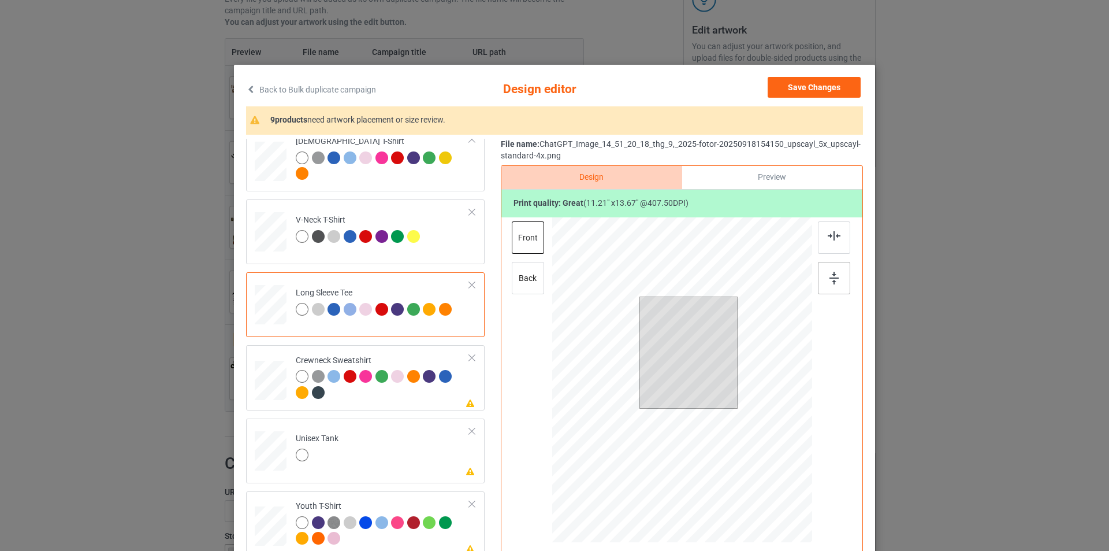
click at [837, 277] on div at bounding box center [834, 278] width 32 height 32
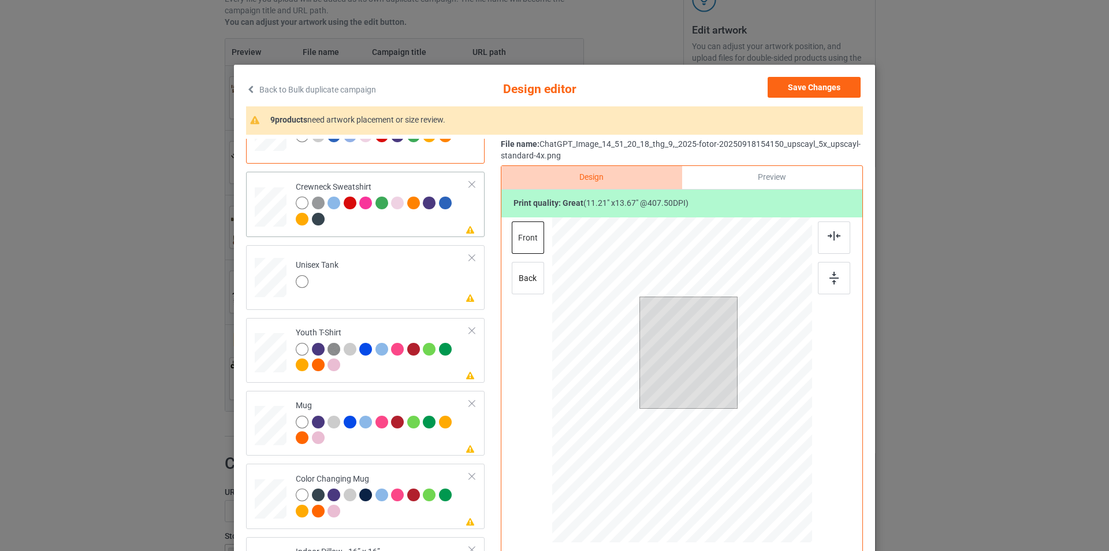
click at [423, 227] on div at bounding box center [383, 212] width 174 height 32
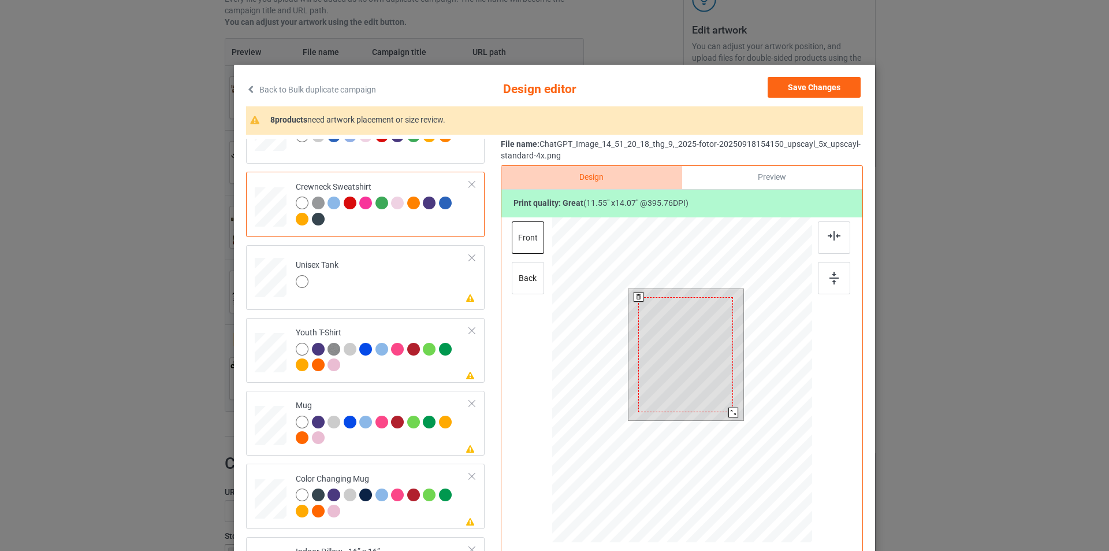
click at [731, 413] on div at bounding box center [734, 412] width 10 height 10
click at [825, 276] on div at bounding box center [834, 278] width 32 height 32
click at [378, 270] on td "Please review artwork placement Unisex Tank" at bounding box center [382, 275] width 187 height 51
click at [699, 362] on div at bounding box center [688, 364] width 82 height 100
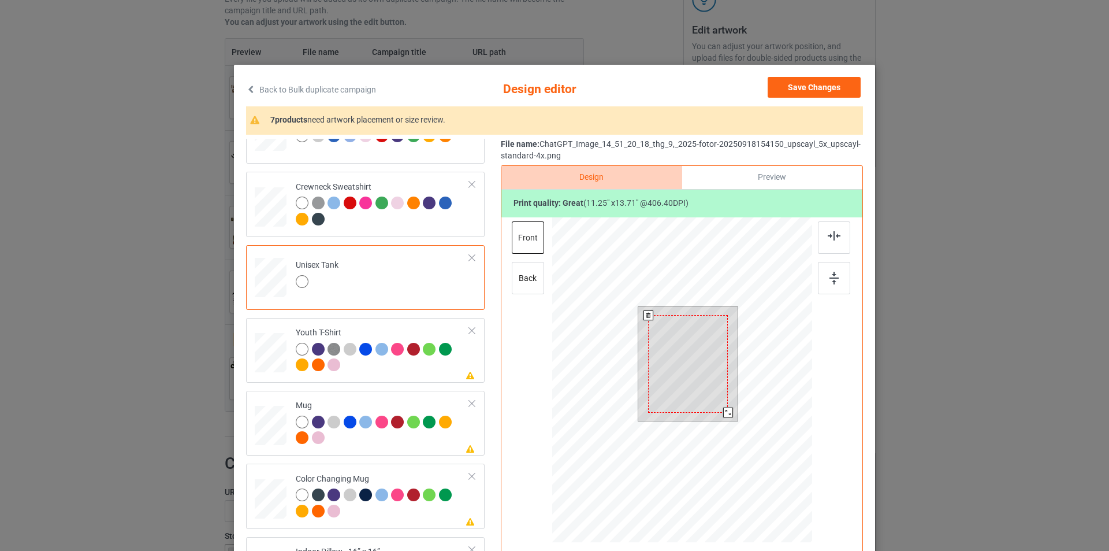
click at [721, 407] on div at bounding box center [688, 363] width 80 height 97
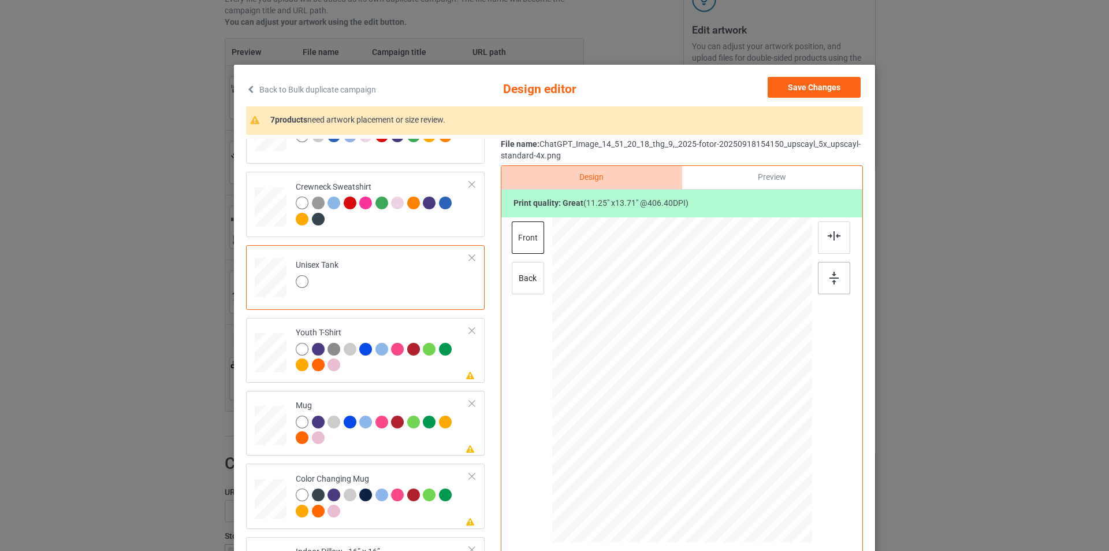
click at [830, 278] on img at bounding box center [834, 278] width 9 height 13
click at [402, 373] on div at bounding box center [383, 359] width 174 height 32
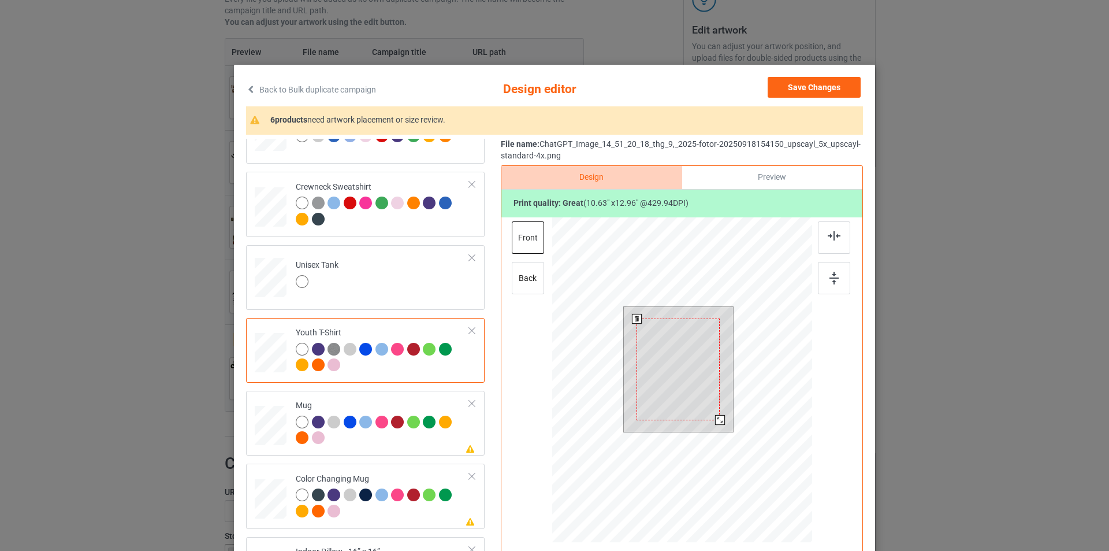
click at [715, 421] on div at bounding box center [720, 420] width 10 height 10
click at [837, 264] on div at bounding box center [834, 278] width 32 height 32
click at [716, 421] on div at bounding box center [720, 420] width 10 height 10
click at [832, 276] on img at bounding box center [834, 278] width 9 height 13
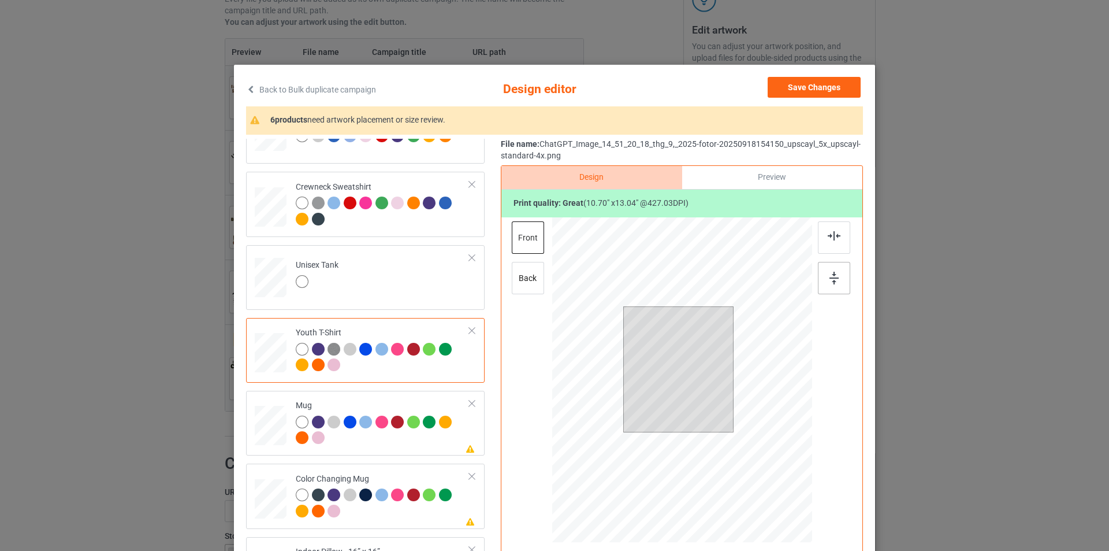
click at [832, 276] on img at bounding box center [834, 278] width 9 height 13
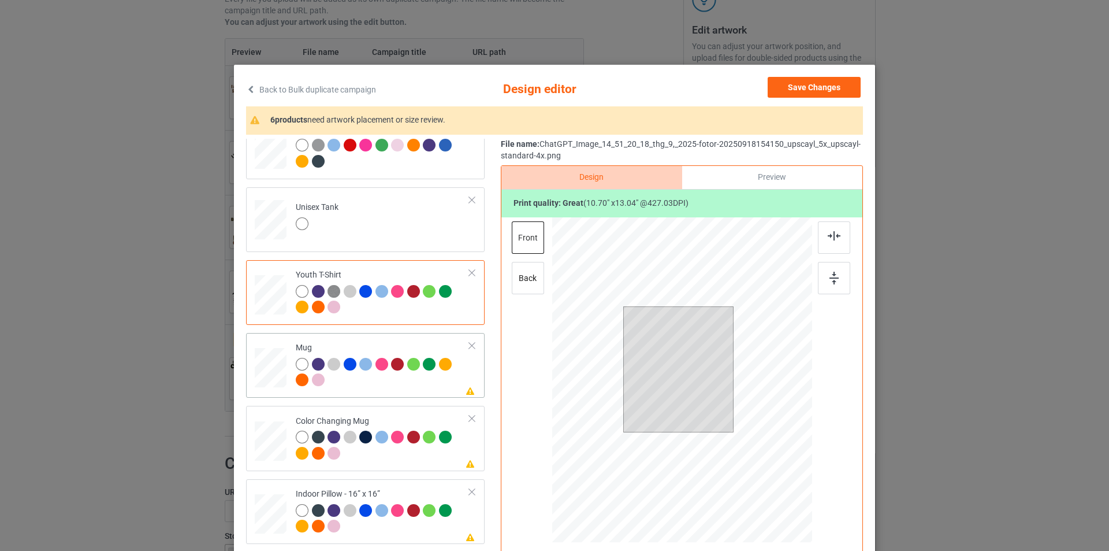
click at [372, 385] on div at bounding box center [383, 374] width 174 height 32
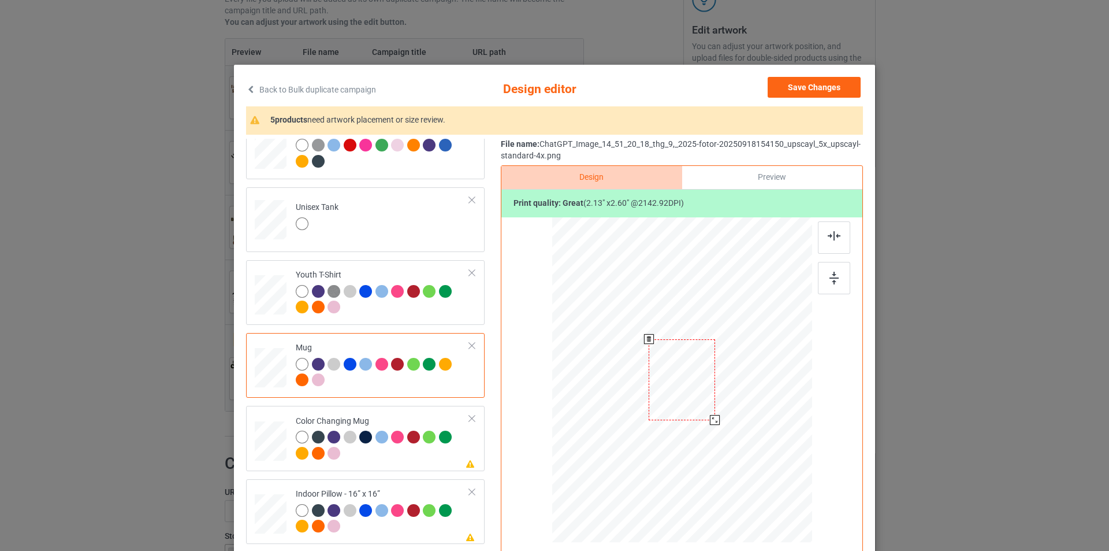
drag, startPoint x: 755, startPoint y: 474, endPoint x: 712, endPoint y: 419, distance: 70.0
click at [712, 419] on div at bounding box center [715, 420] width 10 height 10
drag, startPoint x: 645, startPoint y: 398, endPoint x: 622, endPoint y: 399, distance: 23.1
click at [622, 399] on div at bounding box center [611, 379] width 66 height 81
click at [828, 285] on div at bounding box center [834, 278] width 32 height 32
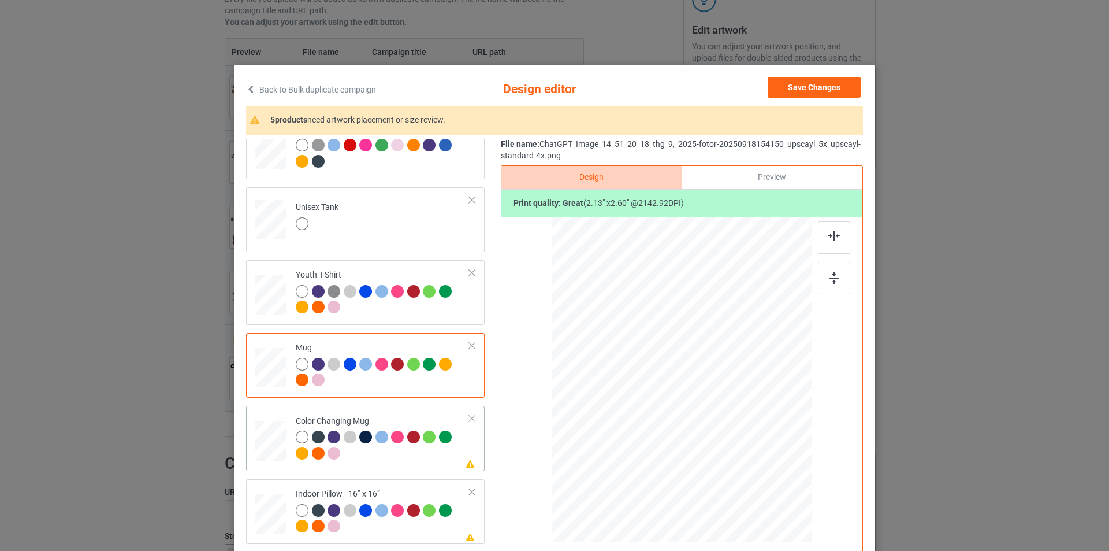
scroll to position [520, 0]
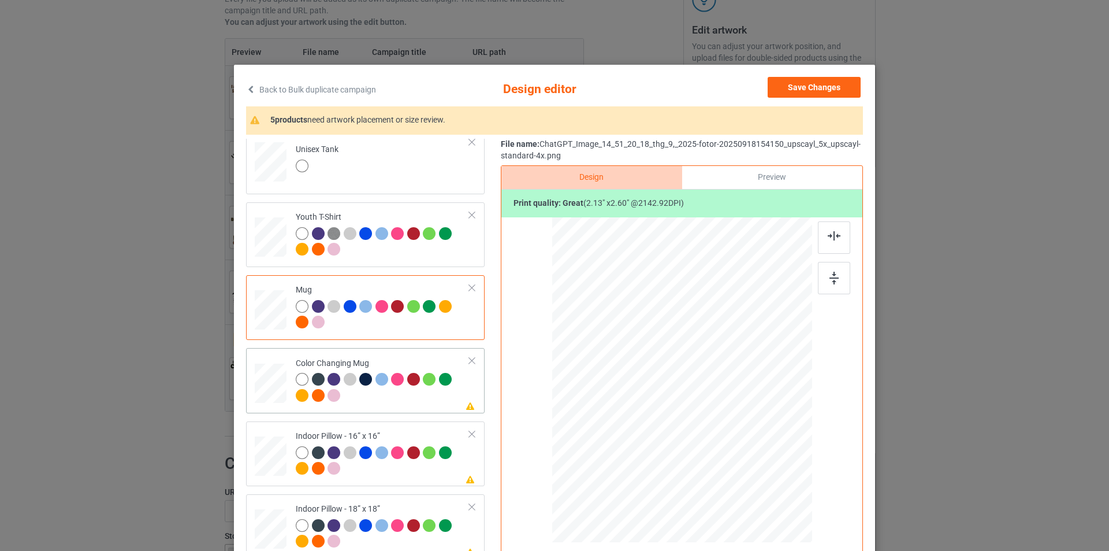
click at [420, 403] on div at bounding box center [383, 389] width 174 height 32
click at [833, 278] on img at bounding box center [834, 278] width 9 height 13
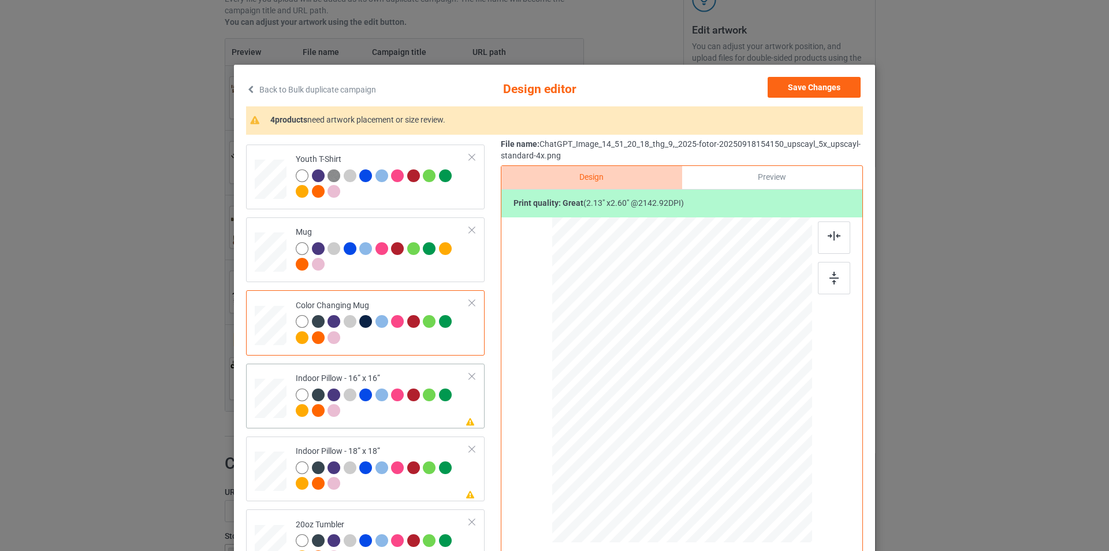
click at [413, 405] on div at bounding box center [383, 404] width 174 height 32
click at [830, 284] on img at bounding box center [834, 278] width 9 height 13
click at [526, 281] on div "back" at bounding box center [528, 278] width 32 height 32
click at [830, 284] on img at bounding box center [834, 278] width 9 height 13
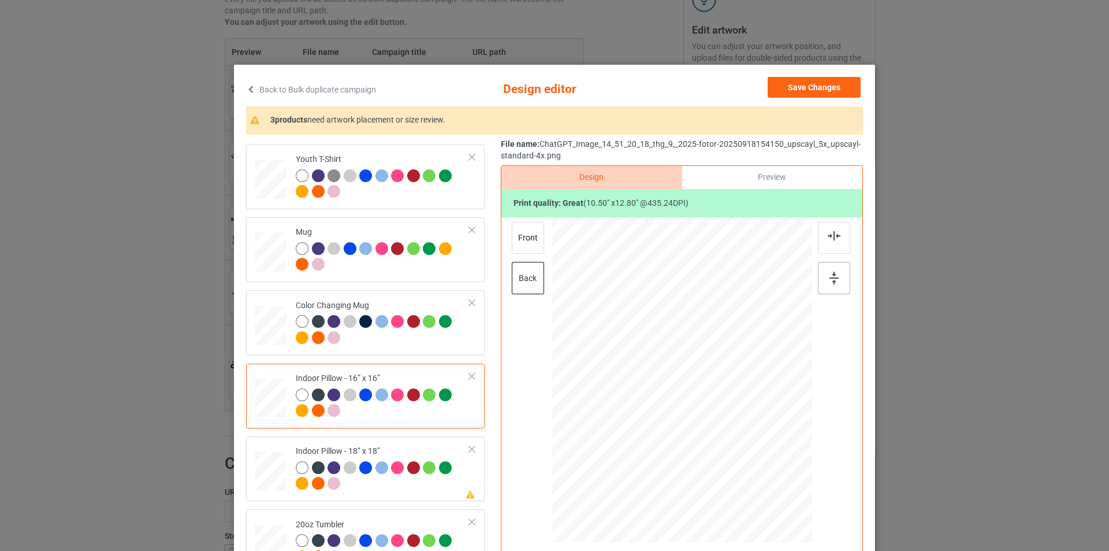
click at [830, 284] on img at bounding box center [834, 278] width 9 height 13
click at [524, 244] on div "front" at bounding box center [528, 237] width 32 height 32
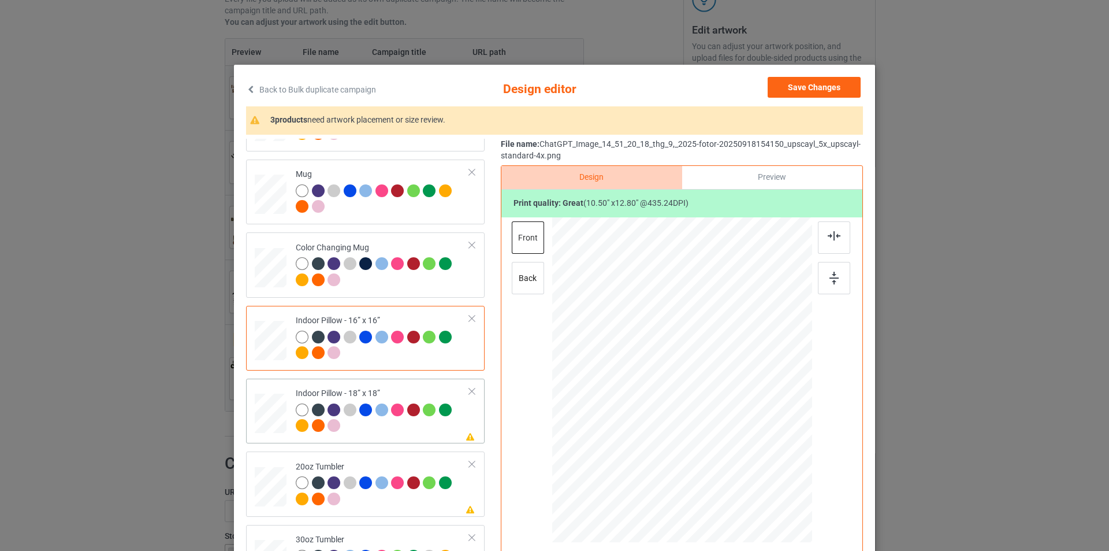
click at [415, 435] on div at bounding box center [383, 419] width 174 height 32
click at [837, 272] on div at bounding box center [834, 278] width 32 height 32
click at [529, 277] on div "back" at bounding box center [528, 278] width 32 height 32
click at [835, 284] on img at bounding box center [834, 278] width 9 height 13
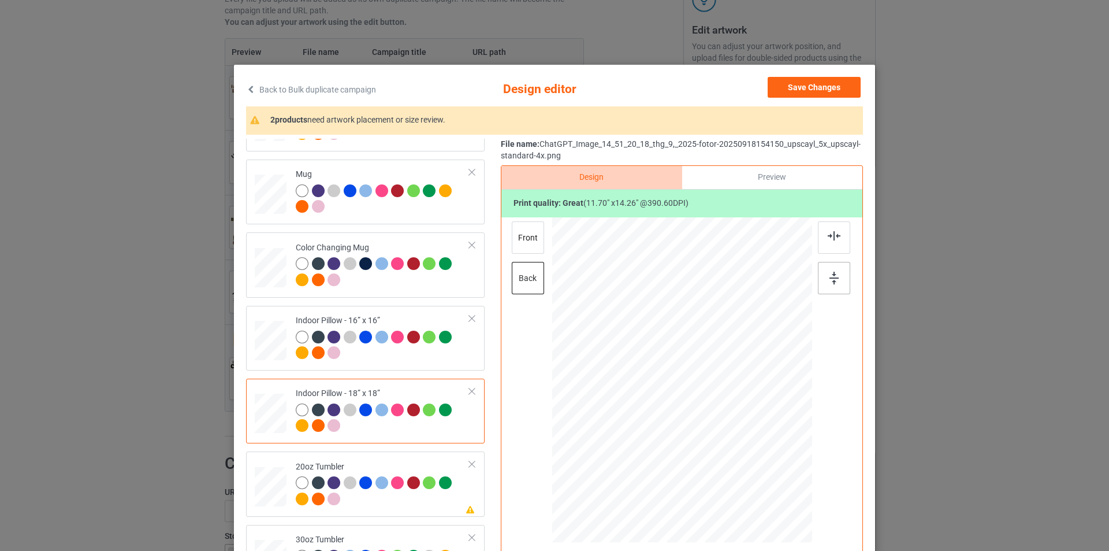
click at [835, 284] on img at bounding box center [834, 278] width 9 height 13
click at [525, 240] on div "front" at bounding box center [528, 237] width 32 height 32
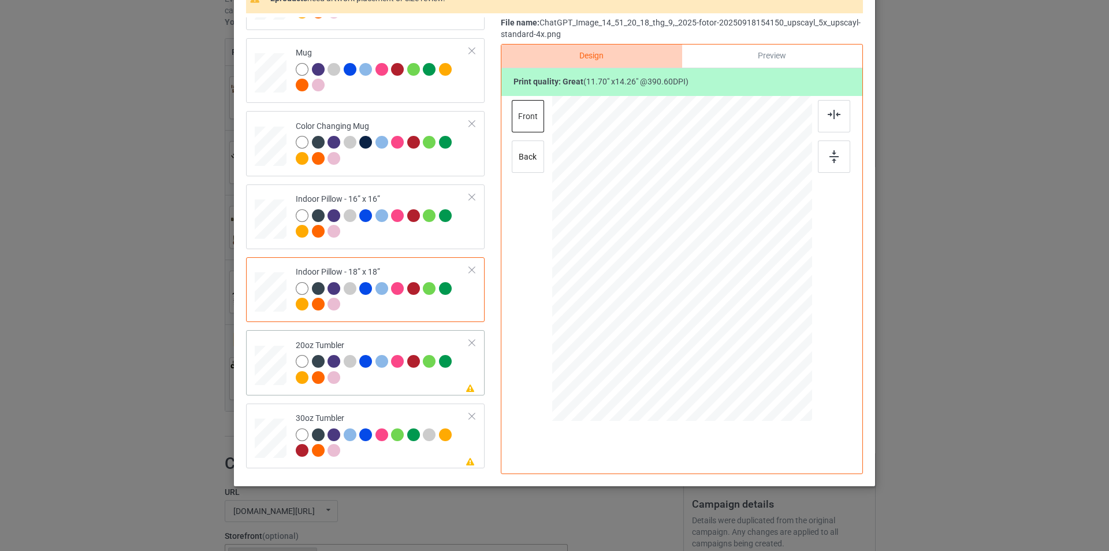
click at [419, 377] on div at bounding box center [383, 371] width 174 height 32
drag, startPoint x: 751, startPoint y: 347, endPoint x: 738, endPoint y: 308, distance: 41.5
click at [738, 308] on div at bounding box center [682, 258] width 246 height 149
drag, startPoint x: 619, startPoint y: 263, endPoint x: 626, endPoint y: 274, distance: 12.5
click at [626, 274] on div at bounding box center [623, 257] width 99 height 121
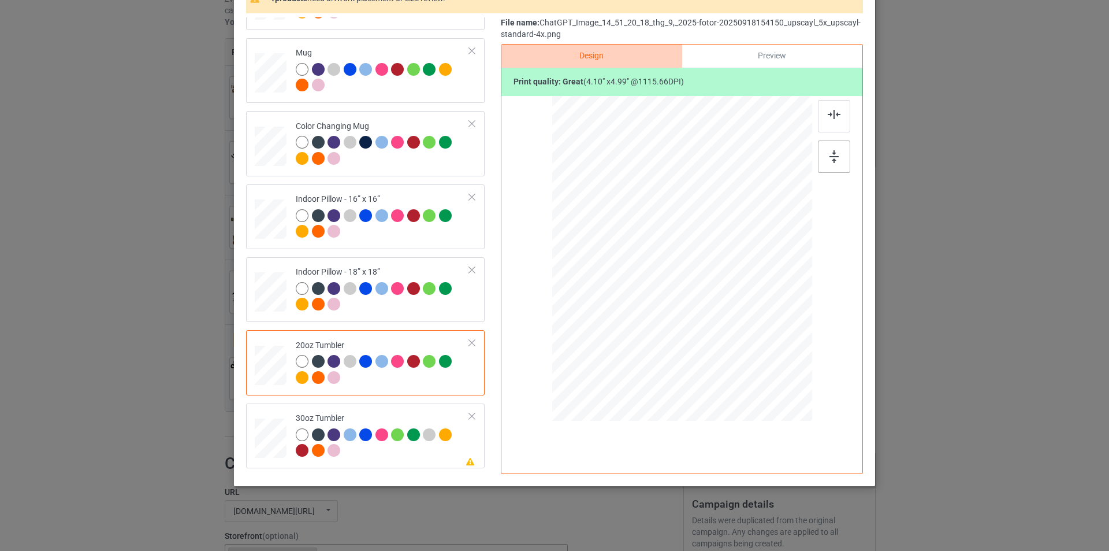
click at [832, 155] on img at bounding box center [834, 156] width 9 height 13
click at [399, 455] on div at bounding box center [383, 444] width 174 height 32
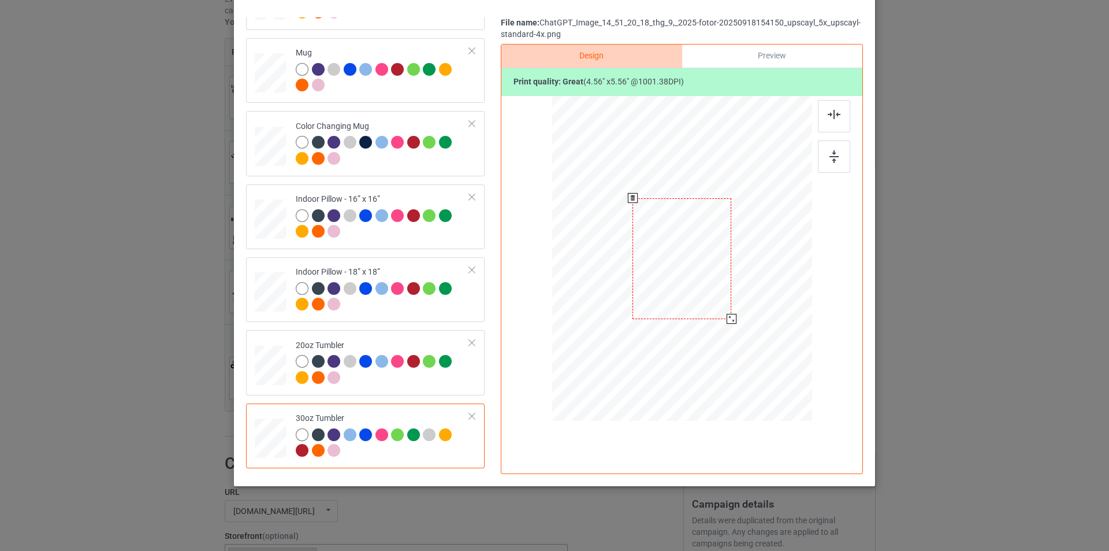
drag, startPoint x: 749, startPoint y: 350, endPoint x: 733, endPoint y: 310, distance: 42.8
click at [733, 310] on div at bounding box center [682, 258] width 252 height 140
drag, startPoint x: 722, startPoint y: 291, endPoint x: 663, endPoint y: 292, distance: 58.4
click at [663, 292] on div at bounding box center [623, 259] width 99 height 121
click at [670, 318] on div at bounding box center [673, 319] width 10 height 10
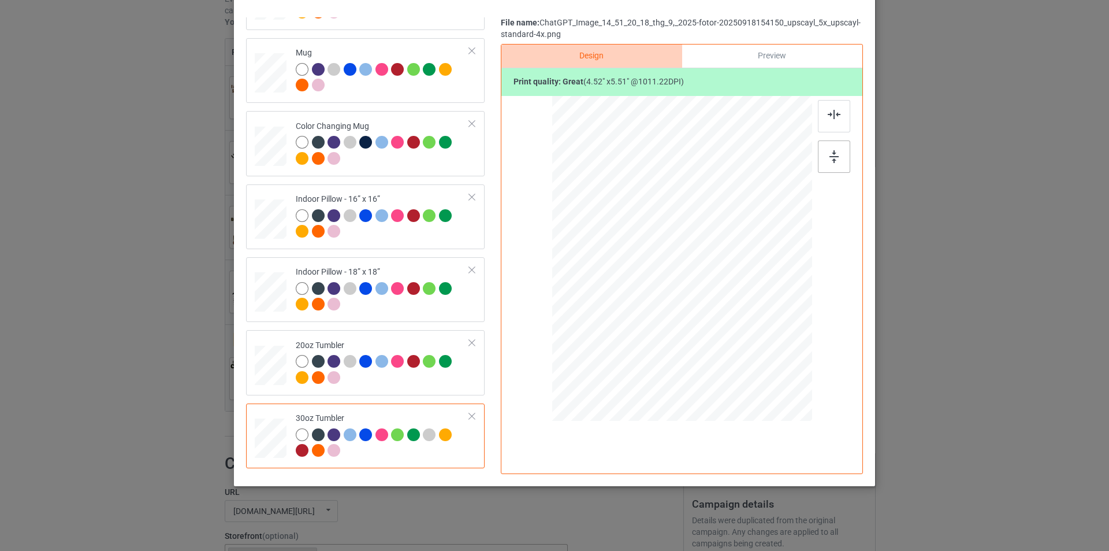
click at [832, 151] on img at bounding box center [834, 156] width 9 height 13
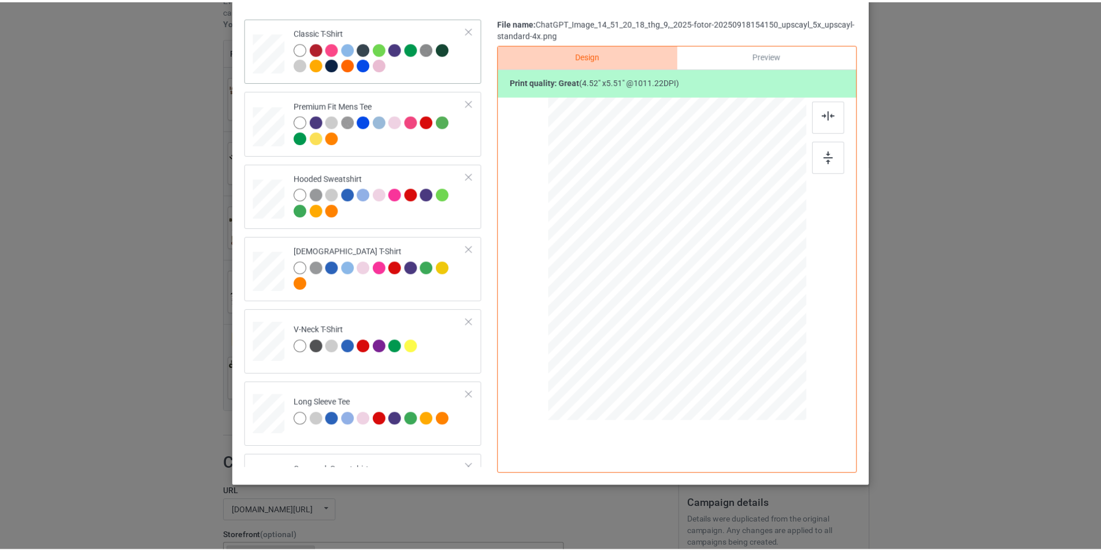
scroll to position [0, 0]
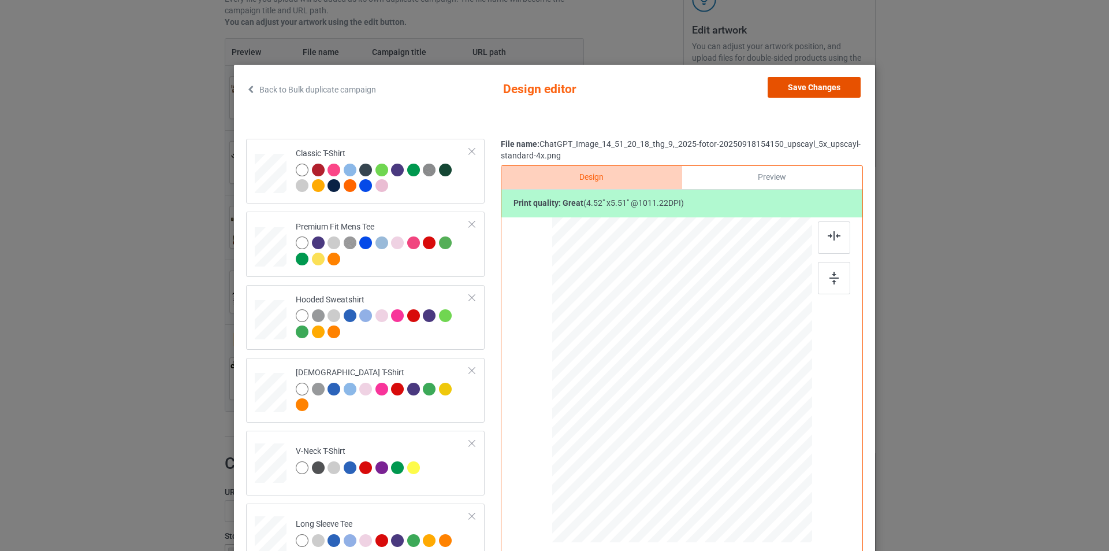
click at [813, 89] on button "Save Changes" at bounding box center [814, 87] width 93 height 21
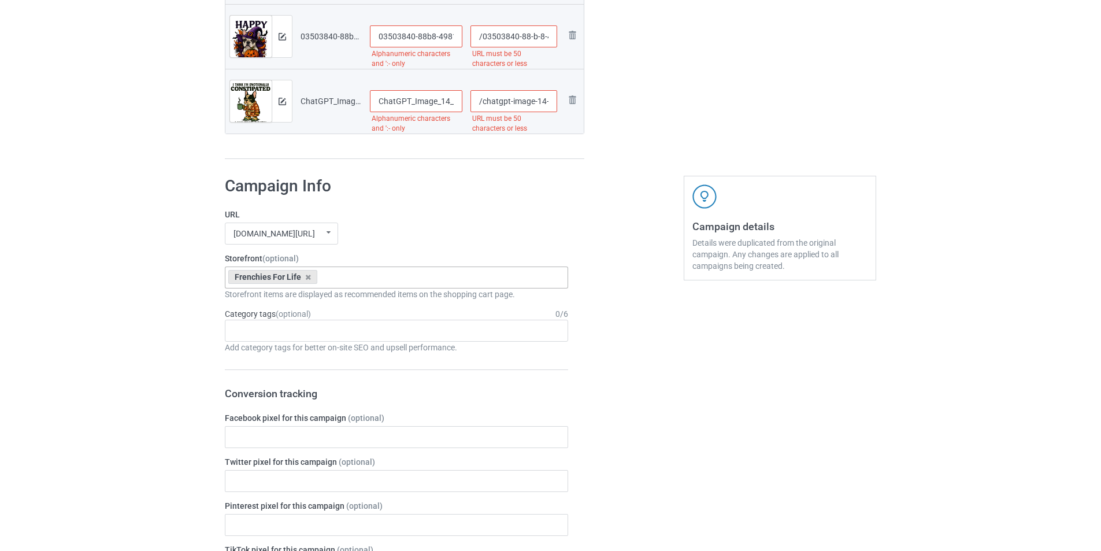
scroll to position [24, 0]
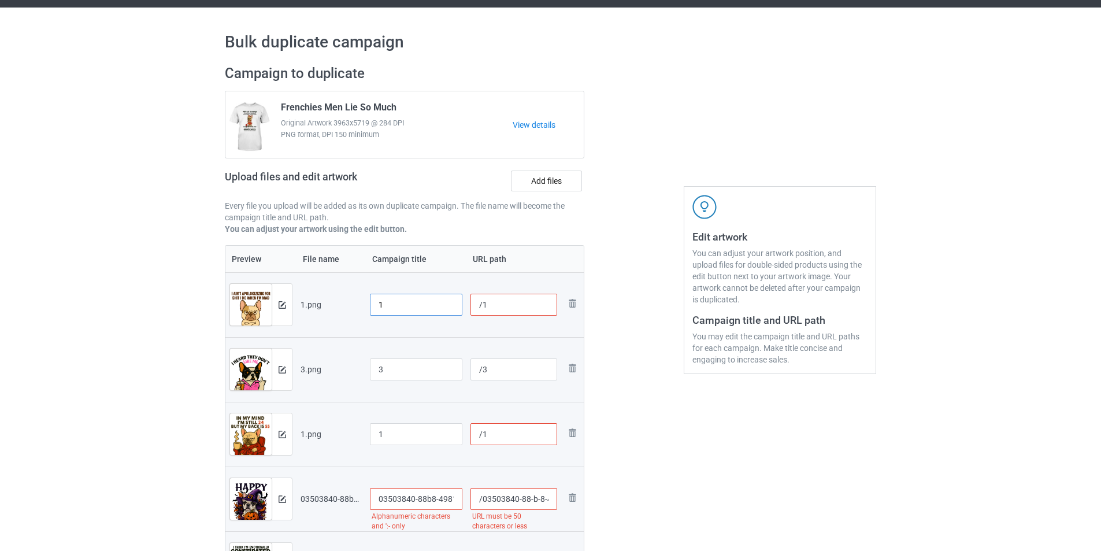
click at [404, 300] on input "1" at bounding box center [416, 305] width 92 height 22
type input "Frenchies 1"
click at [510, 299] on input "/1" at bounding box center [513, 305] width 87 height 22
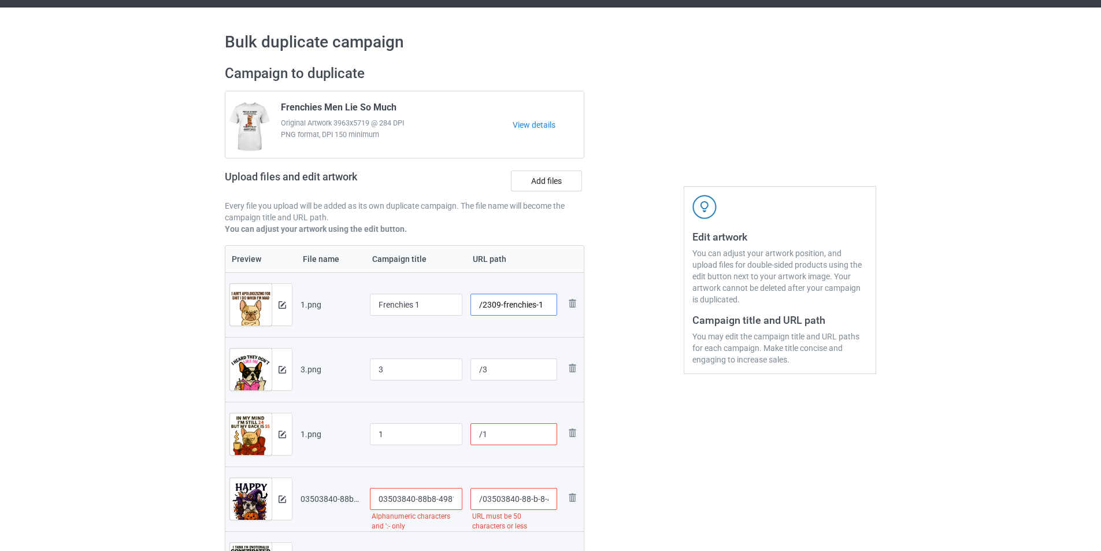
type input "/2309-frenchies-1"
click at [395, 373] on input "3" at bounding box center [416, 369] width 92 height 22
drag, startPoint x: 380, startPoint y: 305, endPoint x: 417, endPoint y: 307, distance: 36.4
click at [417, 307] on input "Frenchies 1" at bounding box center [416, 305] width 92 height 22
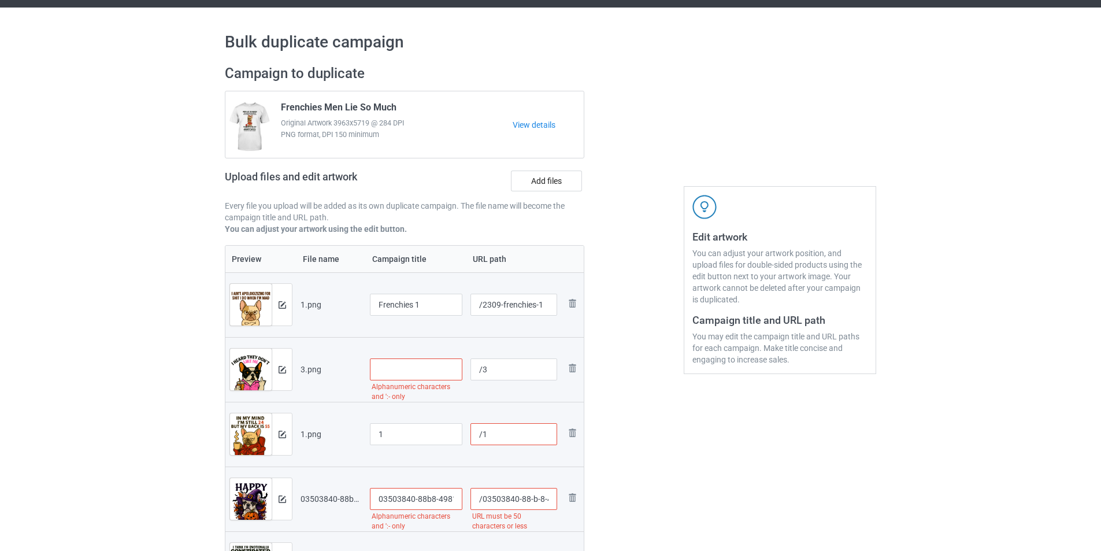
click at [420, 371] on input "text" at bounding box center [416, 369] width 92 height 22
paste input "Four paws, four wheels—perfect math for epic tricks!"
type input "Four paws, four wheels—perfect math for epic tricks!2"
drag, startPoint x: 376, startPoint y: 306, endPoint x: 416, endPoint y: 306, distance: 39.9
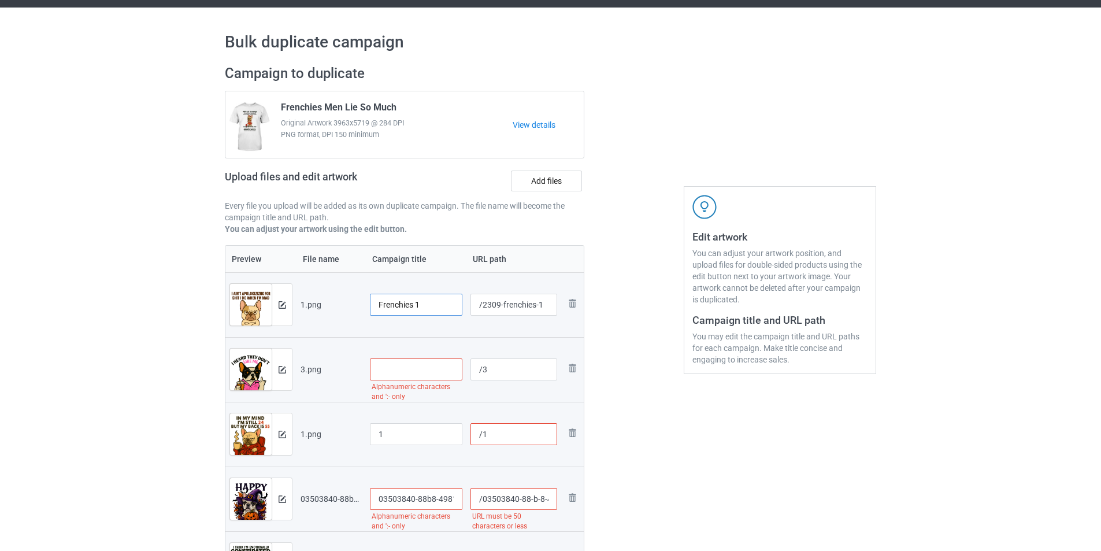
click at [416, 306] on input "Frenchies 1" at bounding box center [416, 305] width 92 height 22
click at [409, 370] on input "text" at bounding box center [416, 369] width 92 height 22
paste input "Frenchies"
type input "Frenchies 2"
click at [409, 447] on div at bounding box center [416, 448] width 92 height 7
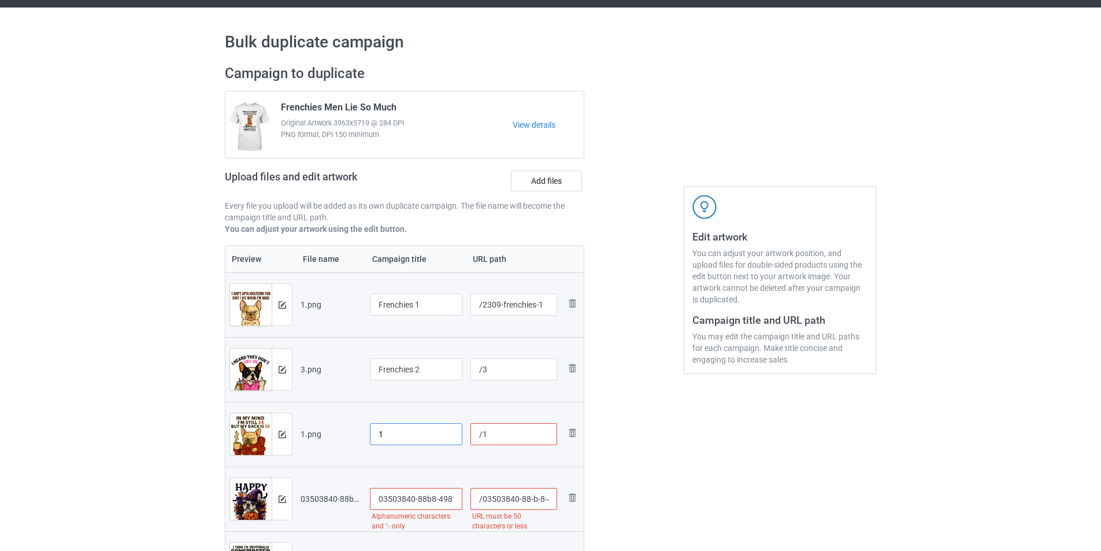
click at [418, 432] on input "1" at bounding box center [416, 434] width 92 height 22
paste input "Frenchies"
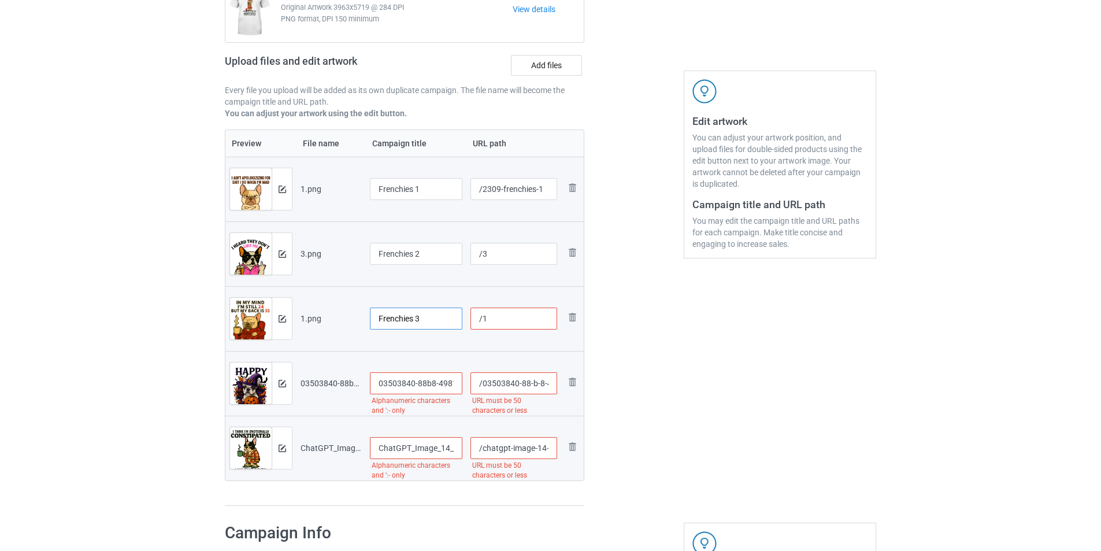
type input "Frenchies 3"
click at [434, 384] on input "03503840-88b8-4981-8479-c9e8bc153db5-removebg-preview_upscayl_11x_upscayl-stand…" at bounding box center [416, 383] width 92 height 22
paste input "Frenchies"
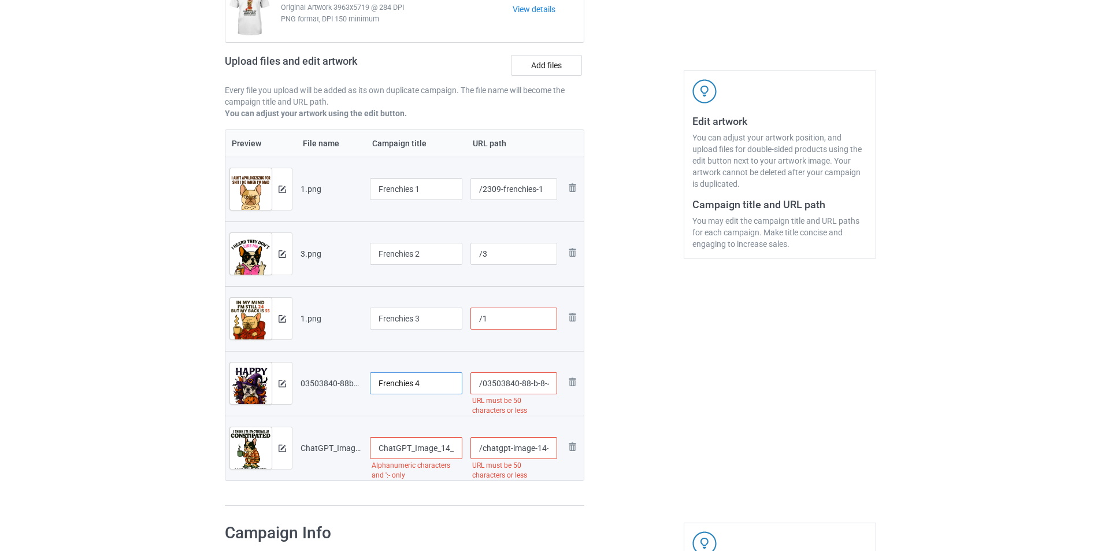
type input "Frenchies 4"
click at [418, 453] on input "ChatGPT_Image_14_51_20_18_thg_9,_2025-fotor-20250918154150_upscayl_5x_upscayl-s…" at bounding box center [416, 448] width 92 height 22
paste input "Frenchies"
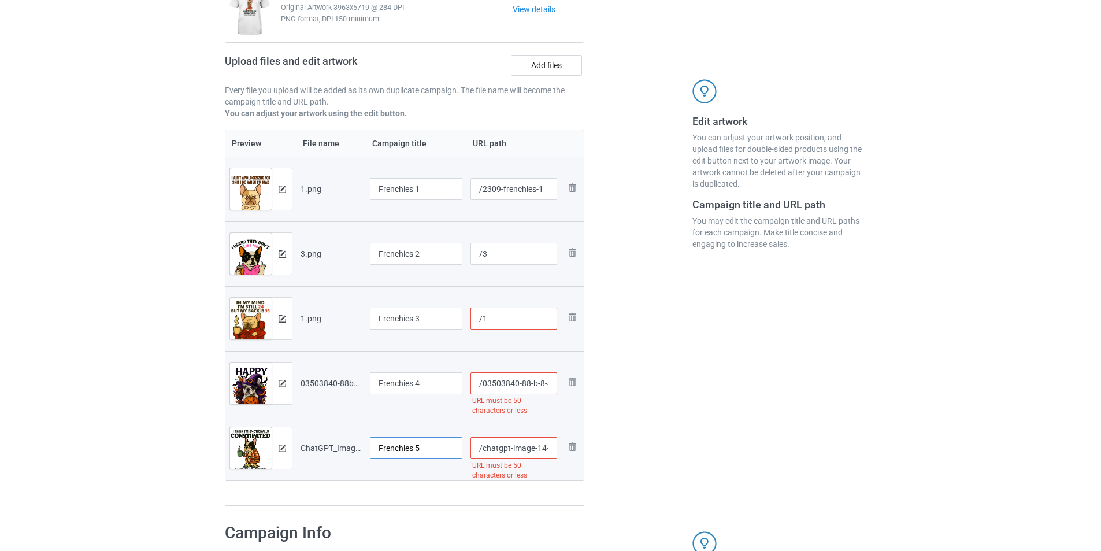
type input "Frenchies 5"
drag, startPoint x: 482, startPoint y: 186, endPoint x: 537, endPoint y: 190, distance: 54.5
click at [537, 190] on input "/2309-frenchies-1" at bounding box center [513, 189] width 87 height 22
click at [529, 251] on input "/3" at bounding box center [513, 254] width 87 height 22
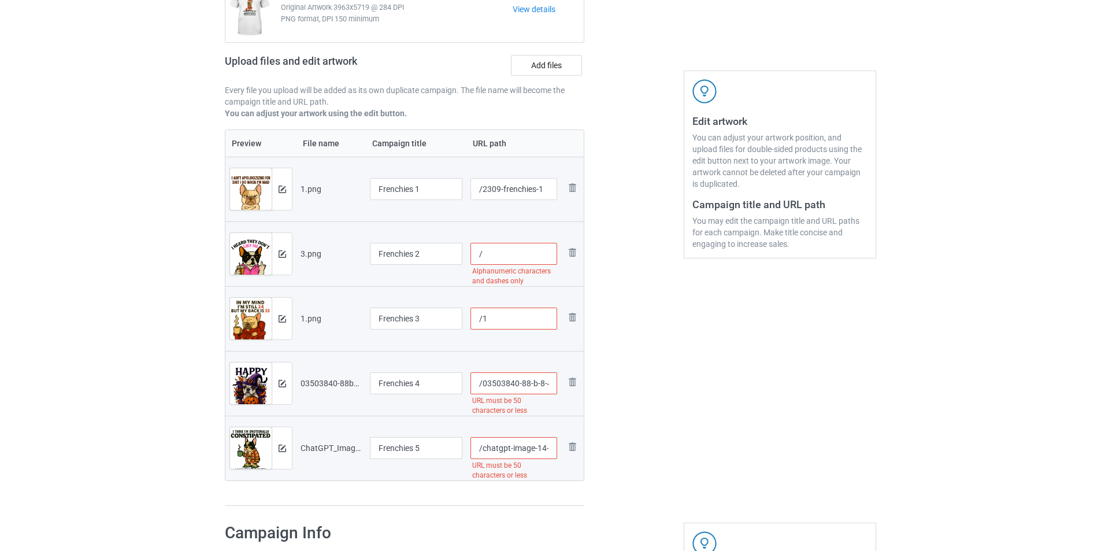
paste input "2309-frenchies-"
type input "/2309-frenchies-2"
click at [526, 317] on input "/1" at bounding box center [513, 318] width 87 height 22
paste input "2309-frenchies-"
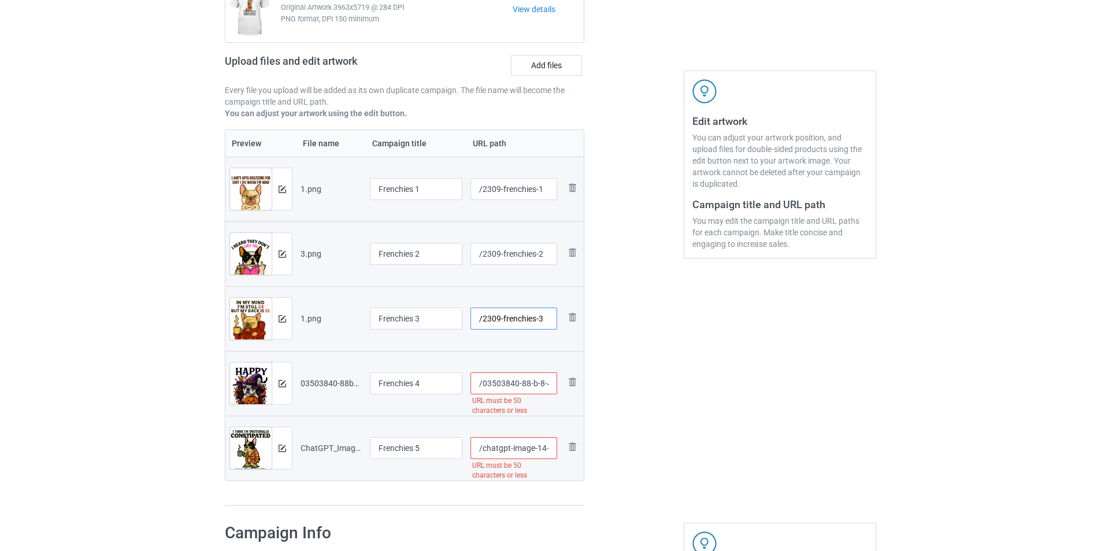
type input "/2309-frenchies-3"
click at [507, 385] on input "/03503840-88-b-8-4981-8479-c-9-e-8-bc-153-db-5-removebg-preview-upscayl-11-x-up…" at bounding box center [513, 383] width 87 height 22
paste input "2309-frenchies-"
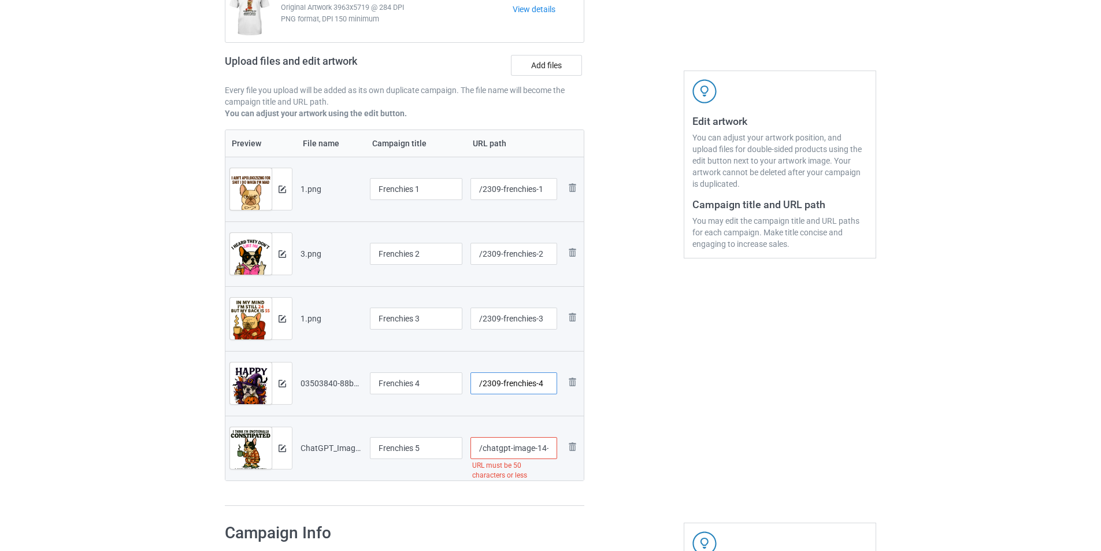
type input "/2309-frenchies-4"
click at [519, 451] on input "/chatgpt-image-14-51-20-18-thg-9-2025-fotor-20250918154150-upscayl-5-x-upscayl-…" at bounding box center [513, 448] width 87 height 22
paste input "2309-frenchies-"
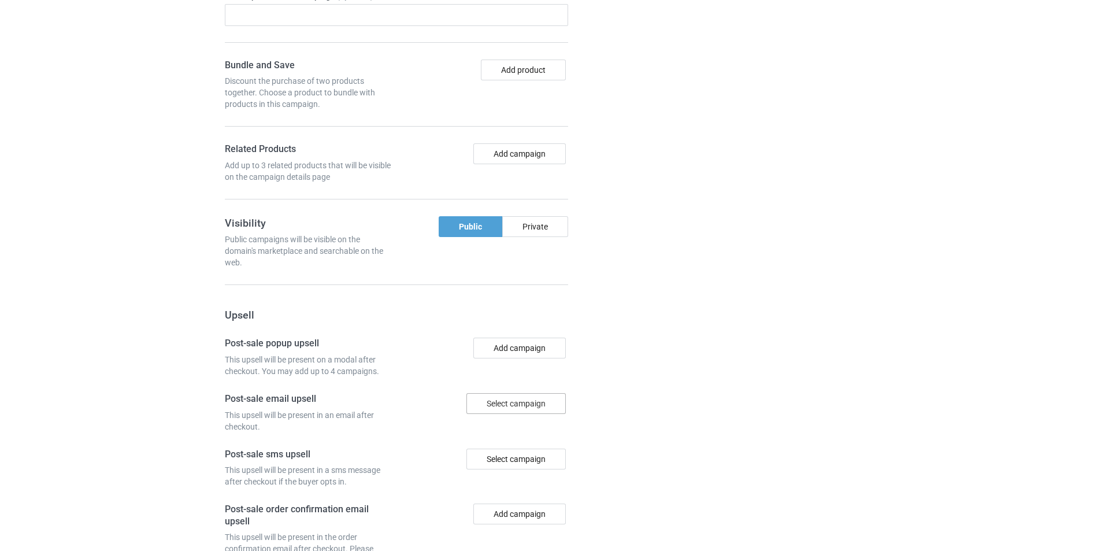
scroll to position [1180, 0]
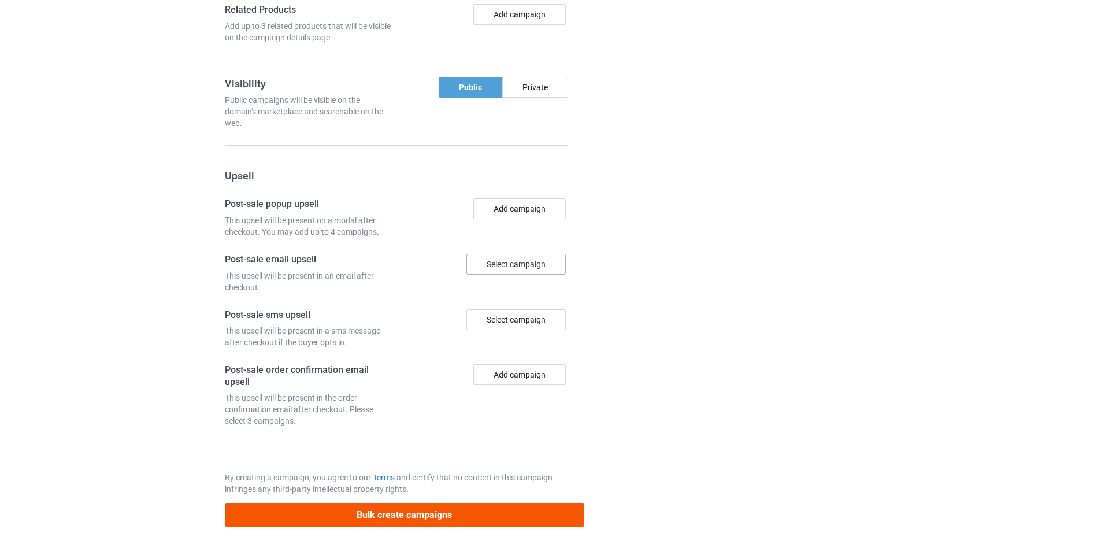
type input "/2309-frenchies-5"
click at [452, 511] on button "Bulk create campaigns" at bounding box center [404, 515] width 359 height 24
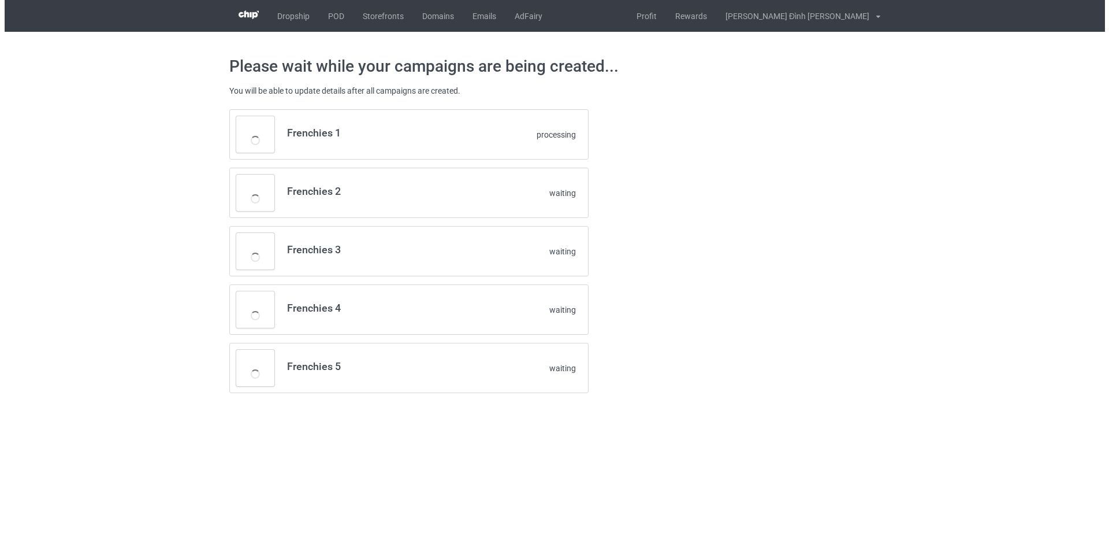
scroll to position [0, 0]
